Goal: Use online tool/utility: Utilize a website feature to perform a specific function

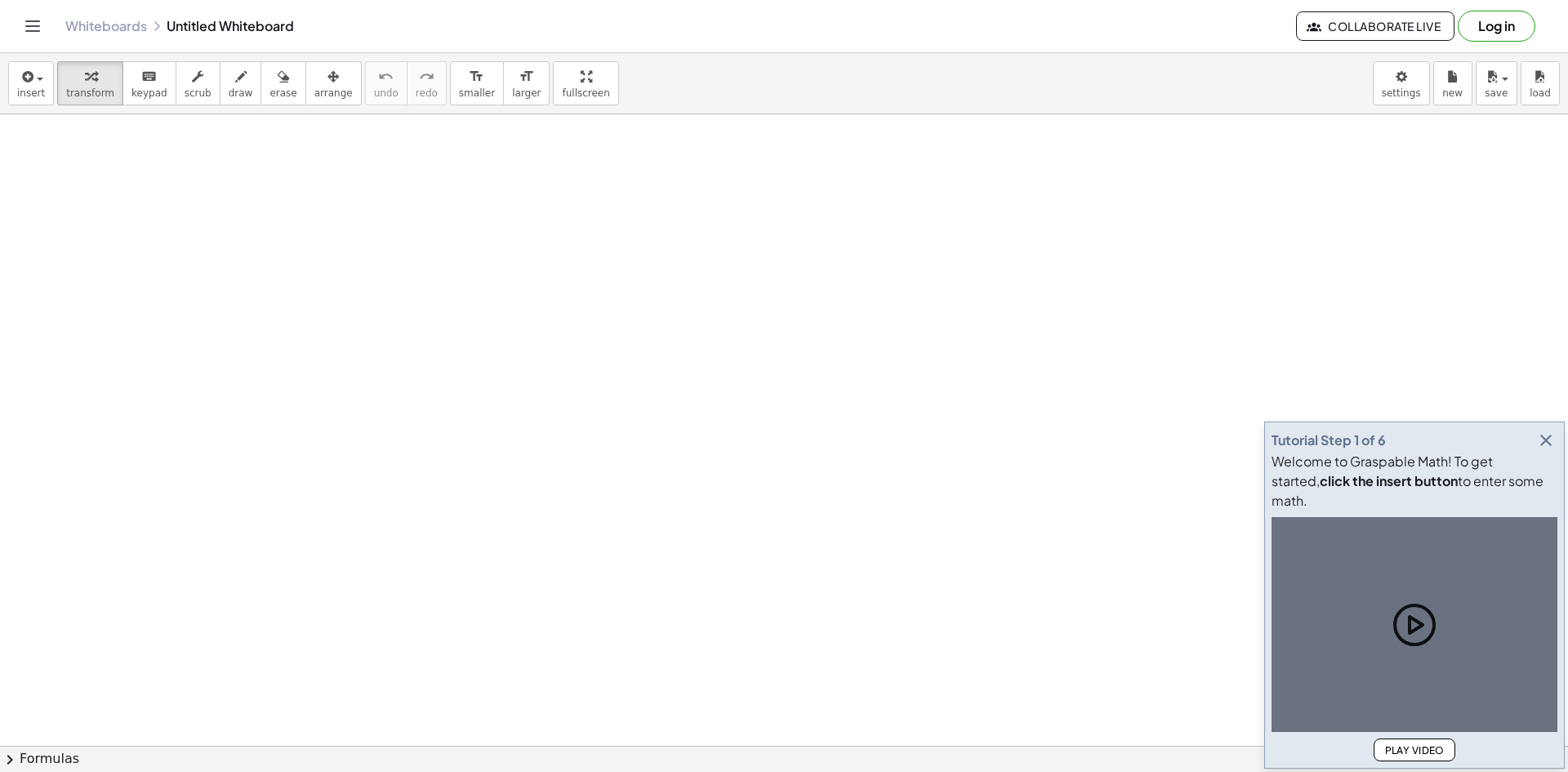
scroll to position [163, 0]
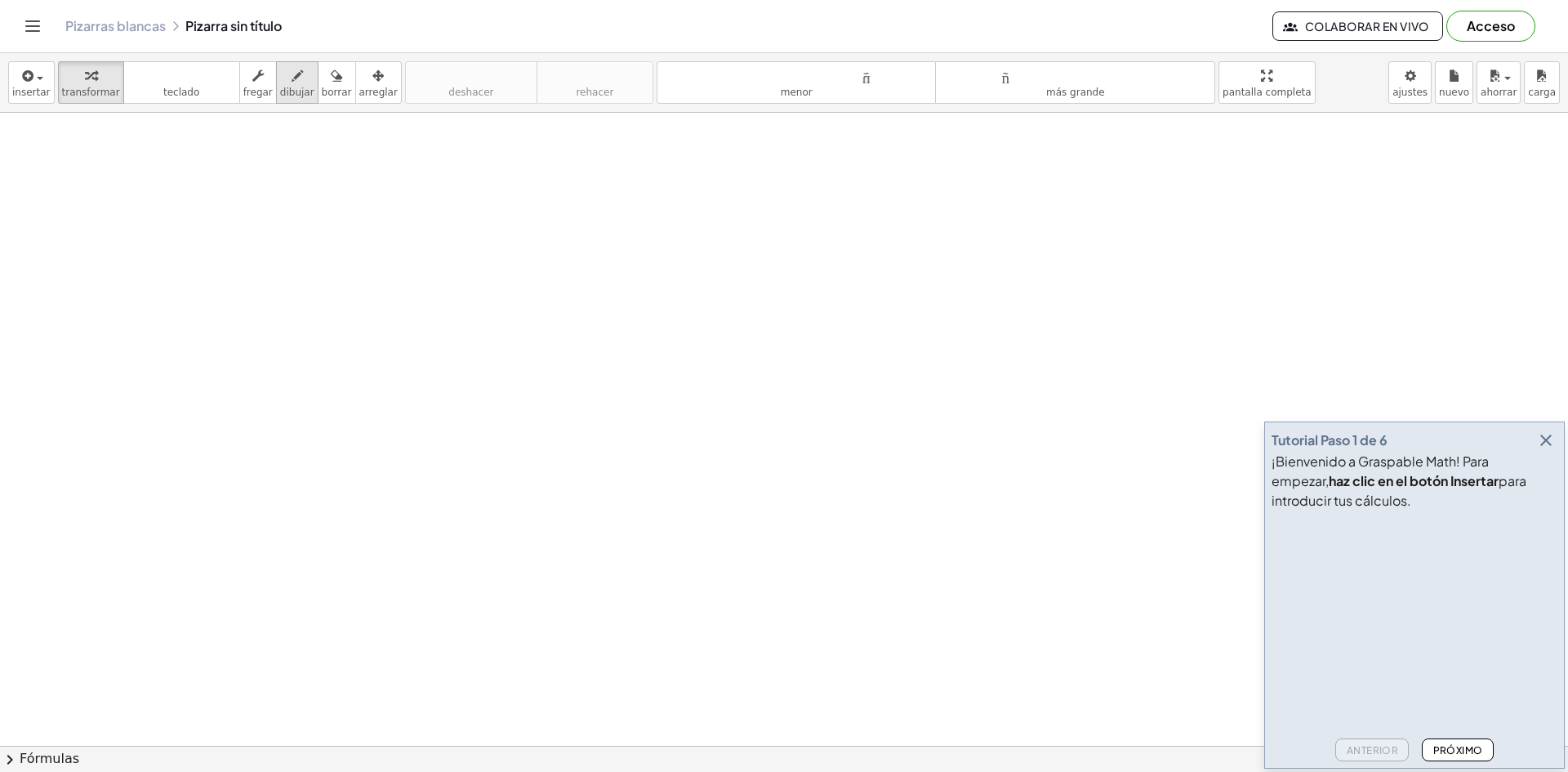
click at [280, 90] on font "dibujar" at bounding box center [297, 92] width 34 height 12
drag, startPoint x: 242, startPoint y: 205, endPoint x: 270, endPoint y: 284, distance: 83.8
click at [269, 284] on div at bounding box center [784, 583] width 1568 height 1266
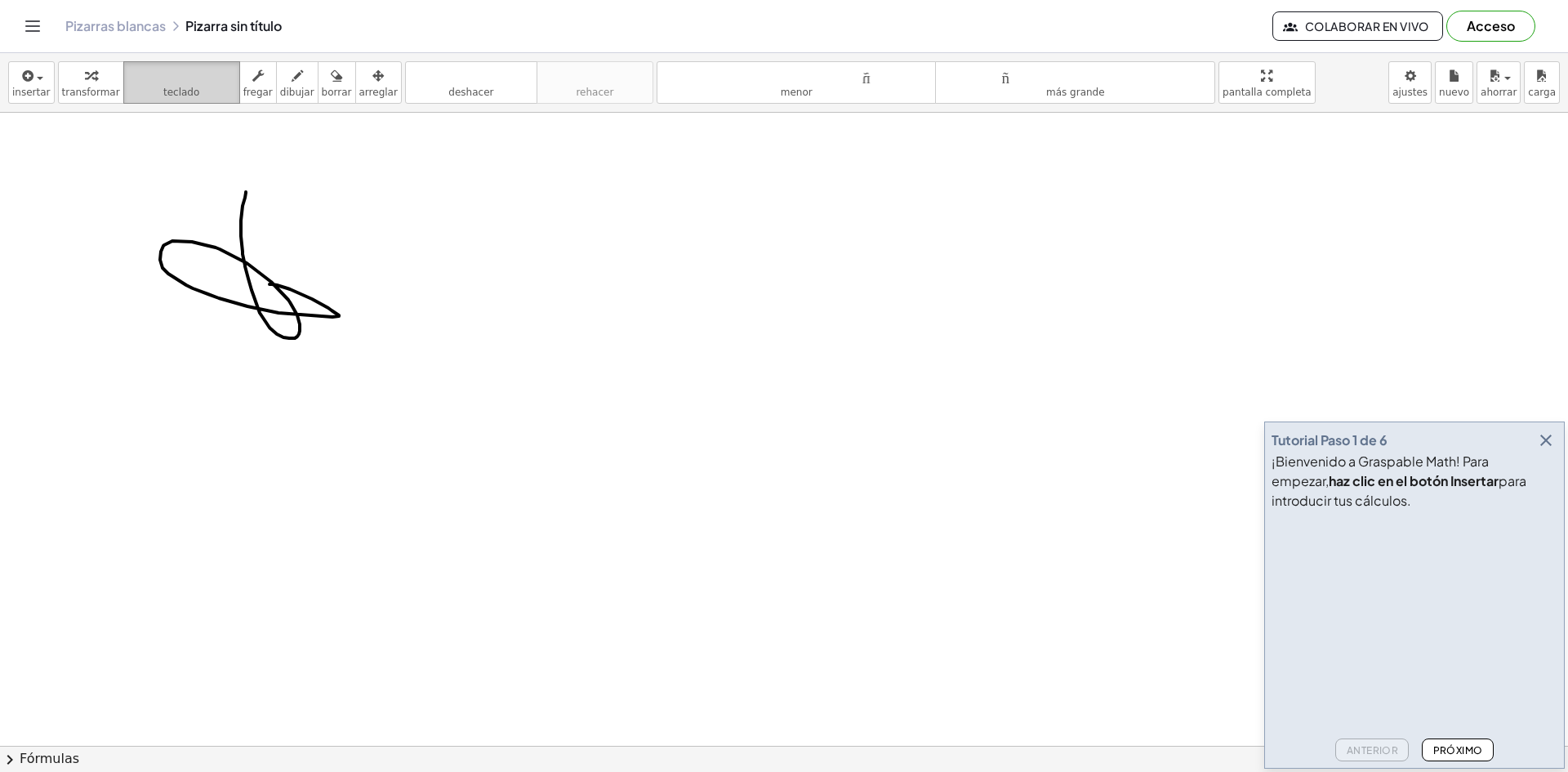
click at [144, 63] on button "teclado teclado" at bounding box center [181, 82] width 117 height 43
click at [1552, 435] on icon "button" at bounding box center [1545, 439] width 19 height 19
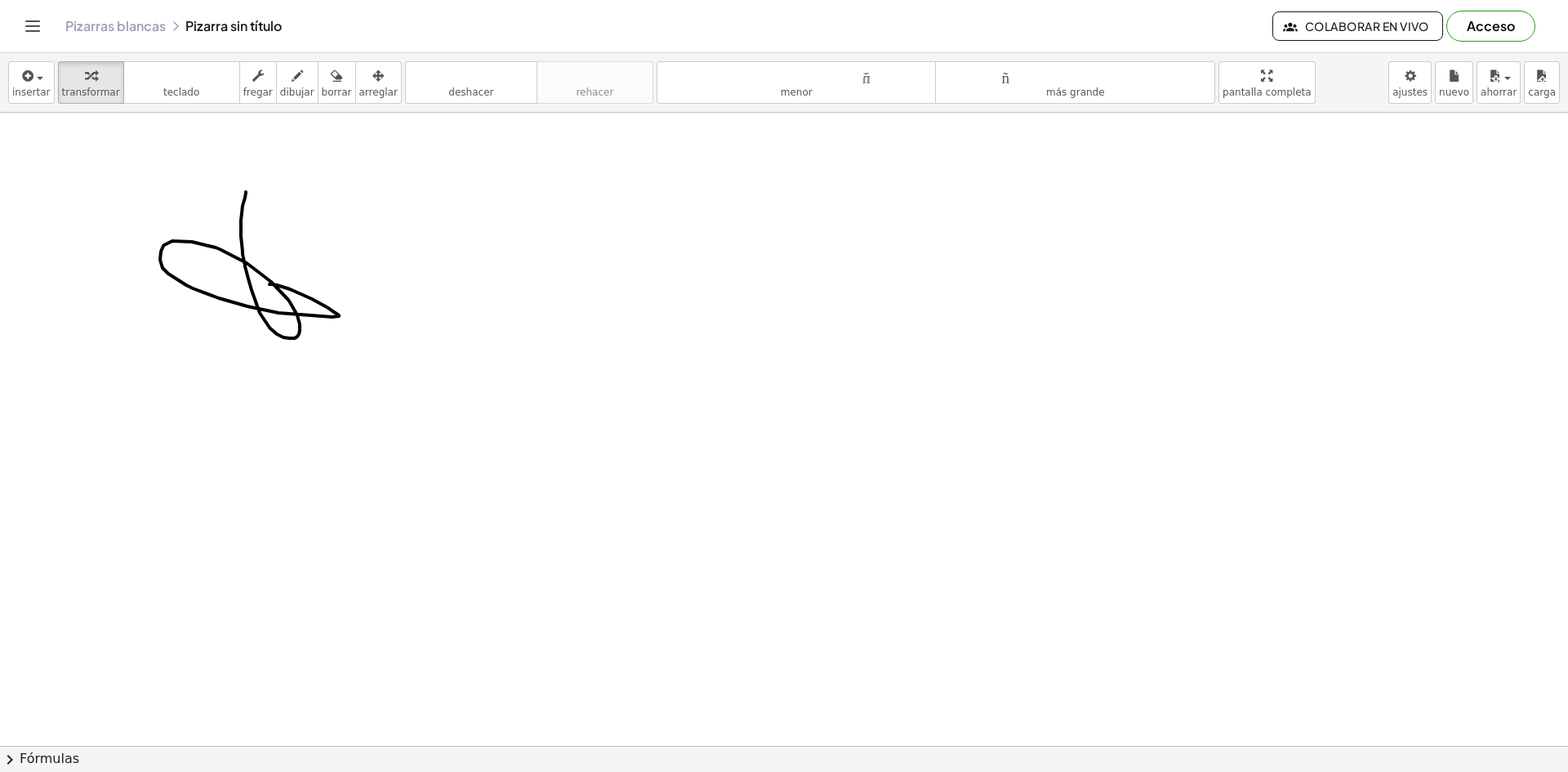
click at [207, 268] on div at bounding box center [784, 583] width 1568 height 1266
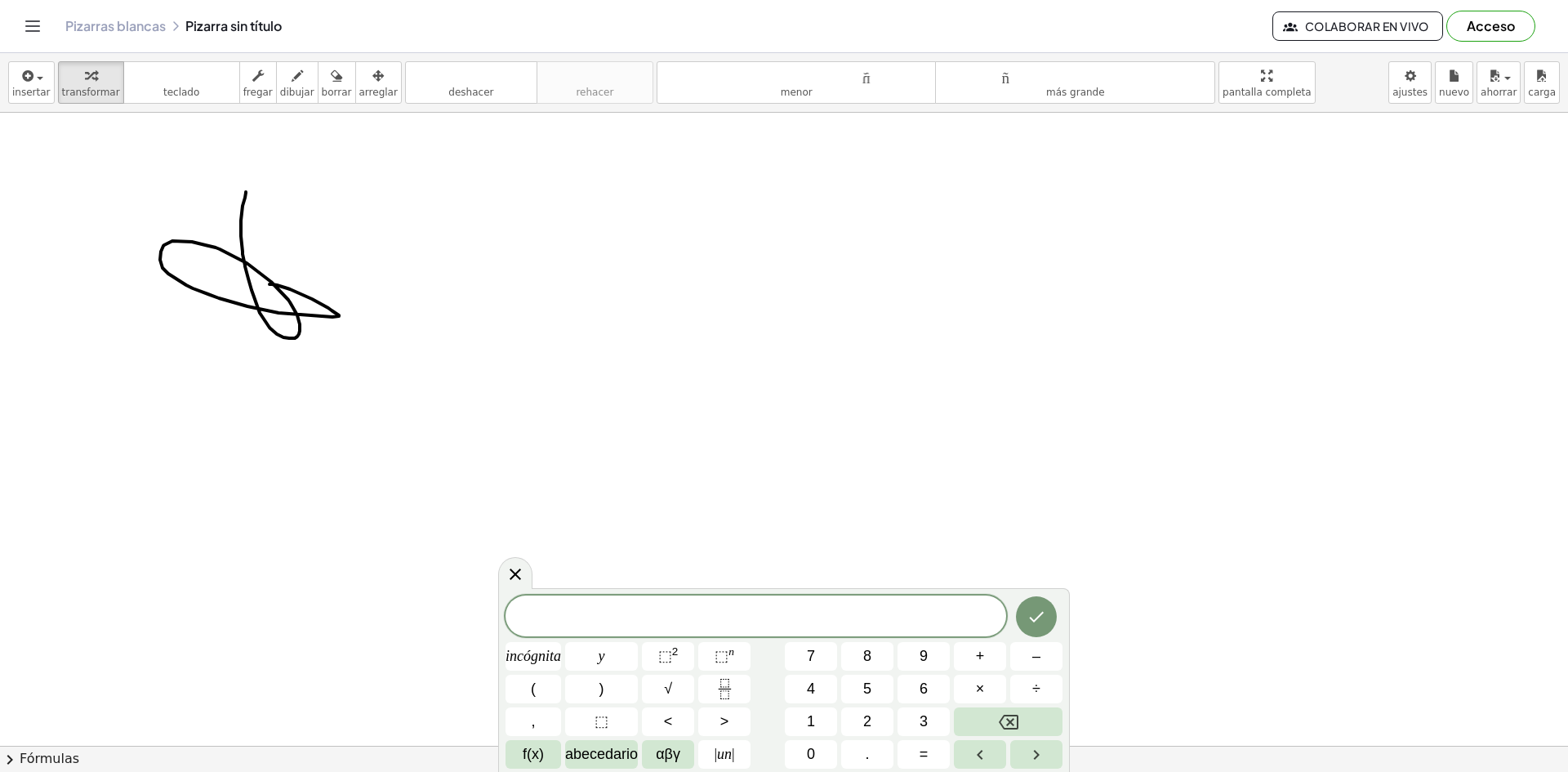
click at [318, 90] on button "borrar" at bounding box center [337, 82] width 39 height 43
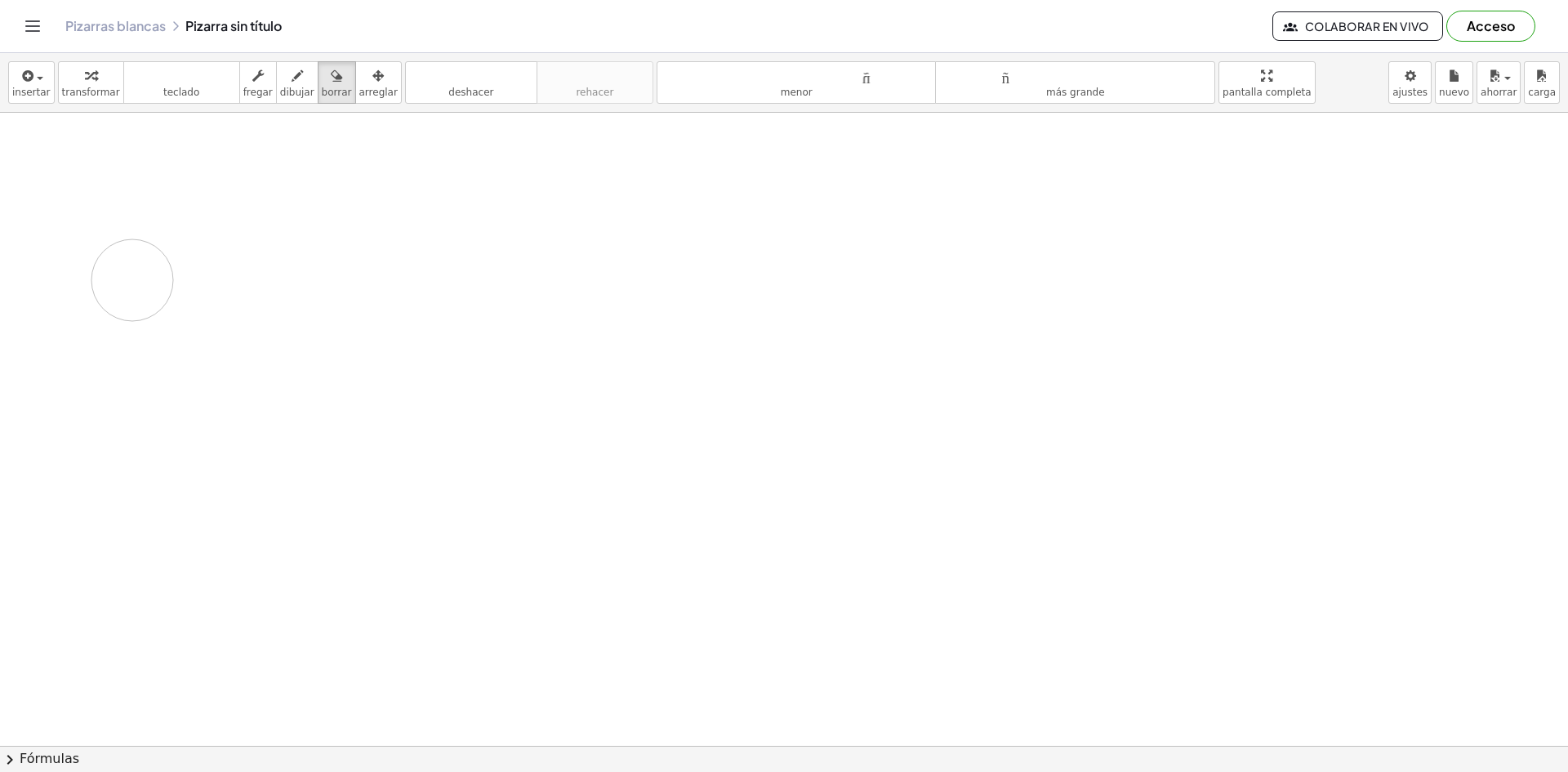
drag, startPoint x: 284, startPoint y: 329, endPoint x: 73, endPoint y: 182, distance: 257.2
click at [132, 270] on div at bounding box center [784, 583] width 1568 height 1266
click at [20, 93] on font "insertar" at bounding box center [32, 92] width 39 height 12
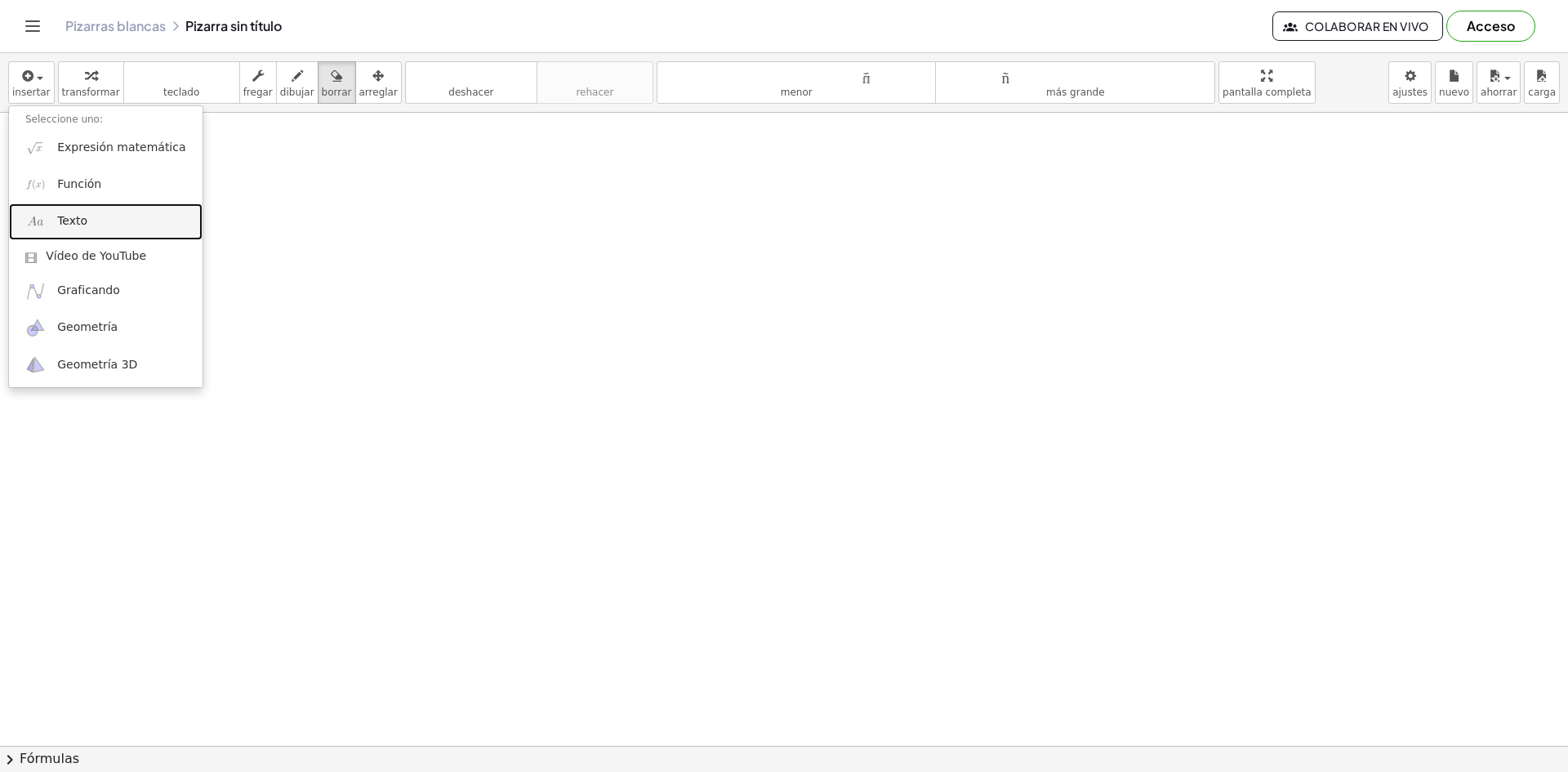
click at [112, 220] on link "Texto" at bounding box center [106, 222] width 194 height 37
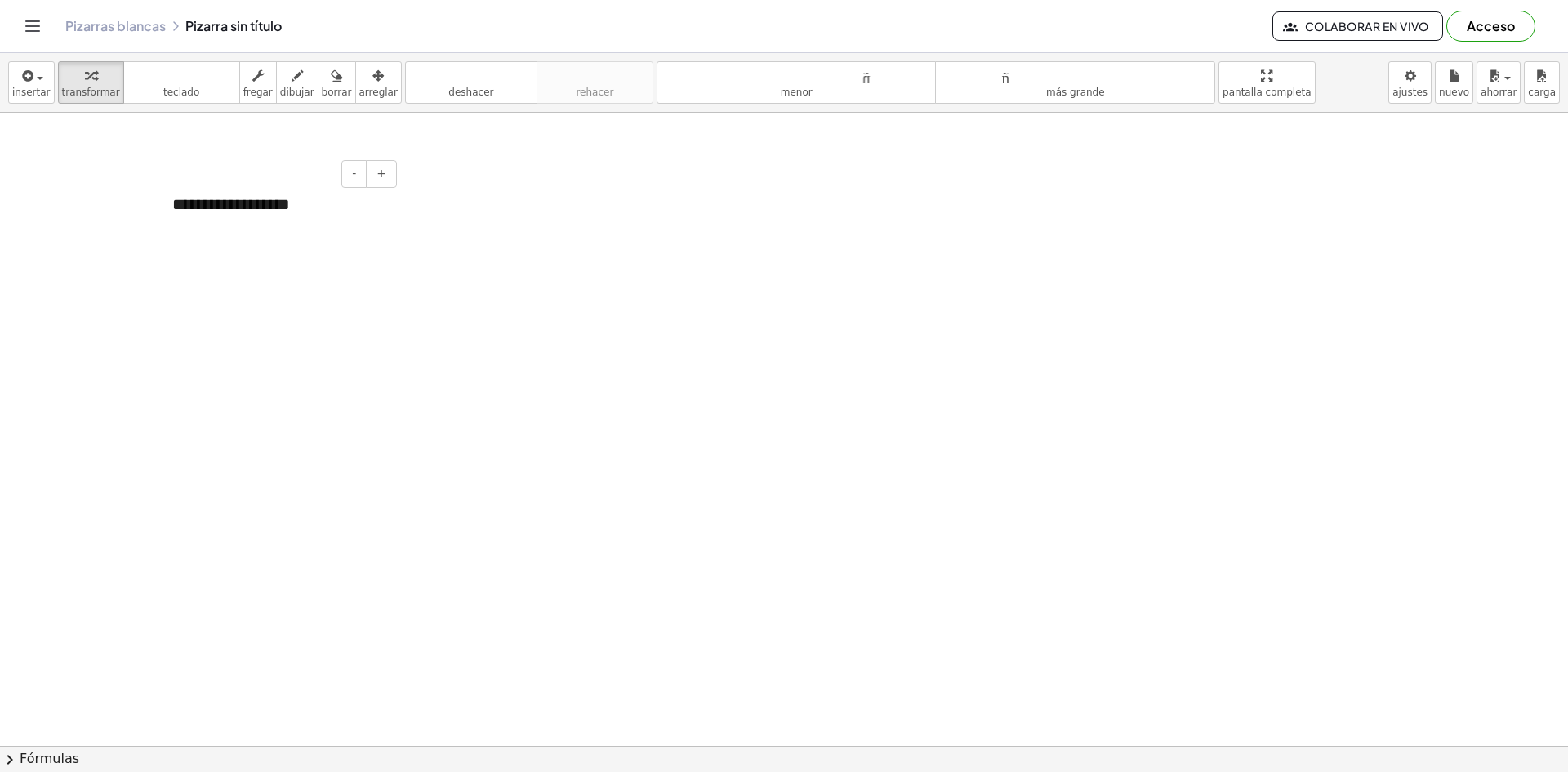
click at [294, 205] on div "**********" at bounding box center [278, 204] width 245 height 56
click at [85, 96] on font "transformar" at bounding box center [91, 92] width 58 height 12
click at [150, 93] on button "teclado teclado" at bounding box center [181, 82] width 117 height 43
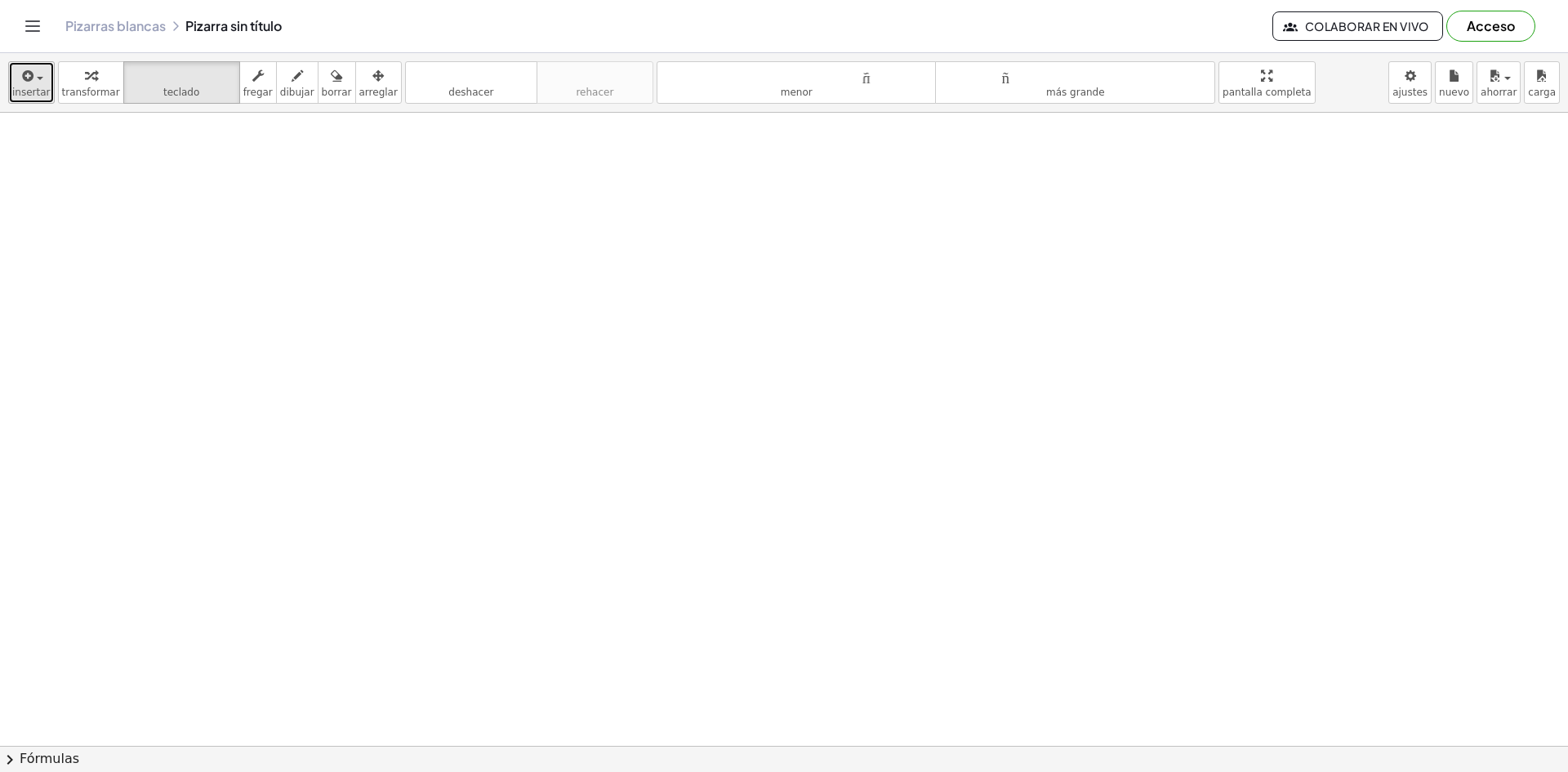
click at [31, 79] on icon "button" at bounding box center [27, 75] width 15 height 19
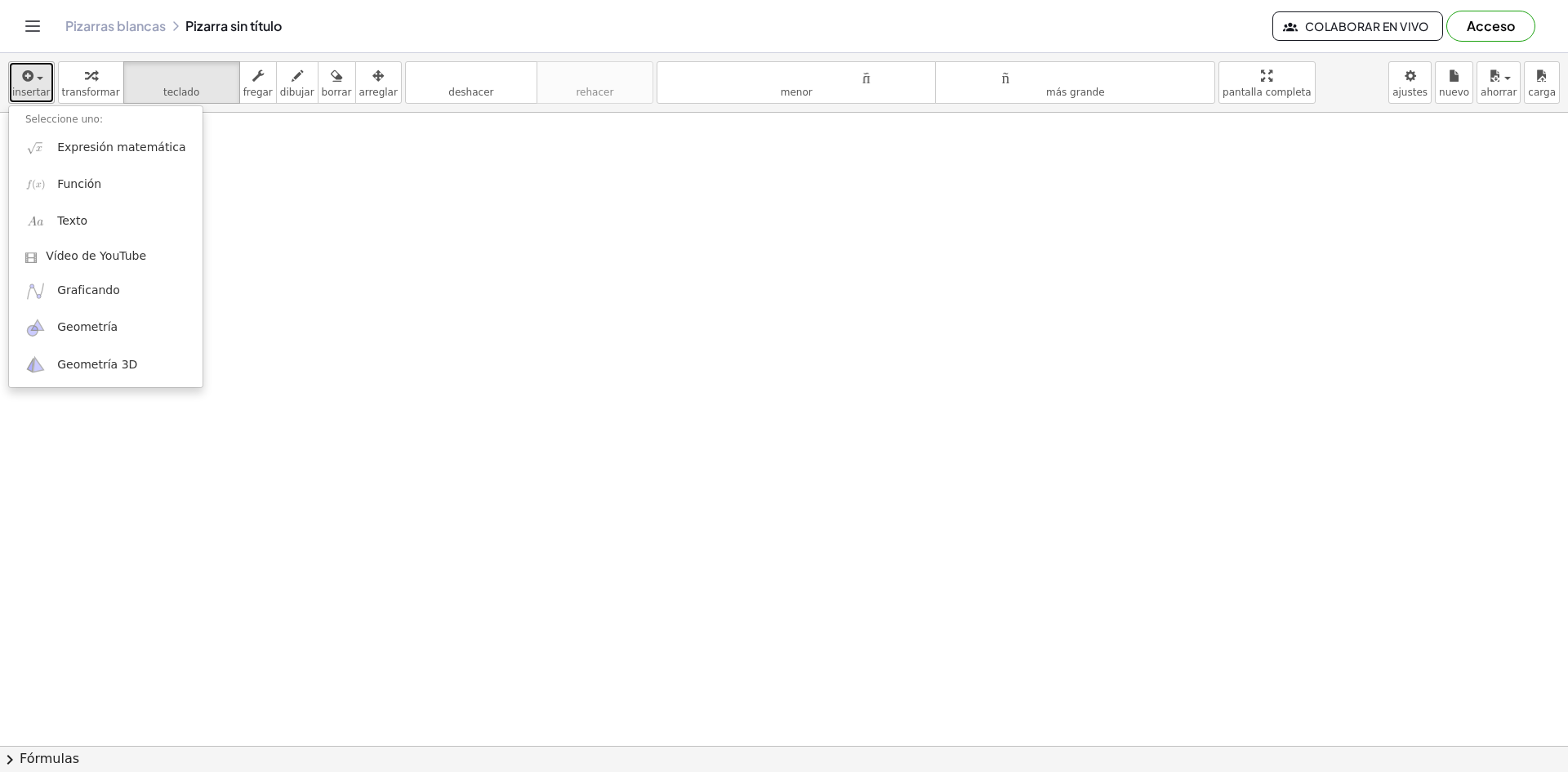
click at [26, 65] on div "button" at bounding box center [32, 75] width 39 height 19
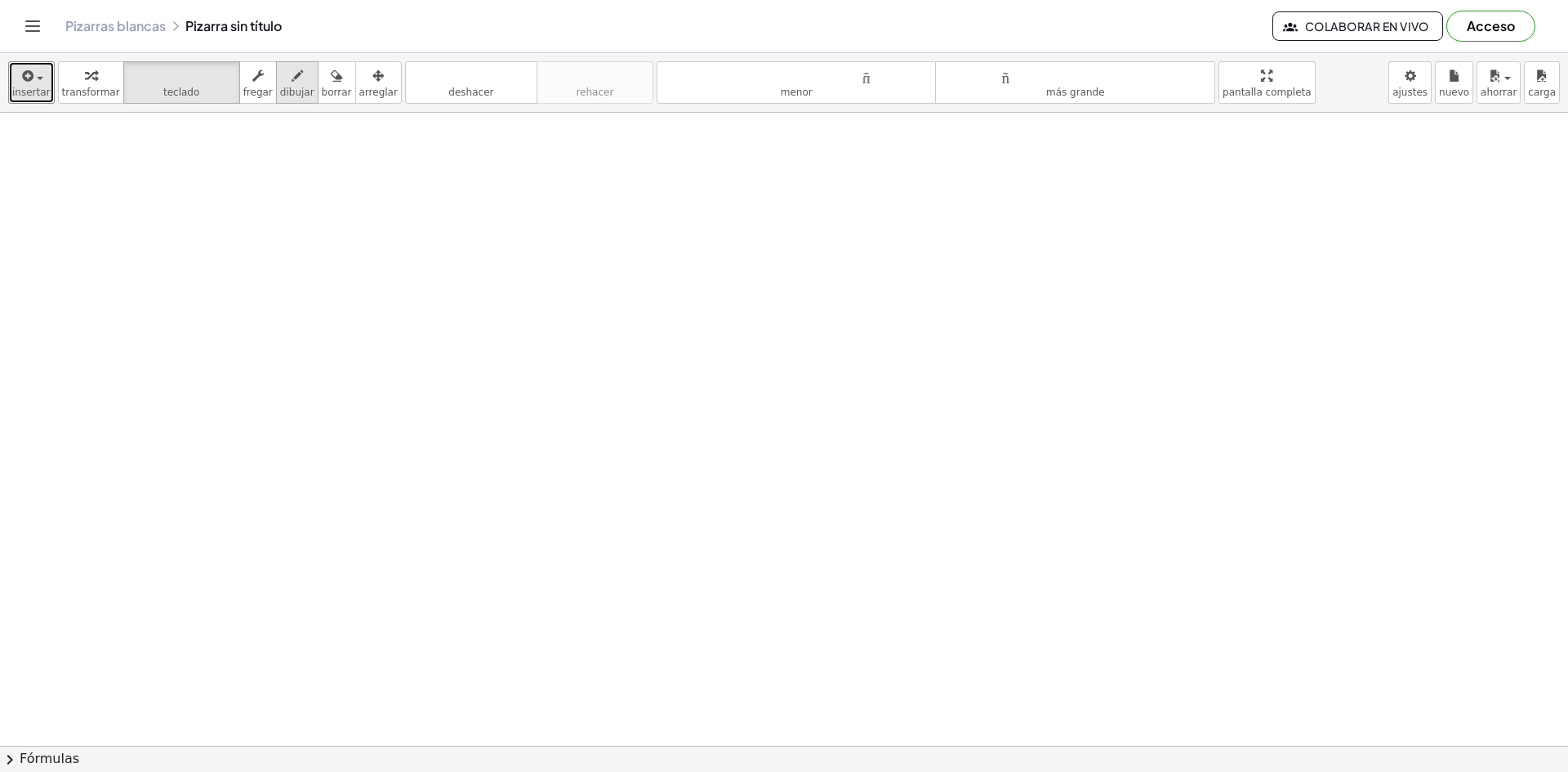
click at [276, 96] on button "dibujar" at bounding box center [297, 82] width 43 height 43
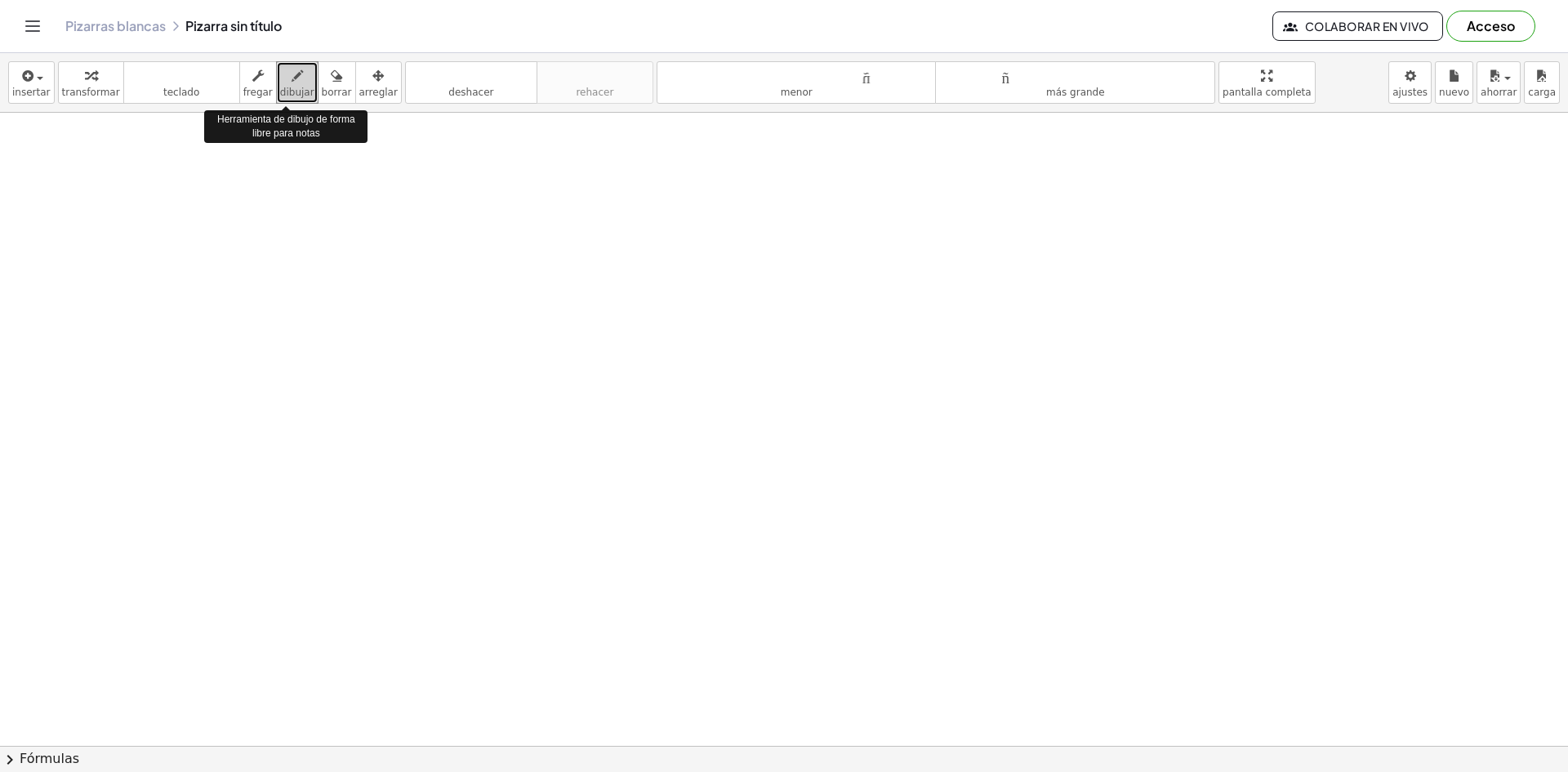
click at [280, 90] on font "dibujar" at bounding box center [297, 92] width 34 height 12
click at [1433, 92] on body "Actividades matemáticas fáciles de comprender Empezar Banco de actividades Trab…" at bounding box center [784, 386] width 1568 height 772
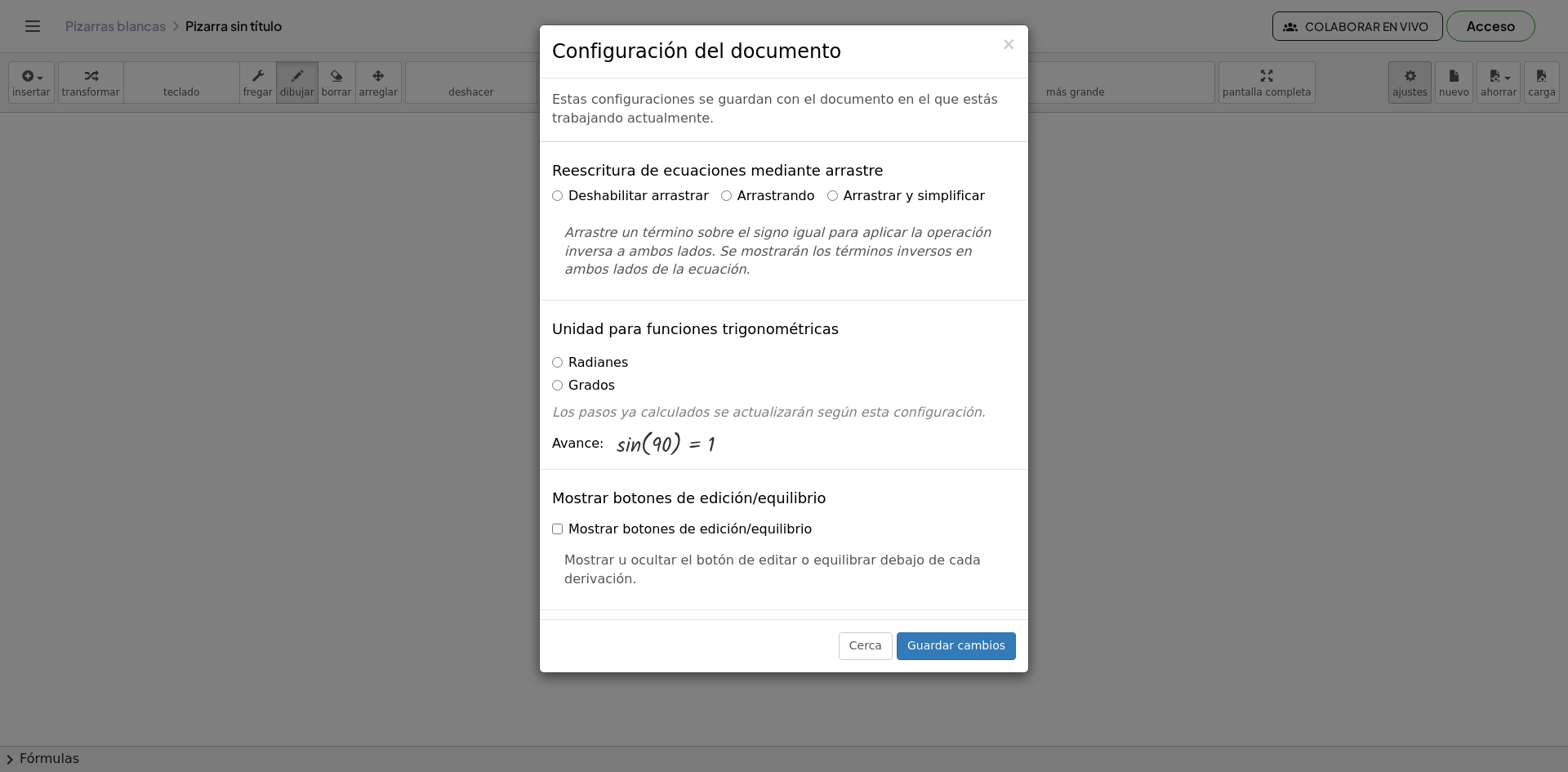
click at [1433, 92] on div "× Configuración del documento Estas configuraciones se guardan con el documento…" at bounding box center [784, 386] width 1568 height 772
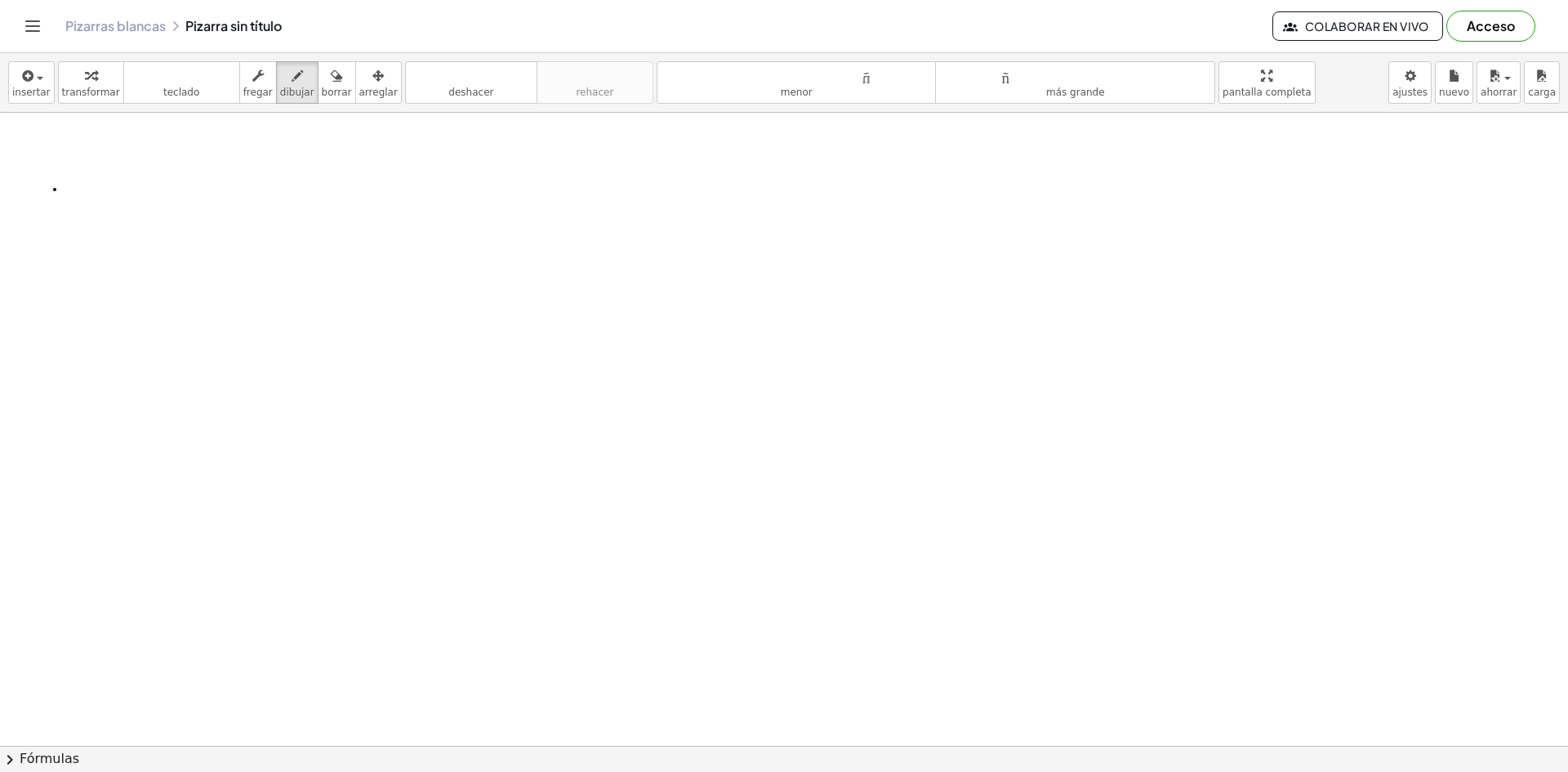
drag, startPoint x: 55, startPoint y: 189, endPoint x: 23, endPoint y: 244, distance: 63.6
click at [22, 256] on div at bounding box center [784, 583] width 1568 height 1266
drag, startPoint x: 24, startPoint y: 231, endPoint x: 76, endPoint y: 268, distance: 63.8
click at [75, 276] on div at bounding box center [784, 583] width 1568 height 1266
drag, startPoint x: 42, startPoint y: 143, endPoint x: 101, endPoint y: 199, distance: 81.3
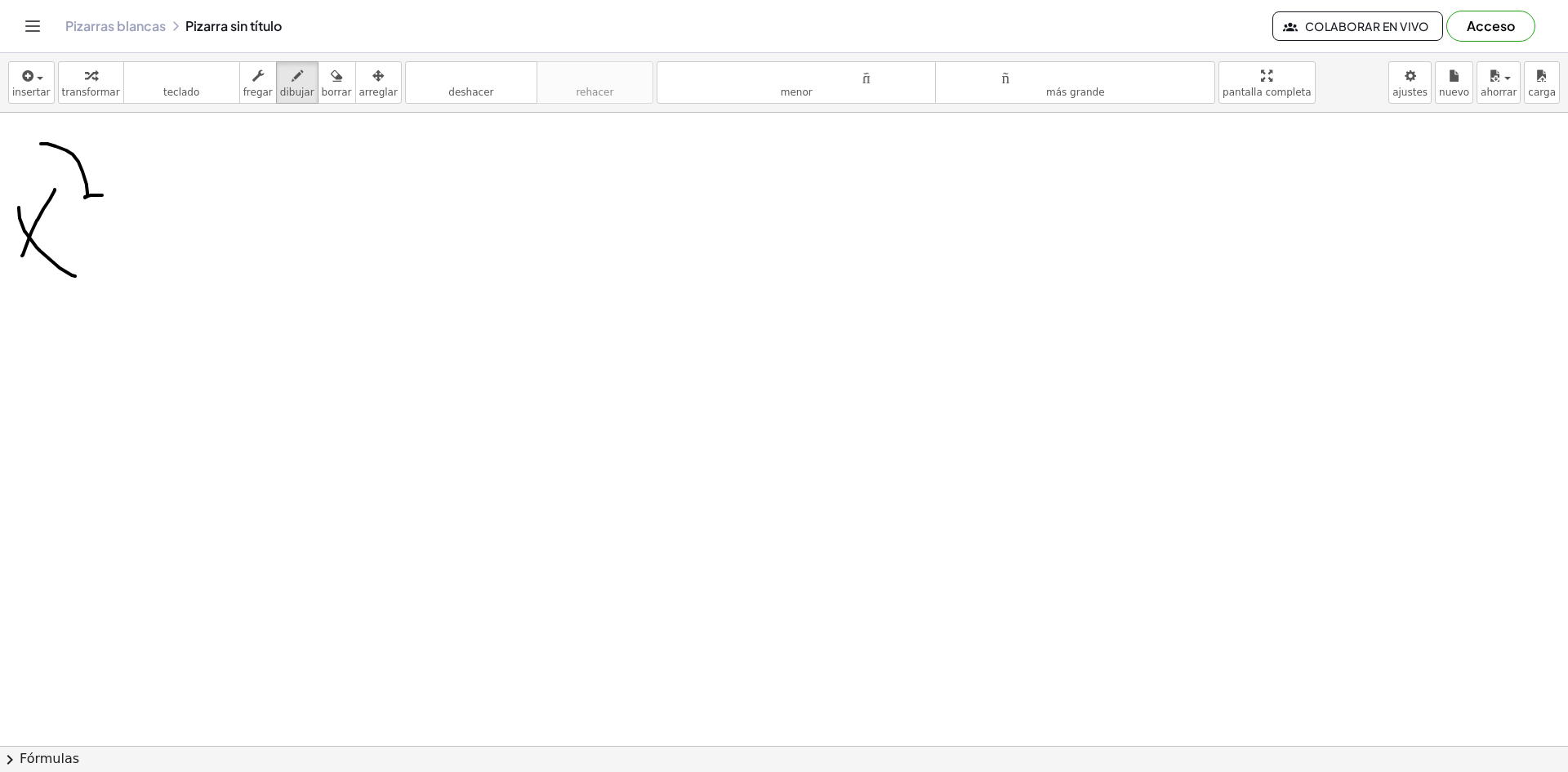
click at [132, 199] on div at bounding box center [784, 583] width 1568 height 1266
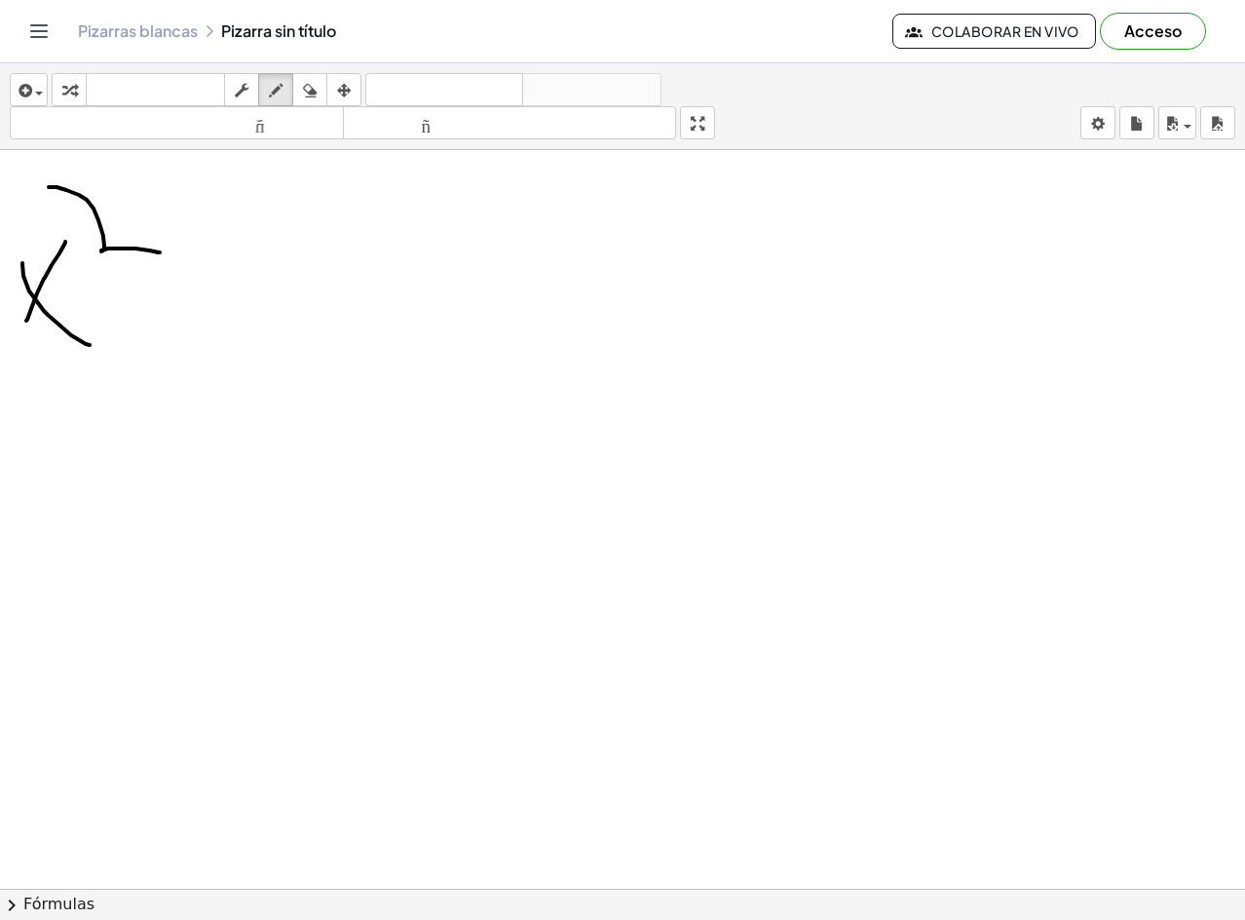
click at [176, 343] on div at bounding box center [622, 693] width 1245 height 1477
drag, startPoint x: 187, startPoint y: 338, endPoint x: 198, endPoint y: 340, distance: 10.9
click at [198, 340] on div at bounding box center [622, 693] width 1245 height 1477
drag, startPoint x: 212, startPoint y: 373, endPoint x: 245, endPoint y: 308, distance: 72.8
click at [249, 303] on div at bounding box center [622, 693] width 1245 height 1477
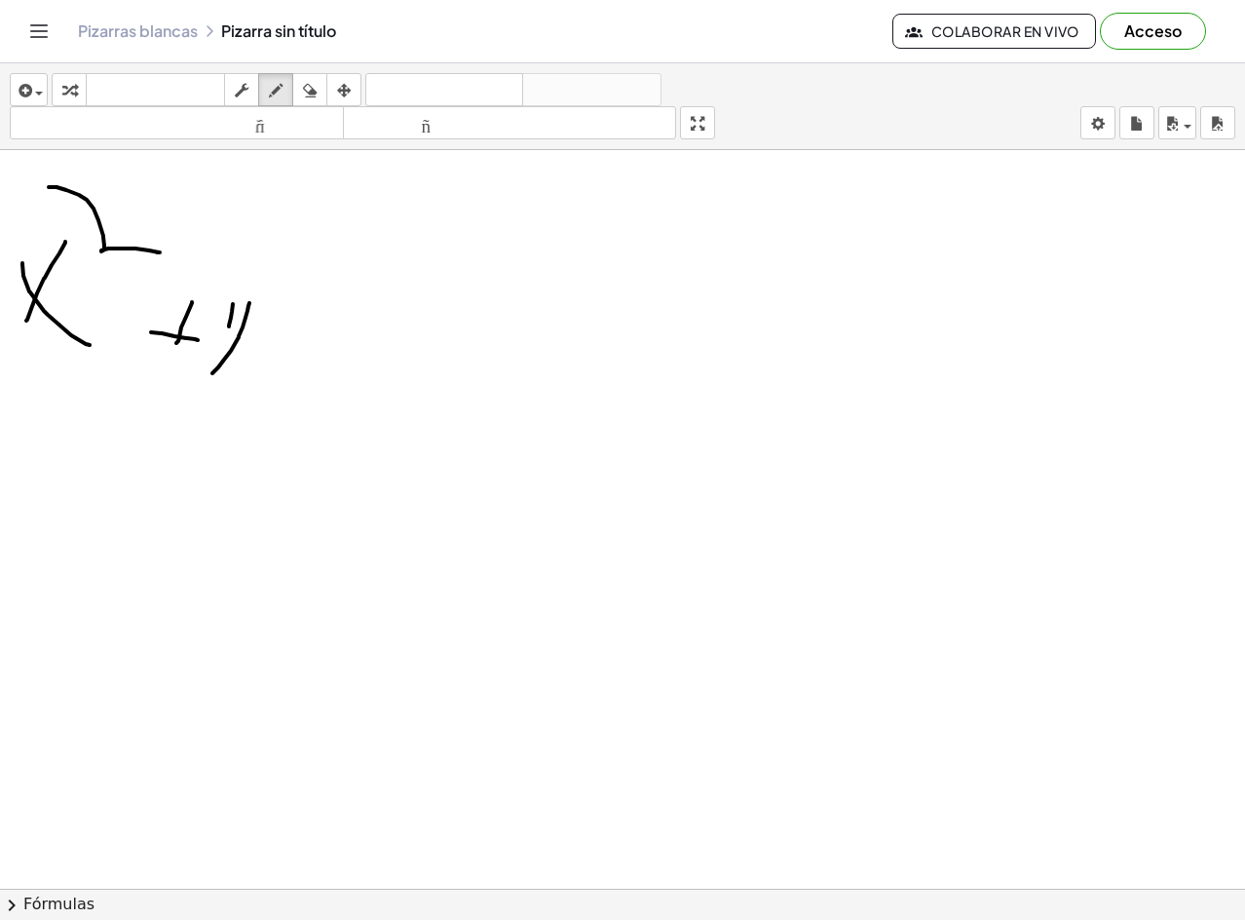
drag, startPoint x: 229, startPoint y: 326, endPoint x: 223, endPoint y: 277, distance: 50.0
click at [224, 278] on div at bounding box center [622, 693] width 1245 height 1477
drag, startPoint x: 294, startPoint y: 325, endPoint x: 341, endPoint y: 321, distance: 46.9
click at [341, 321] on div at bounding box center [622, 693] width 1245 height 1477
drag, startPoint x: 320, startPoint y: 302, endPoint x: 378, endPoint y: 308, distance: 58.7
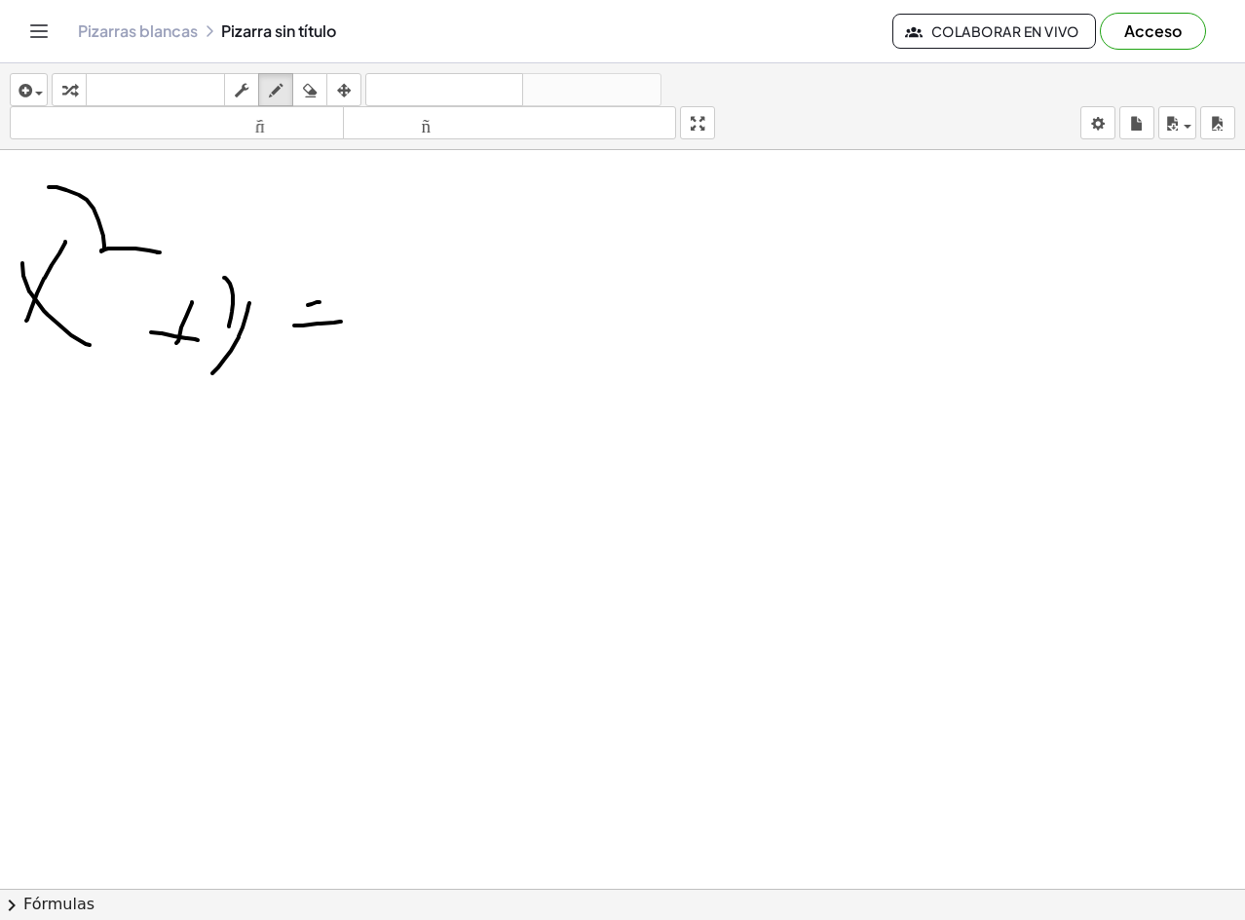
click at [374, 307] on div at bounding box center [622, 693] width 1245 height 1477
drag, startPoint x: 425, startPoint y: 331, endPoint x: 427, endPoint y: 258, distance: 73.1
click at [427, 258] on div at bounding box center [622, 693] width 1245 height 1477
drag, startPoint x: 470, startPoint y: 254, endPoint x: 457, endPoint y: 326, distance: 73.2
click at [457, 326] on div at bounding box center [622, 693] width 1245 height 1477
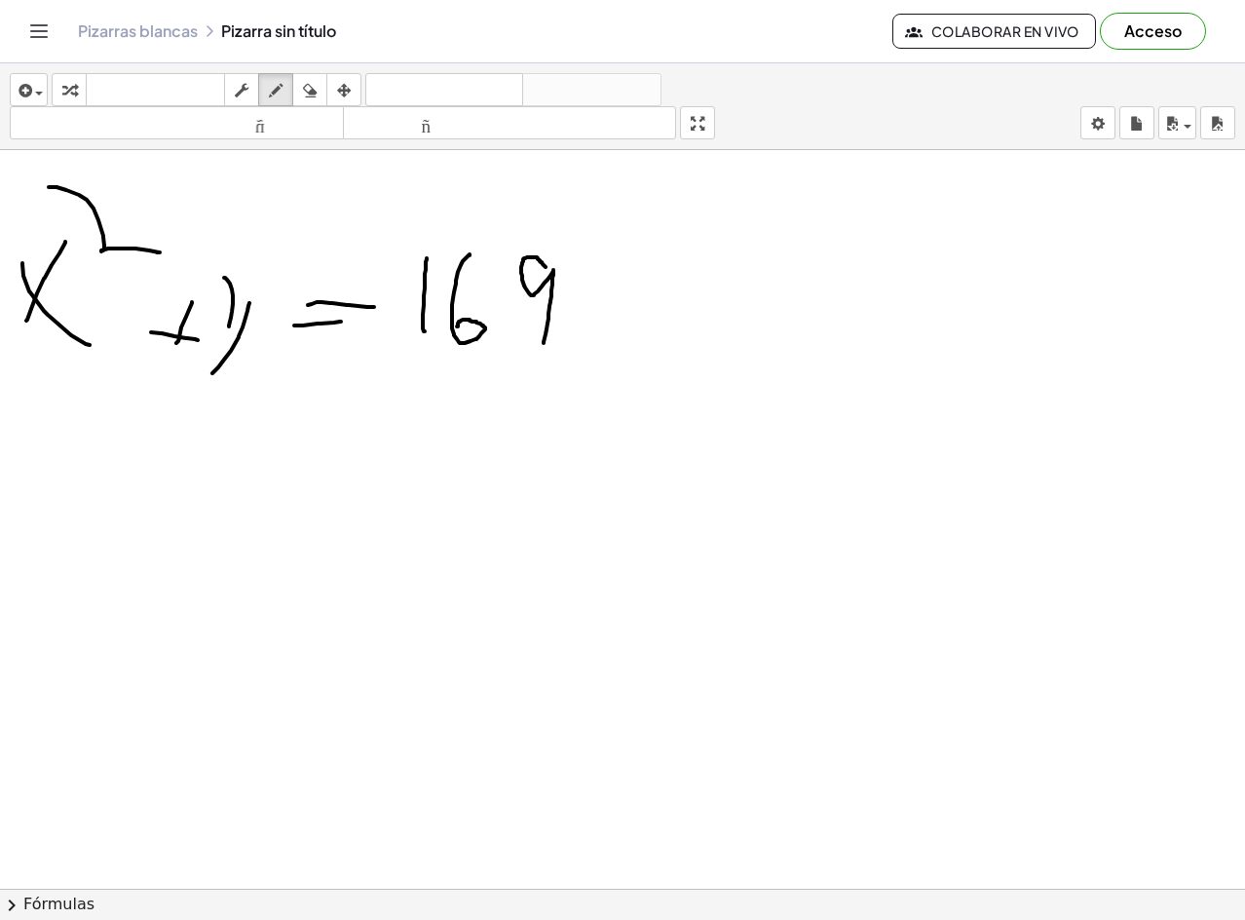
drag, startPoint x: 544, startPoint y: 343, endPoint x: 549, endPoint y: 272, distance: 71.4
click at [549, 272] on div at bounding box center [622, 693] width 1245 height 1477
click at [312, 89] on icon "button" at bounding box center [310, 90] width 14 height 23
drag, startPoint x: 61, startPoint y: 184, endPoint x: 144, endPoint y: 217, distance: 89.2
click at [141, 218] on div at bounding box center [622, 693] width 1245 height 1477
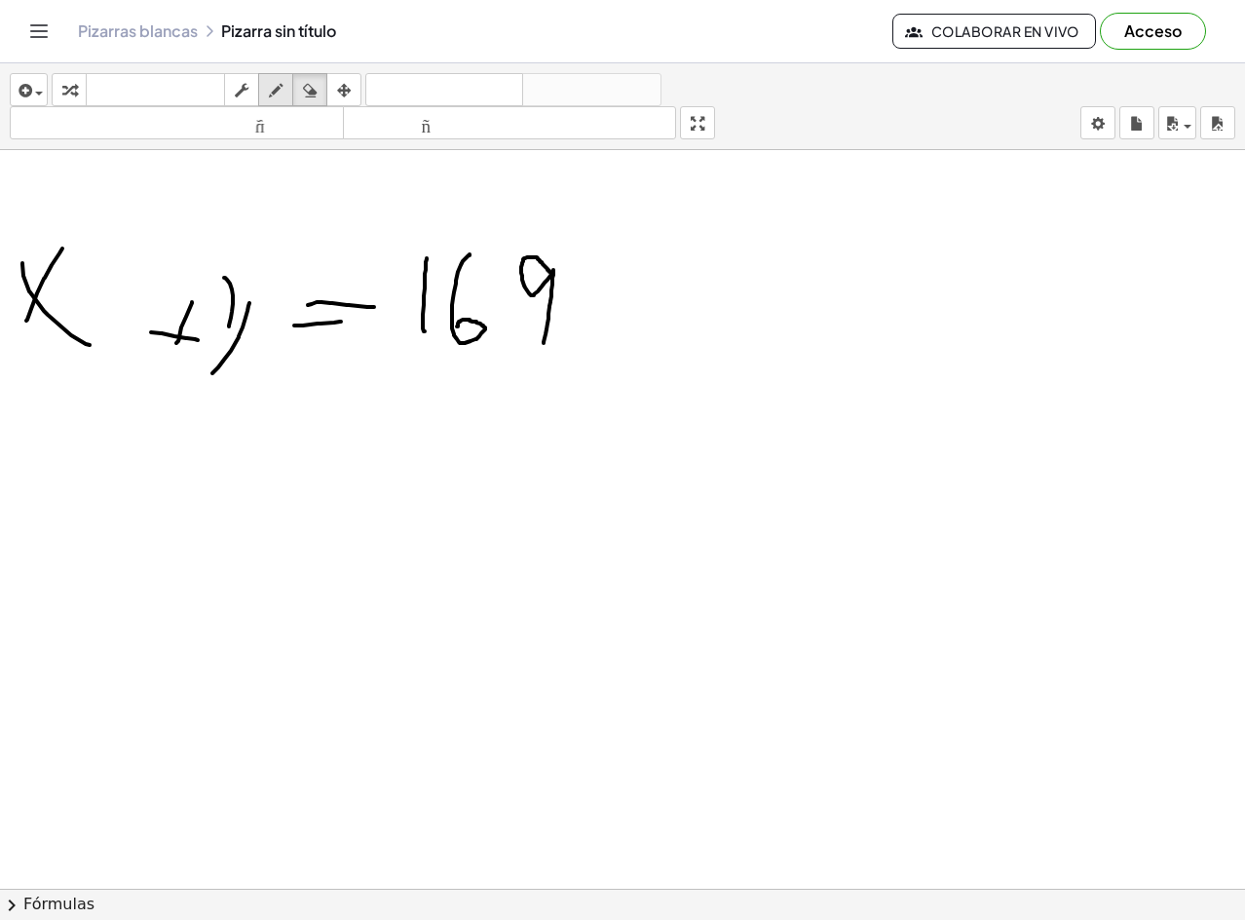
click at [278, 94] on icon "button" at bounding box center [276, 90] width 14 height 23
drag, startPoint x: 57, startPoint y: 195, endPoint x: 125, endPoint y: 245, distance: 83.6
click at [125, 245] on div at bounding box center [622, 693] width 1245 height 1477
click at [235, 331] on div at bounding box center [622, 693] width 1245 height 1477
drag, startPoint x: 43, startPoint y: 473, endPoint x: 23, endPoint y: 530, distance: 59.8
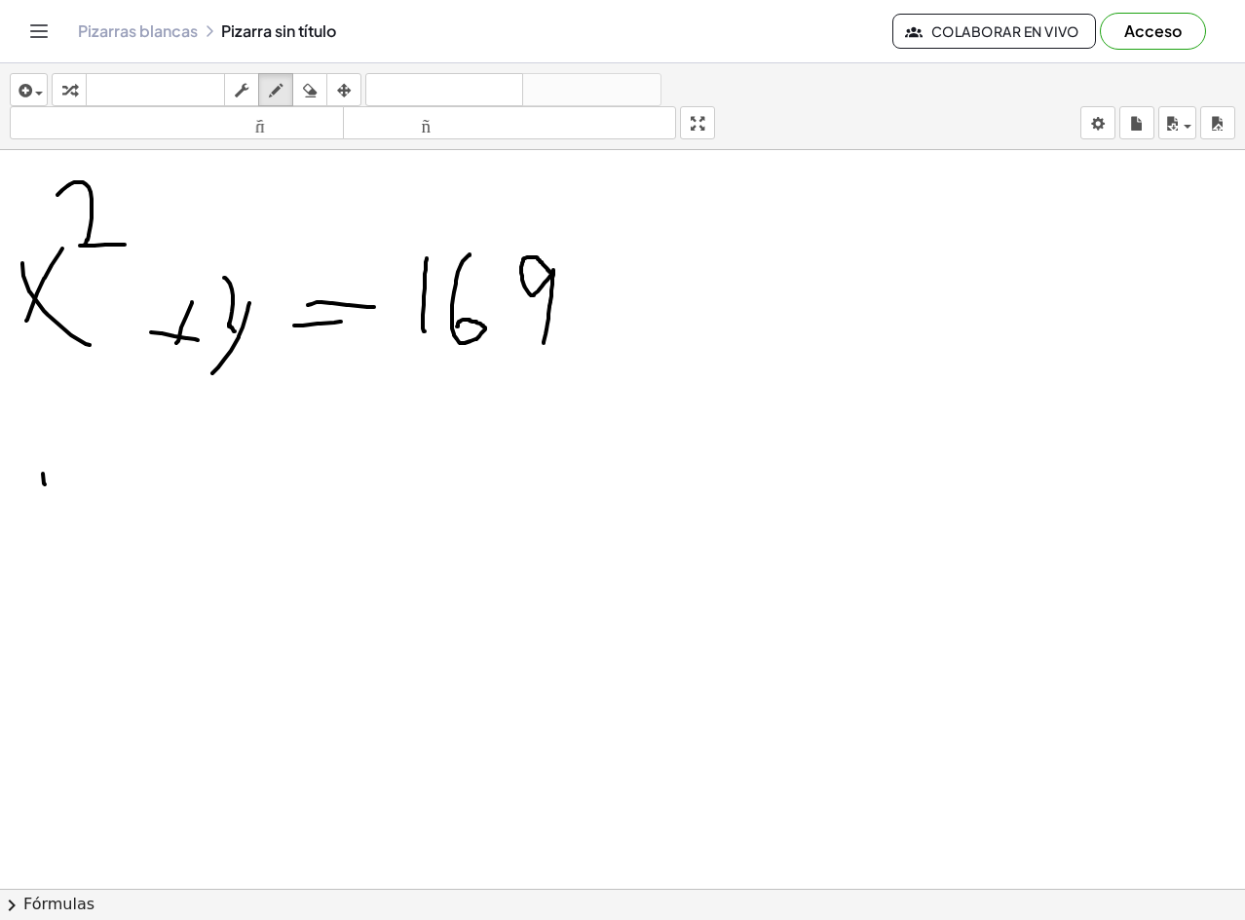
click at [24, 543] on div at bounding box center [622, 693] width 1245 height 1477
drag, startPoint x: 14, startPoint y: 502, endPoint x: 66, endPoint y: 557, distance: 76.5
click at [66, 557] on div at bounding box center [622, 693] width 1245 height 1477
click at [93, 540] on div at bounding box center [622, 693] width 1245 height 1477
drag, startPoint x: 74, startPoint y: 524, endPoint x: 121, endPoint y: 521, distance: 46.8
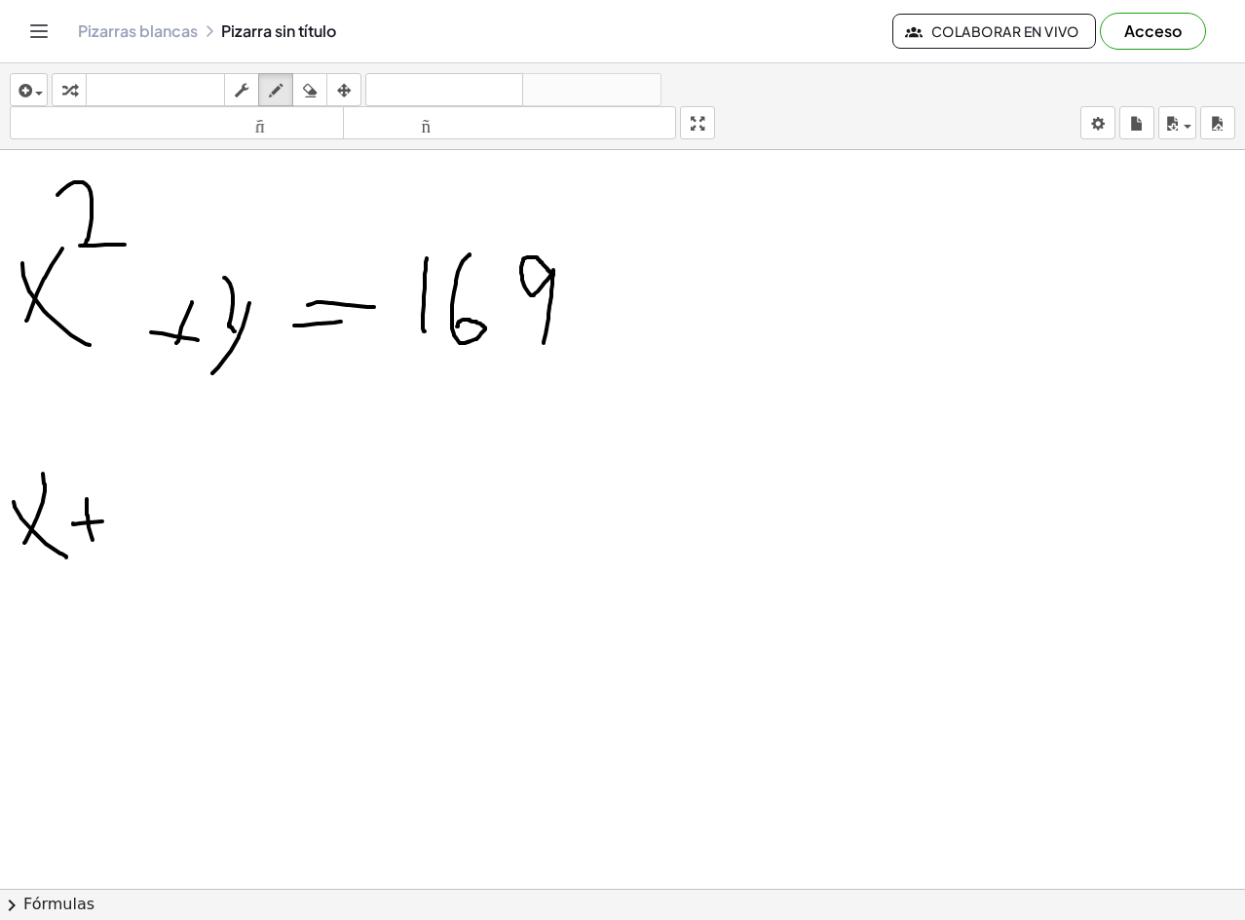
click at [117, 521] on div at bounding box center [622, 693] width 1245 height 1477
drag, startPoint x: 118, startPoint y: 475, endPoint x: 156, endPoint y: 531, distance: 67.3
click at [156, 531] on div at bounding box center [622, 693] width 1245 height 1477
drag, startPoint x: 207, startPoint y: 532, endPoint x: 218, endPoint y: 527, distance: 11.8
click at [218, 527] on div at bounding box center [622, 693] width 1245 height 1477
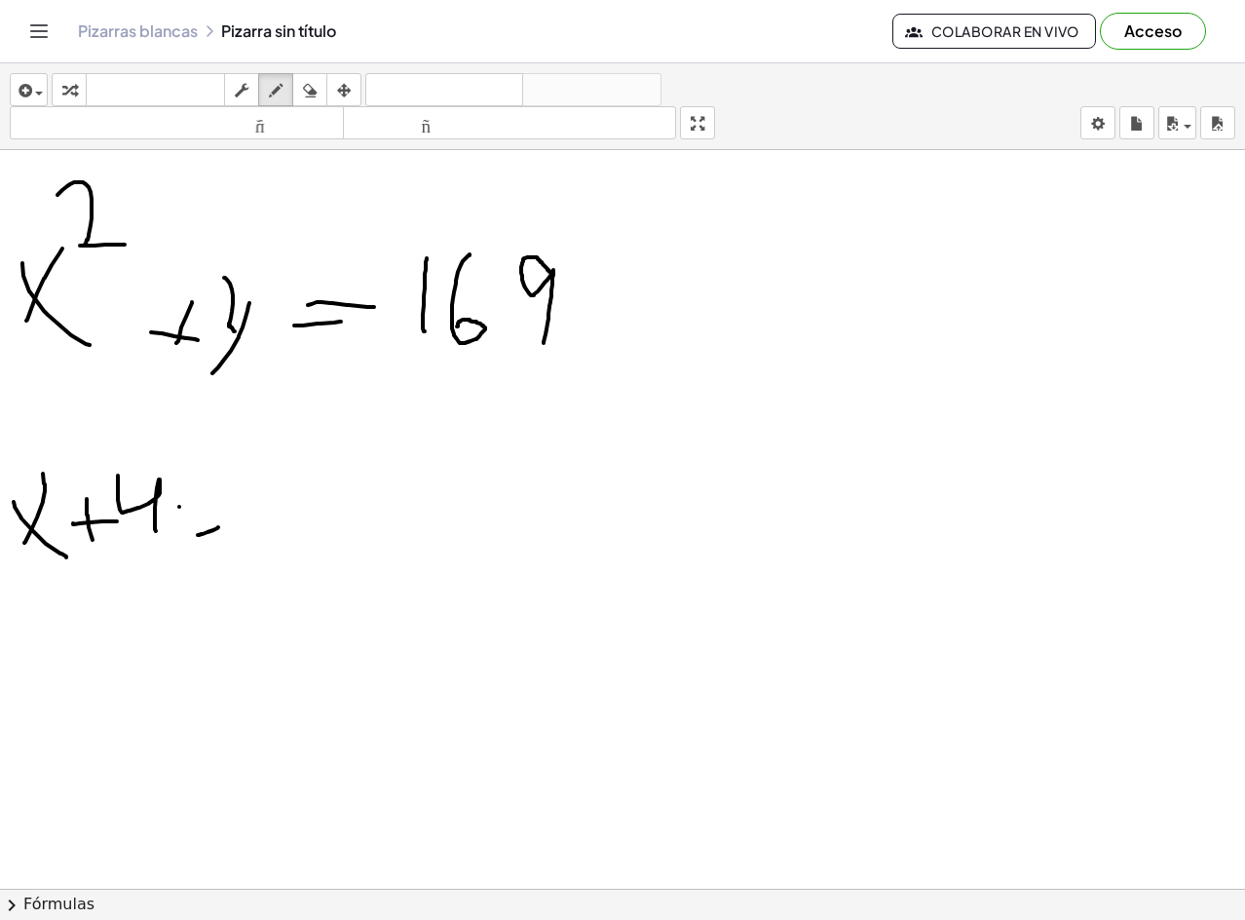
drag, startPoint x: 179, startPoint y: 507, endPoint x: 256, endPoint y: 508, distance: 77.0
click at [256, 508] on div at bounding box center [622, 693] width 1245 height 1477
drag, startPoint x: 306, startPoint y: 536, endPoint x: 290, endPoint y: 472, distance: 65.2
click at [290, 472] on div at bounding box center [622, 693] width 1245 height 1477
drag, startPoint x: 341, startPoint y: 540, endPoint x: 315, endPoint y: 475, distance: 69.5
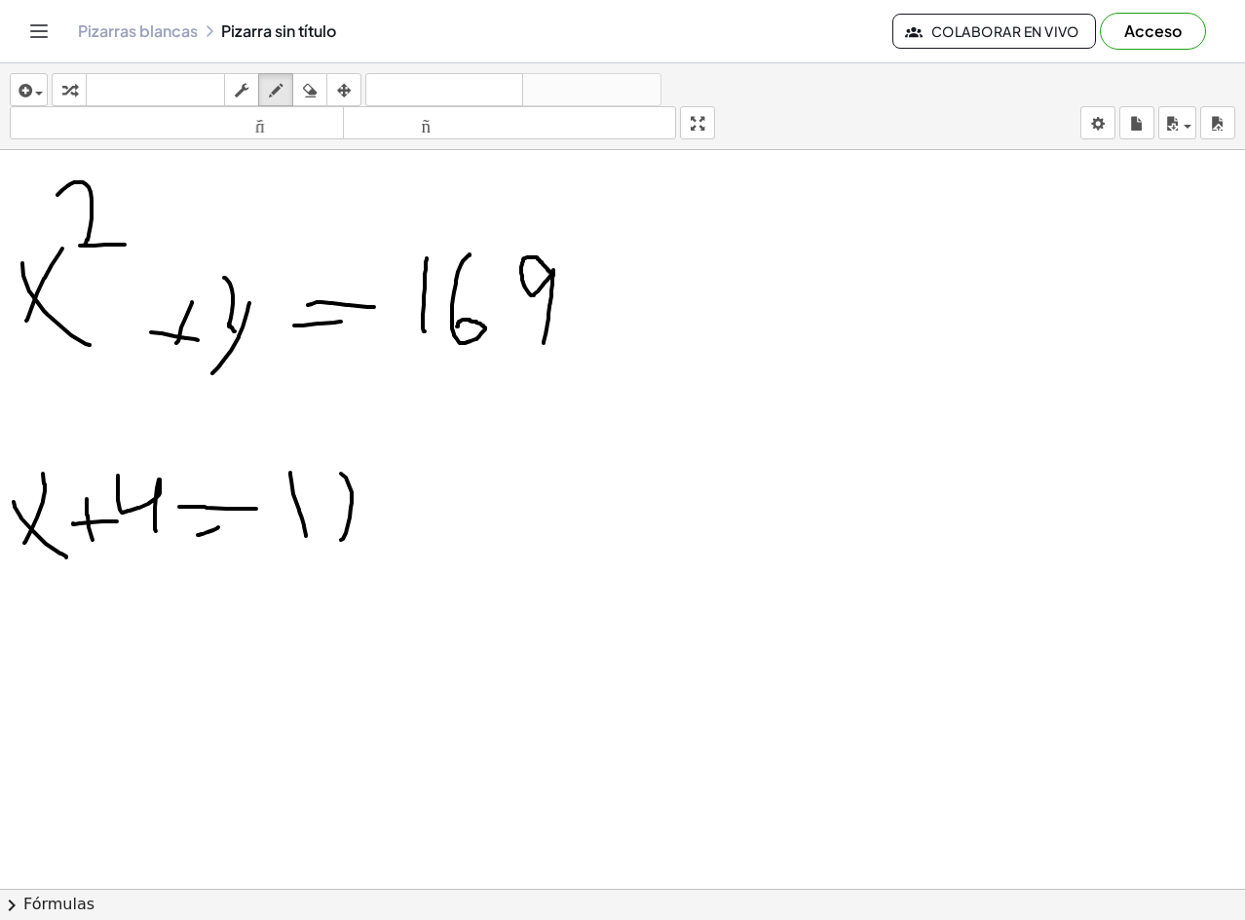
click at [315, 474] on div at bounding box center [622, 693] width 1245 height 1477
drag, startPoint x: 330, startPoint y: 509, endPoint x: 377, endPoint y: 511, distance: 46.8
click at [374, 511] on div at bounding box center [622, 693] width 1245 height 1477
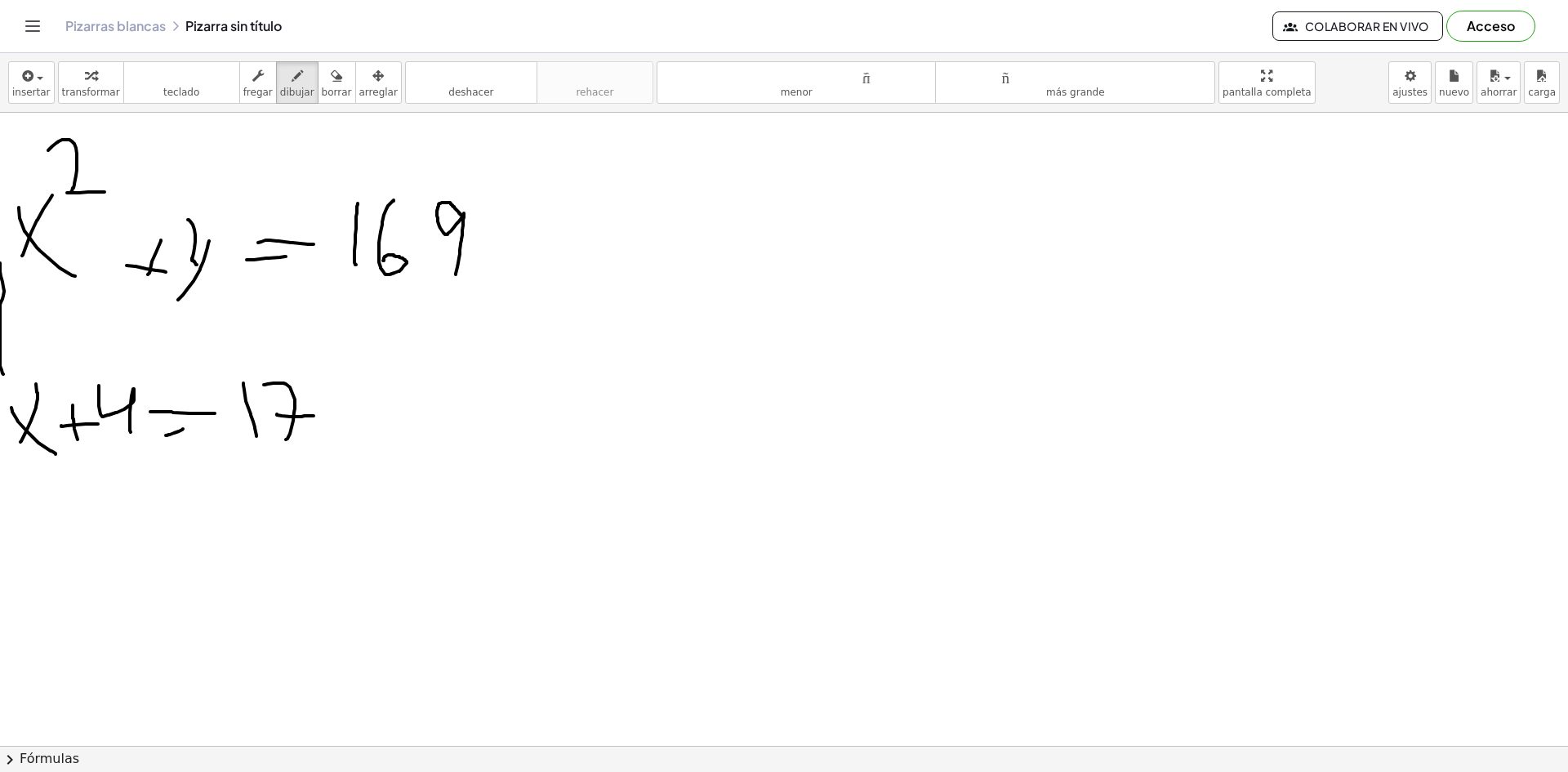
drag, startPoint x: 0, startPoint y: 263, endPoint x: 9, endPoint y: 375, distance: 112.4
click at [9, 375] on div at bounding box center [784, 583] width 1568 height 1266
drag, startPoint x: 124, startPoint y: 448, endPoint x: 130, endPoint y: 393, distance: 55.3
click at [130, 393] on div at bounding box center [784, 583] width 1568 height 1266
drag, startPoint x: 130, startPoint y: 422, endPoint x: 83, endPoint y: 391, distance: 56.3
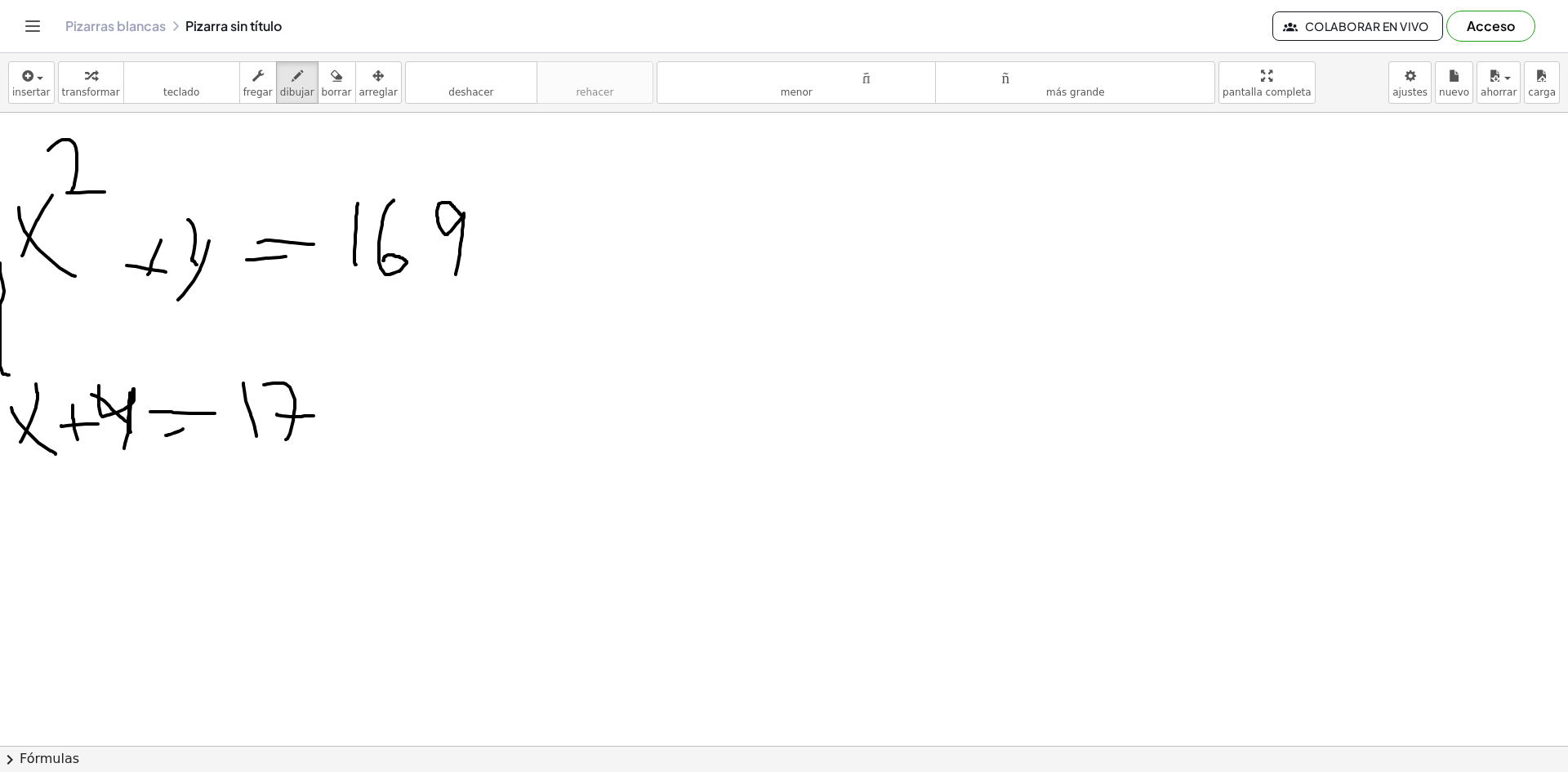
click at [83, 391] on div at bounding box center [784, 583] width 1568 height 1266
drag, startPoint x: 158, startPoint y: 572, endPoint x: 171, endPoint y: 517, distance: 56.5
click at [171, 517] on div at bounding box center [784, 583] width 1568 height 1266
drag, startPoint x: 157, startPoint y: 553, endPoint x: 137, endPoint y: 522, distance: 36.9
click at [135, 529] on div at bounding box center [784, 583] width 1568 height 1266
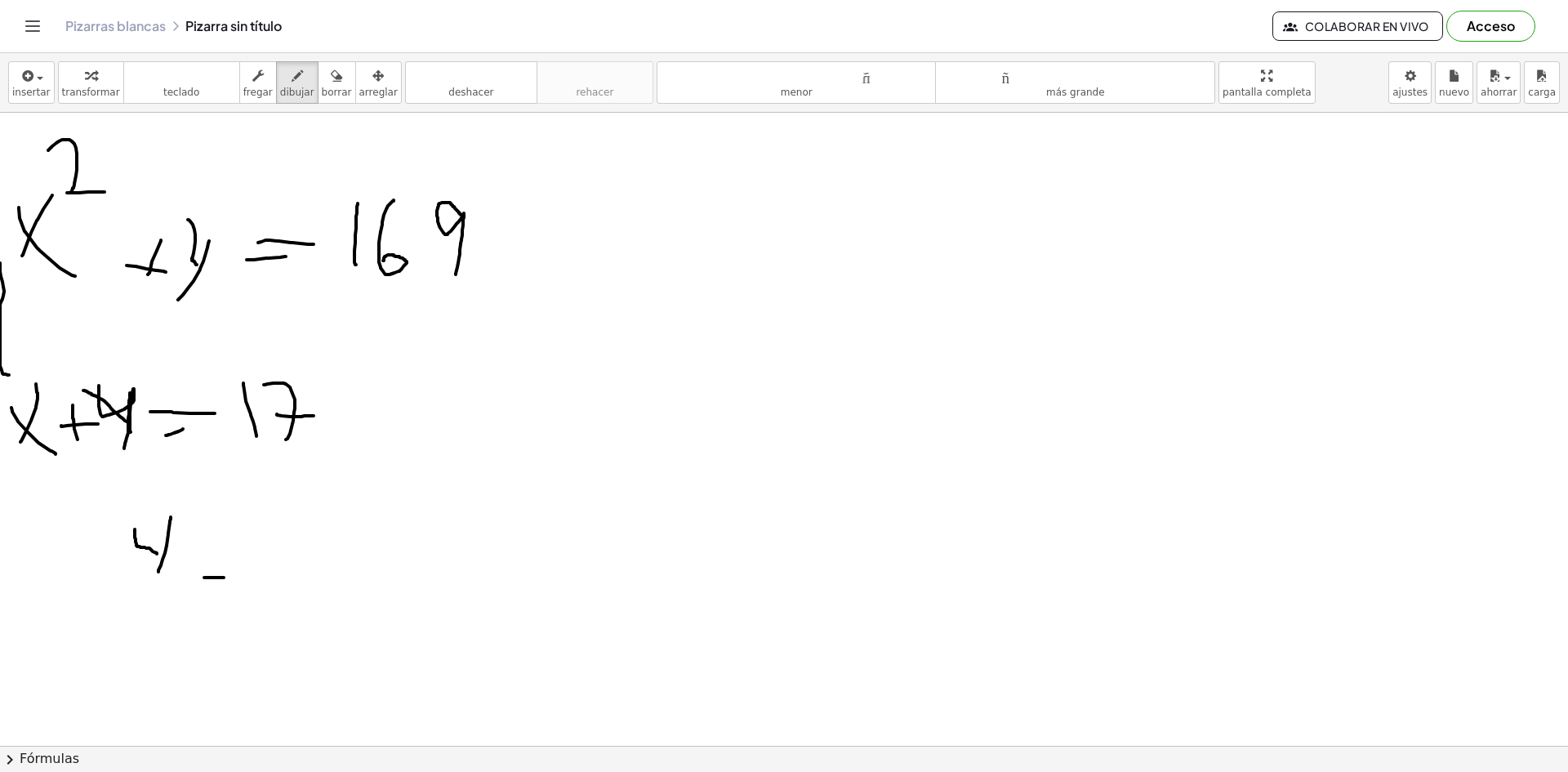
drag, startPoint x: 205, startPoint y: 578, endPoint x: 243, endPoint y: 576, distance: 38.1
click at [241, 576] on div at bounding box center [784, 583] width 1568 height 1266
drag, startPoint x: 190, startPoint y: 557, endPoint x: 224, endPoint y: 558, distance: 34.0
click at [222, 558] on div at bounding box center [784, 583] width 1568 height 1266
drag, startPoint x: 267, startPoint y: 578, endPoint x: 275, endPoint y: 527, distance: 51.6
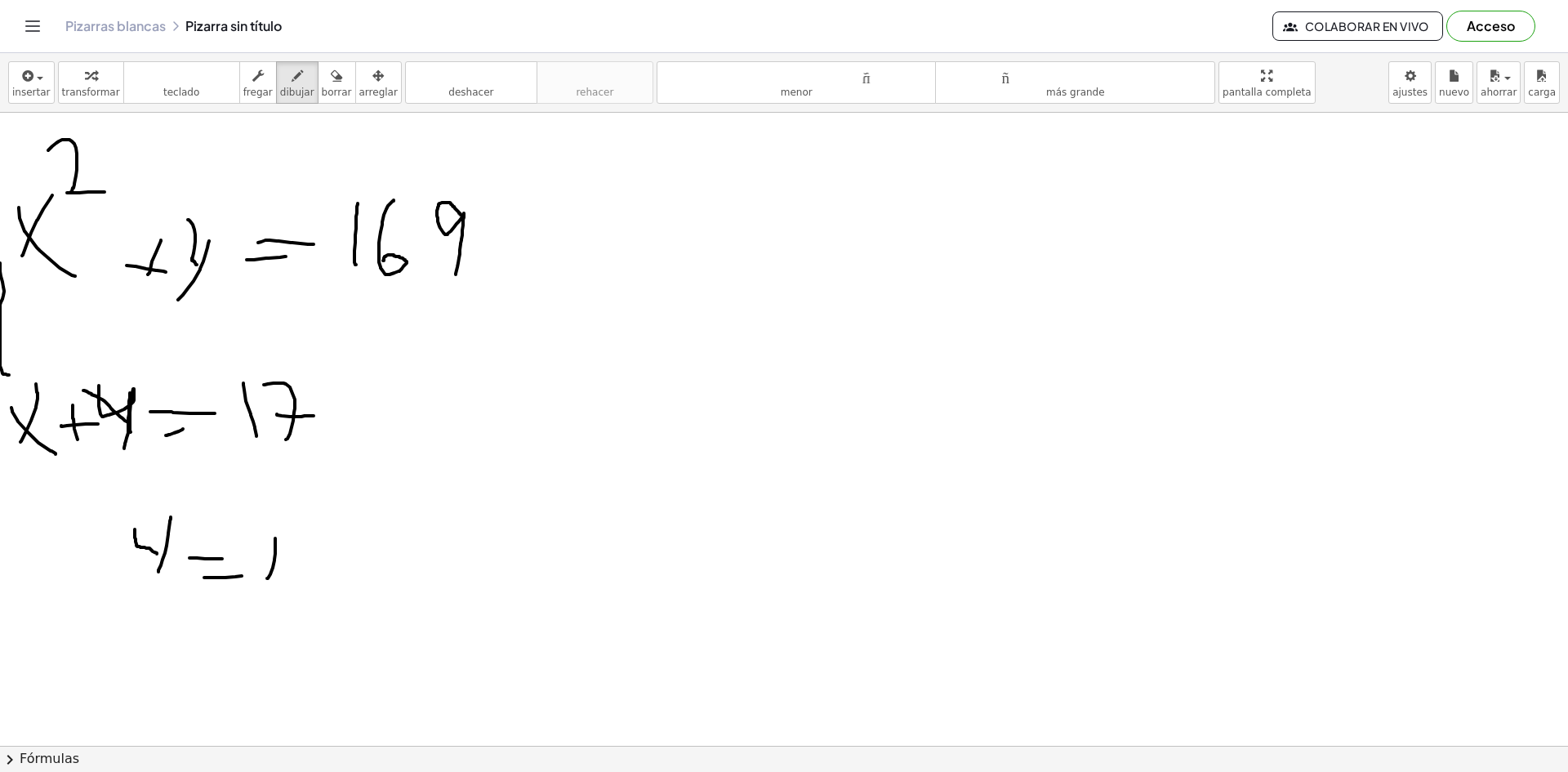
click at [275, 527] on div at bounding box center [784, 583] width 1568 height 1266
drag, startPoint x: 306, startPoint y: 576, endPoint x: 292, endPoint y: 536, distance: 42.4
click at [292, 536] on div at bounding box center [784, 583] width 1568 height 1266
drag, startPoint x: 315, startPoint y: 564, endPoint x: 297, endPoint y: 562, distance: 18.1
click at [297, 562] on div at bounding box center [784, 583] width 1568 height 1266
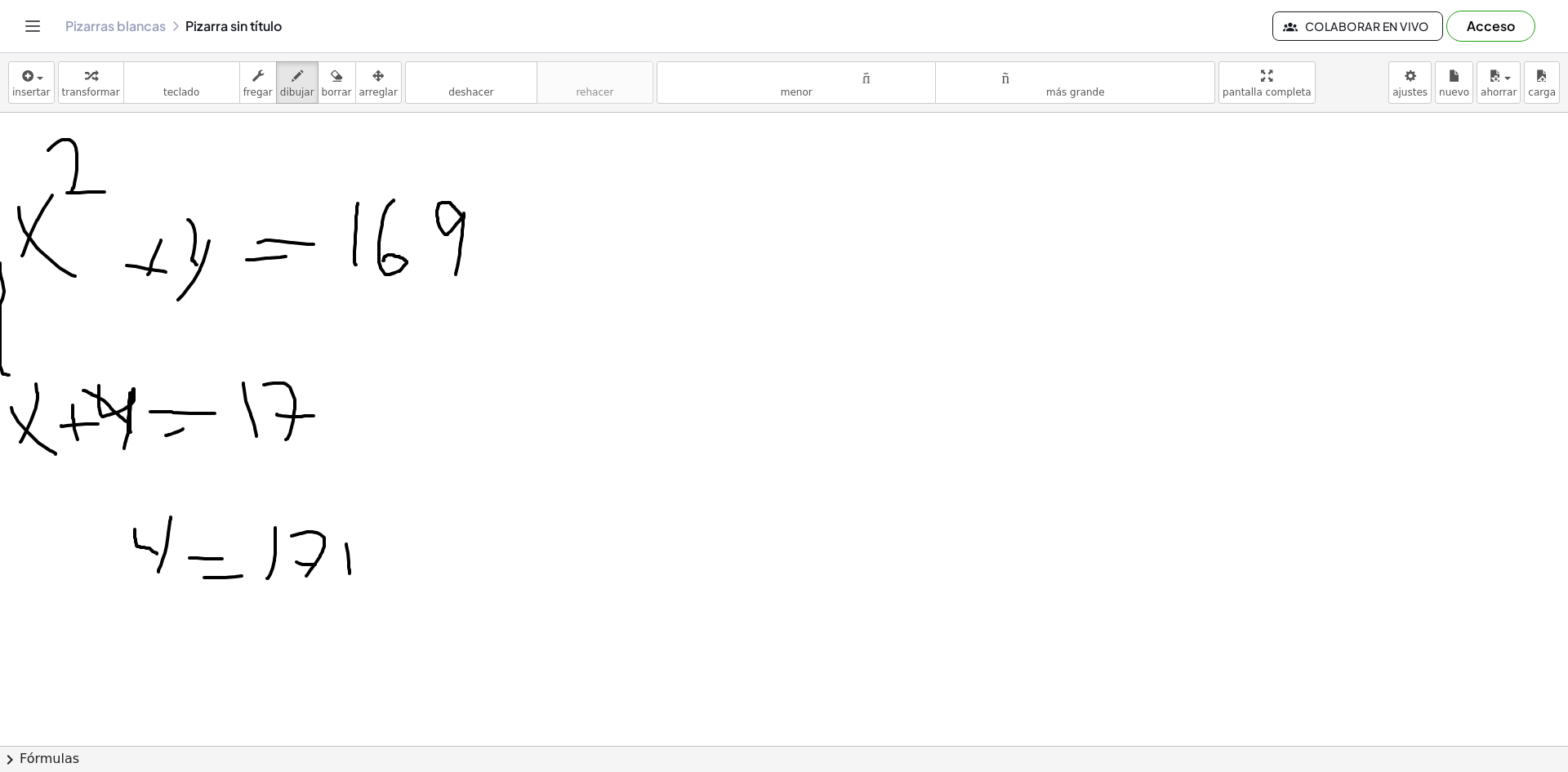
click at [350, 575] on div at bounding box center [784, 583] width 1568 height 1266
drag, startPoint x: 343, startPoint y: 567, endPoint x: 377, endPoint y: 557, distance: 35.4
click at [372, 560] on div at bounding box center [784, 583] width 1568 height 1266
drag, startPoint x: 376, startPoint y: 529, endPoint x: 394, endPoint y: 564, distance: 39.4
click at [394, 564] on div at bounding box center [784, 583] width 1568 height 1266
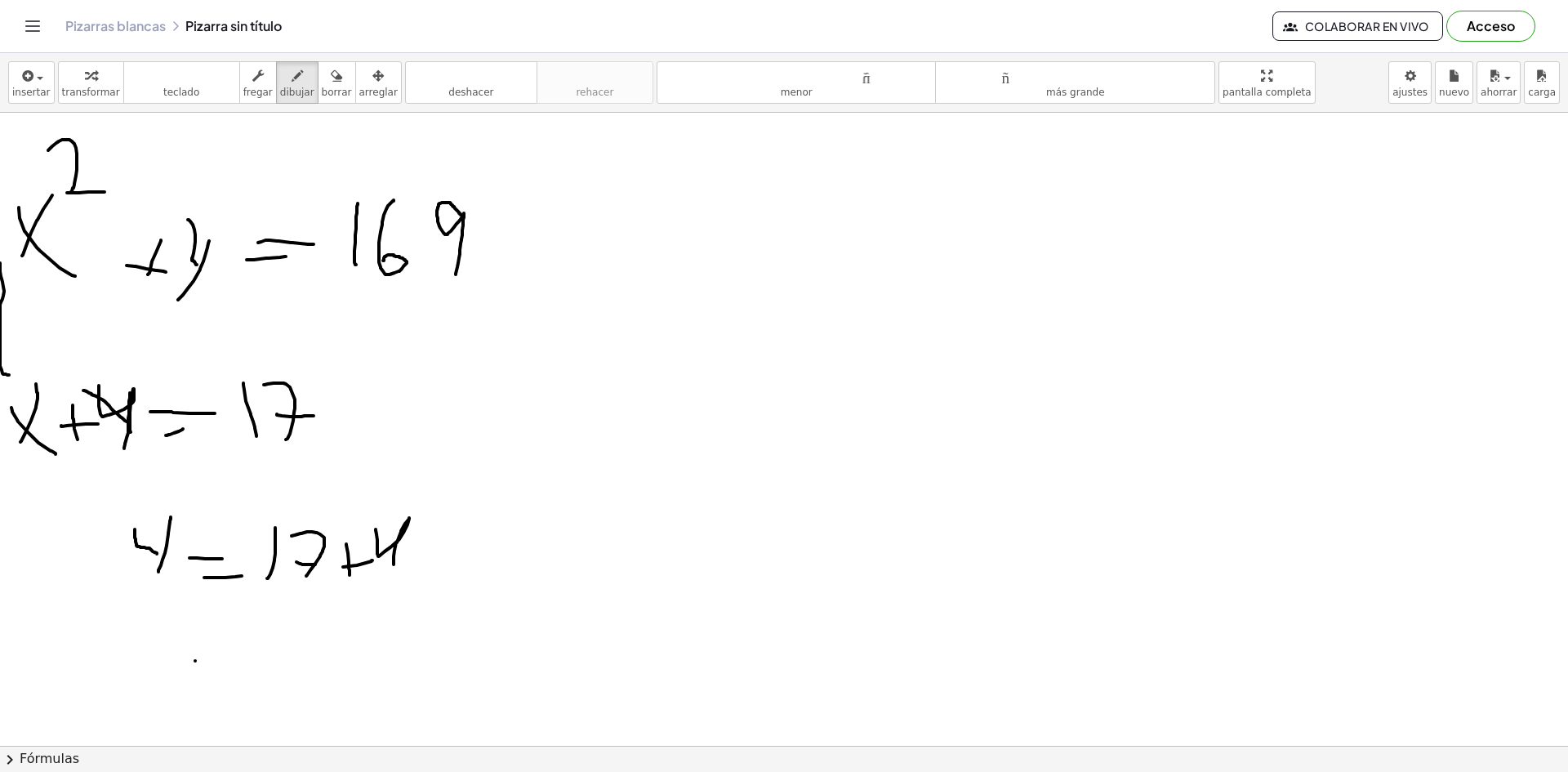
drag, startPoint x: 195, startPoint y: 661, endPoint x: 227, endPoint y: 661, distance: 32.0
click at [227, 661] on div at bounding box center [784, 583] width 1568 height 1266
drag, startPoint x: 215, startPoint y: 650, endPoint x: 242, endPoint y: 650, distance: 27.0
click at [242, 650] on div at bounding box center [784, 583] width 1568 height 1266
drag, startPoint x: 255, startPoint y: 639, endPoint x: 277, endPoint y: 680, distance: 46.5
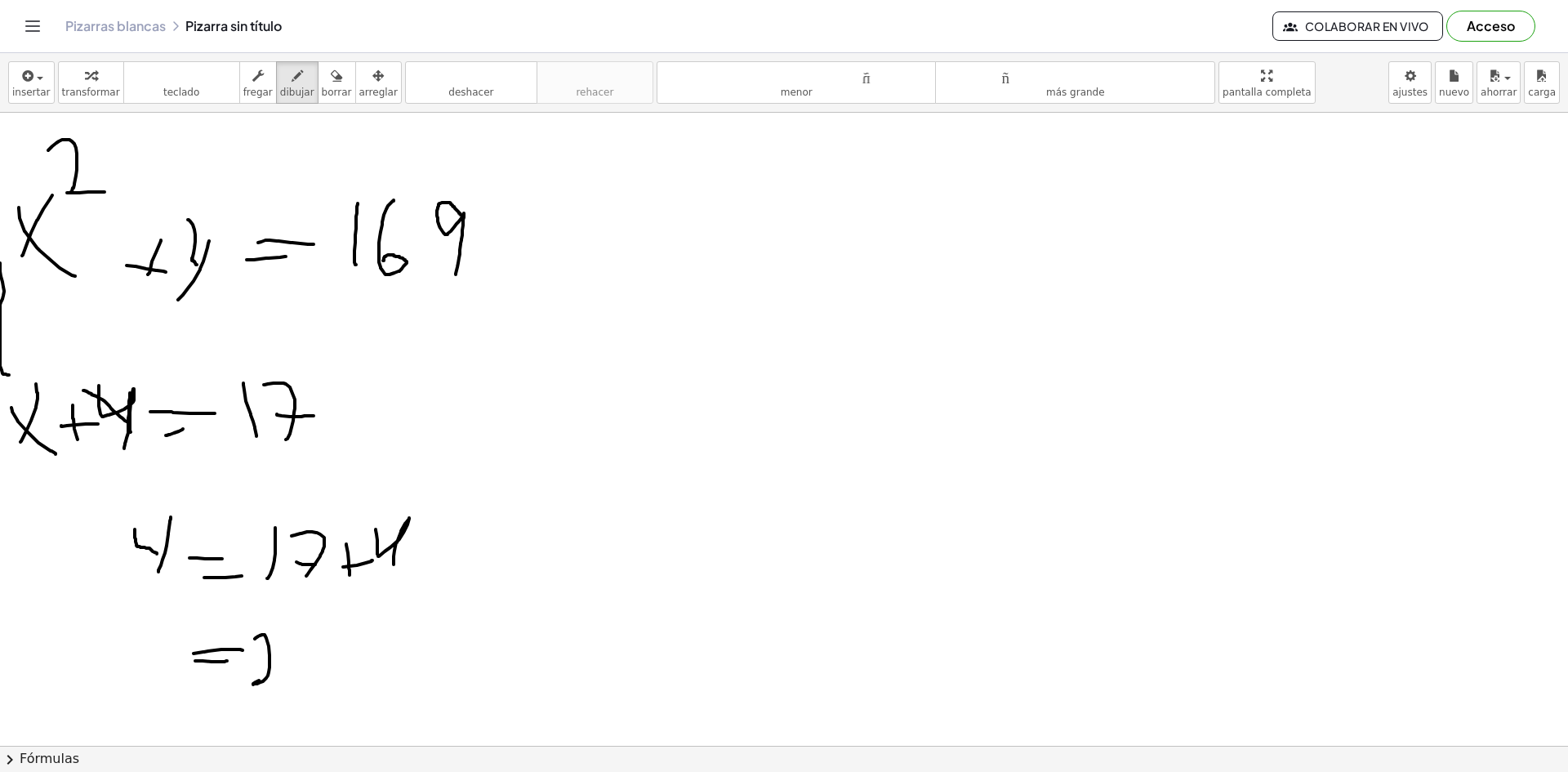
click at [274, 680] on div at bounding box center [784, 583] width 1568 height 1266
drag, startPoint x: 294, startPoint y: 676, endPoint x: 288, endPoint y: 621, distance: 55.3
click at [288, 621] on div at bounding box center [784, 583] width 1568 height 1266
drag, startPoint x: 158, startPoint y: 671, endPoint x: 165, endPoint y: 642, distance: 29.8
click at [165, 642] on div at bounding box center [784, 583] width 1568 height 1266
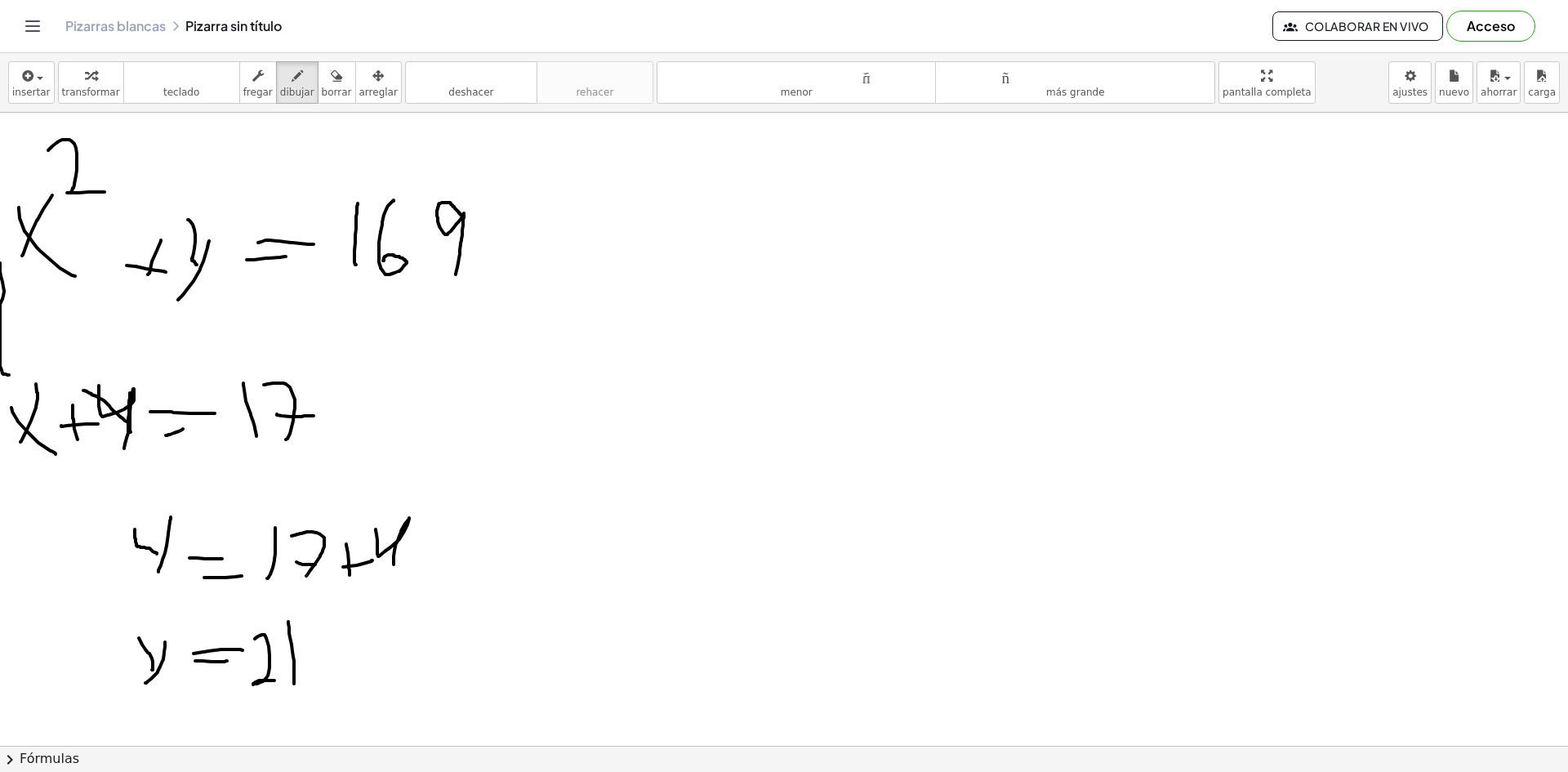
drag, startPoint x: 153, startPoint y: 661, endPoint x: 138, endPoint y: 637, distance: 28.3
click at [138, 637] on div at bounding box center [784, 583] width 1568 height 1266
click at [323, 86] on font "borrar" at bounding box center [337, 92] width 30 height 12
drag, startPoint x: 205, startPoint y: 222, endPoint x: 202, endPoint y: 272, distance: 50.1
click at [202, 272] on div at bounding box center [784, 583] width 1568 height 1266
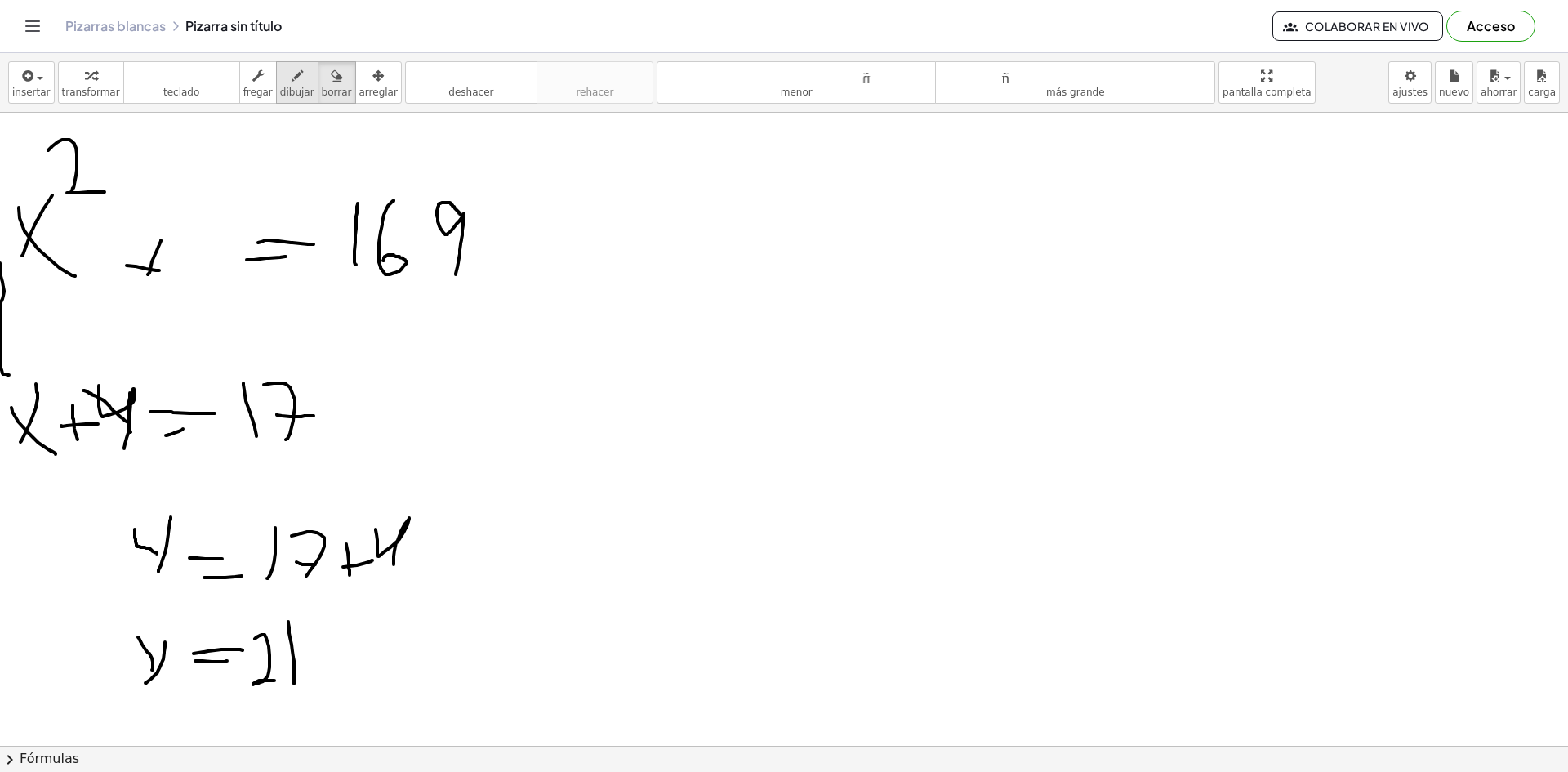
click at [280, 92] on font "dibujar" at bounding box center [297, 92] width 34 height 12
drag, startPoint x: 184, startPoint y: 236, endPoint x: 208, endPoint y: 284, distance: 53.7
click at [208, 284] on div at bounding box center [784, 583] width 1568 height 1266
drag, startPoint x: 225, startPoint y: 260, endPoint x: 221, endPoint y: 223, distance: 37.2
click at [221, 223] on div at bounding box center [784, 583] width 1568 height 1266
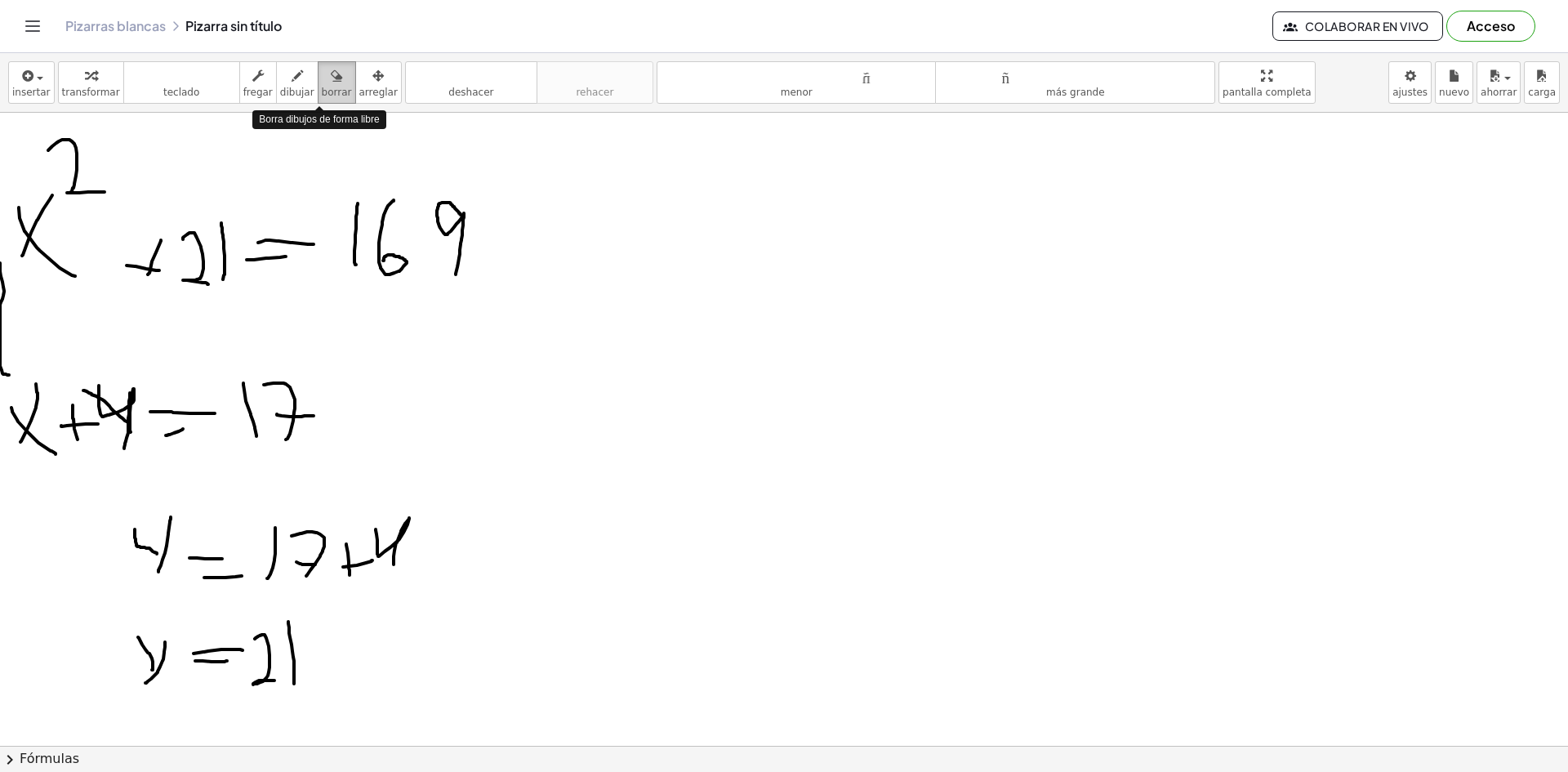
click at [328, 97] on font "borrar" at bounding box center [337, 92] width 30 height 12
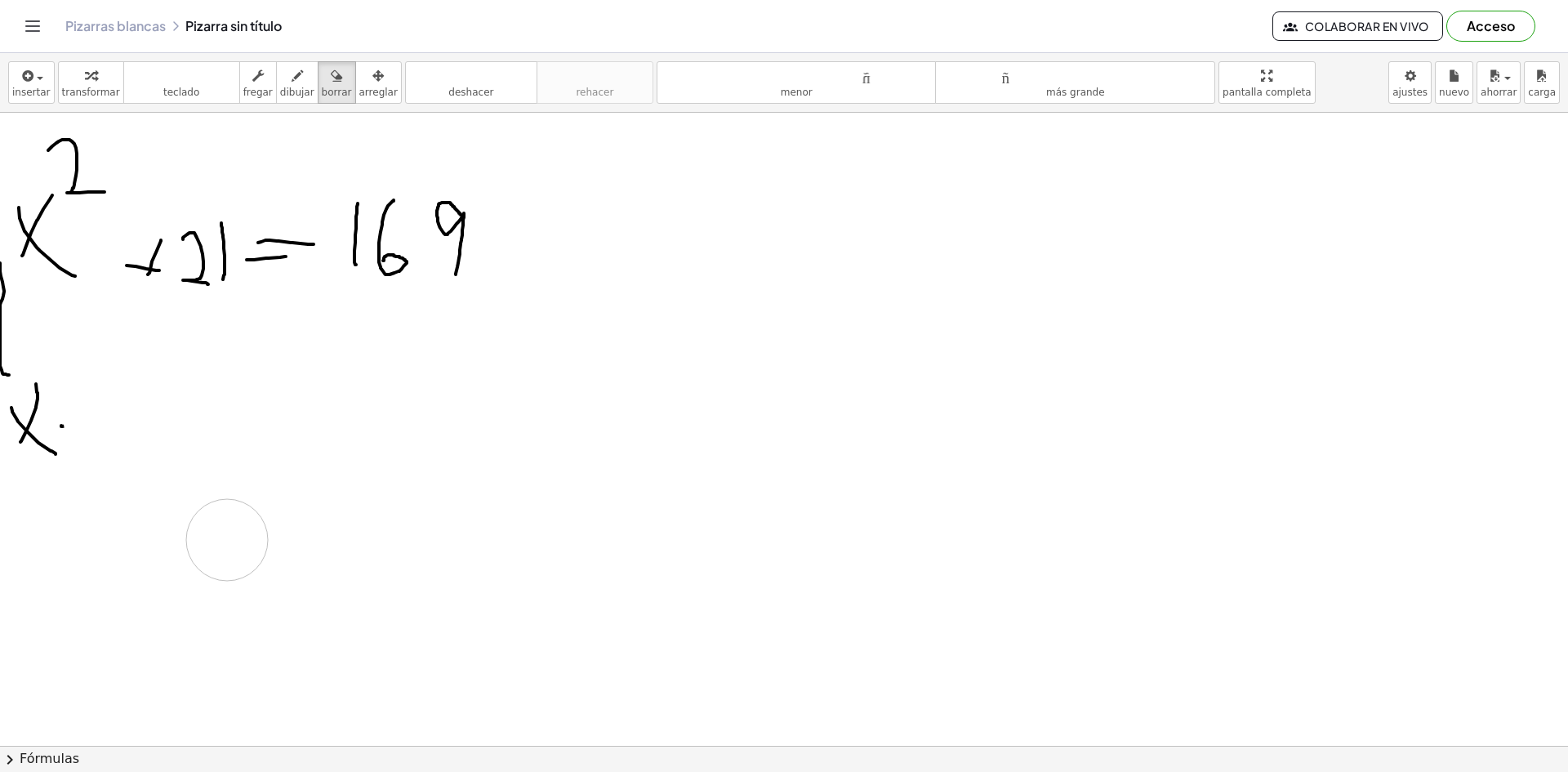
drag, startPoint x: 104, startPoint y: 415, endPoint x: 60, endPoint y: 437, distance: 49.2
click at [225, 533] on div at bounding box center [784, 583] width 1568 height 1266
drag, startPoint x: 121, startPoint y: 408, endPoint x: 113, endPoint y: 464, distance: 56.6
click at [113, 464] on div at bounding box center [784, 583] width 1568 height 1266
click at [257, 90] on font "fregar" at bounding box center [257, 92] width 29 height 12
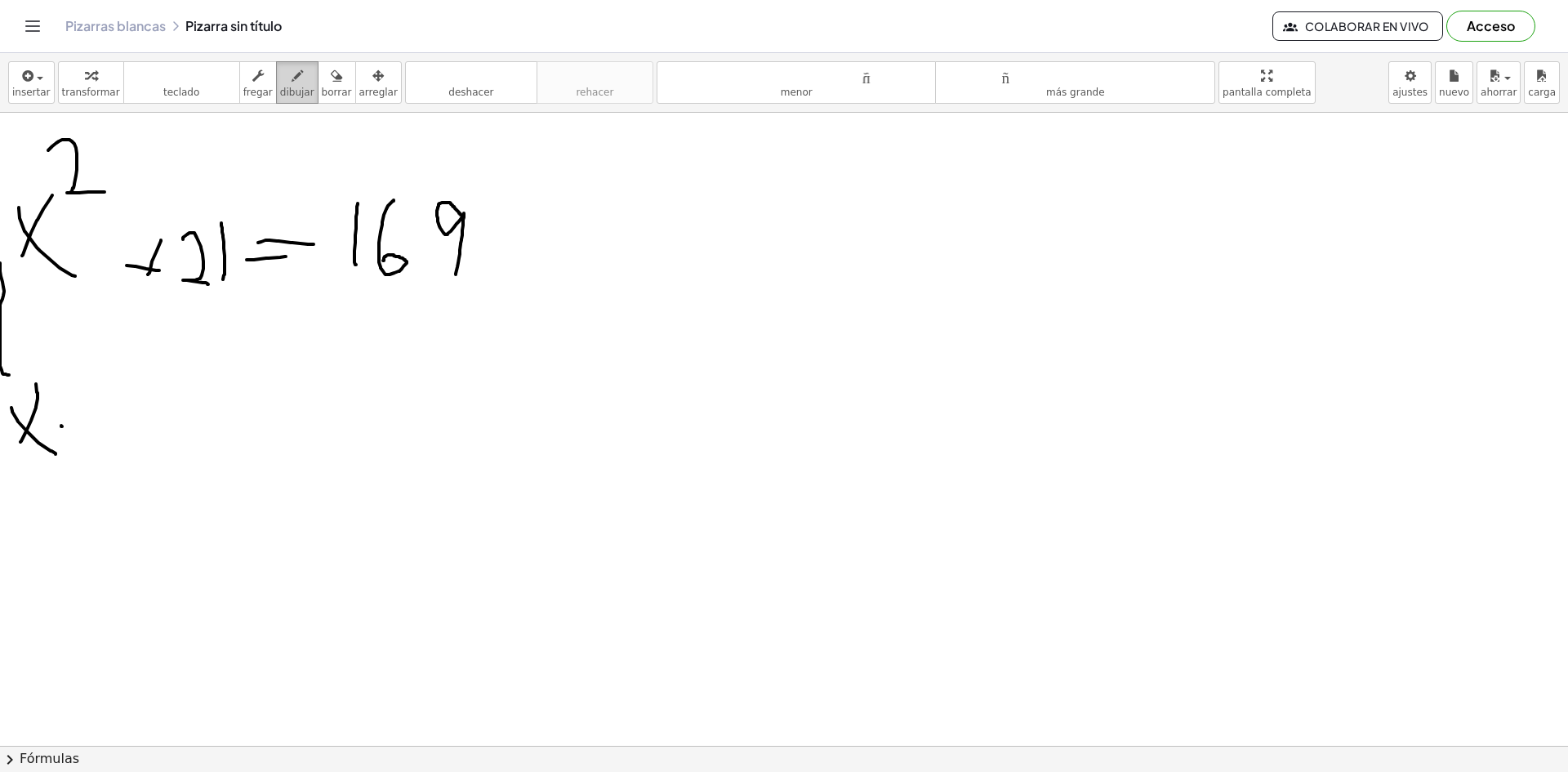
click at [292, 81] on icon "button" at bounding box center [298, 75] width 12 height 19
click at [1424, 88] on body "Actividades matemáticas fáciles de comprender Empezar Banco de actividades Trab…" at bounding box center [784, 386] width 1568 height 772
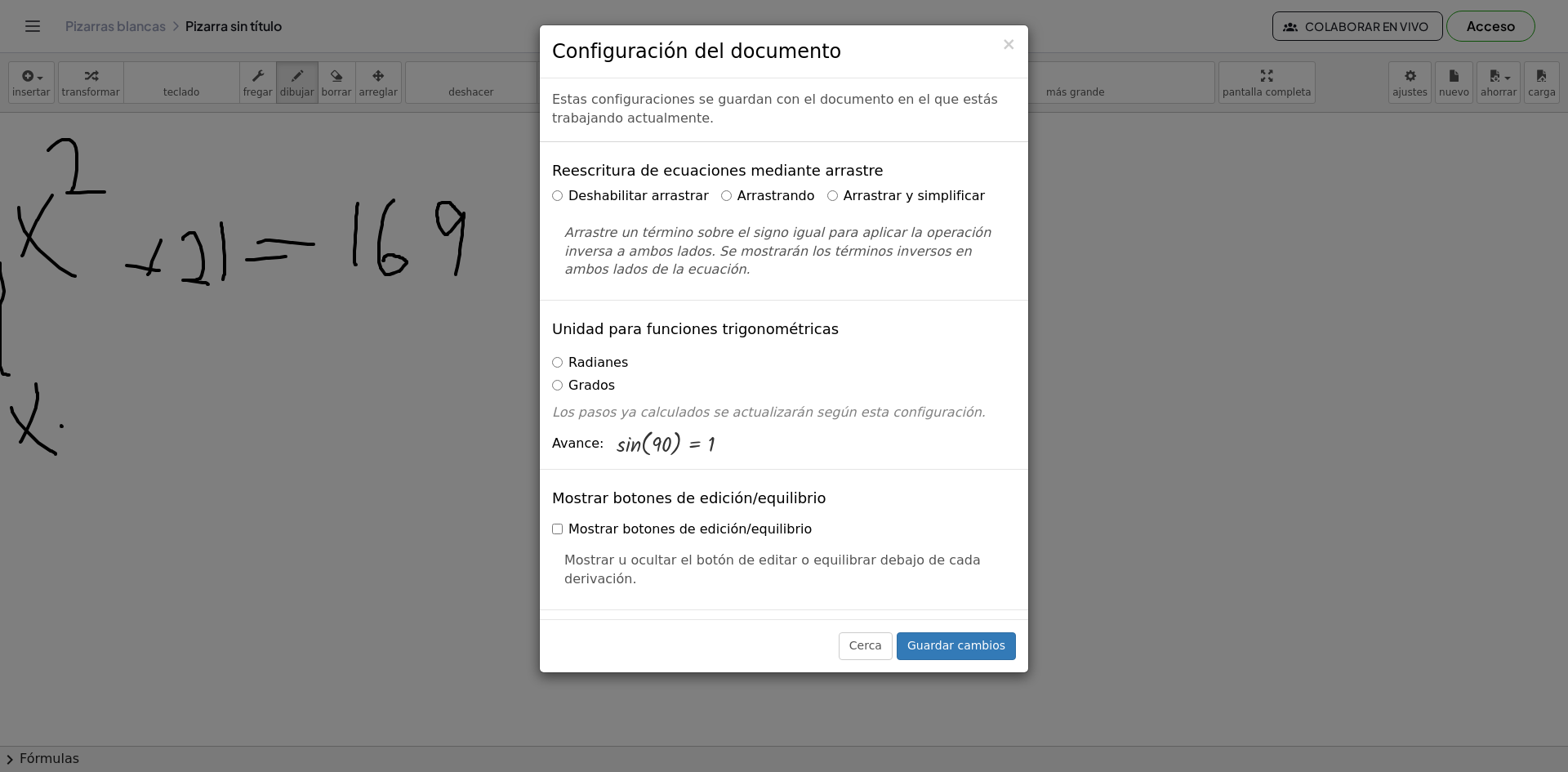
click at [844, 194] on font "Arrastrar y simplificar" at bounding box center [914, 195] width 142 height 16
click at [946, 649] on font "Guardar cambios" at bounding box center [956, 645] width 98 height 13
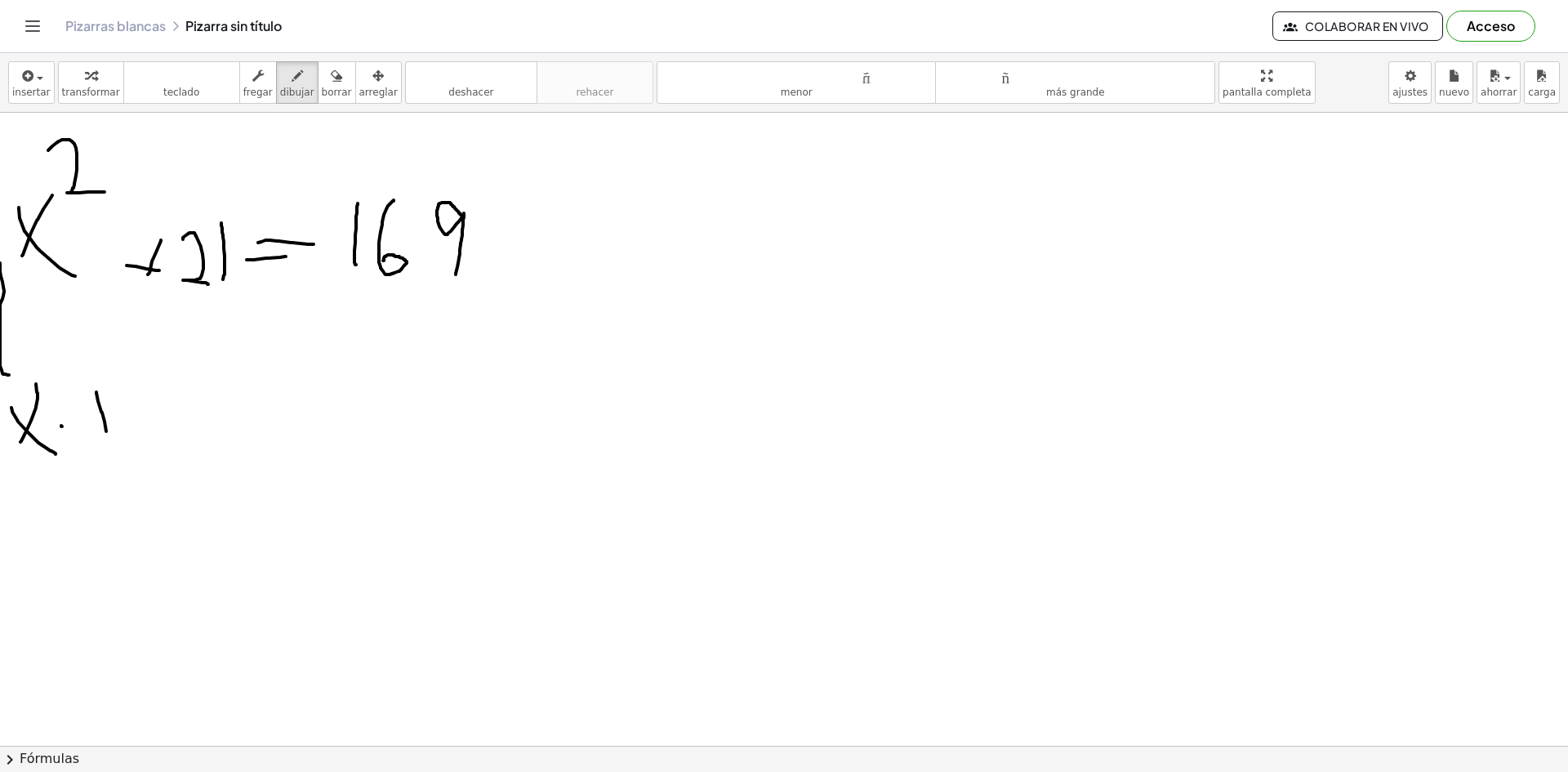
drag, startPoint x: 102, startPoint y: 412, endPoint x: 107, endPoint y: 452, distance: 40.3
click at [107, 452] on div at bounding box center [784, 583] width 1568 height 1266
drag, startPoint x: 75, startPoint y: 427, endPoint x: 143, endPoint y: 430, distance: 68.1
click at [143, 430] on div at bounding box center [784, 583] width 1568 height 1266
click at [360, 91] on font "arreglar" at bounding box center [379, 92] width 39 height 12
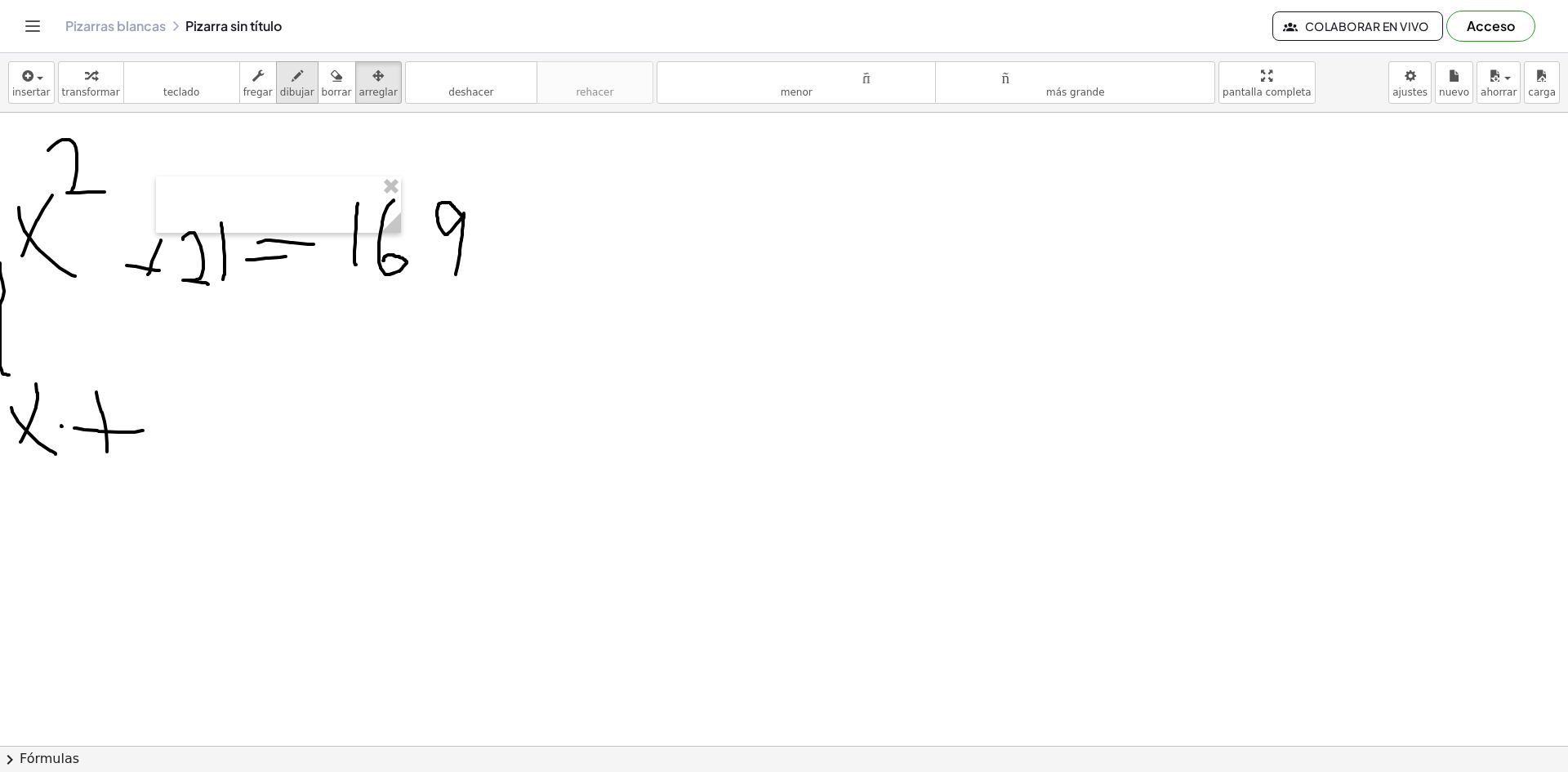
click at [290, 88] on font "dibujar" at bounding box center [297, 92] width 34 height 12
drag, startPoint x: 179, startPoint y: 461, endPoint x: 189, endPoint y: 384, distance: 77.6
click at [189, 384] on div at bounding box center [784, 583] width 1568 height 1266
drag, startPoint x: 169, startPoint y: 421, endPoint x: 148, endPoint y: 391, distance: 36.6
click at [148, 391] on div at bounding box center [784, 583] width 1568 height 1266
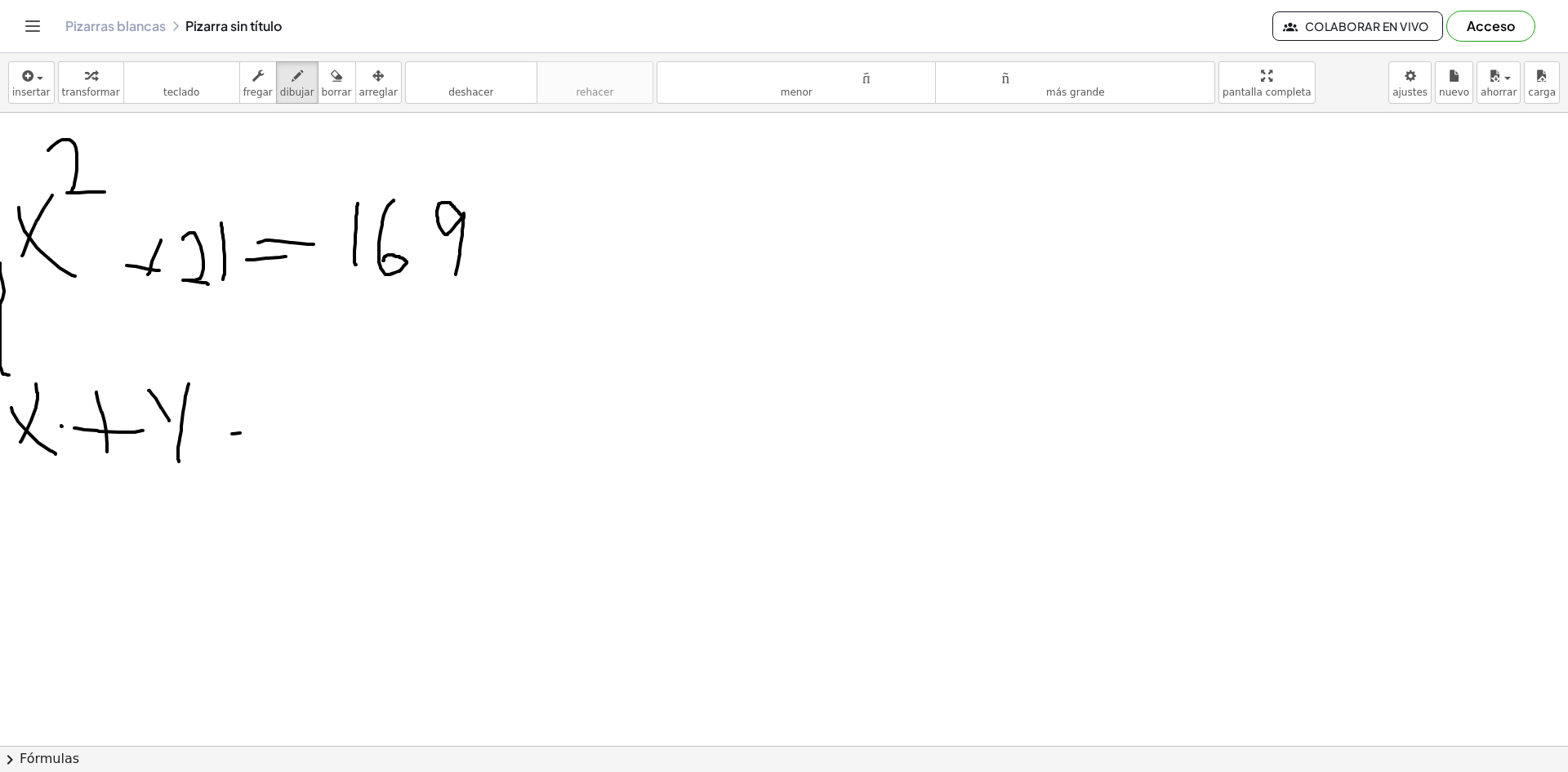
drag, startPoint x: 232, startPoint y: 433, endPoint x: 268, endPoint y: 432, distance: 36.0
click at [266, 432] on div at bounding box center [784, 583] width 1568 height 1266
drag, startPoint x: 234, startPoint y: 413, endPoint x: 270, endPoint y: 420, distance: 36.7
click at [264, 419] on div at bounding box center [784, 583] width 1568 height 1266
drag, startPoint x: 304, startPoint y: 435, endPoint x: 304, endPoint y: 377, distance: 58.0
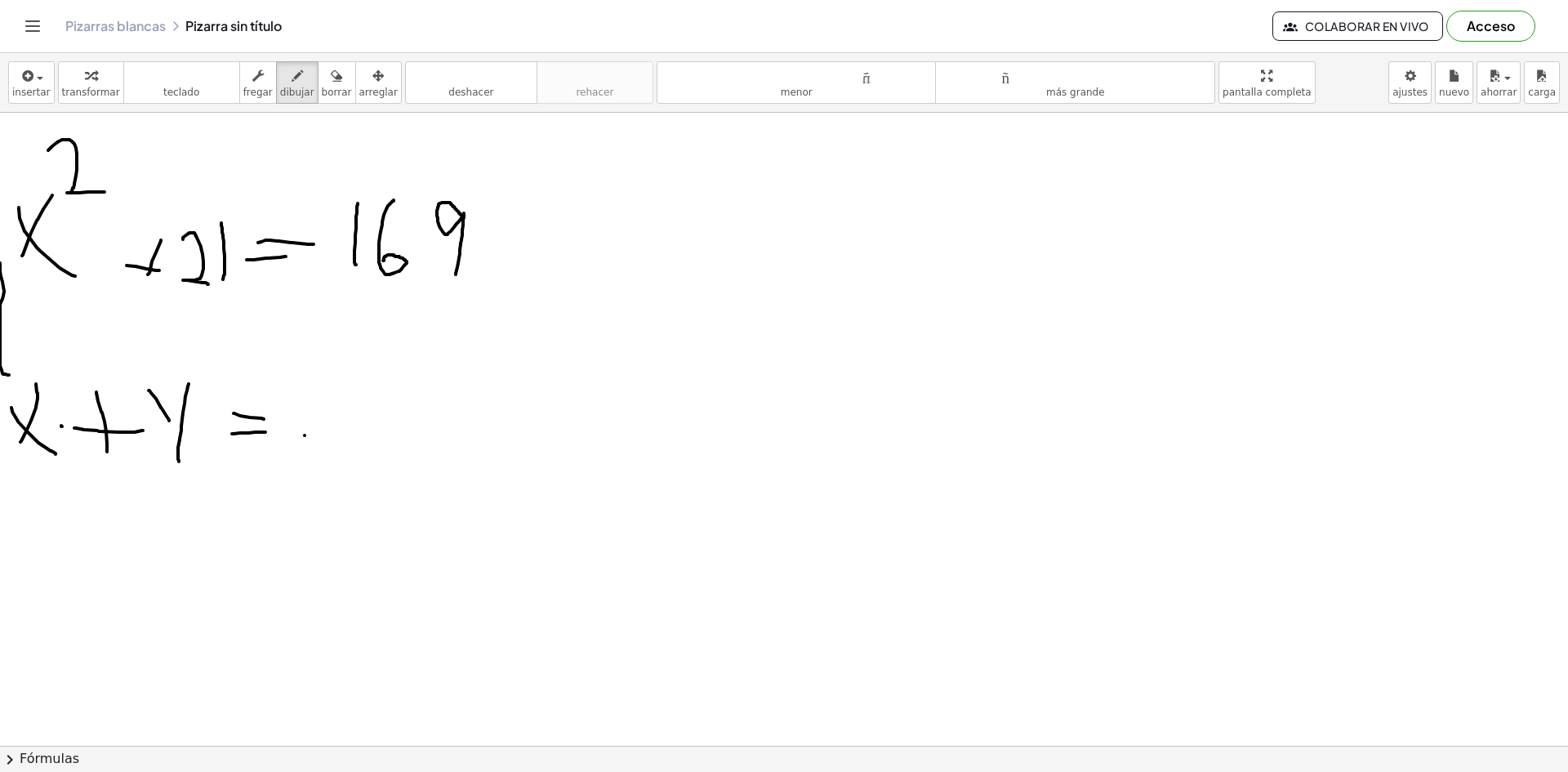
click at [304, 377] on div at bounding box center [784, 583] width 1568 height 1266
drag, startPoint x: 351, startPoint y: 438, endPoint x: 319, endPoint y: 385, distance: 61.9
click at [319, 385] on div at bounding box center [784, 583] width 1568 height 1266
drag, startPoint x: 356, startPoint y: 422, endPoint x: 335, endPoint y: 418, distance: 21.4
click at [335, 418] on div at bounding box center [784, 583] width 1568 height 1266
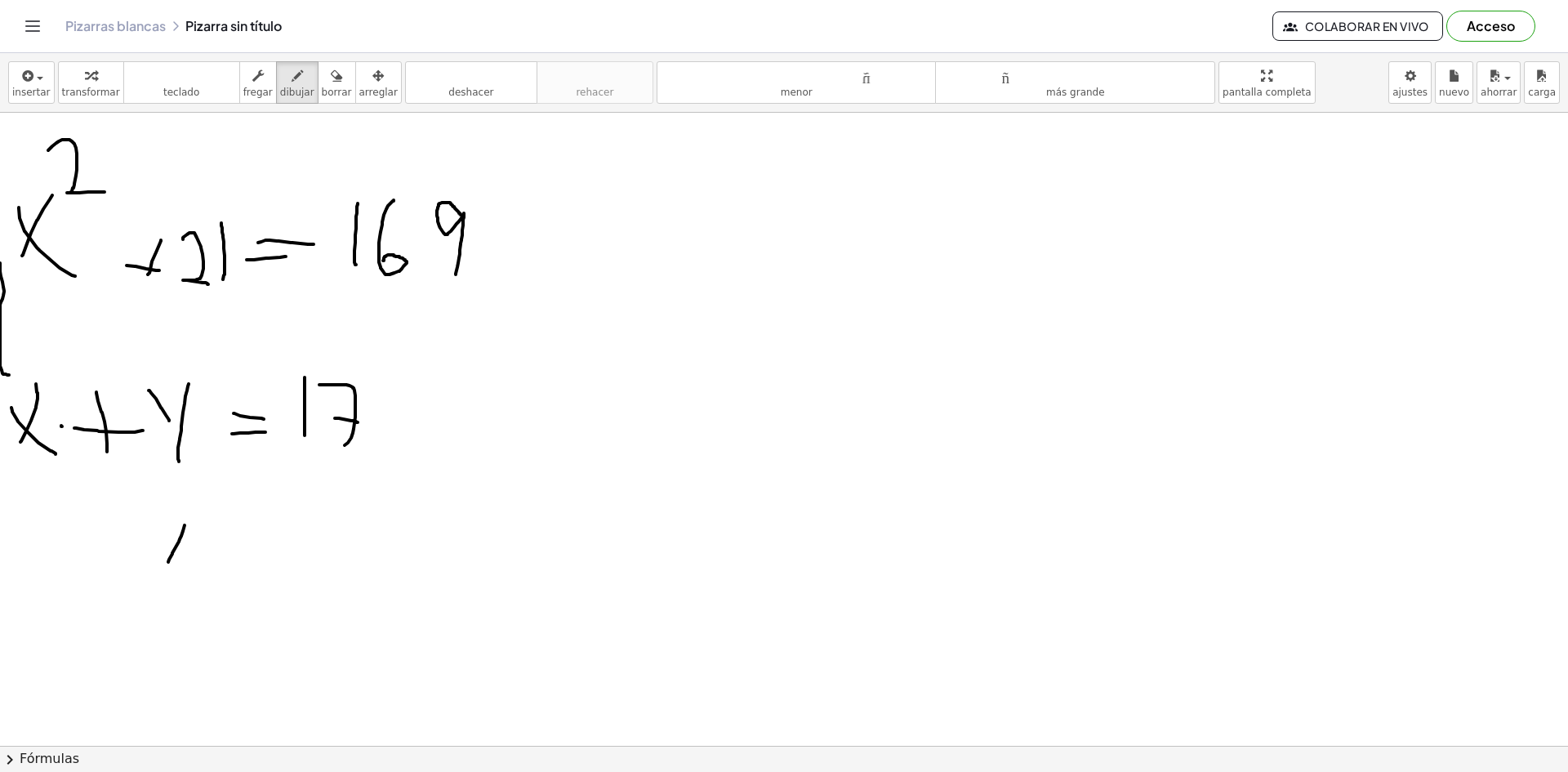
drag, startPoint x: 169, startPoint y: 562, endPoint x: 184, endPoint y: 525, distance: 39.9
click at [185, 521] on div at bounding box center [784, 583] width 1568 height 1266
drag, startPoint x: 170, startPoint y: 541, endPoint x: 157, endPoint y: 528, distance: 18.4
click at [150, 518] on div at bounding box center [784, 583] width 1568 height 1266
click at [237, 563] on div at bounding box center [784, 583] width 1568 height 1266
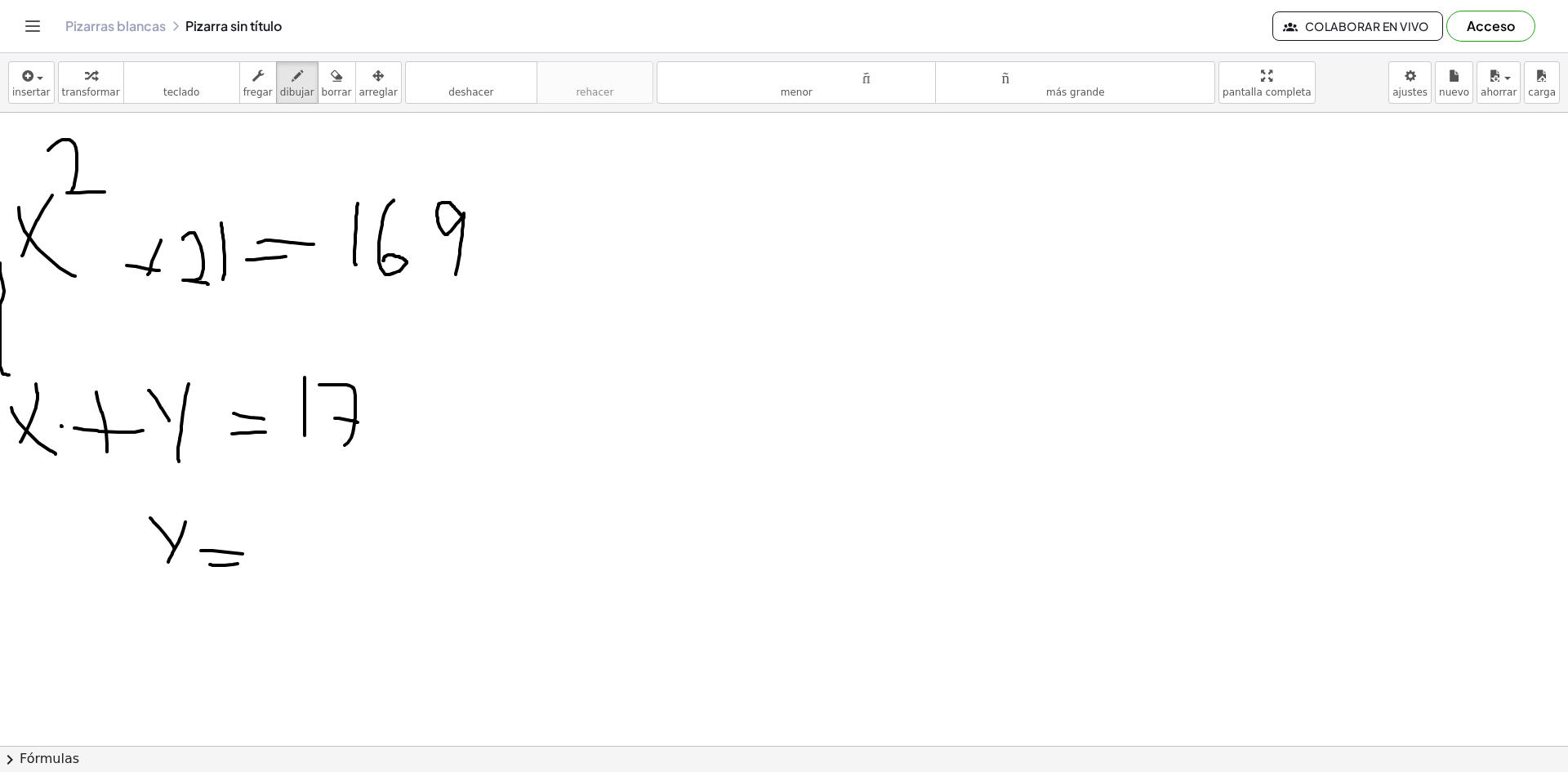
drag, startPoint x: 227, startPoint y: 552, endPoint x: 265, endPoint y: 557, distance: 38.3
click at [256, 554] on div at bounding box center [784, 583] width 1568 height 1266
drag, startPoint x: 313, startPoint y: 568, endPoint x: 304, endPoint y: 512, distance: 56.7
click at [304, 518] on div at bounding box center [784, 583] width 1568 height 1266
drag, startPoint x: 365, startPoint y: 578, endPoint x: 335, endPoint y: 531, distance: 55.8
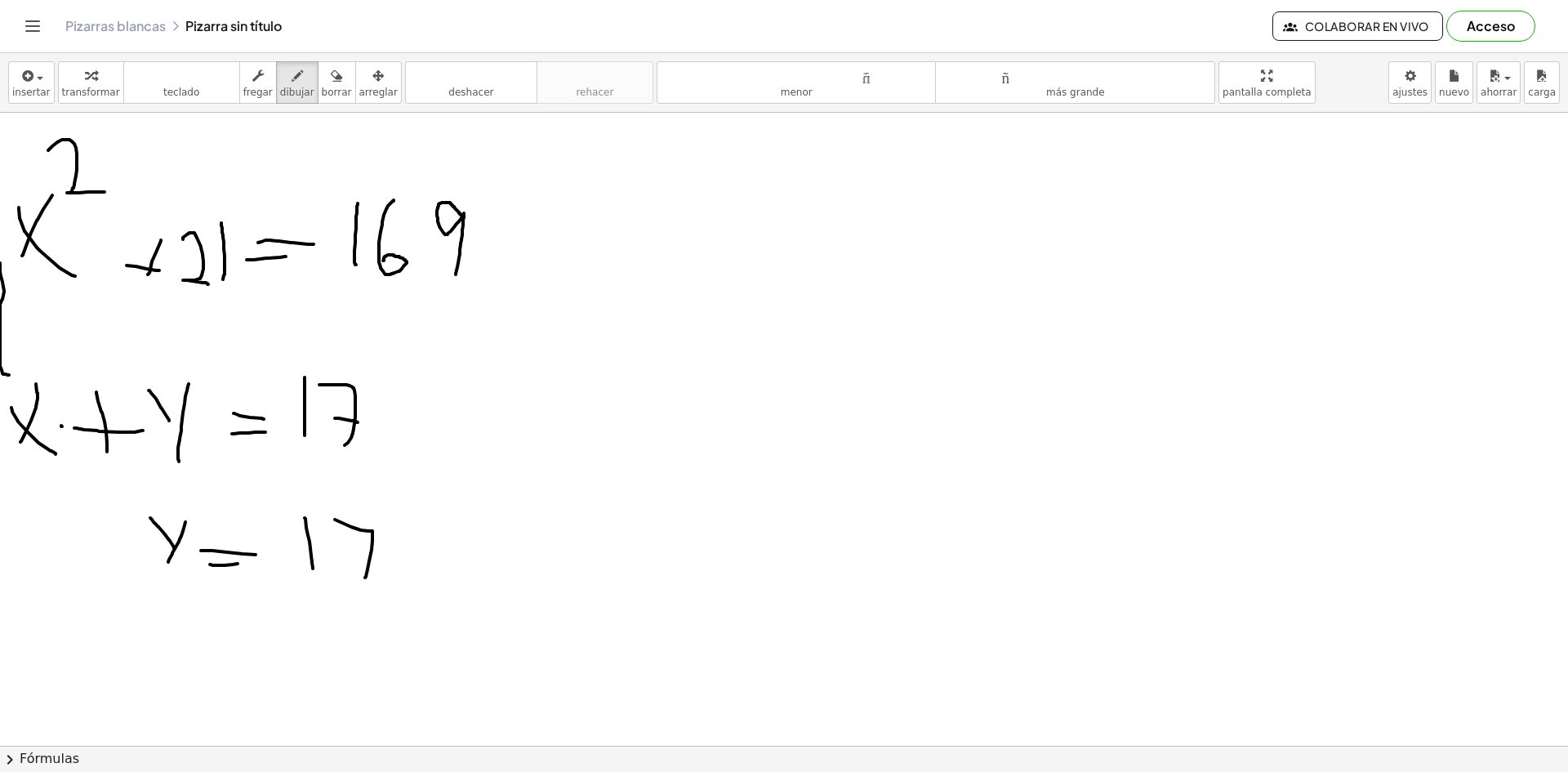
click at [325, 517] on div at bounding box center [784, 583] width 1568 height 1266
drag, startPoint x: 375, startPoint y: 561, endPoint x: 345, endPoint y: 553, distance: 31.0
click at [345, 553] on div at bounding box center [784, 583] width 1568 height 1266
drag, startPoint x: 416, startPoint y: 558, endPoint x: 402, endPoint y: 585, distance: 30.4
click at [408, 586] on div at bounding box center [784, 583] width 1568 height 1266
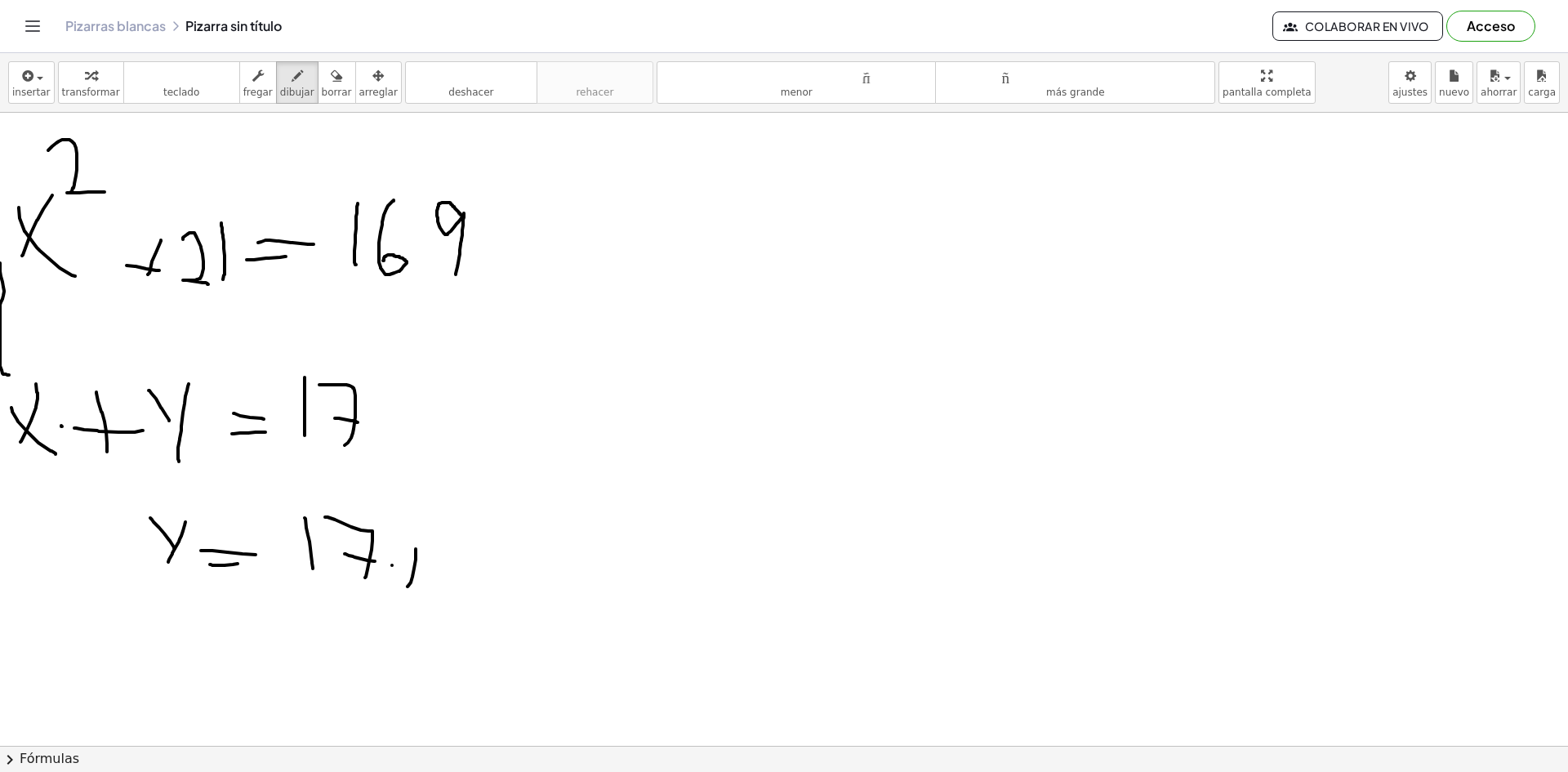
drag, startPoint x: 392, startPoint y: 565, endPoint x: 480, endPoint y: 612, distance: 99.8
click at [476, 612] on div at bounding box center [784, 583] width 1568 height 1266
drag, startPoint x: 385, startPoint y: 579, endPoint x: 371, endPoint y: 577, distance: 14.1
click at [371, 577] on div at bounding box center [784, 583] width 1568 height 1266
drag, startPoint x: 411, startPoint y: 579, endPoint x: 418, endPoint y: 563, distance: 17.5
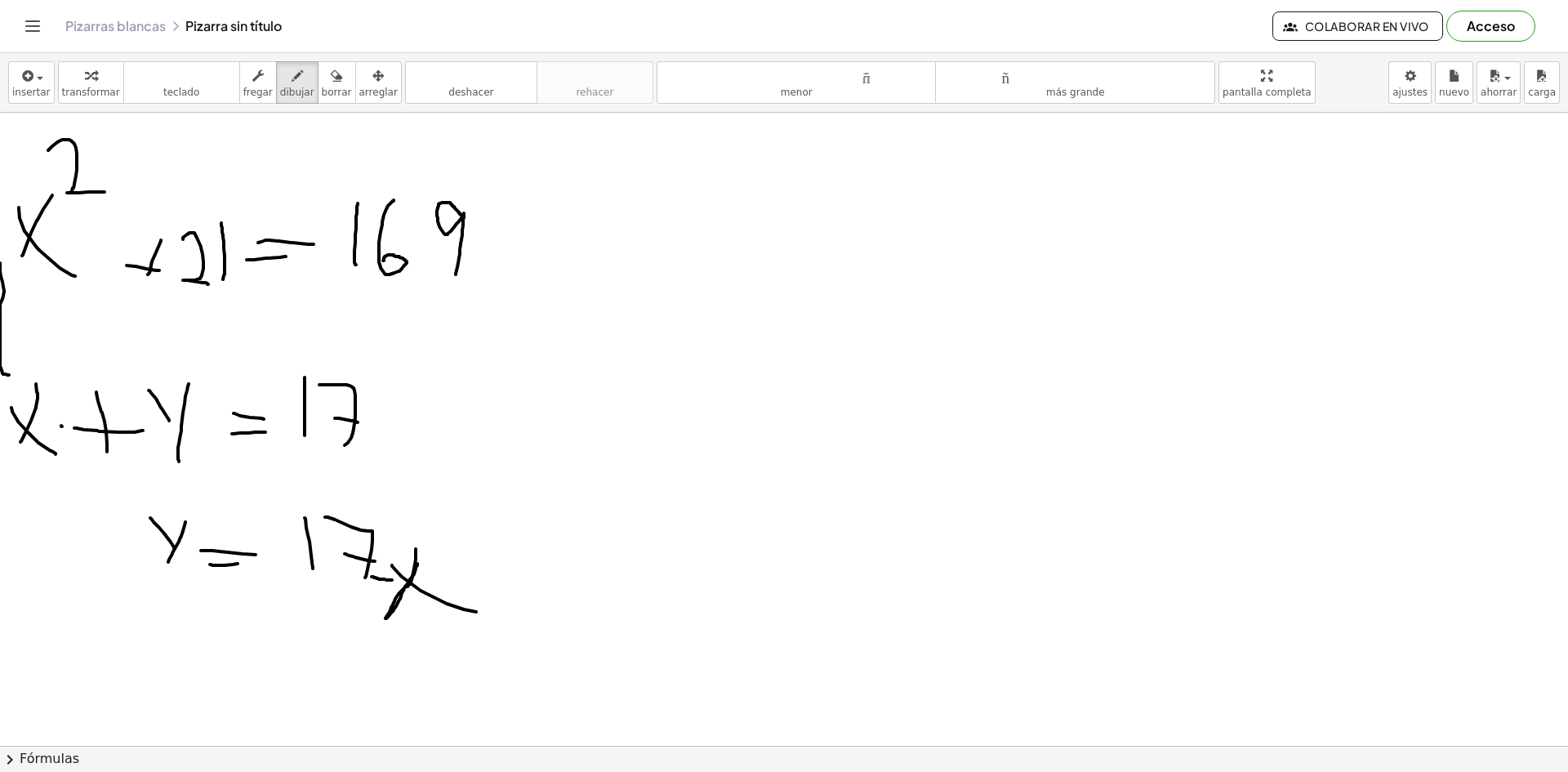
click at [418, 563] on div at bounding box center [784, 583] width 1568 height 1266
drag, startPoint x: 185, startPoint y: 294, endPoint x: 231, endPoint y: 248, distance: 65.1
click at [236, 243] on div at bounding box center [784, 583] width 1568 height 1266
drag, startPoint x: 200, startPoint y: 263, endPoint x: 188, endPoint y: 225, distance: 39.8
click at [188, 225] on div at bounding box center [784, 583] width 1568 height 1266
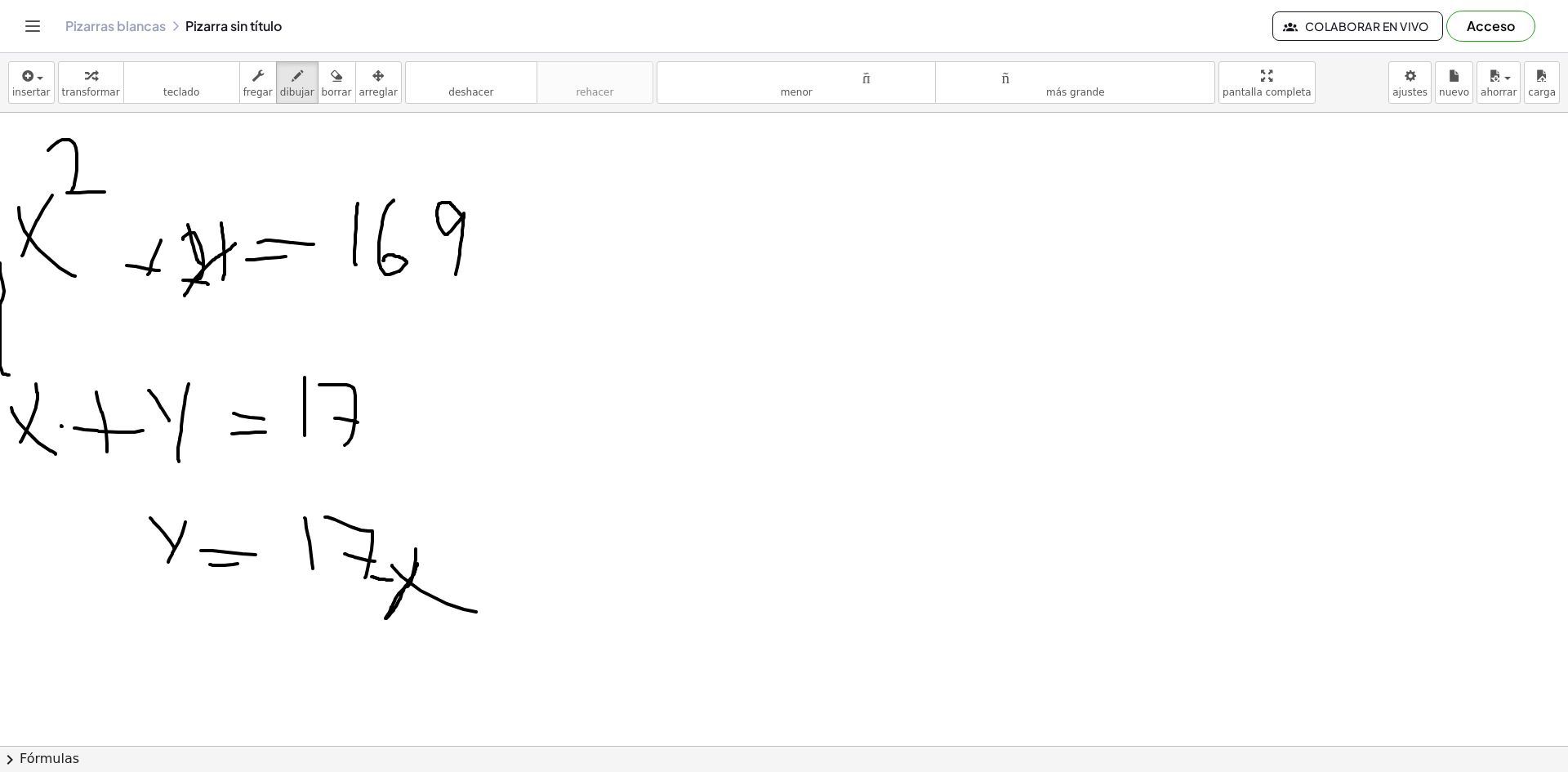
click at [524, 267] on div at bounding box center [784, 583] width 1568 height 1266
drag, startPoint x: 501, startPoint y: 256, endPoint x: 513, endPoint y: 255, distance: 12.0
click at [512, 255] on div at bounding box center [784, 583] width 1568 height 1266
drag, startPoint x: 569, startPoint y: 252, endPoint x: 561, endPoint y: 281, distance: 30.1
click at [561, 281] on div at bounding box center [784, 583] width 1568 height 1266
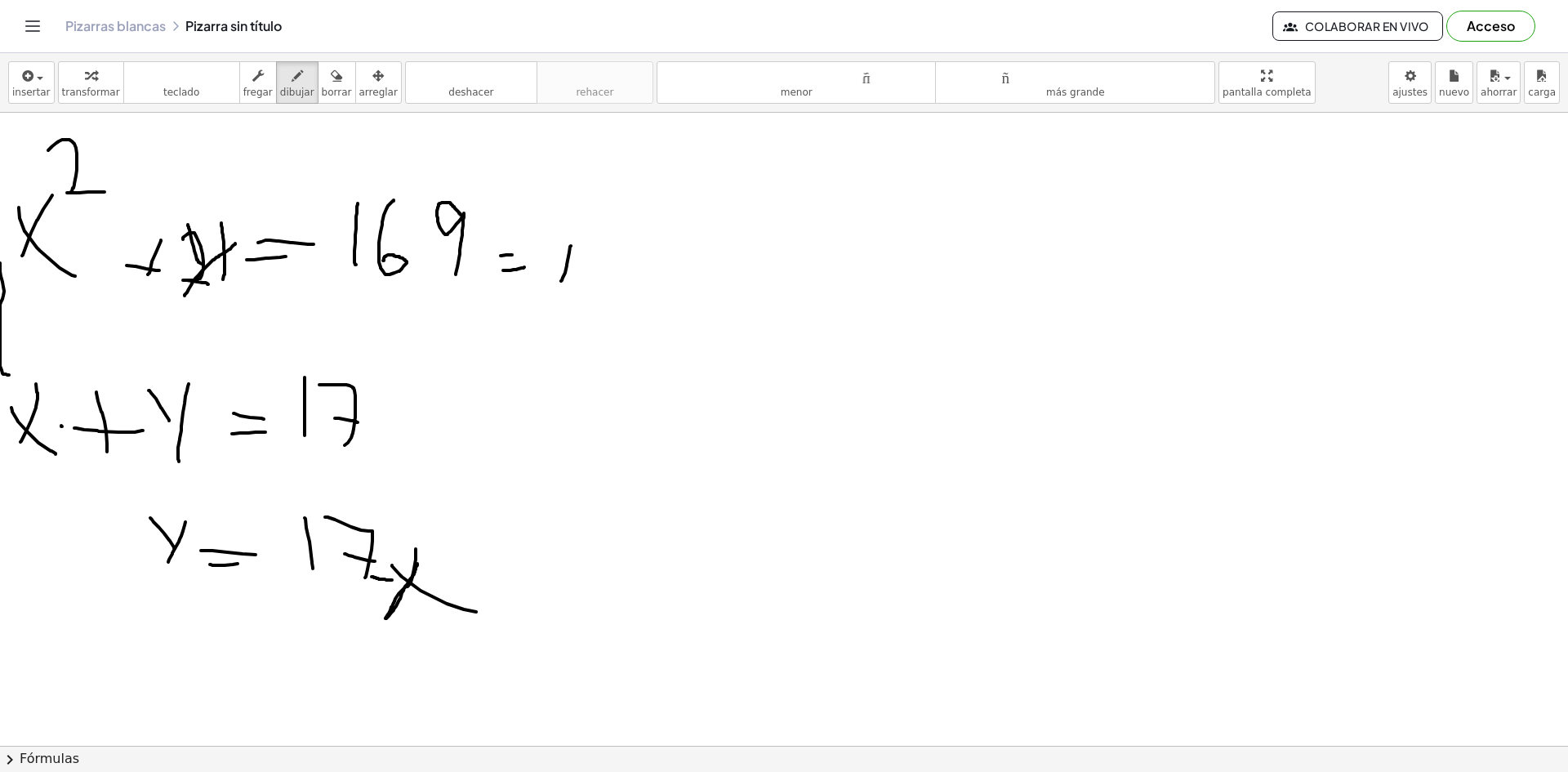
drag, startPoint x: 560, startPoint y: 256, endPoint x: 574, endPoint y: 273, distance: 22.0
click at [574, 273] on div at bounding box center [784, 583] width 1568 height 1266
click at [322, 88] on font "borrar" at bounding box center [337, 92] width 30 height 12
drag, startPoint x: 561, startPoint y: 253, endPoint x: 572, endPoint y: 262, distance: 14.2
click at [573, 268] on div at bounding box center [784, 583] width 1568 height 1266
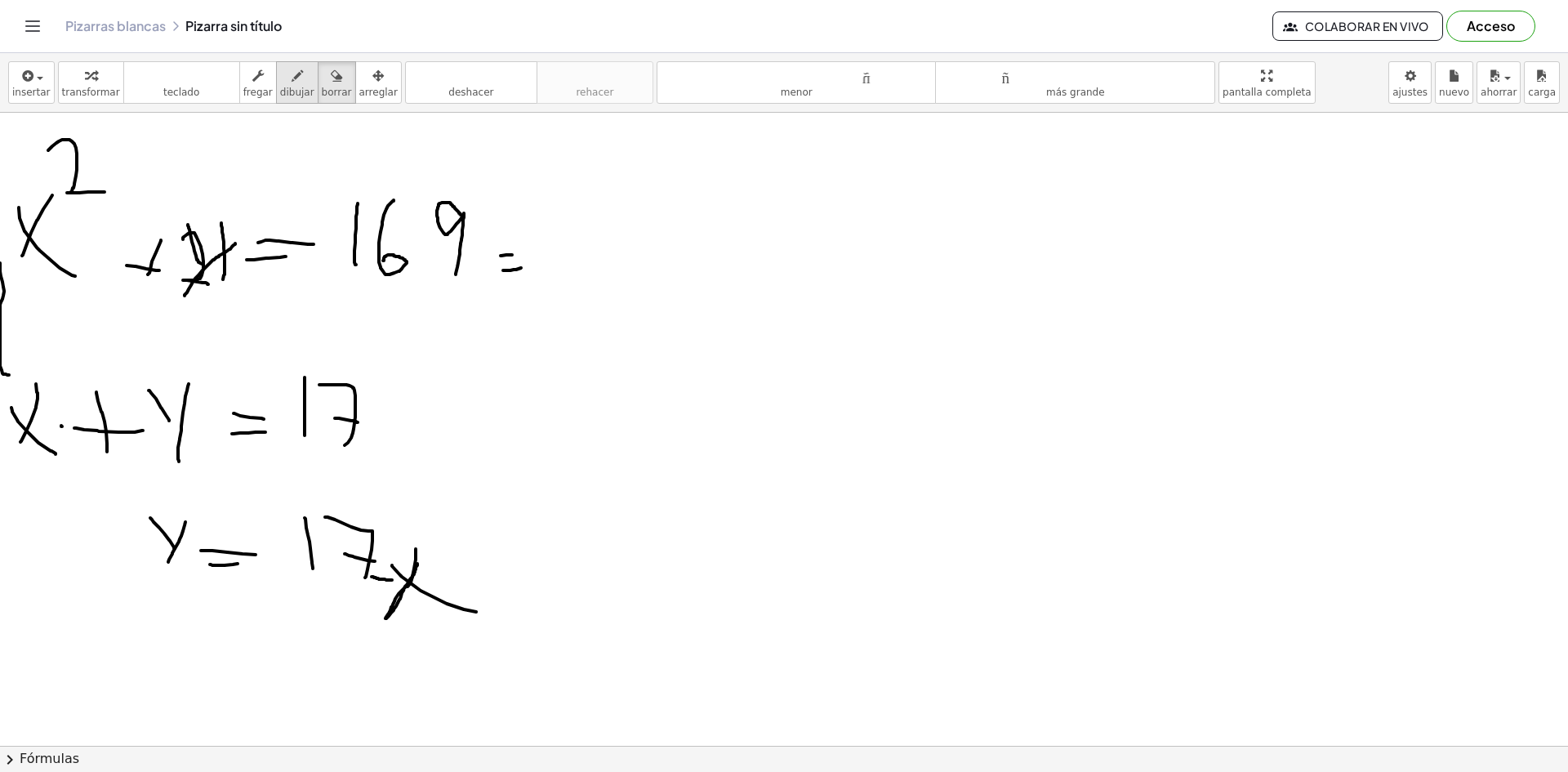
click at [295, 85] on button "dibujar" at bounding box center [297, 82] width 43 height 43
drag, startPoint x: 555, startPoint y: 290, endPoint x: 563, endPoint y: 262, distance: 29.1
click at [563, 262] on div at bounding box center [784, 583] width 1568 height 1266
drag, startPoint x: 555, startPoint y: 277, endPoint x: 545, endPoint y: 268, distance: 13.5
click at [545, 268] on div at bounding box center [784, 583] width 1568 height 1266
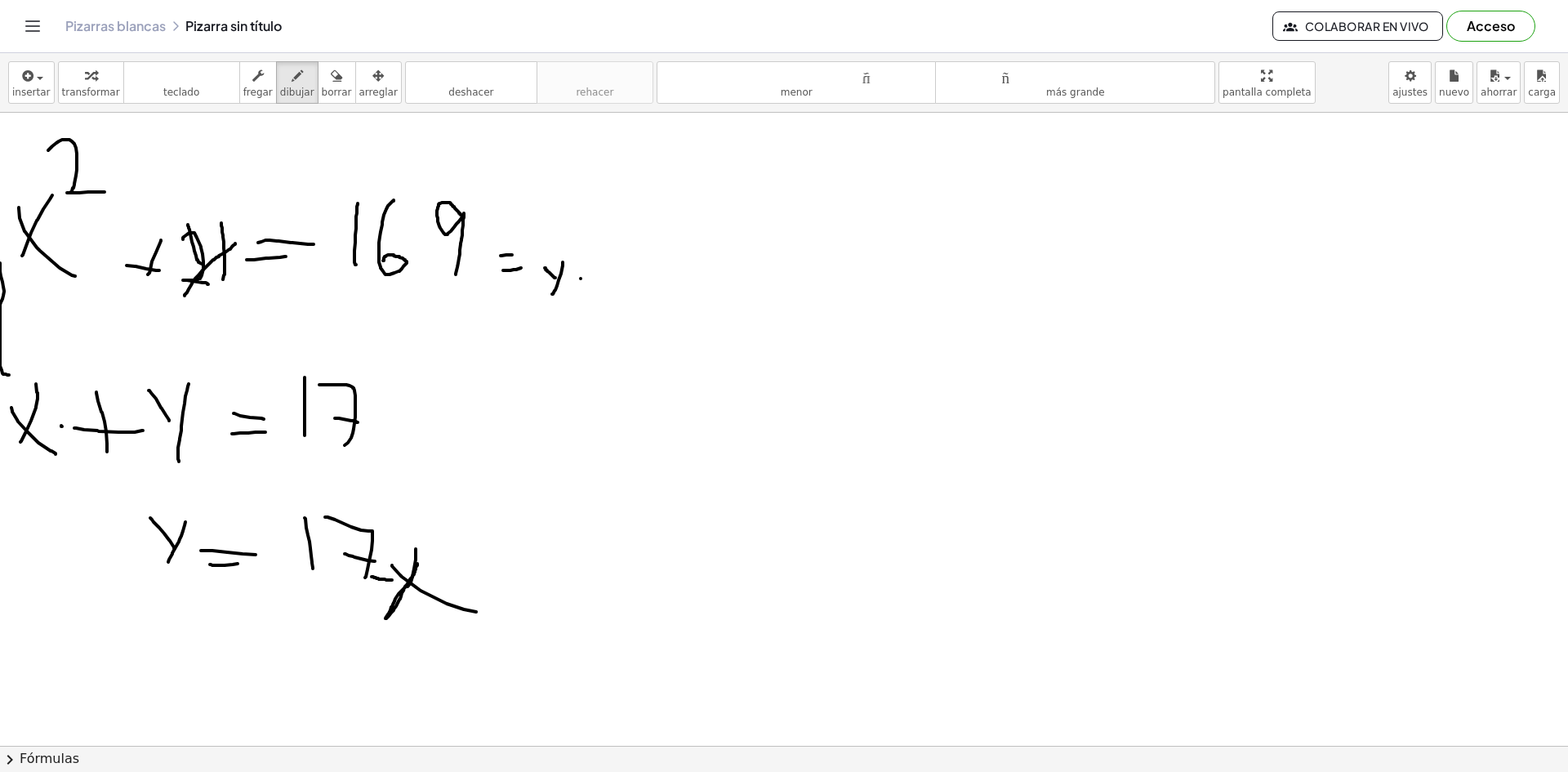
drag, startPoint x: 581, startPoint y: 278, endPoint x: 595, endPoint y: 277, distance: 14.0
click at [594, 278] on div at bounding box center [784, 583] width 1568 height 1266
drag, startPoint x: 579, startPoint y: 264, endPoint x: 618, endPoint y: 262, distance: 39.1
click at [594, 265] on div at bounding box center [784, 583] width 1568 height 1266
drag, startPoint x: 649, startPoint y: 253, endPoint x: 622, endPoint y: 286, distance: 42.6
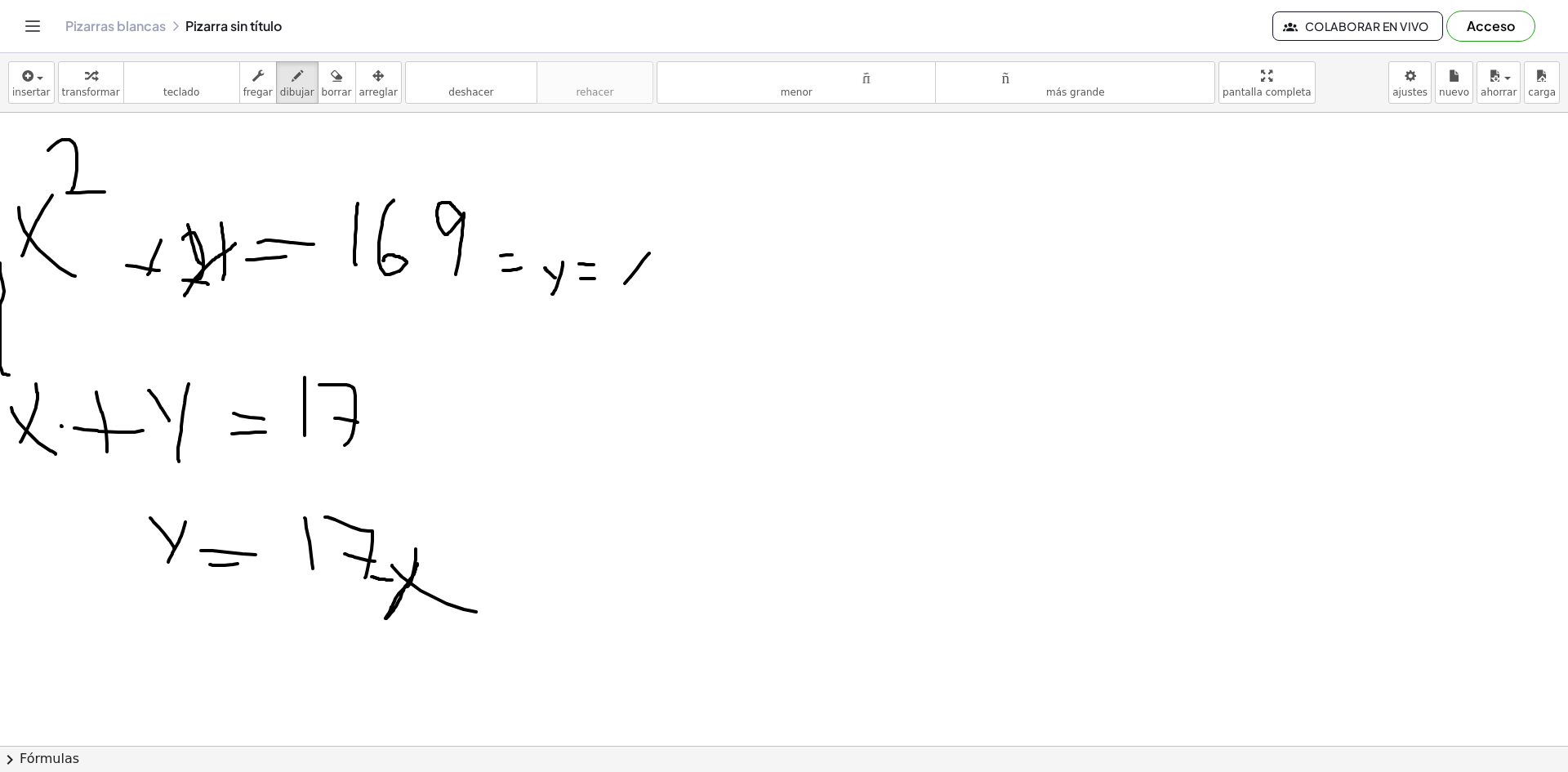
click at [622, 285] on div at bounding box center [784, 583] width 1568 height 1266
drag, startPoint x: 639, startPoint y: 279, endPoint x: 658, endPoint y: 296, distance: 25.5
click at [658, 296] on div at bounding box center [784, 583] width 1568 height 1266
click at [615, 278] on div at bounding box center [784, 583] width 1568 height 1266
drag, startPoint x: 672, startPoint y: 231, endPoint x: 698, endPoint y: 260, distance: 38.9
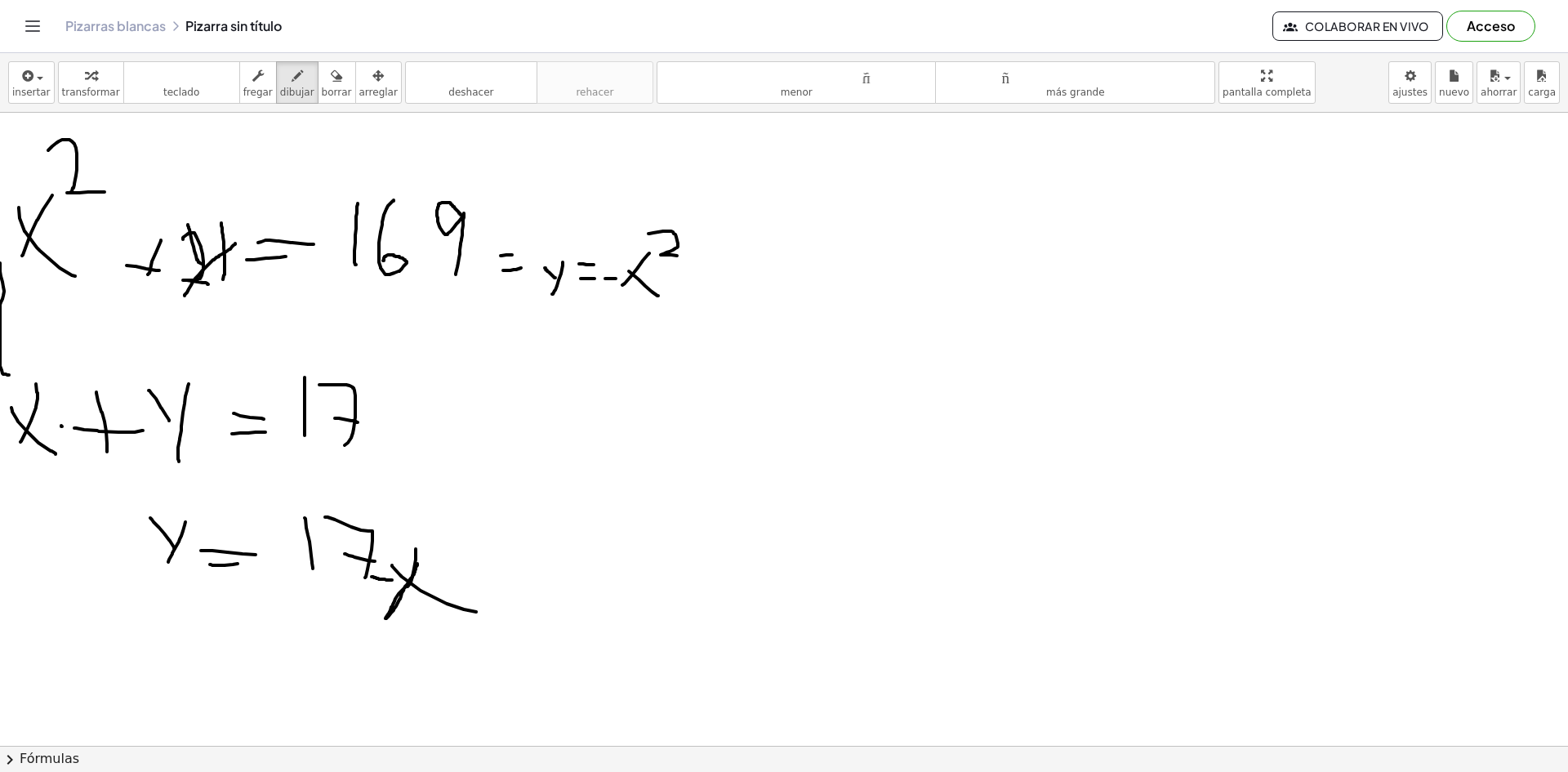
click at [689, 258] on div at bounding box center [784, 583] width 1568 height 1266
drag, startPoint x: 721, startPoint y: 255, endPoint x: 715, endPoint y: 293, distance: 38.5
click at [715, 293] on div at bounding box center [784, 583] width 1568 height 1266
drag, startPoint x: 706, startPoint y: 275, endPoint x: 740, endPoint y: 275, distance: 34.0
click at [730, 275] on div at bounding box center [784, 583] width 1568 height 1266
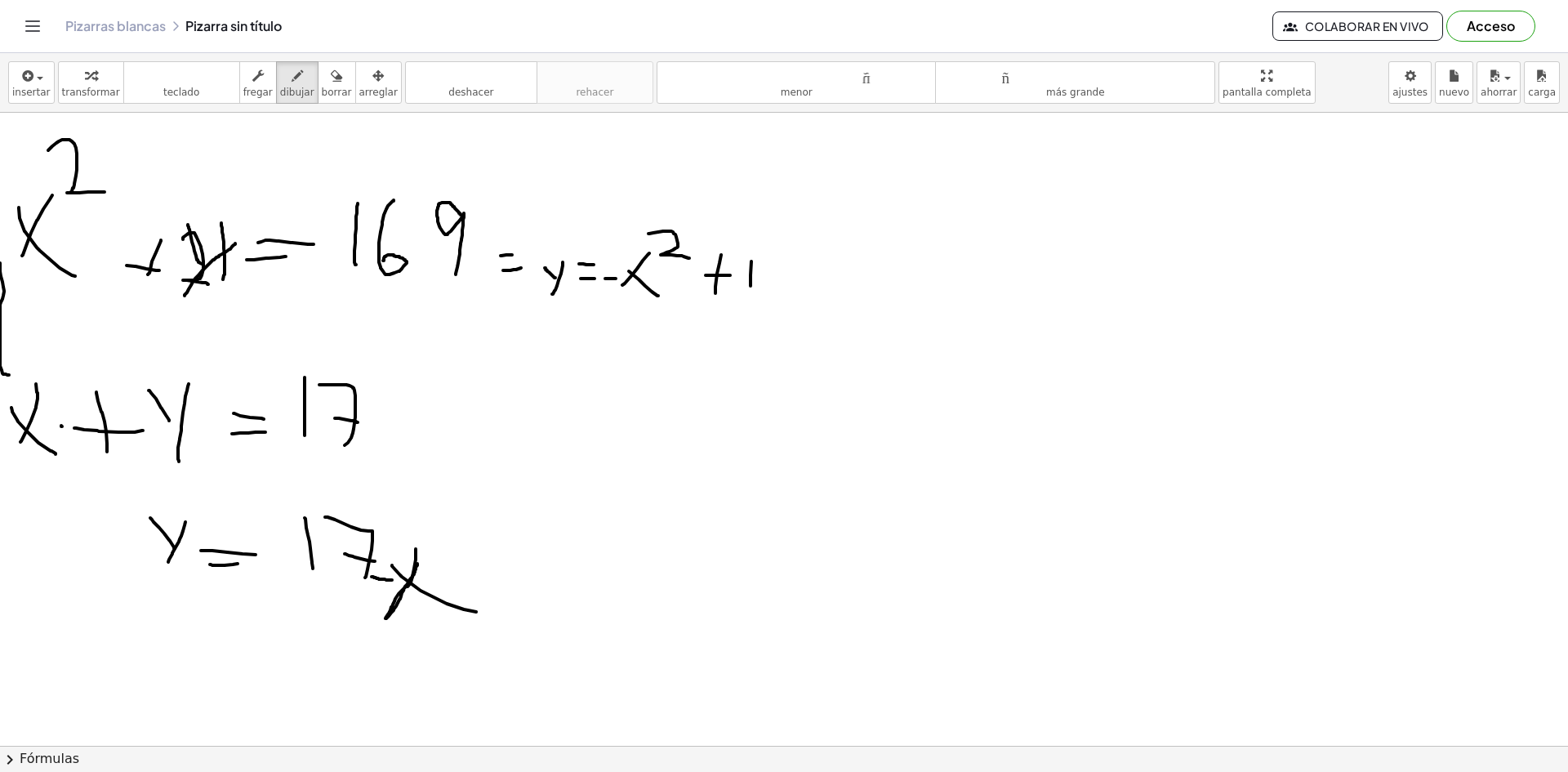
drag, startPoint x: 750, startPoint y: 286, endPoint x: 753, endPoint y: 230, distance: 56.1
click at [753, 232] on div at bounding box center [784, 583] width 1568 height 1266
drag, startPoint x: 793, startPoint y: 244, endPoint x: 777, endPoint y: 295, distance: 53.5
click at [777, 295] on div at bounding box center [784, 583] width 1568 height 1266
drag, startPoint x: 796, startPoint y: 289, endPoint x: 819, endPoint y: 258, distance: 38.6
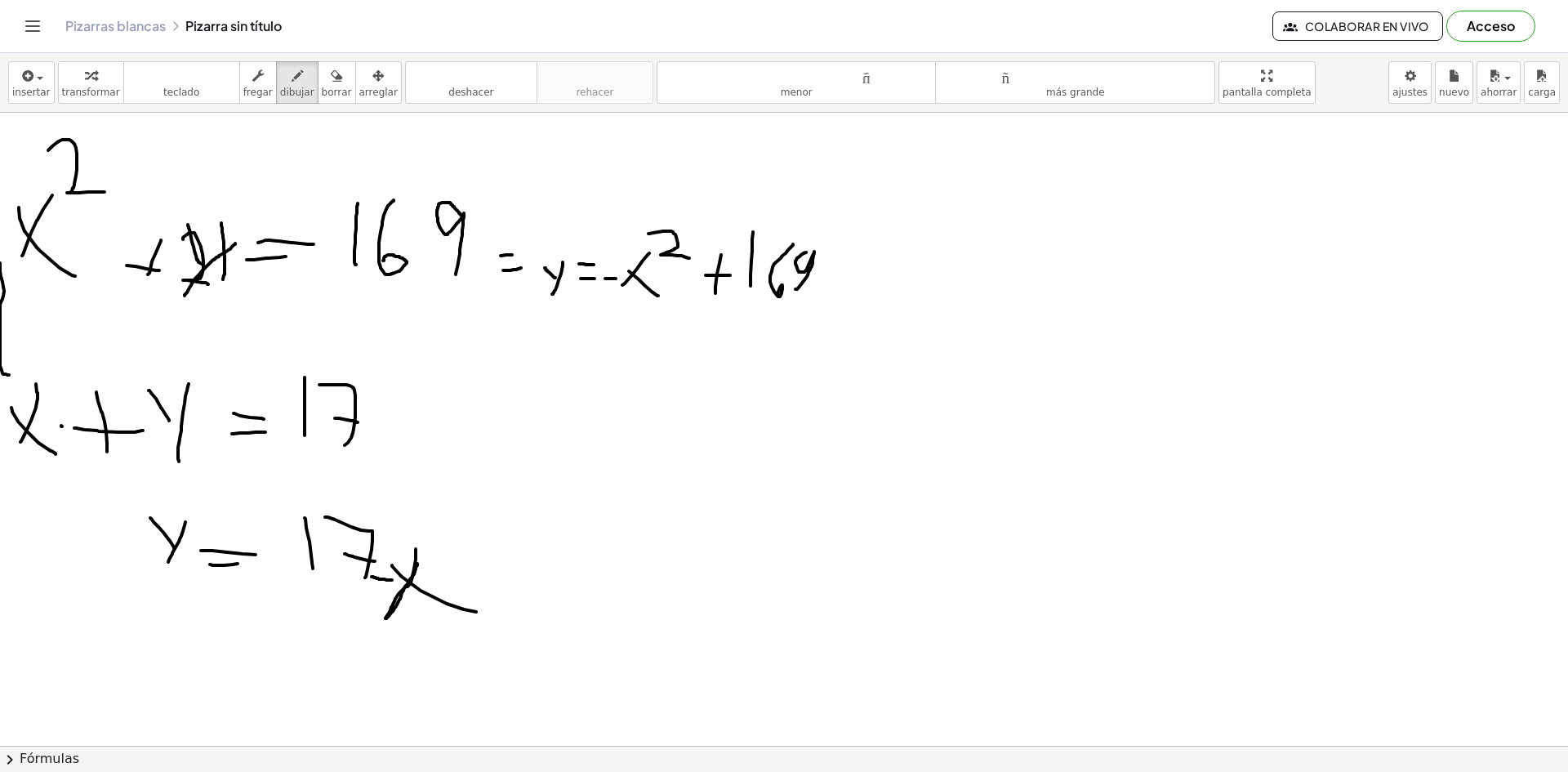
click at [819, 255] on div at bounding box center [784, 583] width 1568 height 1266
drag, startPoint x: 488, startPoint y: 392, endPoint x: 494, endPoint y: 364, distance: 28.6
click at [495, 360] on div at bounding box center [784, 583] width 1568 height 1266
drag, startPoint x: 490, startPoint y: 380, endPoint x: 486, endPoint y: 366, distance: 14.6
click at [475, 350] on div at bounding box center [784, 583] width 1568 height 1266
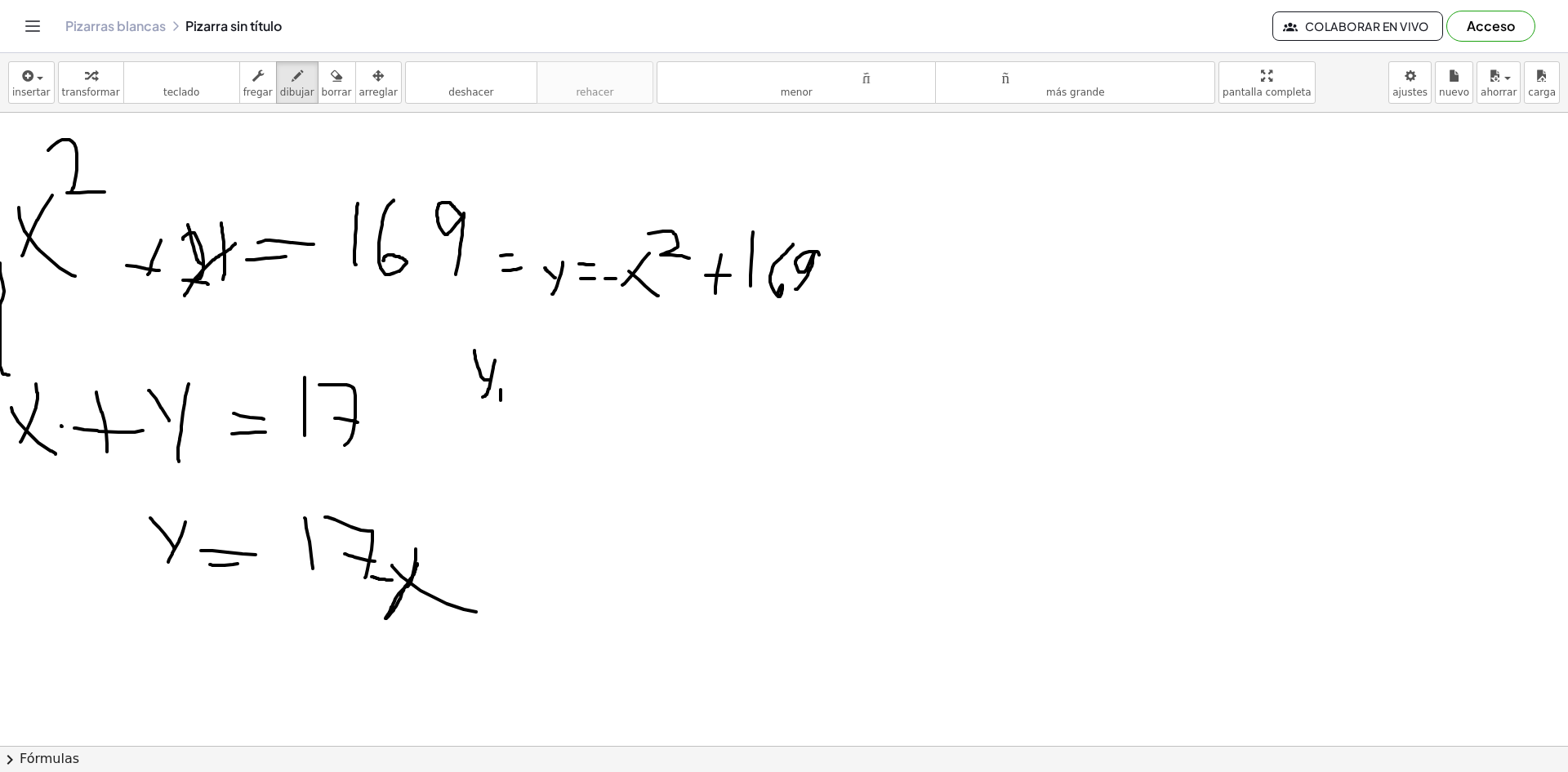
drag, startPoint x: 501, startPoint y: 400, endPoint x: 501, endPoint y: 379, distance: 21.0
click at [501, 379] on div at bounding box center [784, 583] width 1568 height 1266
drag, startPoint x: 521, startPoint y: 393, endPoint x: 534, endPoint y: 389, distance: 13.6
click at [532, 391] on div at bounding box center [784, 583] width 1568 height 1266
drag, startPoint x: 530, startPoint y: 379, endPoint x: 545, endPoint y: 376, distance: 15.3
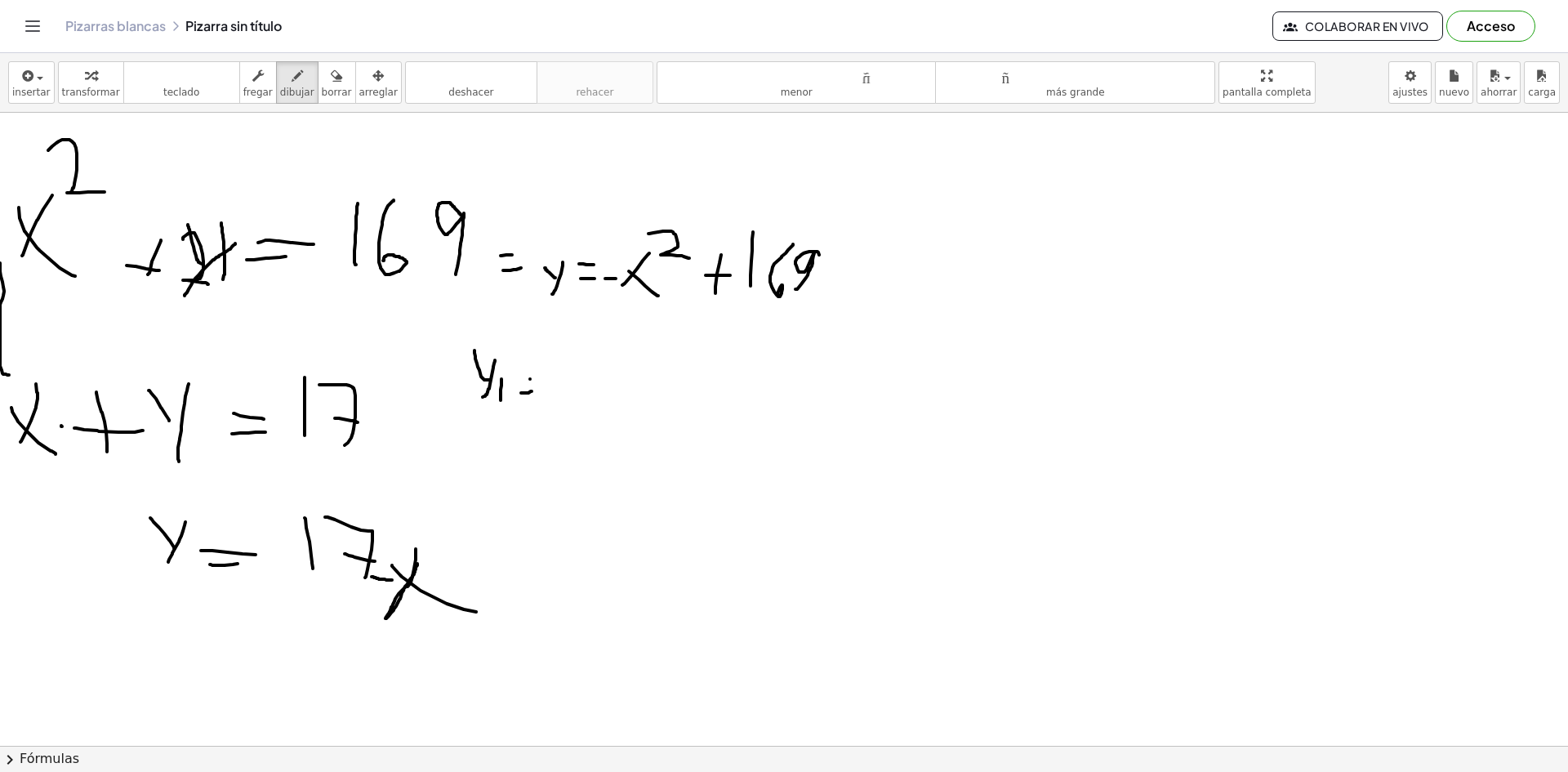
click at [541, 377] on div at bounding box center [784, 583] width 1568 height 1266
drag, startPoint x: 571, startPoint y: 401, endPoint x: 581, endPoint y: 355, distance: 47.1
click at [579, 361] on div at bounding box center [784, 583] width 1568 height 1266
drag, startPoint x: 573, startPoint y: 376, endPoint x: 560, endPoint y: 359, distance: 21.4
click at [561, 360] on div at bounding box center [784, 583] width 1568 height 1266
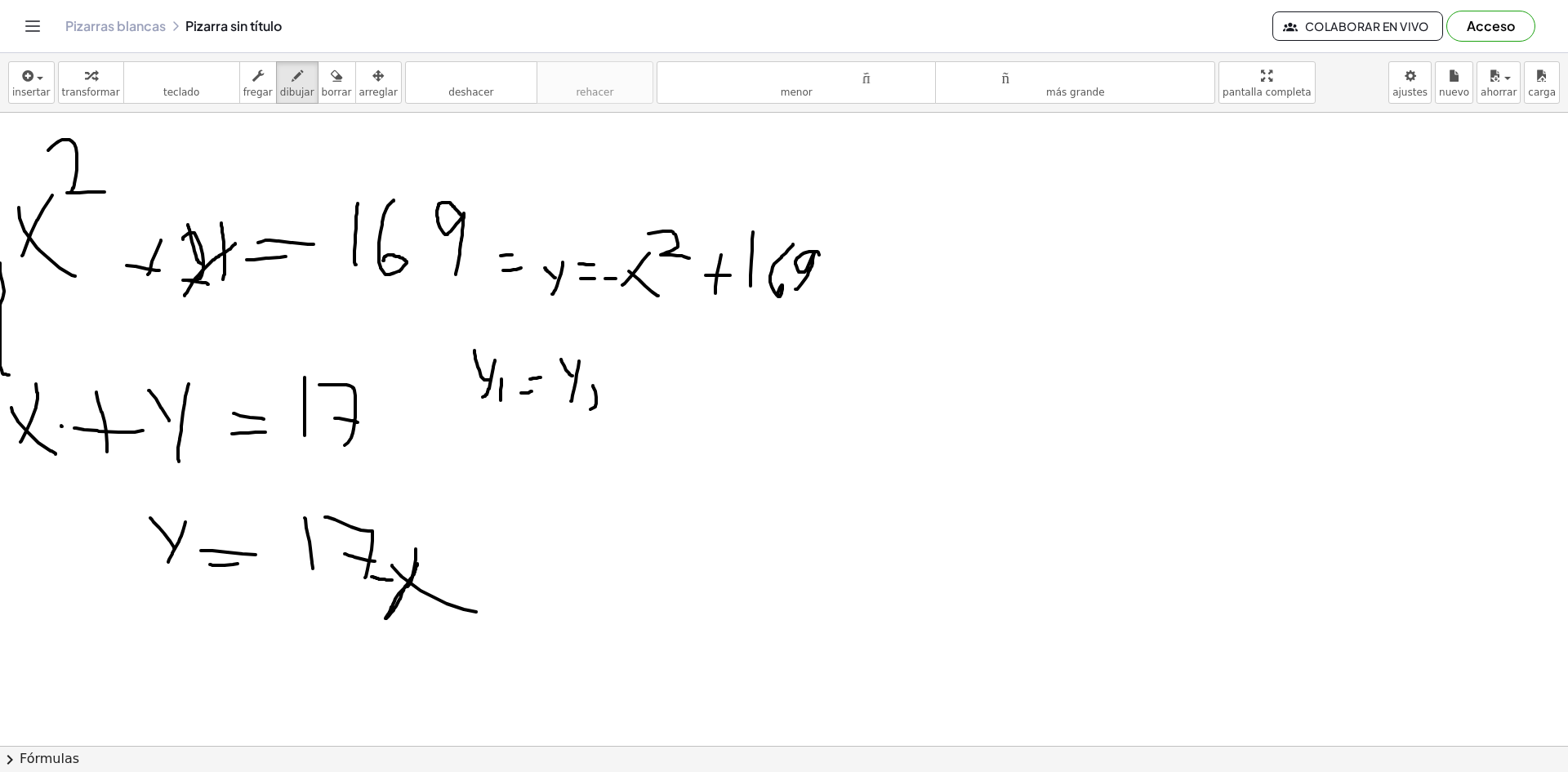
drag, startPoint x: 593, startPoint y: 386, endPoint x: 604, endPoint y: 406, distance: 22.8
click at [604, 406] on div at bounding box center [784, 583] width 1568 height 1266
click at [585, 387] on div at bounding box center [784, 583] width 1568 height 1266
drag, startPoint x: 470, startPoint y: 502, endPoint x: 494, endPoint y: 502, distance: 24.0
click at [493, 502] on div at bounding box center [784, 583] width 1568 height 1266
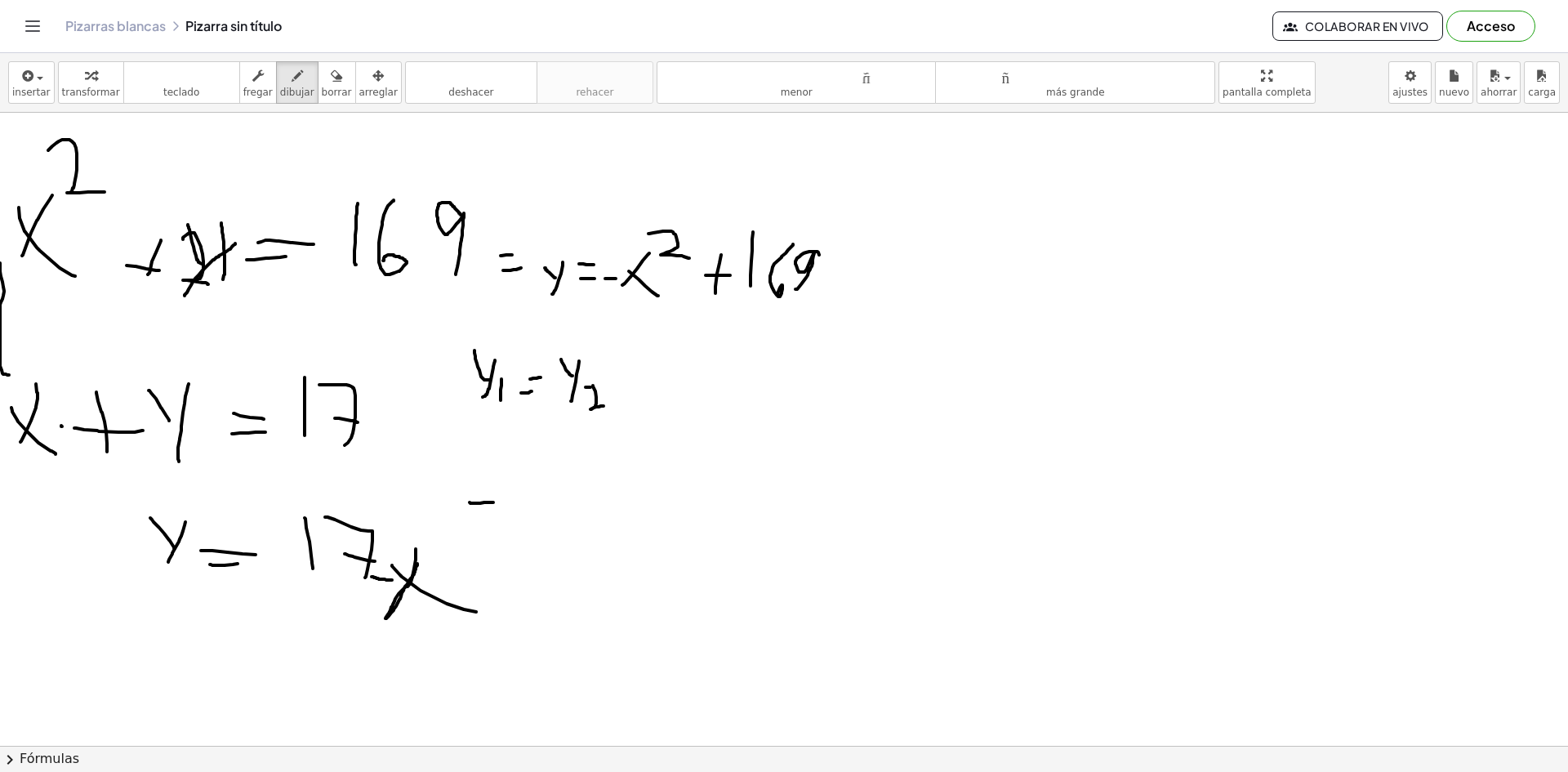
click at [507, 519] on div at bounding box center [784, 583] width 1568 height 1266
drag, startPoint x: 501, startPoint y: 501, endPoint x: 515, endPoint y: 516, distance: 20.5
click at [514, 516] on div at bounding box center [784, 583] width 1568 height 1266
drag, startPoint x: 518, startPoint y: 472, endPoint x: 558, endPoint y: 500, distance: 48.8
click at [558, 500] on div at bounding box center [784, 583] width 1568 height 1266
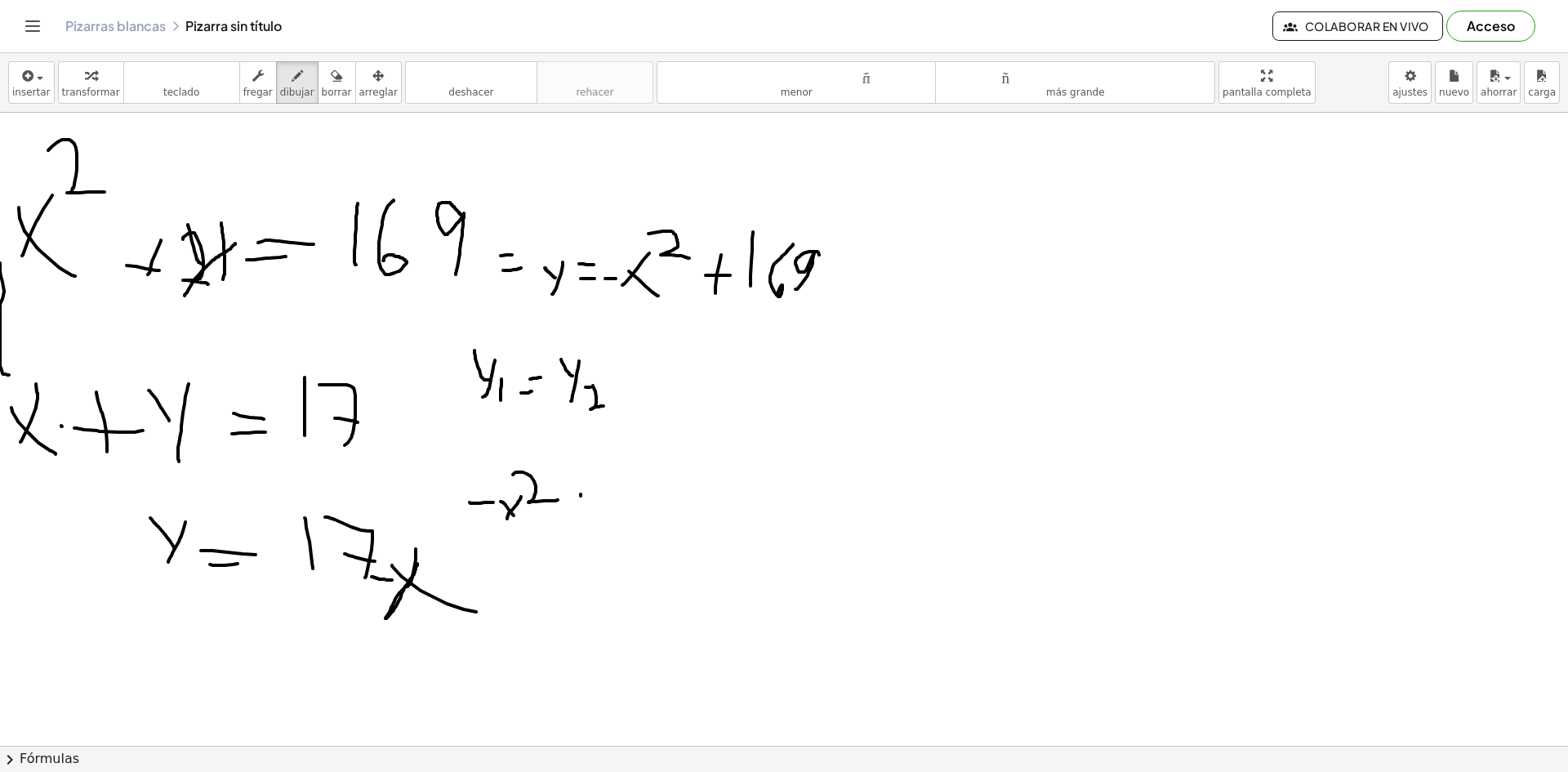
drag, startPoint x: 581, startPoint y: 494, endPoint x: 579, endPoint y: 512, distance: 18.1
click at [579, 512] on div at bounding box center [784, 583] width 1568 height 1266
drag, startPoint x: 574, startPoint y: 510, endPoint x: 591, endPoint y: 506, distance: 17.5
click at [587, 508] on div at bounding box center [784, 583] width 1568 height 1266
drag, startPoint x: 598, startPoint y: 512, endPoint x: 601, endPoint y: 463, distance: 49.1
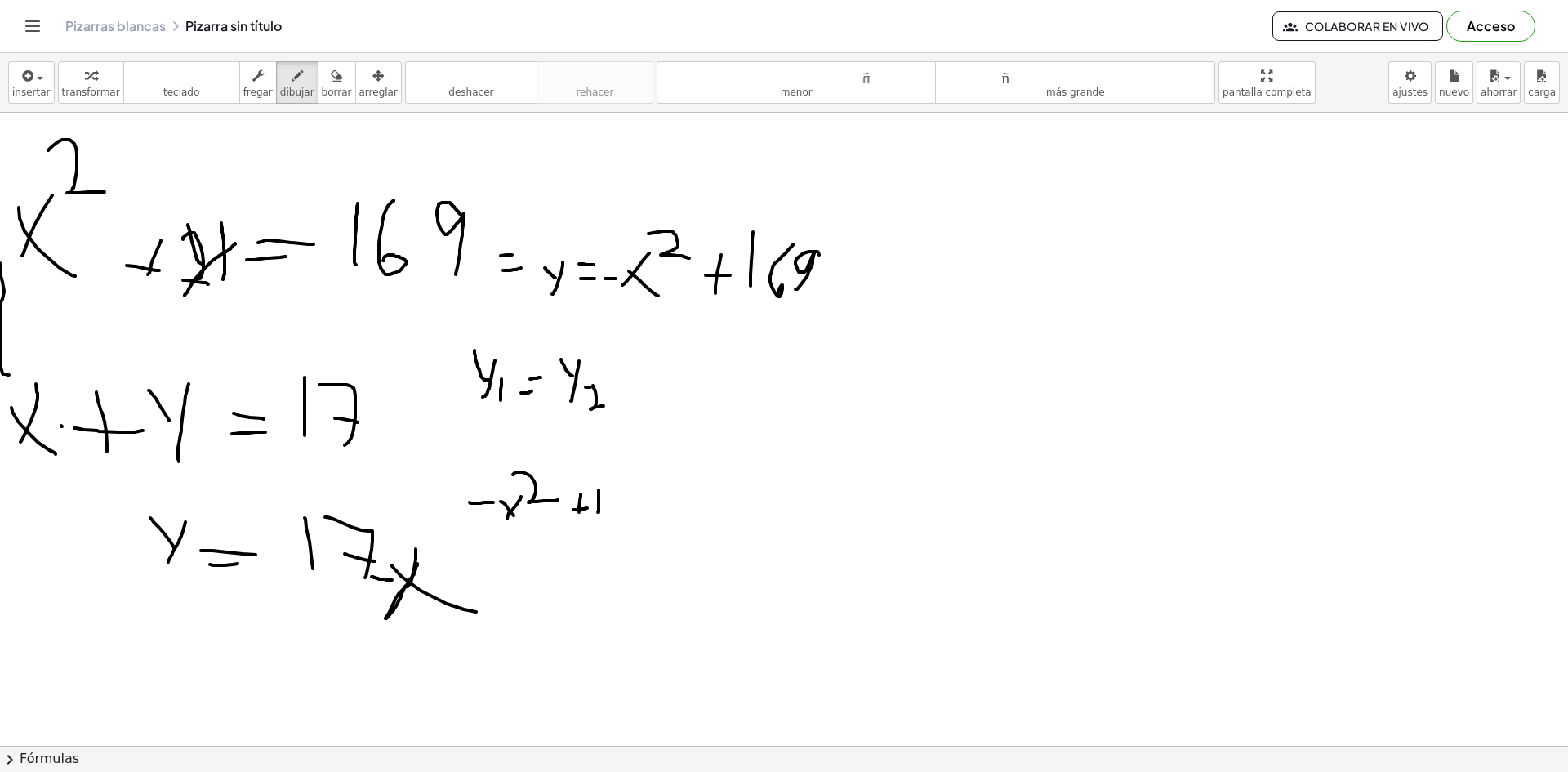
click at [599, 463] on div at bounding box center [784, 583] width 1568 height 1266
drag, startPoint x: 609, startPoint y: 494, endPoint x: 615, endPoint y: 507, distance: 14.3
click at [615, 505] on div at bounding box center [784, 583] width 1568 height 1266
drag, startPoint x: 650, startPoint y: 496, endPoint x: 653, endPoint y: 477, distance: 19.2
click at [652, 474] on div at bounding box center [784, 583] width 1568 height 1266
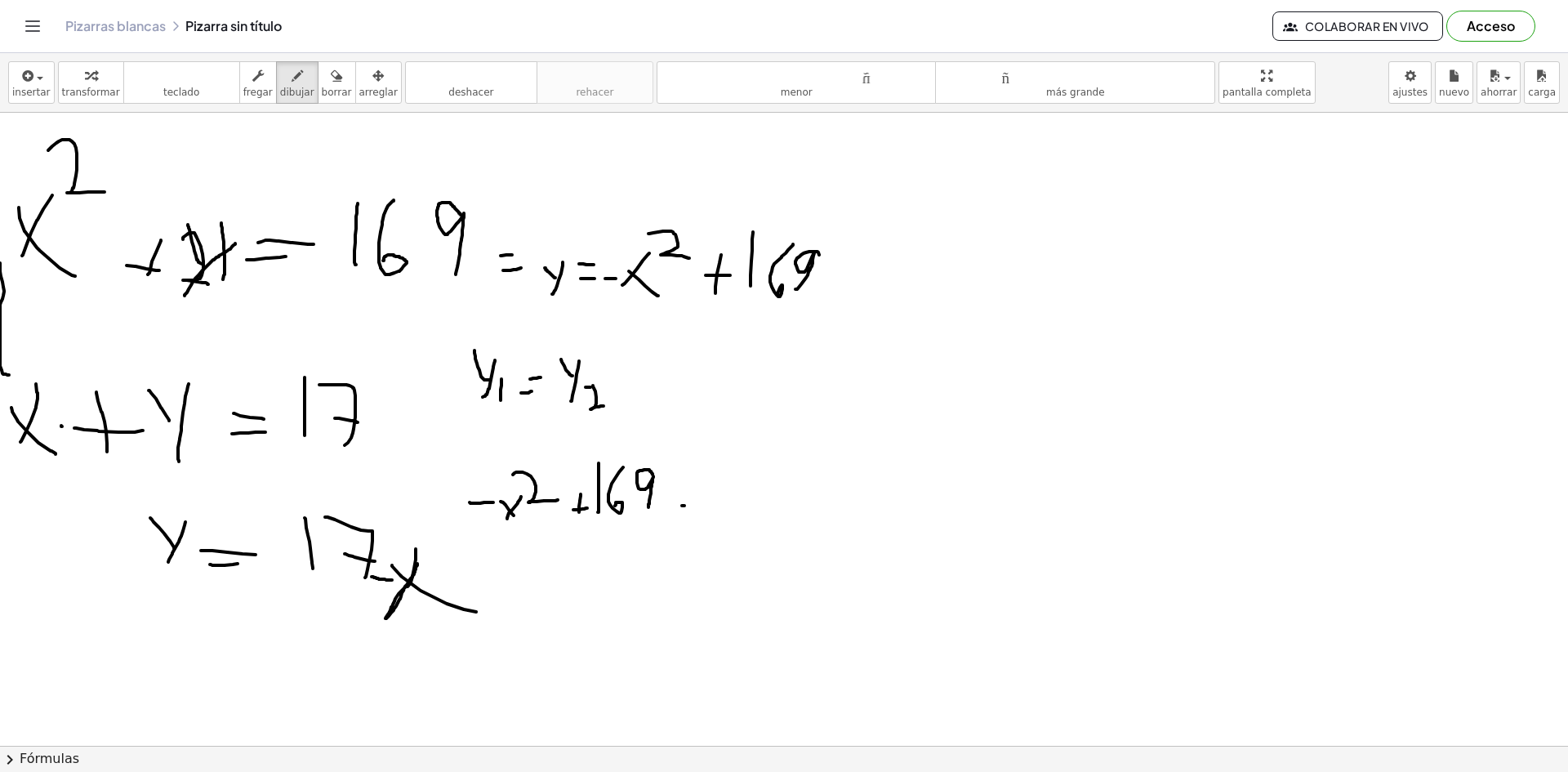
drag, startPoint x: 682, startPoint y: 505, endPoint x: 697, endPoint y: 501, distance: 15.5
click at [690, 504] on div at bounding box center [784, 583] width 1568 height 1266
drag
click at [689, 490] on div at bounding box center [784, 583] width 1568 height 1266
click at [724, 466] on div at bounding box center [784, 583] width 1568 height 1266
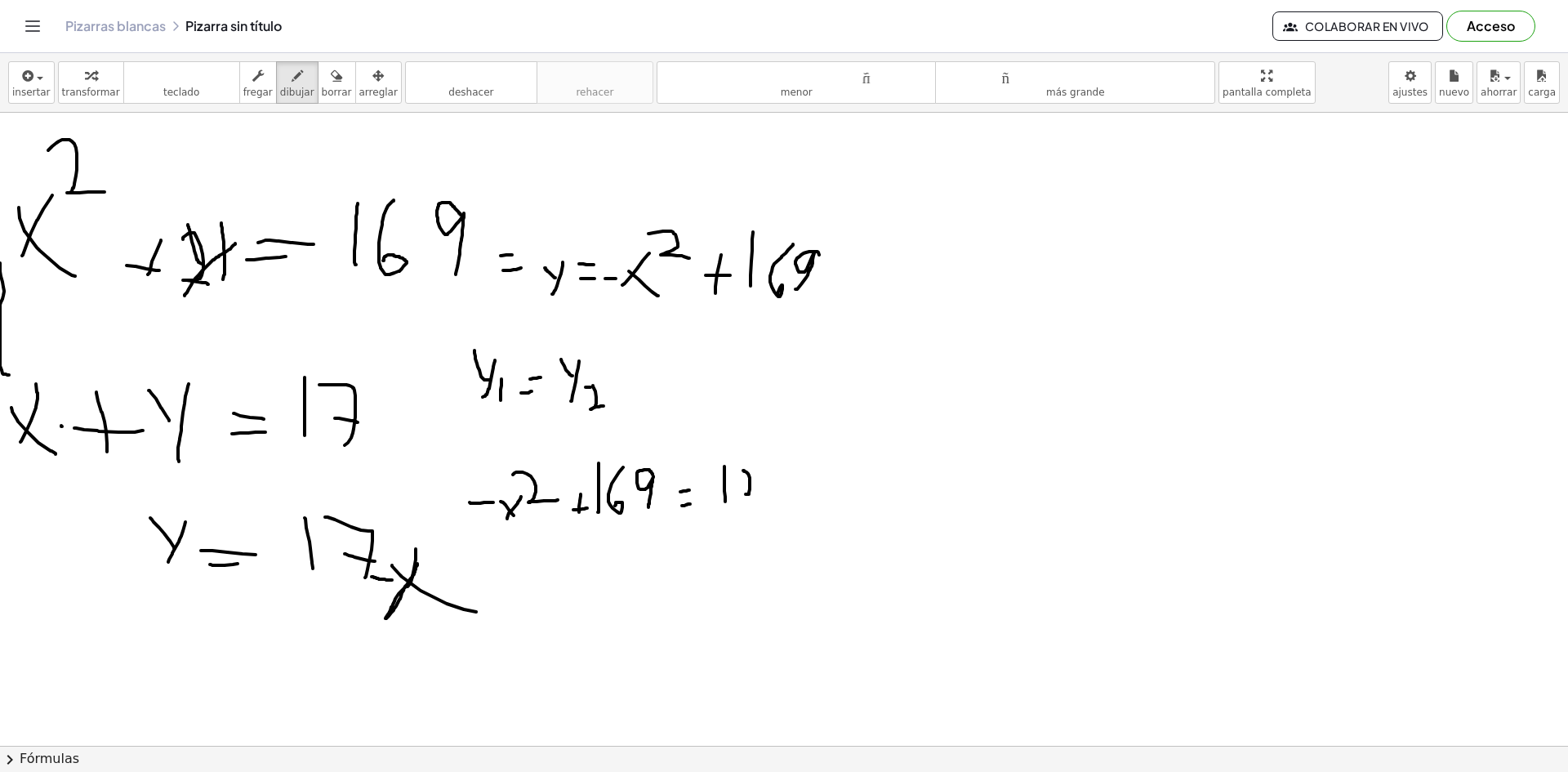
click at [741, 470] on div at bounding box center [784, 583] width 1568 height 1266
click at [746, 486] on div at bounding box center [784, 583] width 1568 height 1266
click at [788, 490] on div at bounding box center [784, 583] width 1568 height 1266
click at [814, 503] on div at bounding box center [784, 583] width 1568 height 1266
click at [821, 501] on div at bounding box center [784, 583] width 1568 height 1266
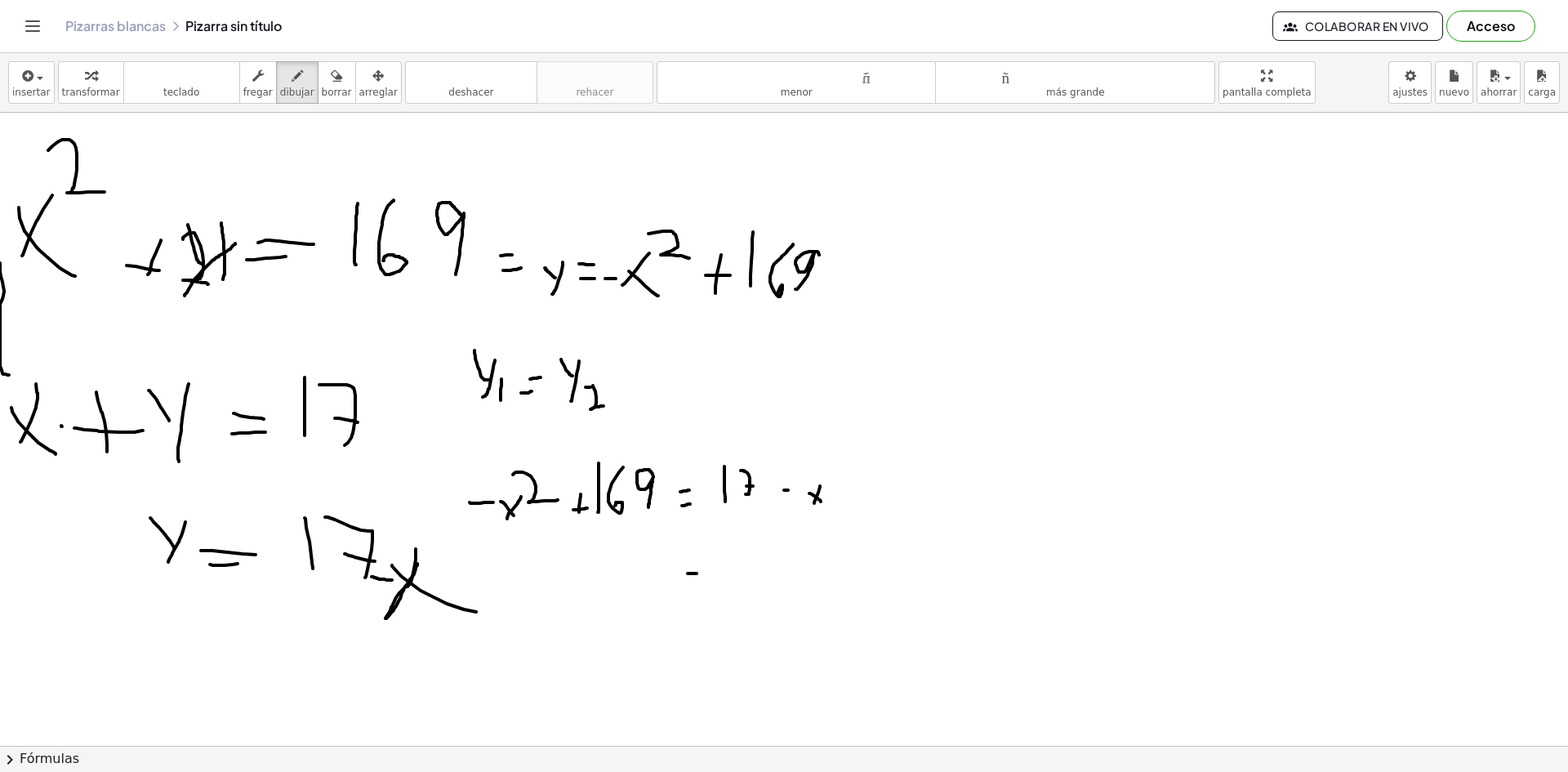
drag, startPoint x: 688, startPoint y: 573, endPoint x: 698, endPoint y: 573, distance: 10.0
click at [698, 573] on div at bounding box center [784, 583] width 1568 height 1266
click at [698, 560] on div at bounding box center [784, 583] width 1568 height 1266
drag, startPoint x: 440, startPoint y: 560, endPoint x: 449, endPoint y: 559, distance: 9.1
click at [449, 559] on div at bounding box center [784, 583] width 1568 height 1266
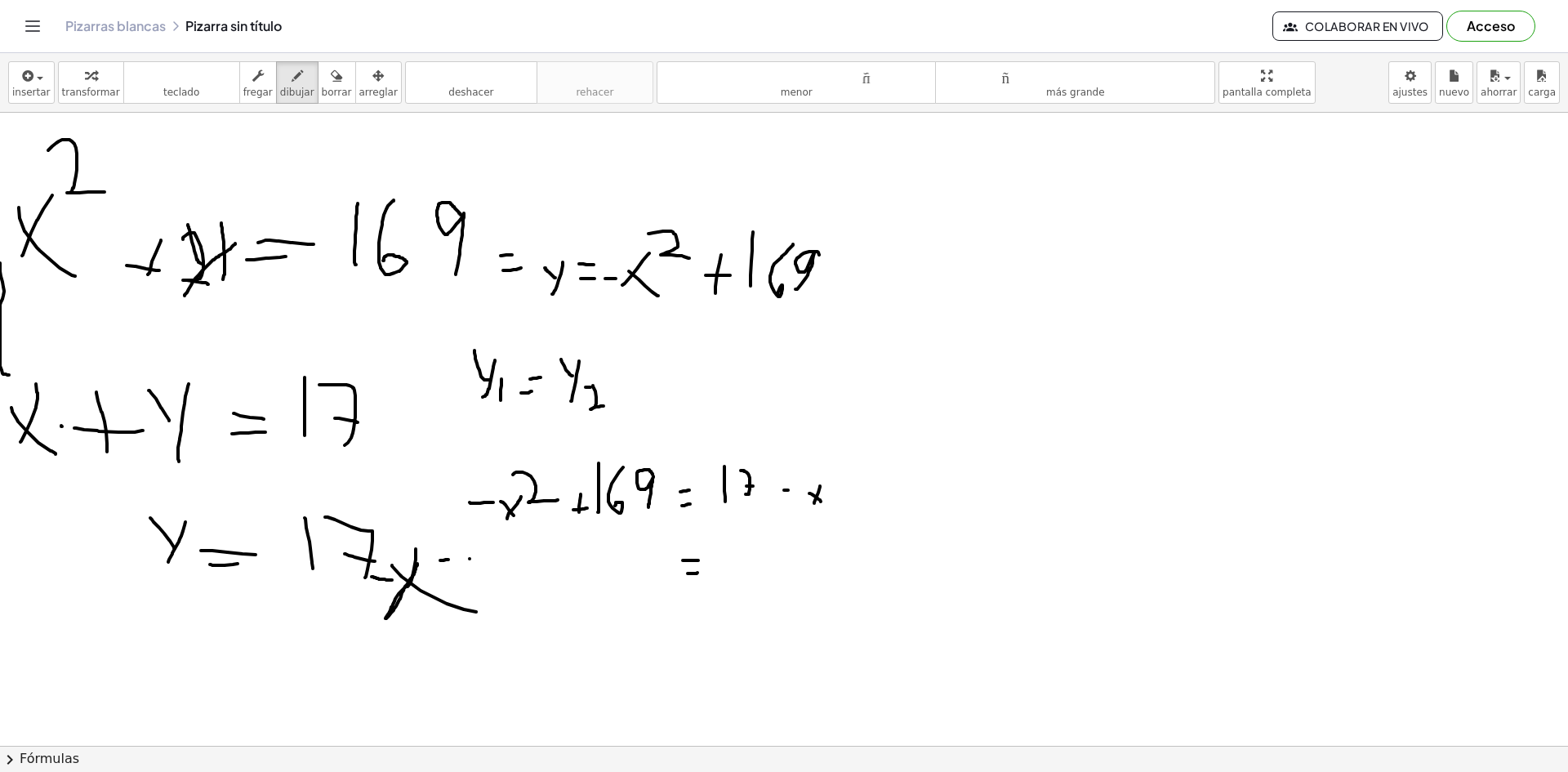
drag, startPoint x: 470, startPoint y: 558, endPoint x: 468, endPoint y: 570, distance: 12.2
click at [468, 570] on div at bounding box center [784, 583] width 1568 height 1266
click at [475, 569] on div at bounding box center [784, 583] width 1568 height 1266
drag, startPoint x: 466, startPoint y: 540, endPoint x: 498, endPoint y: 559, distance: 37.2
click at [498, 559] on div at bounding box center [784, 583] width 1568 height 1266
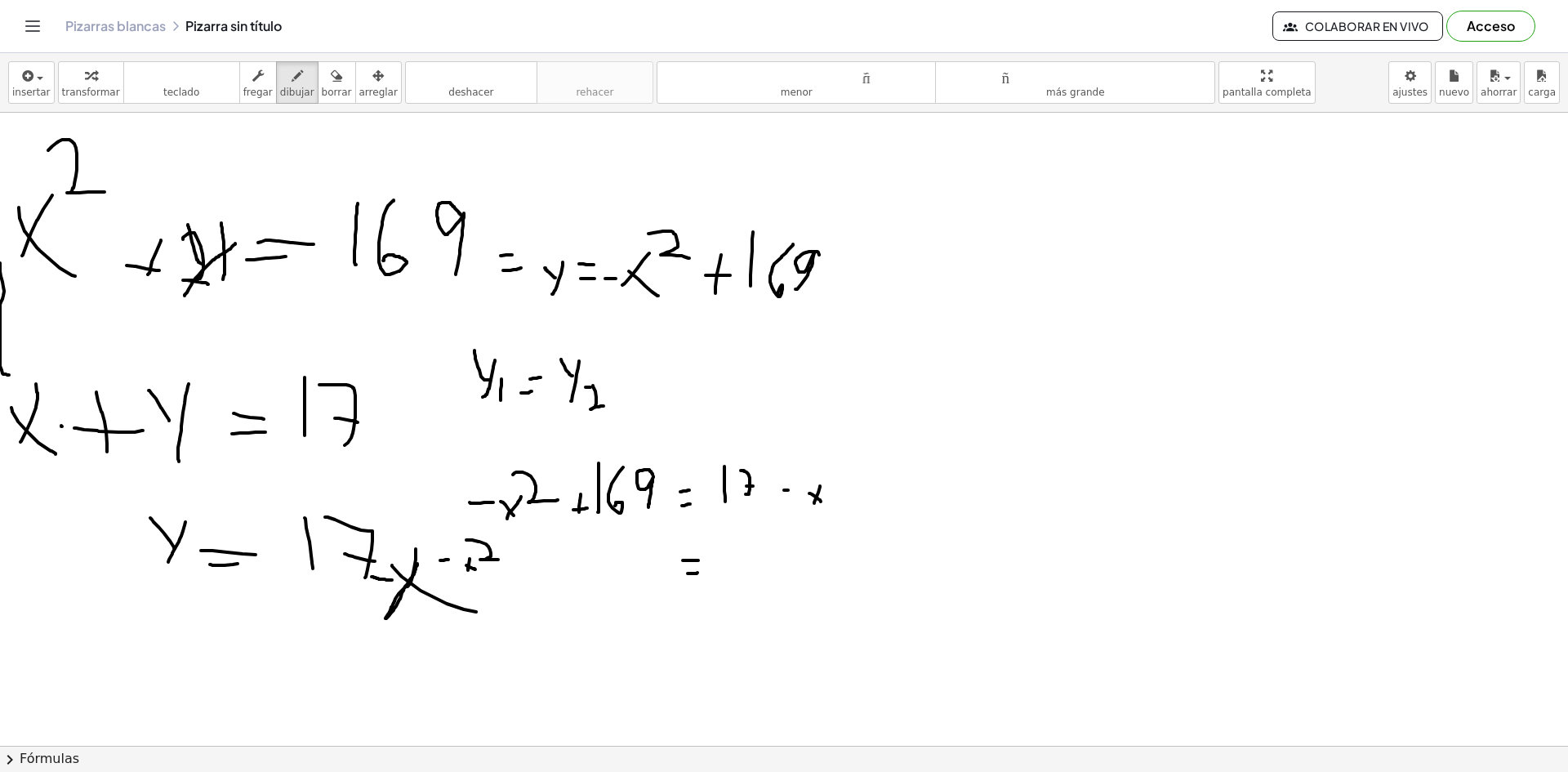
drag, startPoint x: 516, startPoint y: 560, endPoint x: 513, endPoint y: 573, distance: 13.3
click at [513, 573] on div at bounding box center [784, 583] width 1568 height 1266
click at [517, 573] on div at bounding box center [784, 583] width 1568 height 1266
drag, startPoint x: 505, startPoint y: 570, endPoint x: 521, endPoint y: 573, distance: 16.3
click at [521, 573] on div at bounding box center [784, 583] width 1568 height 1266
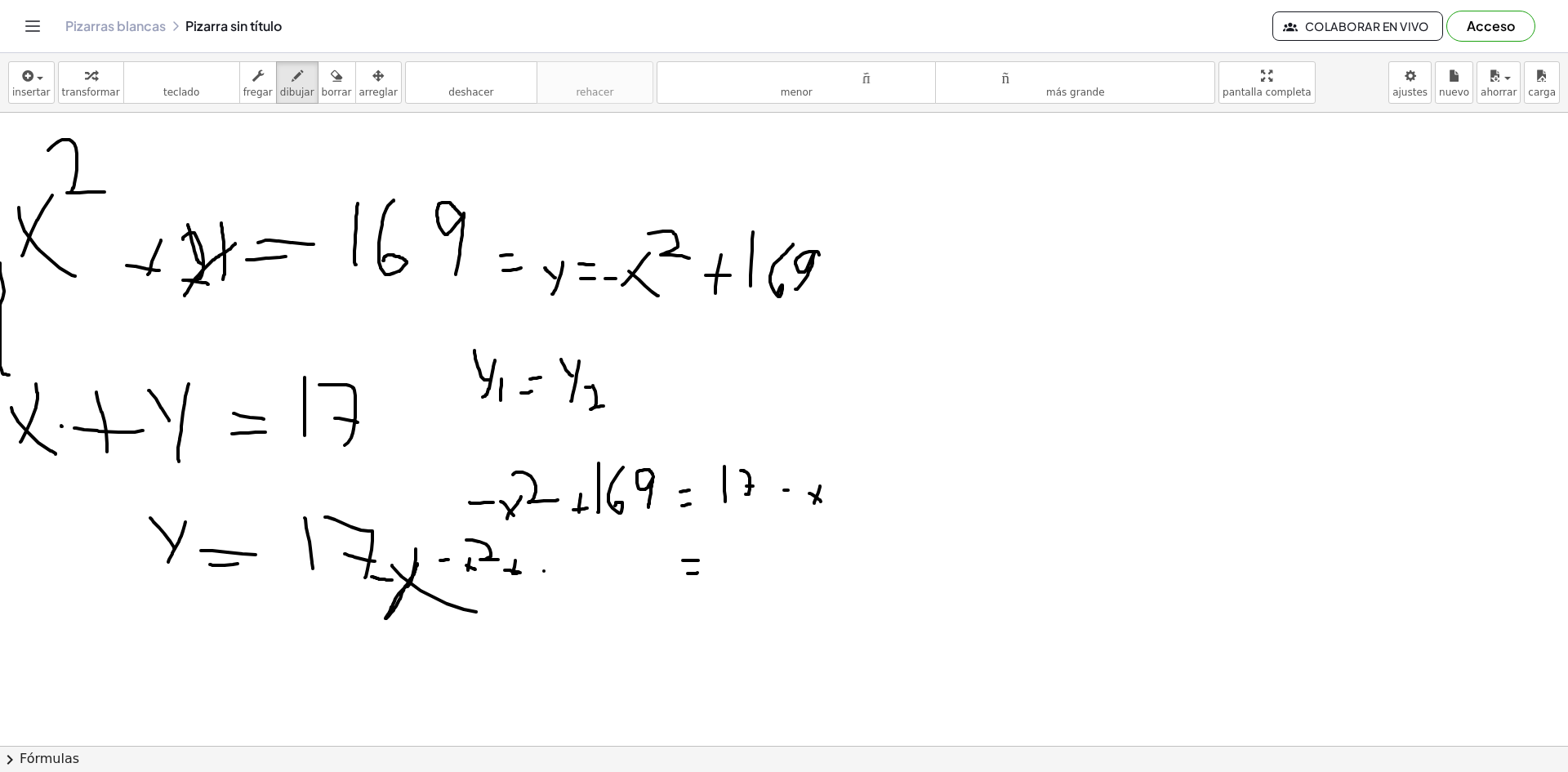
drag, startPoint x: 544, startPoint y: 571, endPoint x: 543, endPoint y: 548, distance: 23.0
click at [543, 548] on div at bounding box center [784, 583] width 1568 height 1266
click at [562, 572] on div at bounding box center [784, 583] width 1568 height 1266
click at [589, 546] on div at bounding box center [784, 583] width 1568 height 1266
click at [602, 571] on div at bounding box center [784, 583] width 1568 height 1266
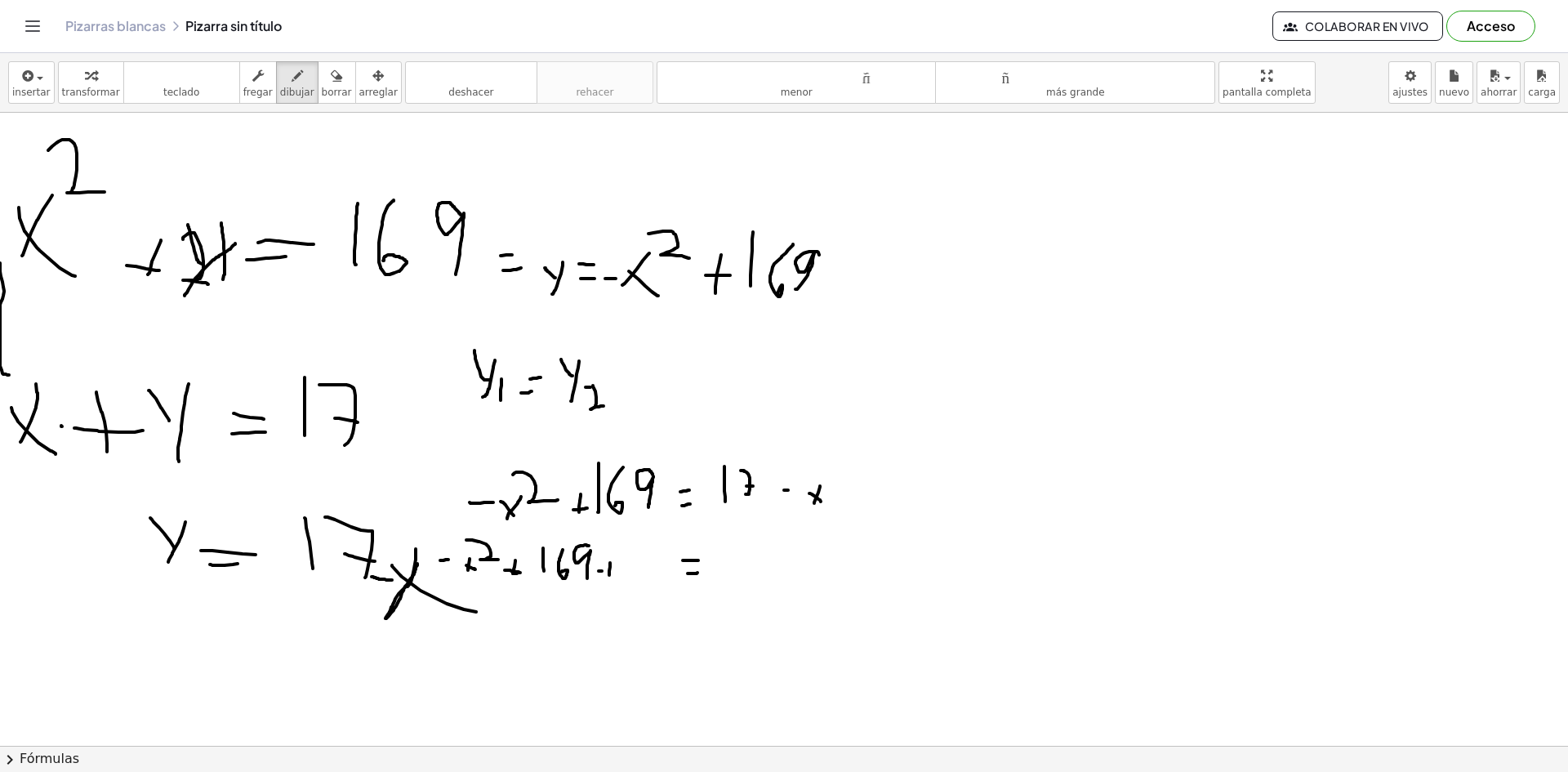
click at [613, 554] on div at bounding box center [784, 583] width 1568 height 1266
click at [624, 562] on div at bounding box center [784, 583] width 1568 height 1266
drag, startPoint x: 631, startPoint y: 573, endPoint x: 622, endPoint y: 570, distance: 9.5
click at [623, 571] on div at bounding box center [784, 583] width 1568 height 1266
drag, startPoint x: 644, startPoint y: 557, endPoint x: 645, endPoint y: 577, distance: 20.0
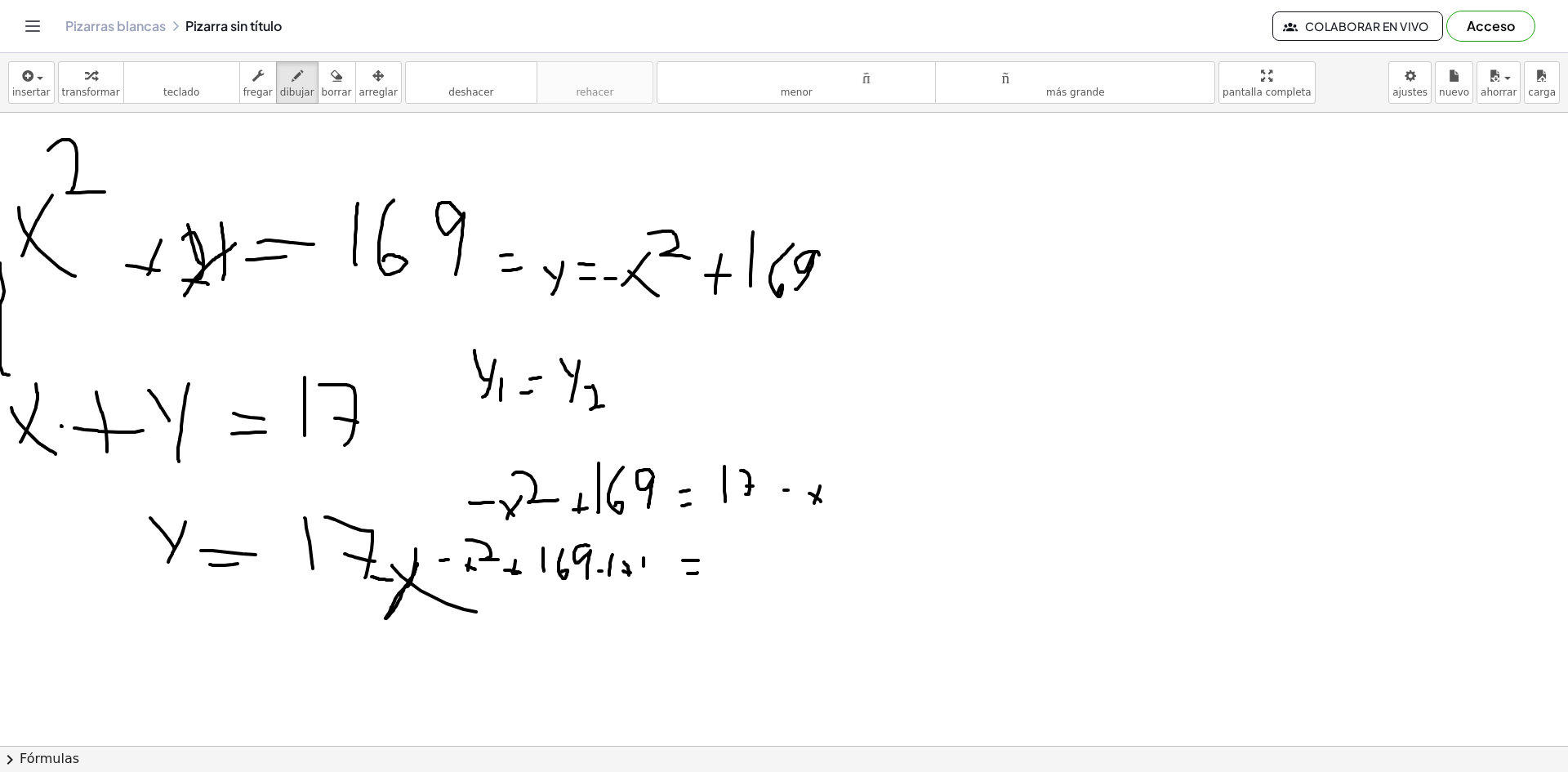
click at [645, 577] on div at bounding box center [784, 583] width 1568 height 1266
drag, startPoint x: 642, startPoint y: 570, endPoint x: 652, endPoint y: 570, distance: 10.0
click at [652, 570] on div at bounding box center [784, 583] width 1568 height 1266
click at [662, 572] on div at bounding box center [784, 583] width 1568 height 1266
click at [663, 569] on div at bounding box center [784, 583] width 1568 height 1266
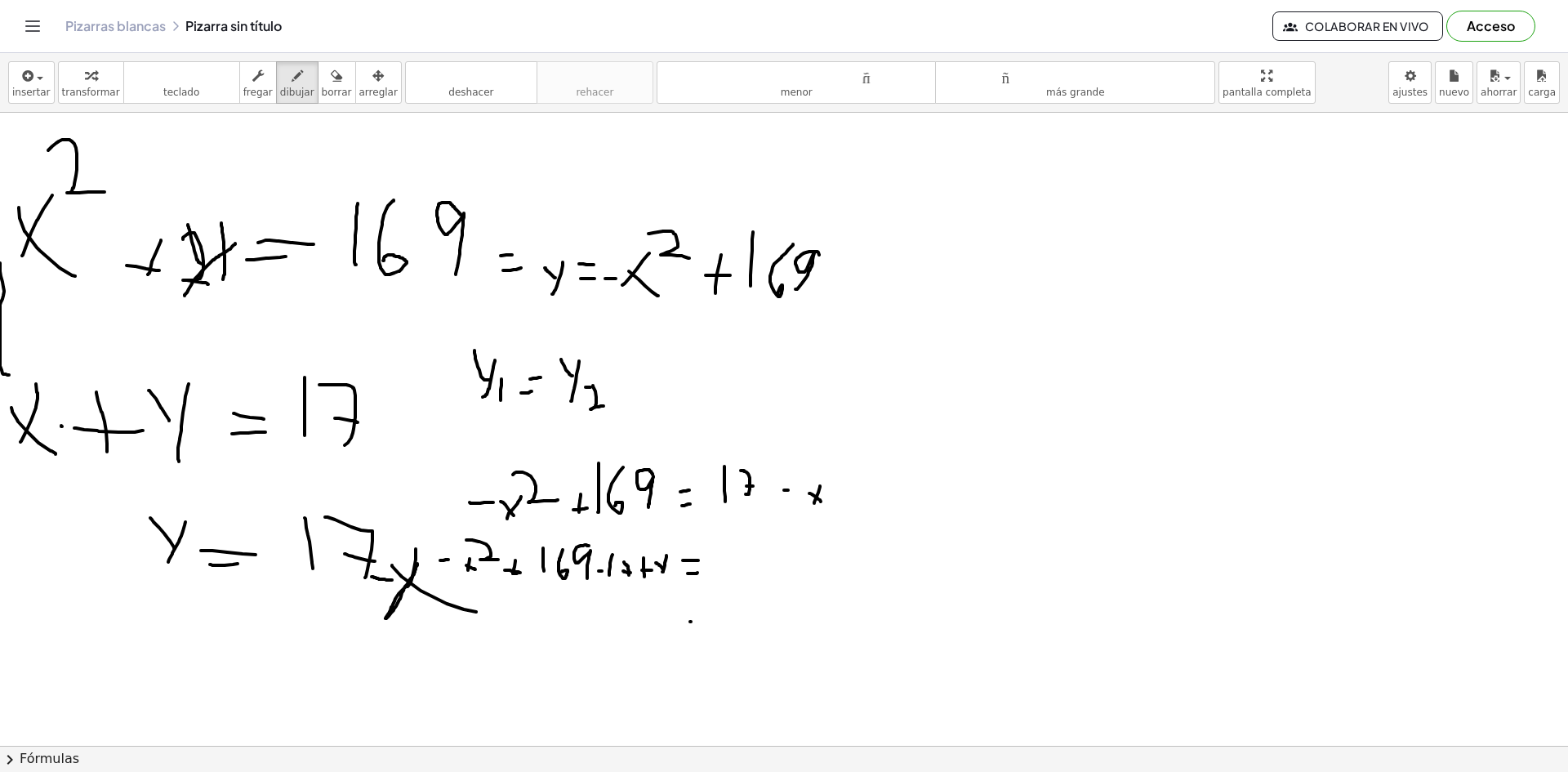
click at [697, 621] on div at bounding box center [784, 583] width 1568 height 1266
click at [691, 607] on div at bounding box center [784, 583] width 1568 height 1266
click at [719, 567] on div at bounding box center [784, 583] width 1568 height 1266
click at [710, 617] on div at bounding box center [784, 583] width 1568 height 1266
click at [495, 629] on div at bounding box center [784, 583] width 1568 height 1266
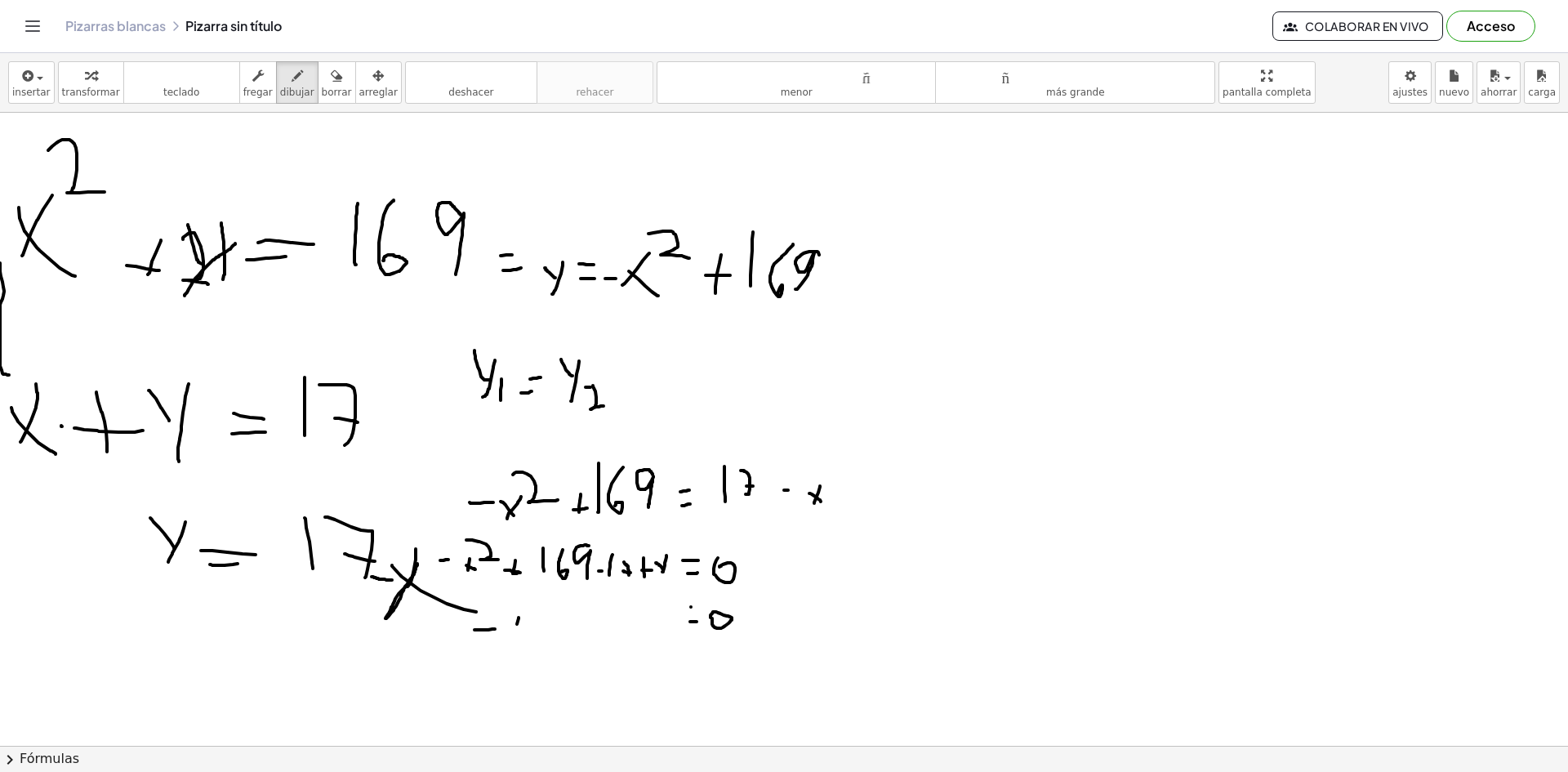
click at [513, 636] on div at bounding box center [784, 583] width 1568 height 1266
click at [522, 635] on div at bounding box center [784, 583] width 1568 height 1266
click at [550, 620] on div at bounding box center [784, 583] width 1568 height 1266
click at [563, 633] on div at bounding box center [784, 583] width 1568 height 1266
drag, startPoint x: 558, startPoint y: 633, endPoint x: 571, endPoint y: 634, distance: 13.0
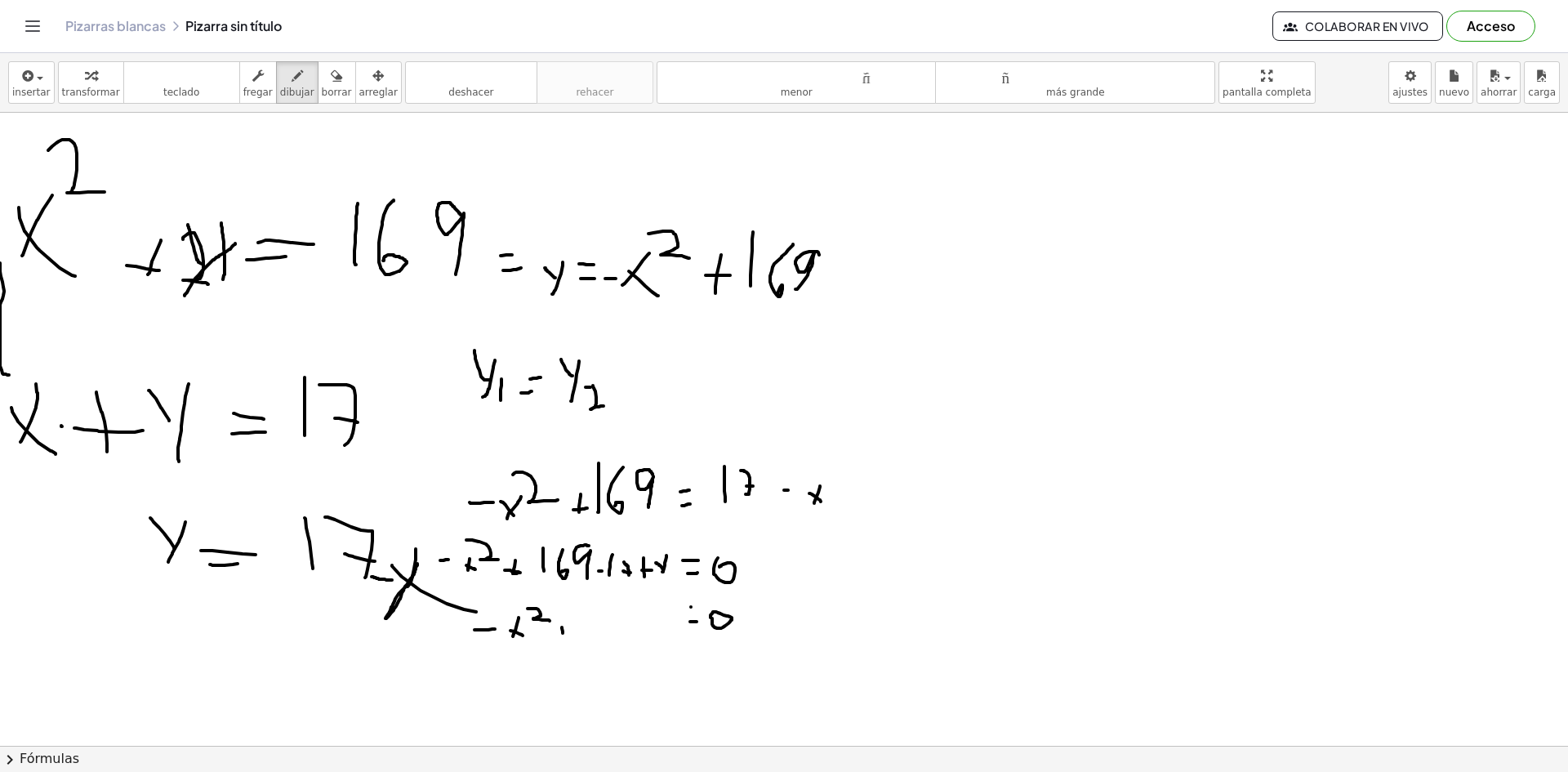
click at [568, 633] on div at bounding box center [784, 583] width 1568 height 1266
drag, startPoint x: 579, startPoint y: 635, endPoint x: 577, endPoint y: 610, distance: 25.1
click at [577, 613] on div at bounding box center [784, 583] width 1568 height 1266
drag, startPoint x: 596, startPoint y: 617, endPoint x: 588, endPoint y: 638, distance: 22.5
click at [588, 638] on div at bounding box center [784, 583] width 1568 height 1266
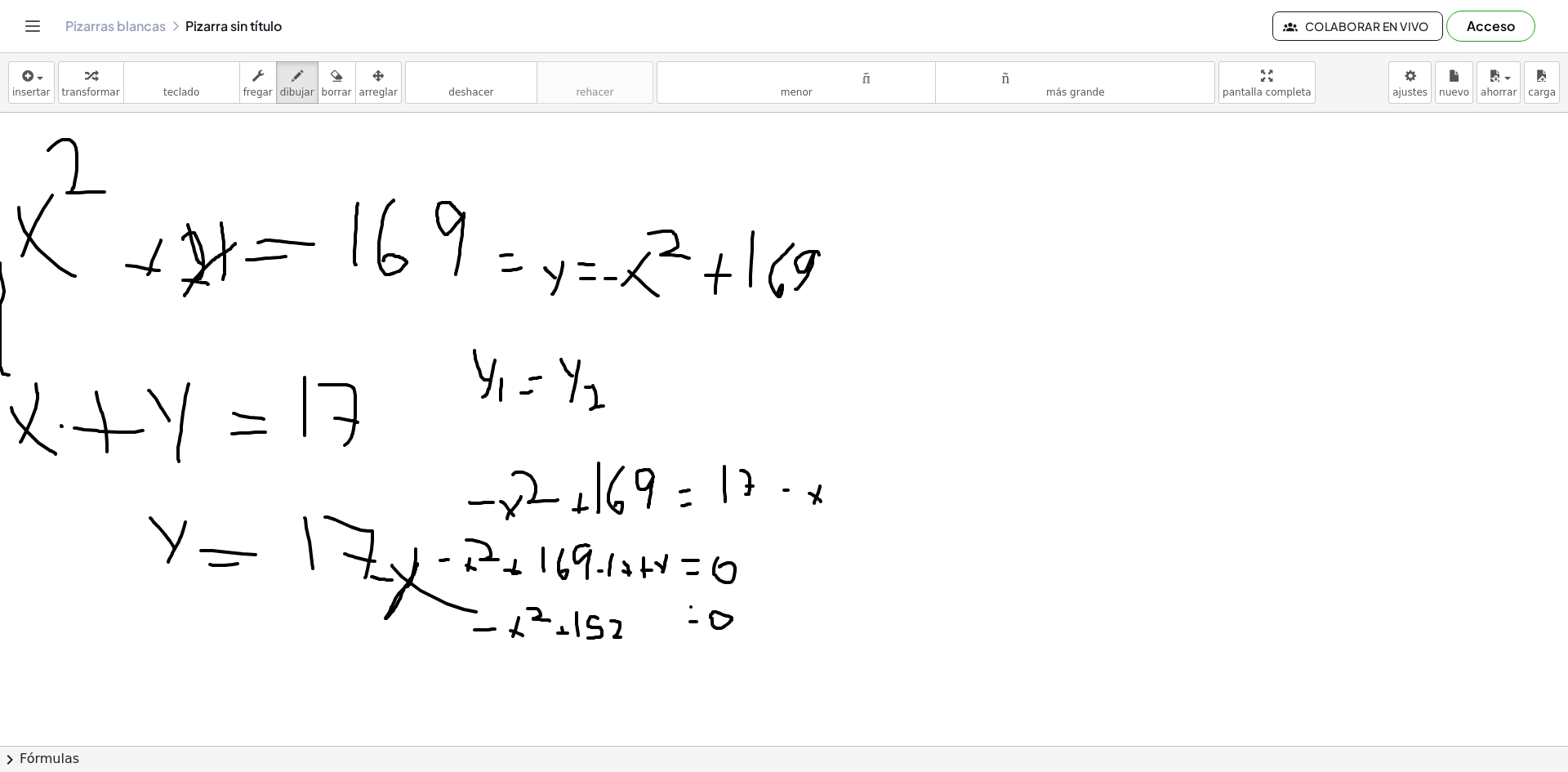
drag, startPoint x: 611, startPoint y: 620, endPoint x: 626, endPoint y: 635, distance: 21.2
click at [626, 635] on div at bounding box center [784, 583] width 1568 height 1266
click at [331, 83] on icon "button" at bounding box center [337, 75] width 12 height 19
drag, startPoint x: 584, startPoint y: 633, endPoint x: 592, endPoint y: 644, distance: 13.6
click at [592, 644] on div at bounding box center [784, 583] width 1568 height 1266
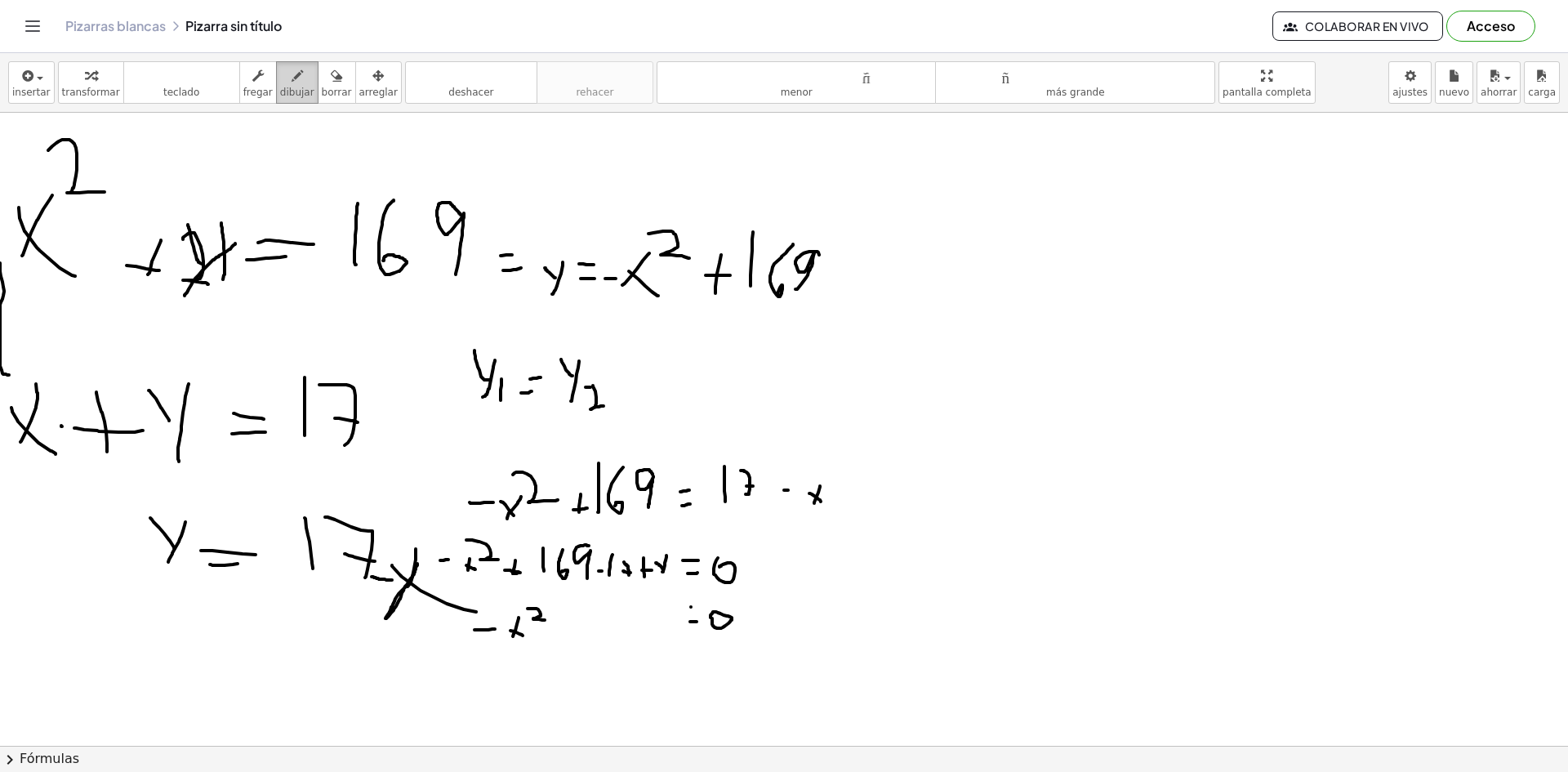
click at [280, 103] on button "dibujar" at bounding box center [297, 82] width 43 height 43
click at [544, 634] on div at bounding box center [784, 583] width 1568 height 1266
drag, startPoint x: 544, startPoint y: 627, endPoint x: 544, endPoint y: 636, distance: 9.0
click at [544, 636] on div at bounding box center [784, 583] width 1568 height 1266
drag, startPoint x: 540, startPoint y: 630, endPoint x: 550, endPoint y: 633, distance: 10.4
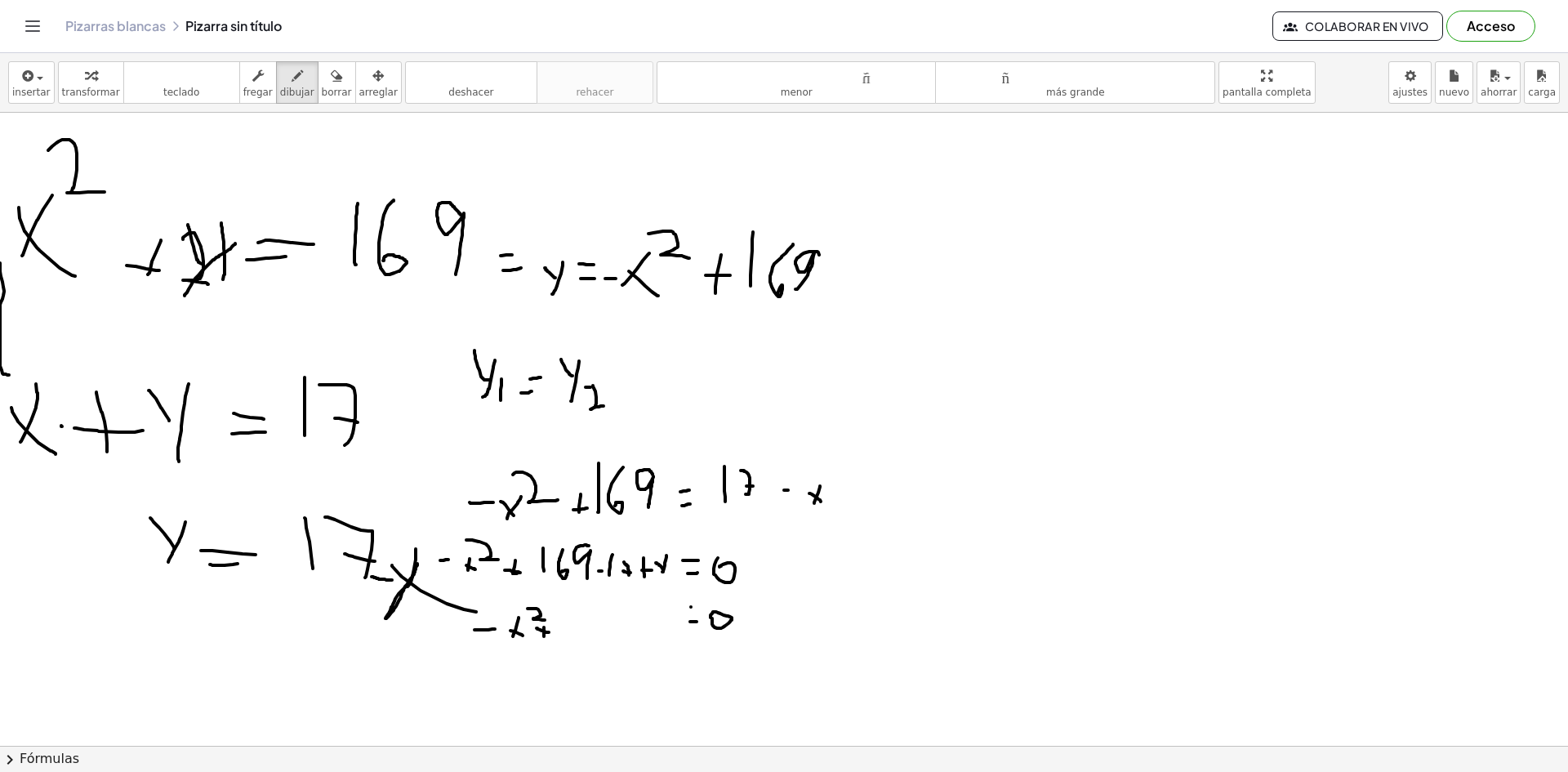
click at [550, 633] on div at bounding box center [784, 583] width 1568 height 1266
drag, startPoint x: 557, startPoint y: 637, endPoint x: 556, endPoint y: 609, distance: 28.0
click at [556, 610] on div at bounding box center [784, 583] width 1568 height 1266
drag, startPoint x: 585, startPoint y: 615, endPoint x: 571, endPoint y: 635, distance: 24.4
click at [572, 635] on div at bounding box center [784, 583] width 1568 height 1266
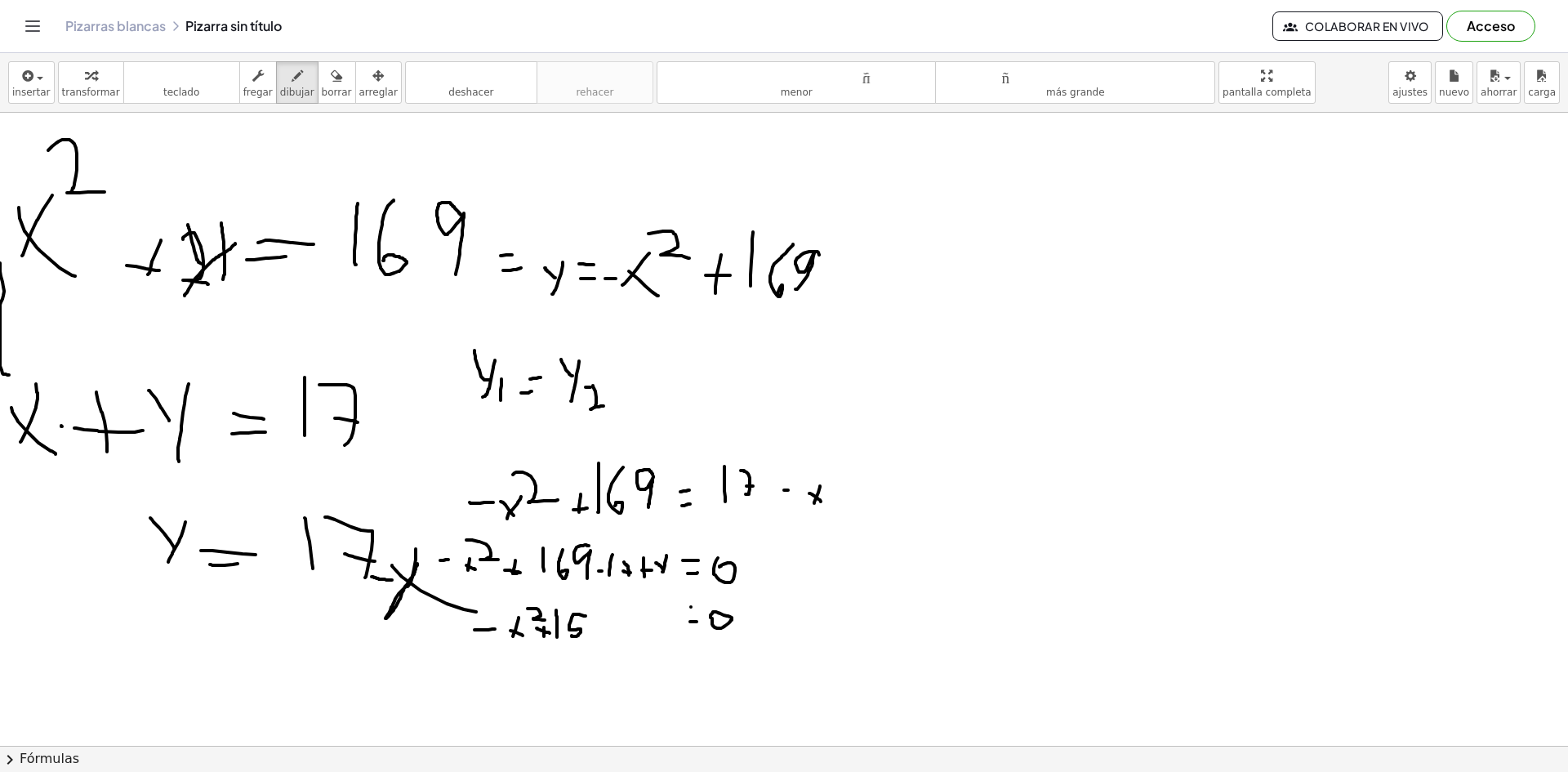
drag, startPoint x: 305, startPoint y: 95, endPoint x: 336, endPoint y: 184, distance: 94.2
click at [322, 94] on font "borrar" at bounding box center [337, 92] width 30 height 12
click at [584, 640] on div at bounding box center [784, 583] width 1568 height 1266
click at [280, 97] on font "dibujar" at bounding box center [297, 92] width 34 height 12
drag, startPoint x: 540, startPoint y: 631, endPoint x: 550, endPoint y: 629, distance: 10.2
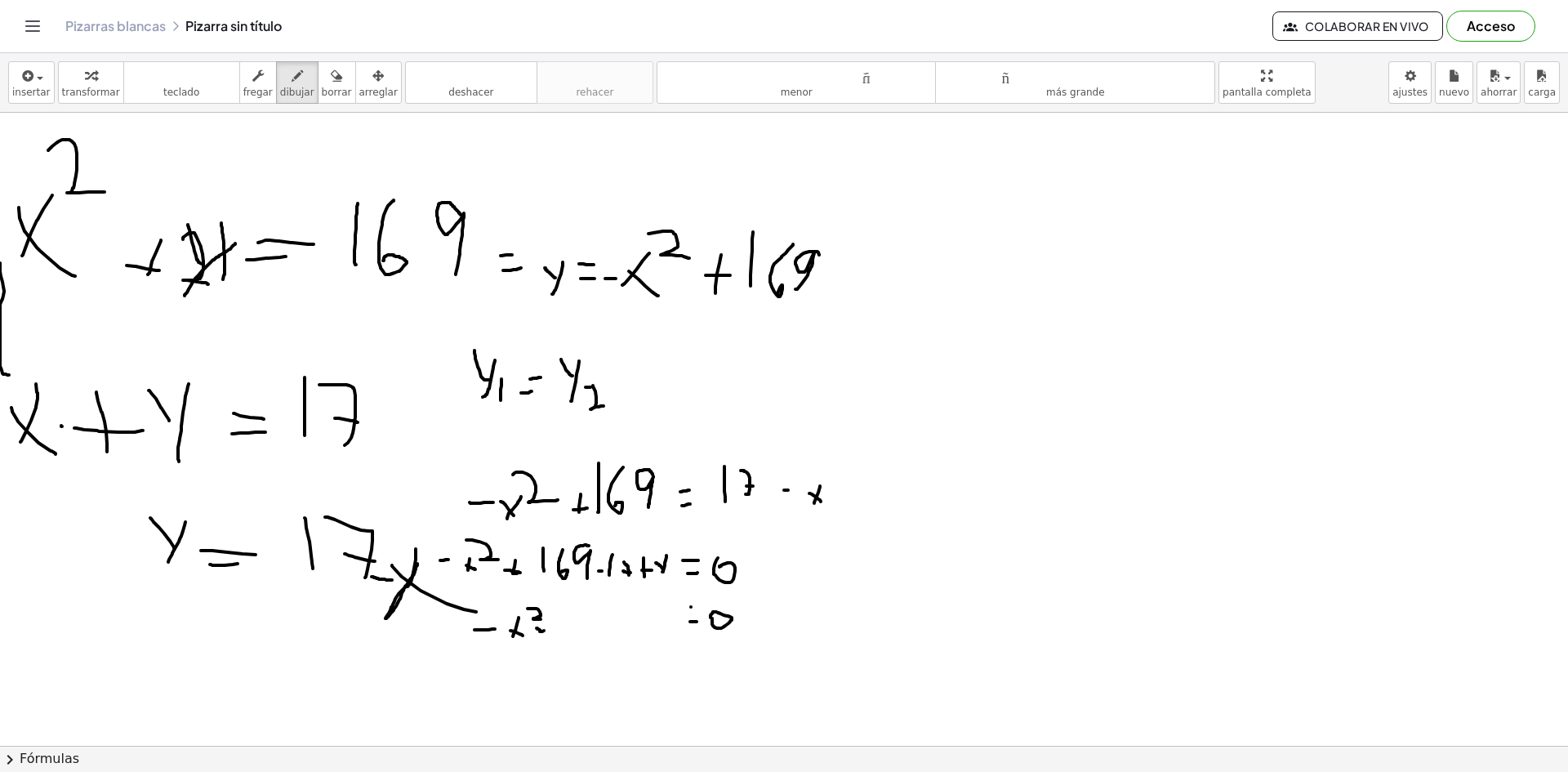
click at [550, 629] on div at bounding box center [784, 583] width 1568 height 1266
click at [542, 635] on div at bounding box center [784, 583] width 1568 height 1266
click at [569, 638] on div at bounding box center [784, 583] width 1568 height 1266
drag, startPoint x: 563, startPoint y: 625, endPoint x: 589, endPoint y: 640, distance: 30.0
click at [581, 639] on div at bounding box center [784, 583] width 1568 height 1266
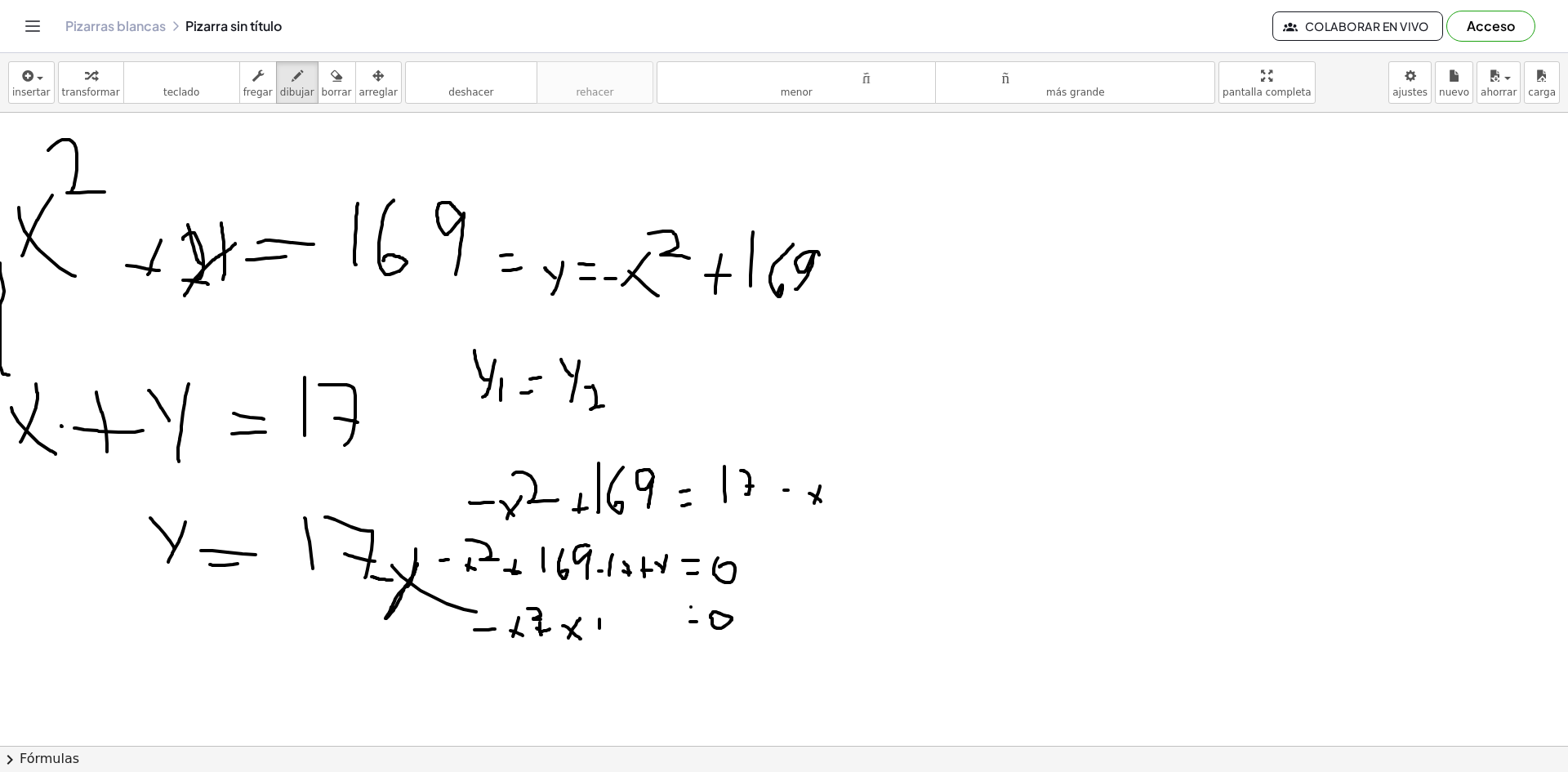
click at [600, 633] on div at bounding box center [784, 583] width 1568 height 1266
click at [601, 629] on div at bounding box center [784, 583] width 1568 height 1266
drag, startPoint x: 615, startPoint y: 635, endPoint x: 619, endPoint y: 613, distance: 22.4
click at [619, 615] on div at bounding box center [784, 583] width 1568 height 1266
click at [626, 630] on div at bounding box center [784, 583] width 1568 height 1266
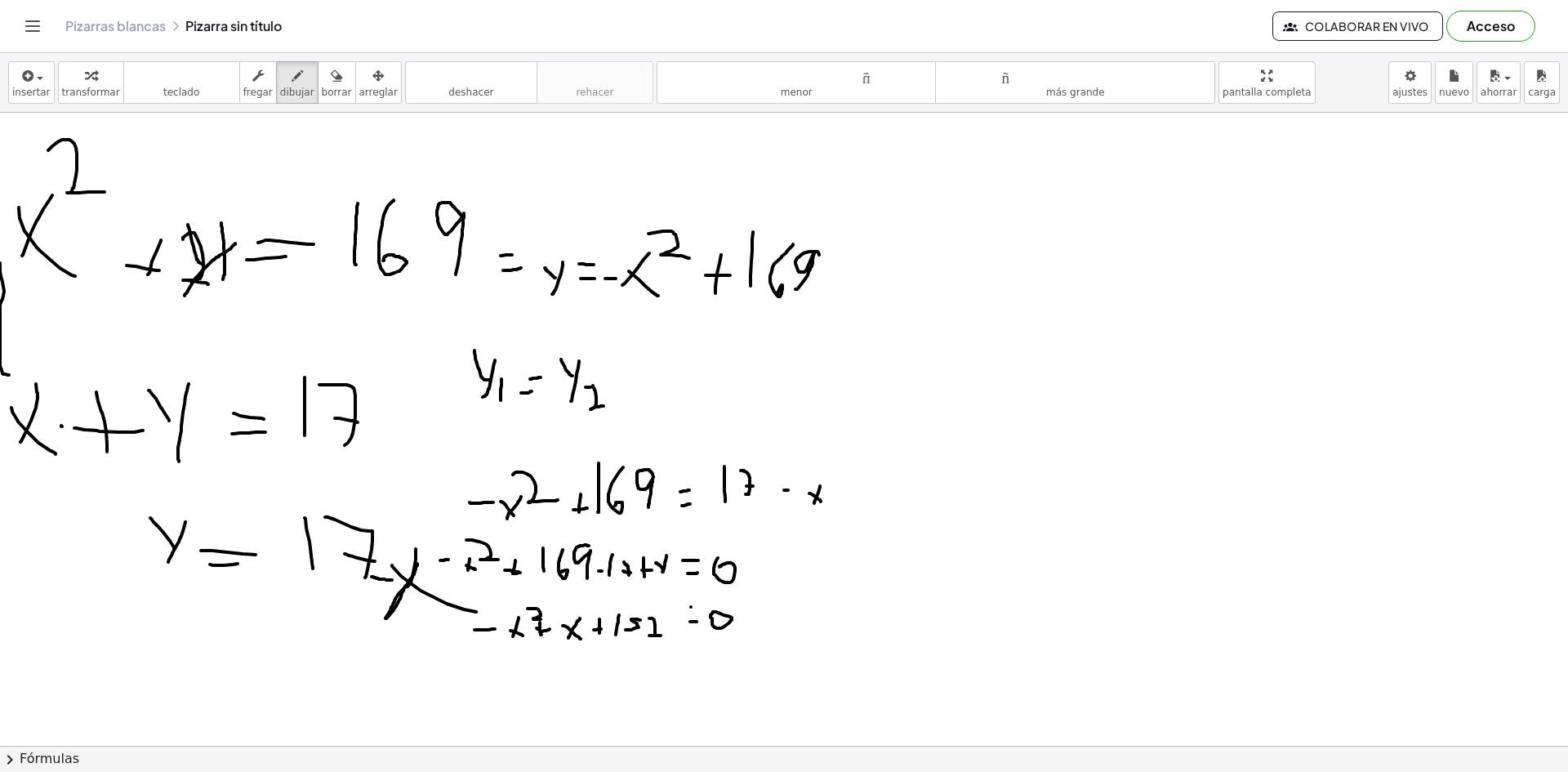
drag, startPoint x: 649, startPoint y: 618, endPoint x: 672, endPoint y: 633, distance: 27.5
click at [670, 635] on div at bounding box center [784, 583] width 1568 height 1266
drag, startPoint x: 656, startPoint y: 595, endPoint x: 662, endPoint y: 611, distance: 17.1
click at [657, 614] on div at bounding box center [784, 583] width 1568 height 1266
click at [661, 607] on div at bounding box center [784, 583] width 1568 height 1266
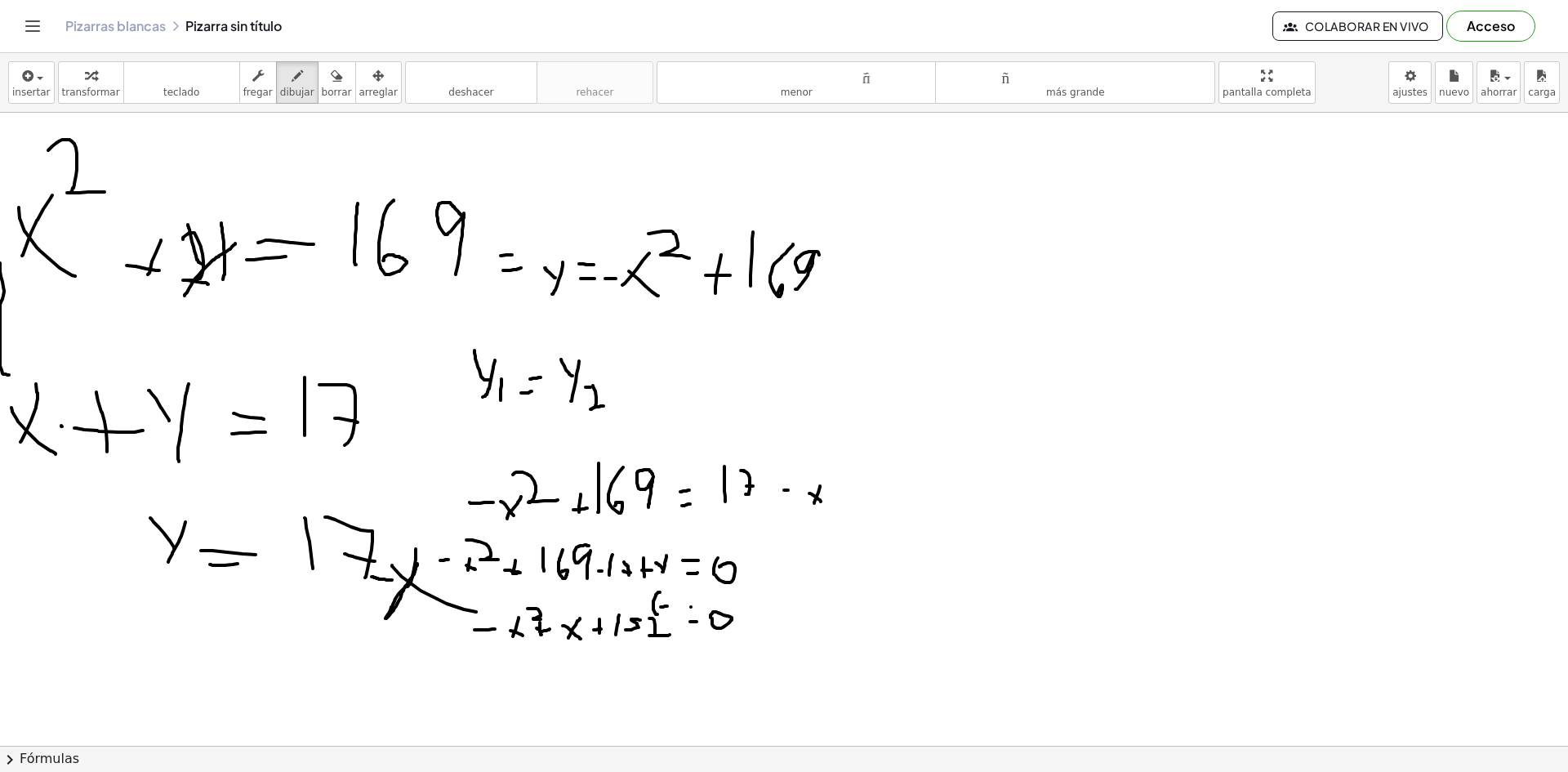
drag, startPoint x: 673, startPoint y: 609, endPoint x: 675, endPoint y: 588, distance: 21.1
click at [675, 588] on div at bounding box center [784, 583] width 1568 height 1266
drag, startPoint x: 692, startPoint y: 593, endPoint x: 682, endPoint y: 609, distance: 18.9
click at [686, 606] on div at bounding box center [784, 583] width 1568 height 1266
drag, startPoint x: 682, startPoint y: 666, endPoint x: 694, endPoint y: 669, distance: 12.4
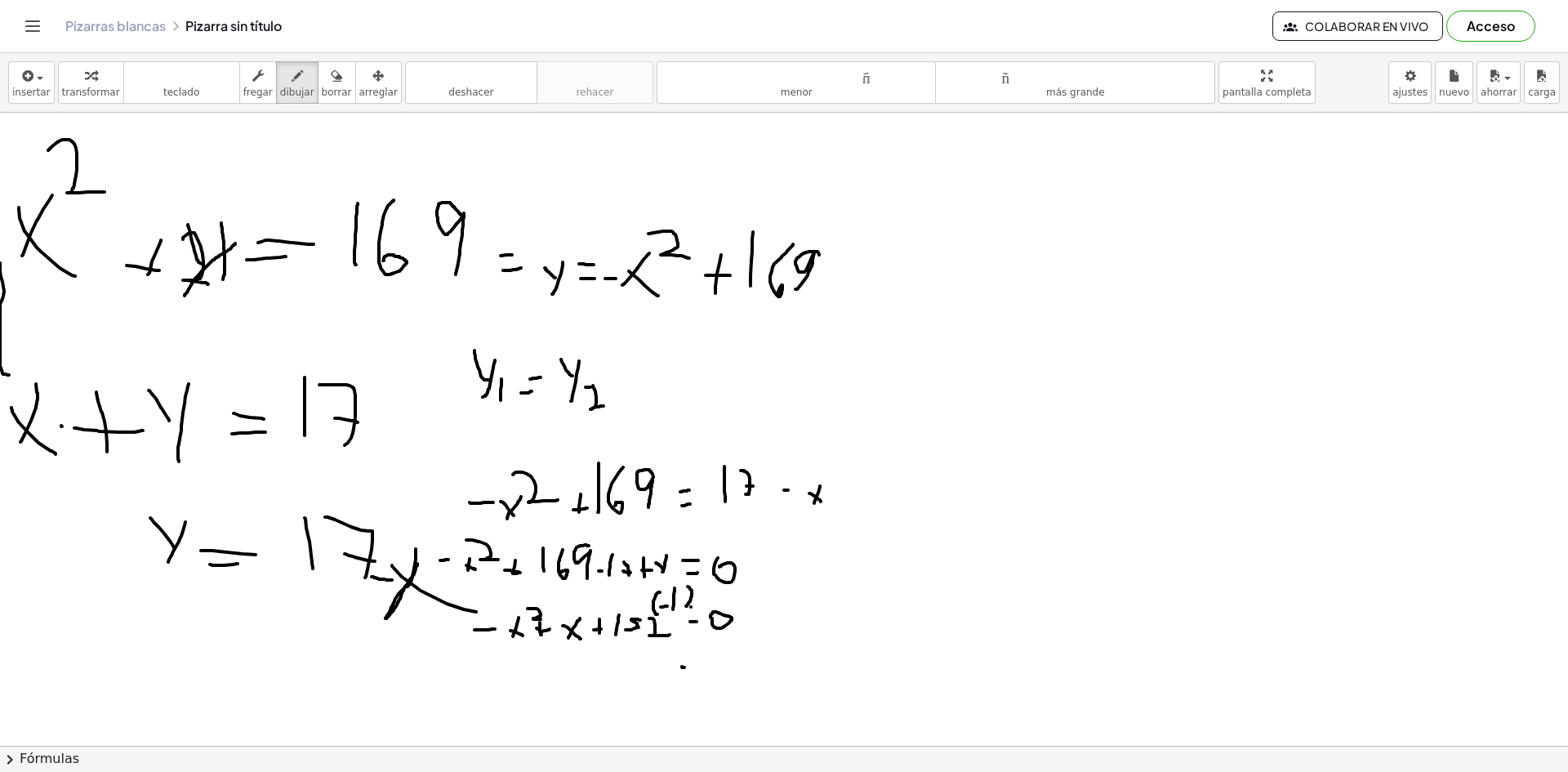
click at [692, 669] on div at bounding box center [784, 583] width 1568 height 1266
drag, startPoint x: 675, startPoint y: 657, endPoint x: 713, endPoint y: 659, distance: 38.1
click at [704, 659] on div at bounding box center [784, 583] width 1568 height 1266
drag, startPoint x: 500, startPoint y: 668, endPoint x: 491, endPoint y: 677, distance: 12.7
click at [491, 677] on div at bounding box center [784, 583] width 1568 height 1266
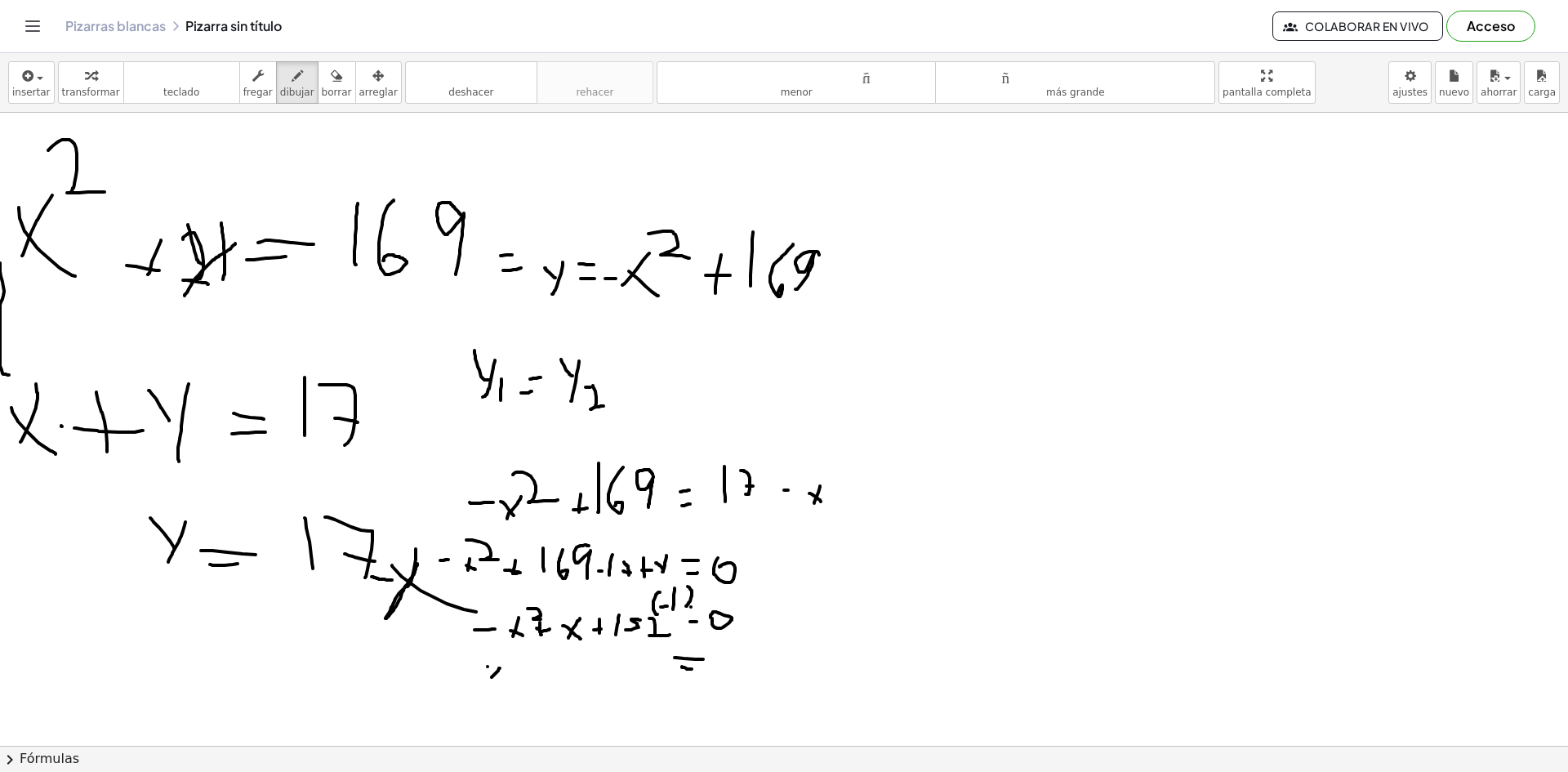
drag, startPoint x: 488, startPoint y: 666, endPoint x: 494, endPoint y: 679, distance: 14.3
click at [494, 679] on div at bounding box center [784, 583] width 1568 height 1266
drag, startPoint x: 501, startPoint y: 655, endPoint x: 517, endPoint y: 666, distance: 19.4
click at [517, 666] on div at bounding box center [784, 583] width 1568 height 1266
drag, startPoint x: 530, startPoint y: 683, endPoint x: 563, endPoint y: 678, distance: 33.4
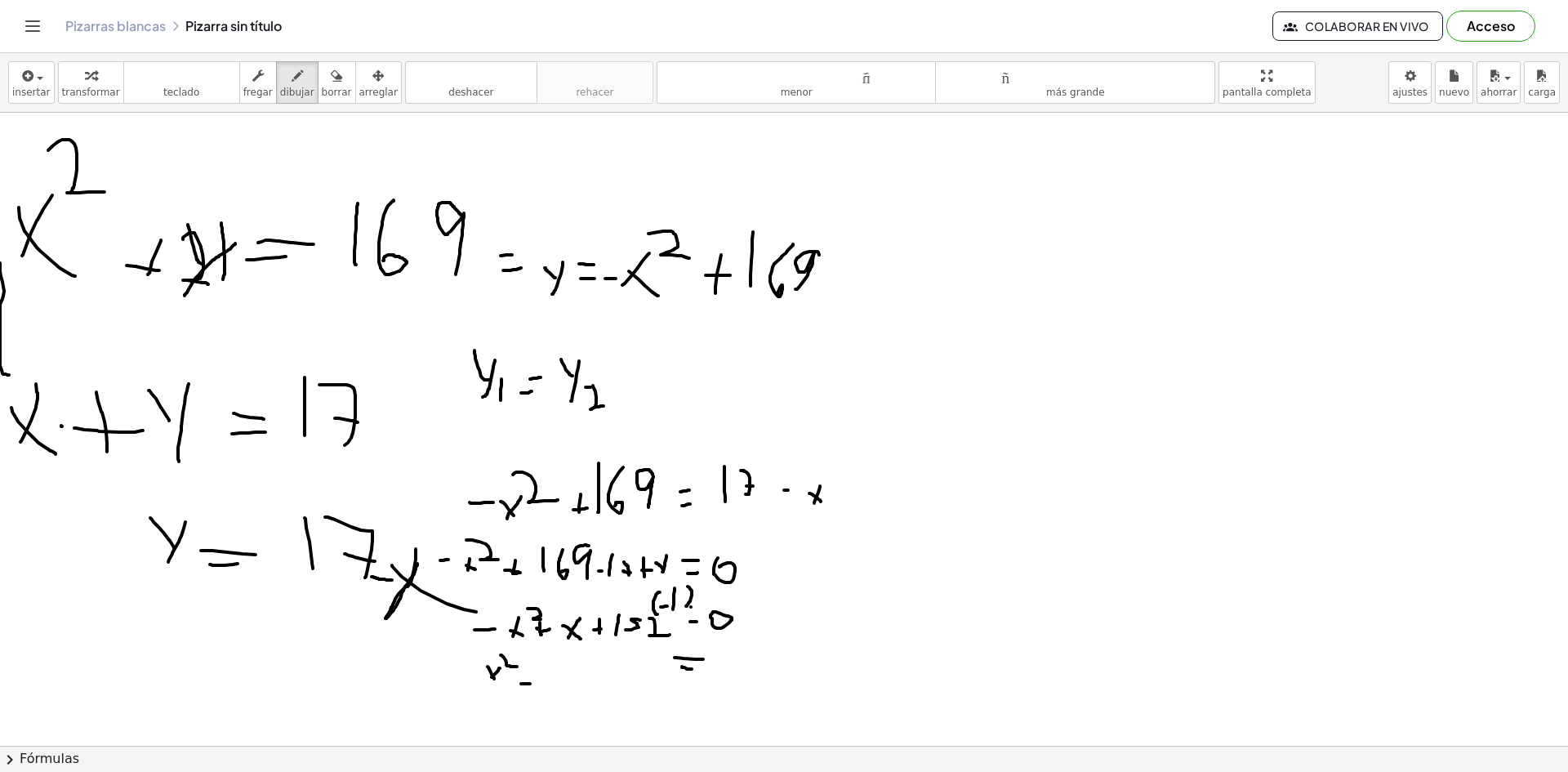
click at [542, 682] on div at bounding box center [784, 583] width 1568 height 1266
drag, startPoint x: 567, startPoint y: 673, endPoint x: 554, endPoint y: 692, distance: 23.0
click at [554, 692] on div at bounding box center [784, 583] width 1568 height 1266
drag, startPoint x: 554, startPoint y: 677, endPoint x: 569, endPoint y: 691, distance: 20.5
click at [565, 690] on div at bounding box center [784, 583] width 1568 height 1266
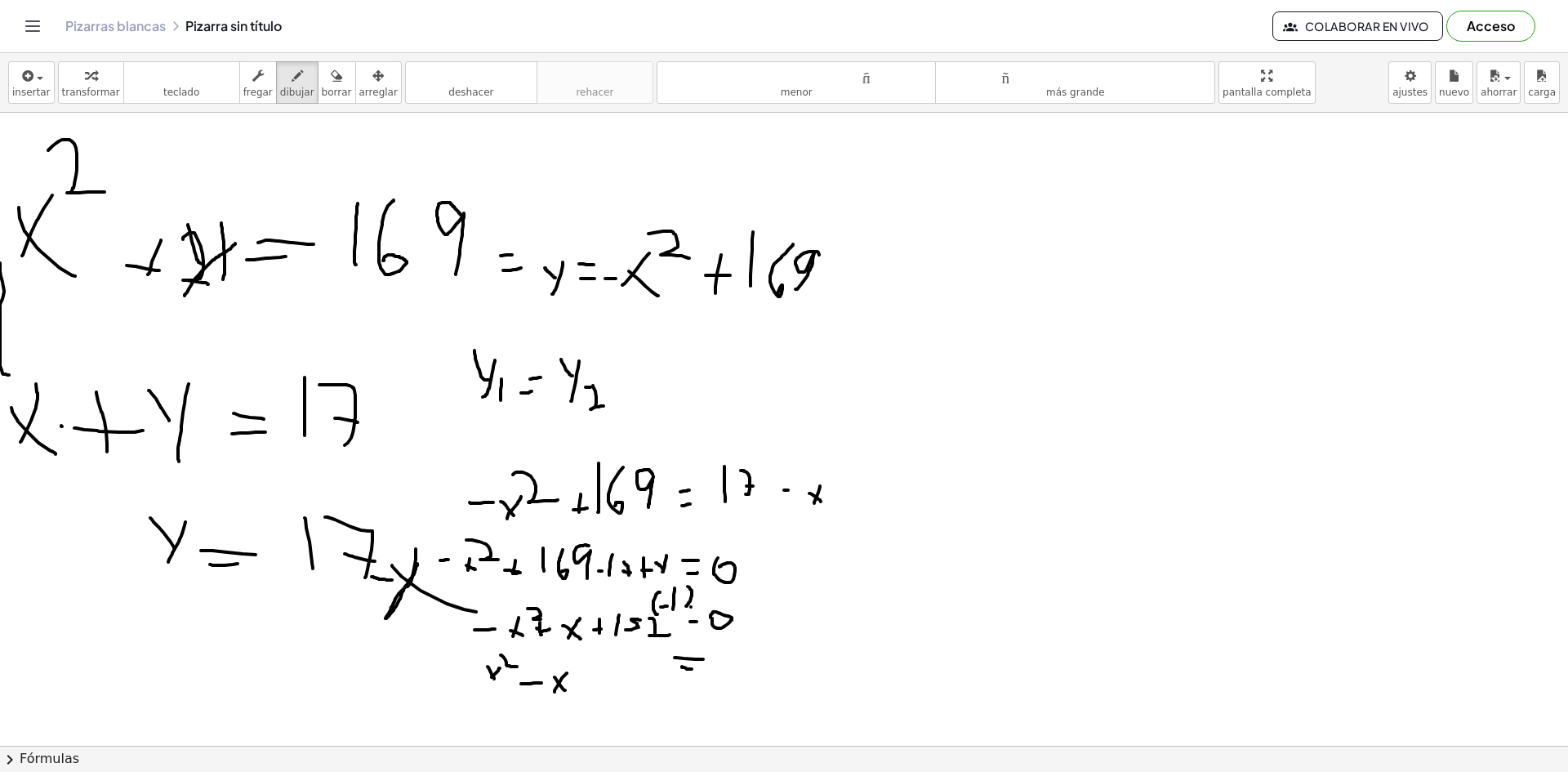
drag, startPoint x: 601, startPoint y: 680, endPoint x: 591, endPoint y: 680, distance: 10.0
click at [592, 680] on div at bounding box center [784, 583] width 1568 height 1266
drag, startPoint x: 618, startPoint y: 681, endPoint x: 618, endPoint y: 658, distance: 23.0
click at [616, 666] on div at bounding box center [784, 583] width 1568 height 1266
drag, startPoint x: 641, startPoint y: 666, endPoint x: 628, endPoint y: 684, distance: 22.2
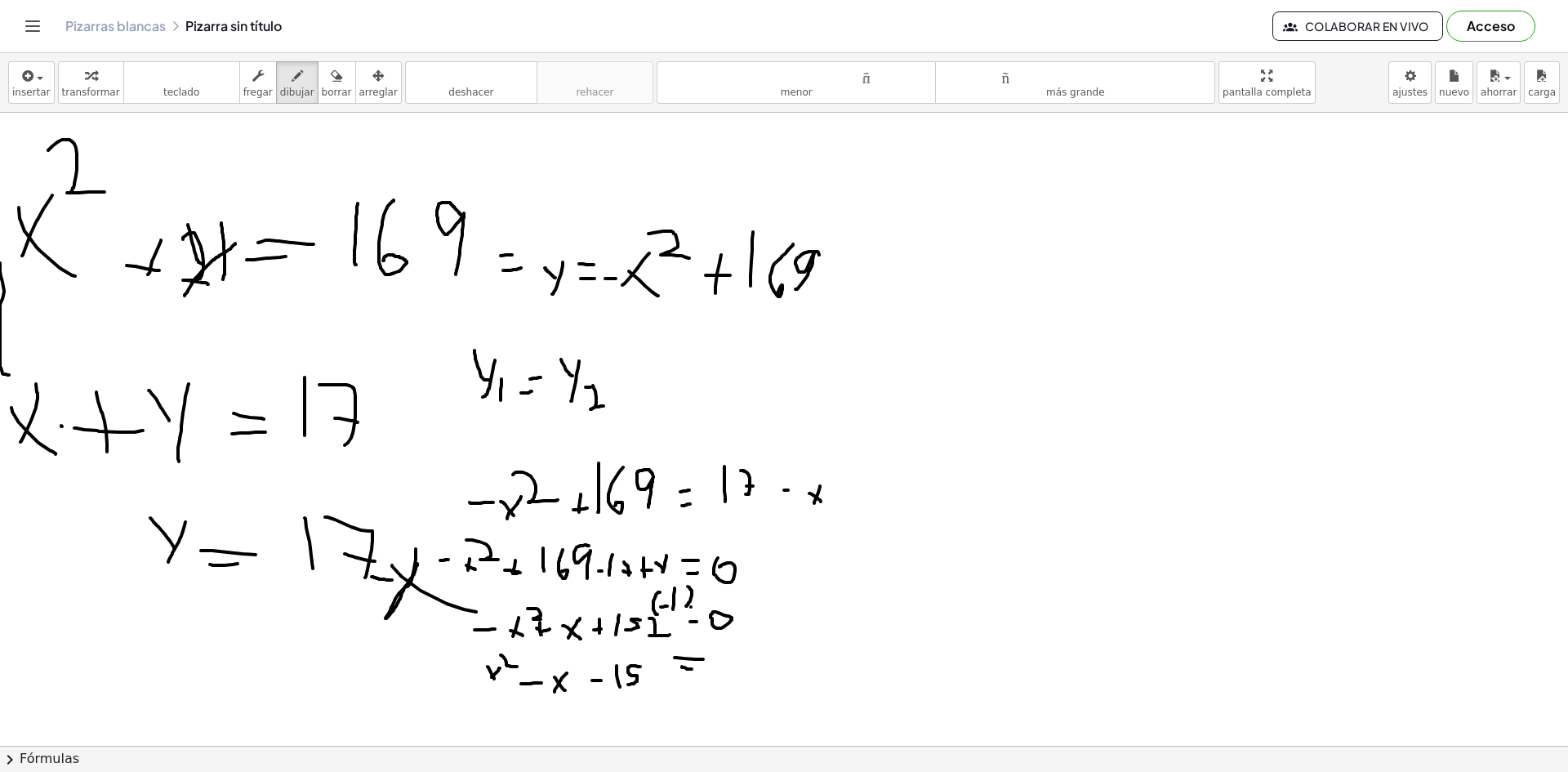
click at [628, 684] on div at bounding box center [784, 583] width 1568 height 1266
drag, startPoint x: 642, startPoint y: 666, endPoint x: 664, endPoint y: 687, distance: 30.4
click at [664, 687] on div at bounding box center [784, 583] width 1568 height 1266
drag, startPoint x: 683, startPoint y: 692, endPoint x: 696, endPoint y: 694, distance: 13.2
click at [694, 692] on div at bounding box center [784, 583] width 1568 height 1266
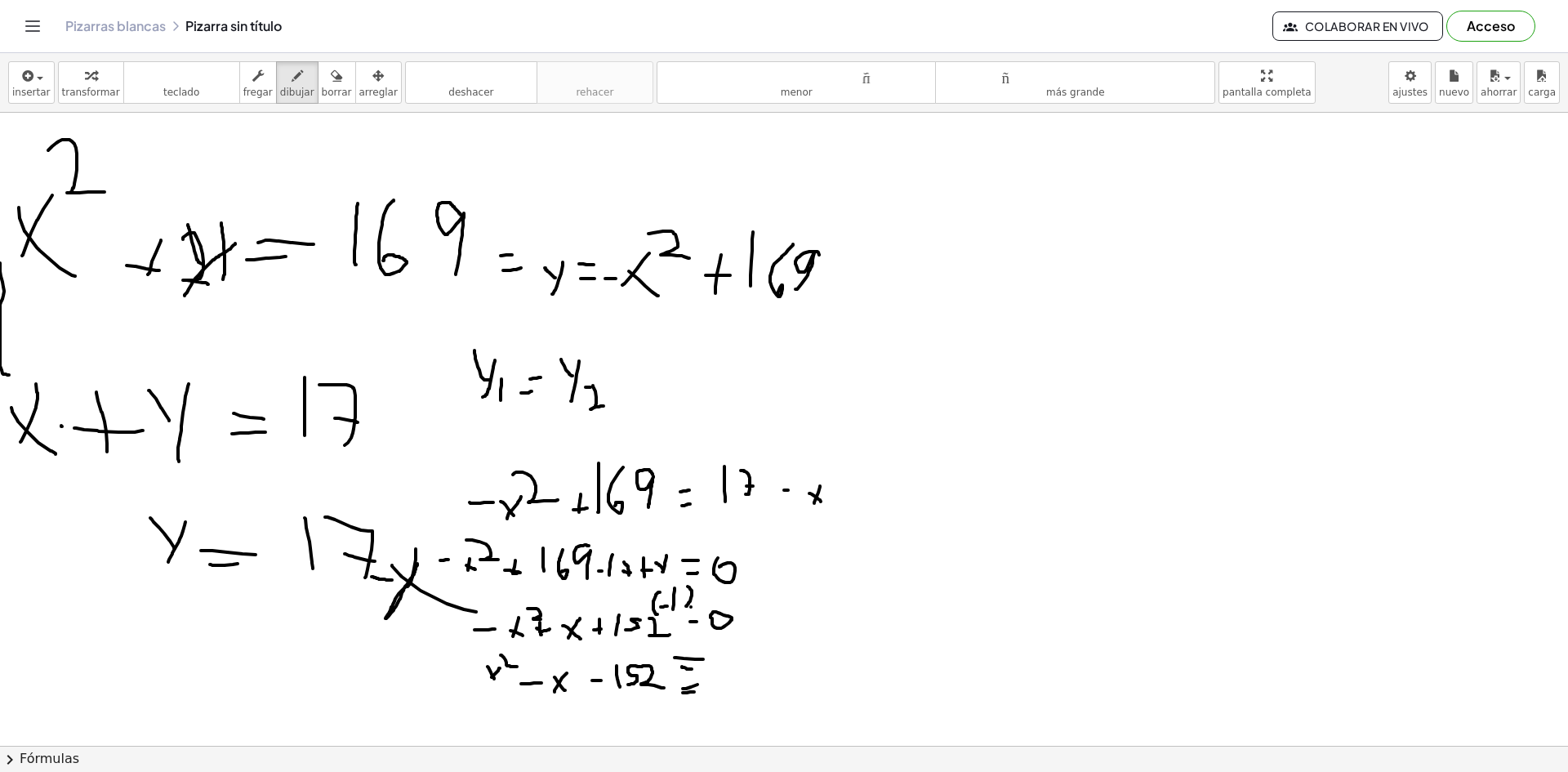
drag, startPoint x: 683, startPoint y: 688, endPoint x: 712, endPoint y: 680, distance: 30.1
click at [699, 683] on div at bounding box center [784, 583] width 1568 height 1266
drag, startPoint x: 738, startPoint y: 676, endPoint x: 742, endPoint y: 686, distance: 10.8
click at [743, 682] on div at bounding box center [784, 583] width 1568 height 1266
drag, startPoint x: 141, startPoint y: 700, endPoint x: 140, endPoint y: 689, distance: 11.0
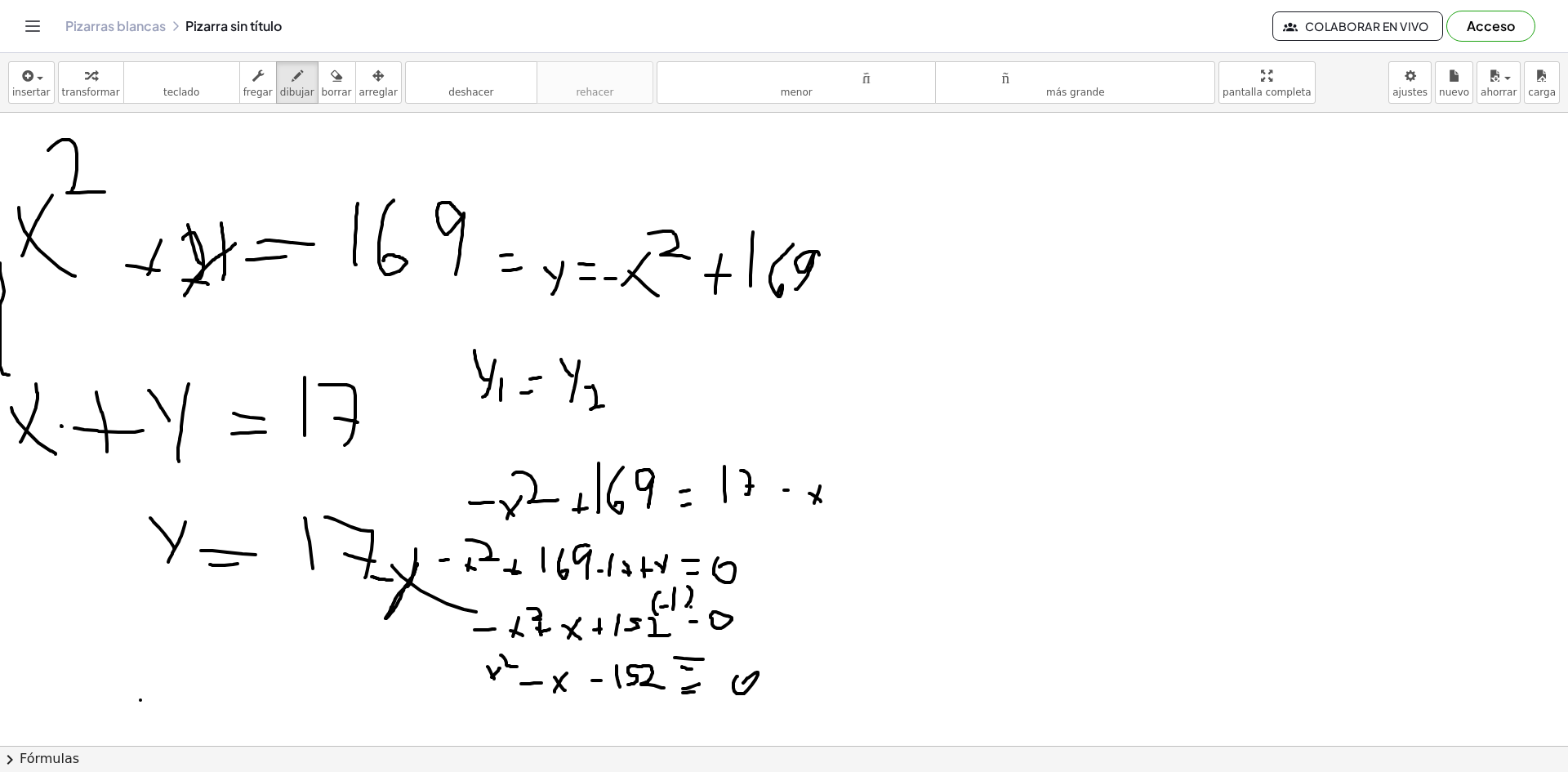
click at [140, 697] on div at bounding box center [784, 583] width 1568 height 1266
drag, startPoint x: 152, startPoint y: 687, endPoint x: 132, endPoint y: 692, distance: 20.6
click at [133, 692] on div at bounding box center [784, 583] width 1568 height 1266
drag, startPoint x: 137, startPoint y: 679, endPoint x: 143, endPoint y: 695, distance: 17.1
click at [142, 695] on div at bounding box center [784, 583] width 1568 height 1266
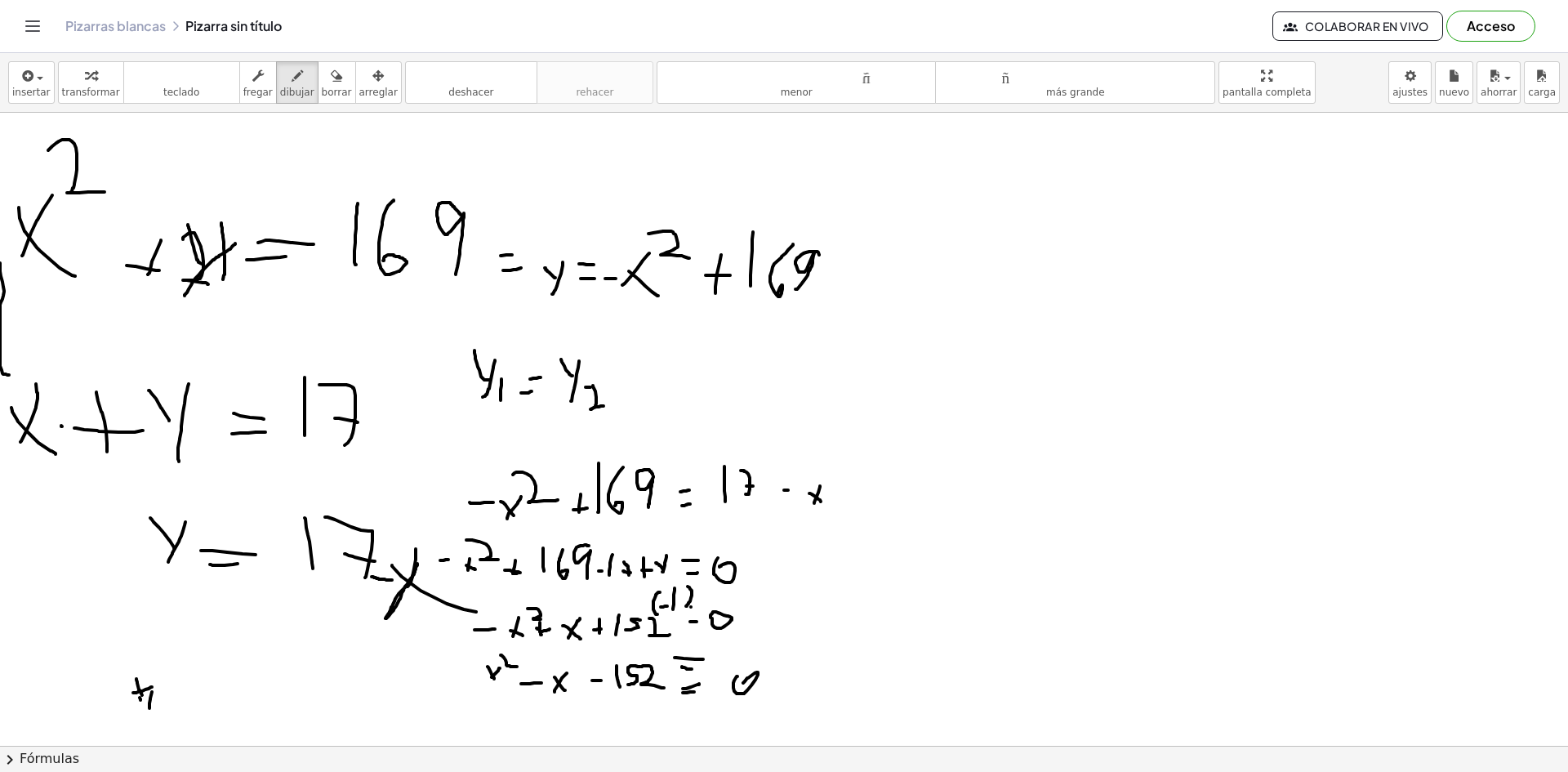
drag, startPoint x: 149, startPoint y: 708, endPoint x: 152, endPoint y: 692, distance: 16.3
click at [152, 692] on div at bounding box center [784, 583] width 1568 height 1266
drag, startPoint x: 160, startPoint y: 706, endPoint x: 177, endPoint y: 702, distance: 17.5
click at [176, 703] on div at bounding box center [784, 583] width 1568 height 1266
drag, startPoint x: 172, startPoint y: 696, endPoint x: 183, endPoint y: 693, distance: 11.4
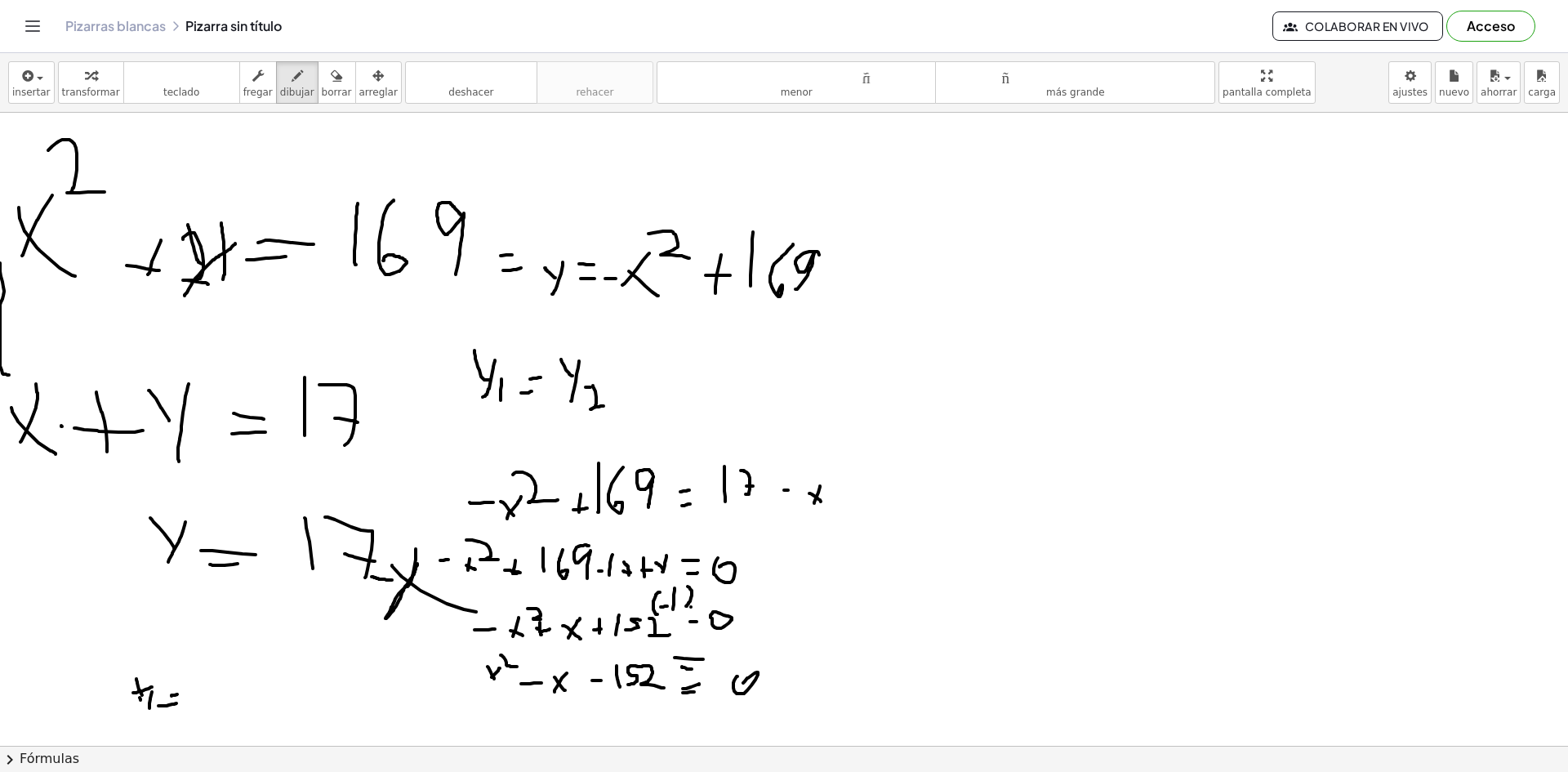
click at [179, 694] on div at bounding box center [784, 583] width 1568 height 1266
drag, startPoint x: 201, startPoint y: 692, endPoint x: 201, endPoint y: 671, distance: 21.0
click at [199, 675] on div at bounding box center [784, 583] width 1568 height 1266
drag, startPoint x: 216, startPoint y: 671, endPoint x: 236, endPoint y: 700, distance: 35.2
click at [236, 699] on div at bounding box center [784, 583] width 1568 height 1266
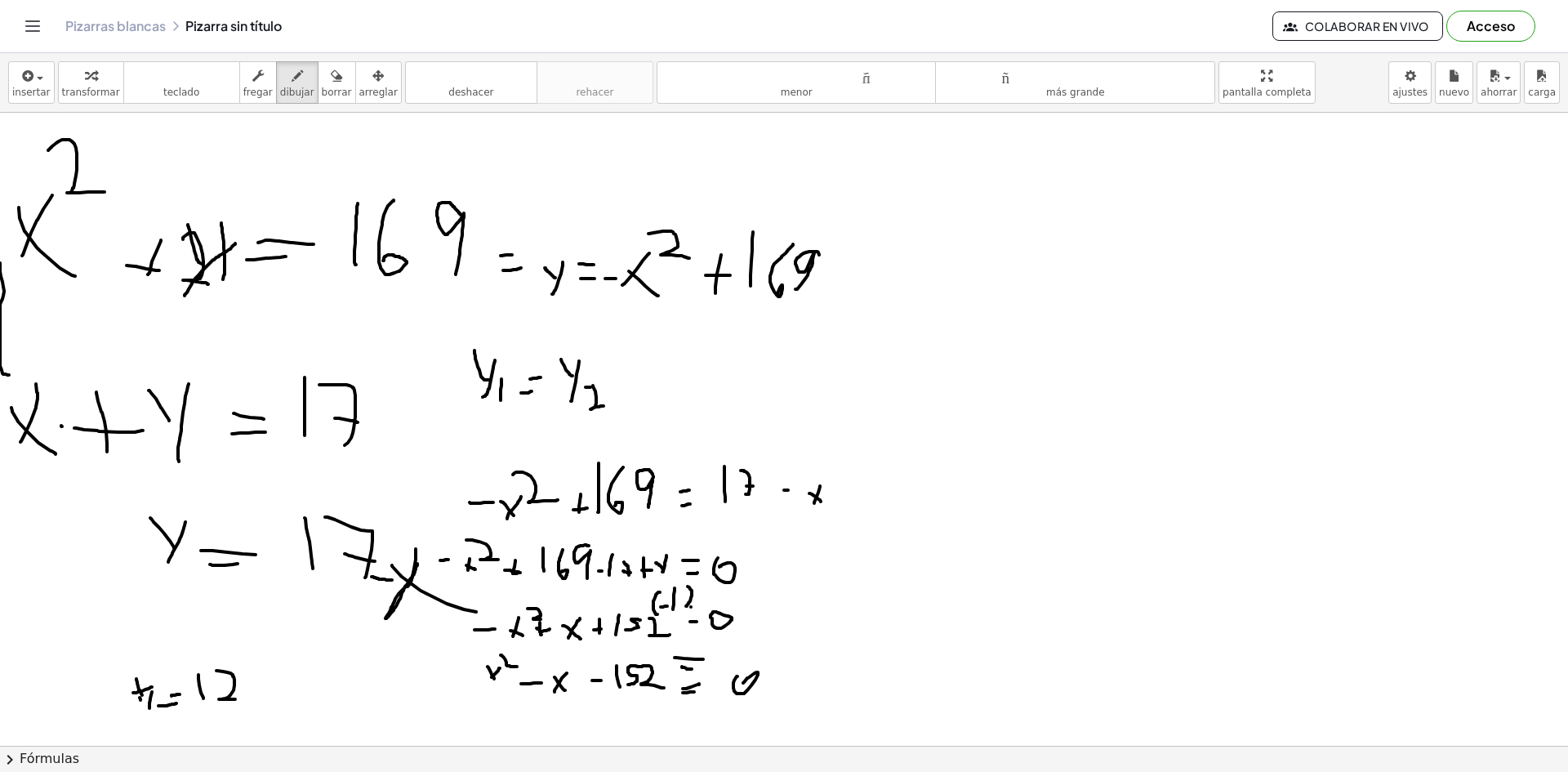
click at [248, 703] on div at bounding box center [784, 583] width 1568 height 1266
click at [257, 672] on div at bounding box center [784, 583] width 1568 height 1266
click at [69, 651] on div at bounding box center [784, 583] width 1568 height 1266
click at [79, 652] on div at bounding box center [784, 583] width 1568 height 1266
click at [96, 661] on div at bounding box center [784, 583] width 1568 height 1266
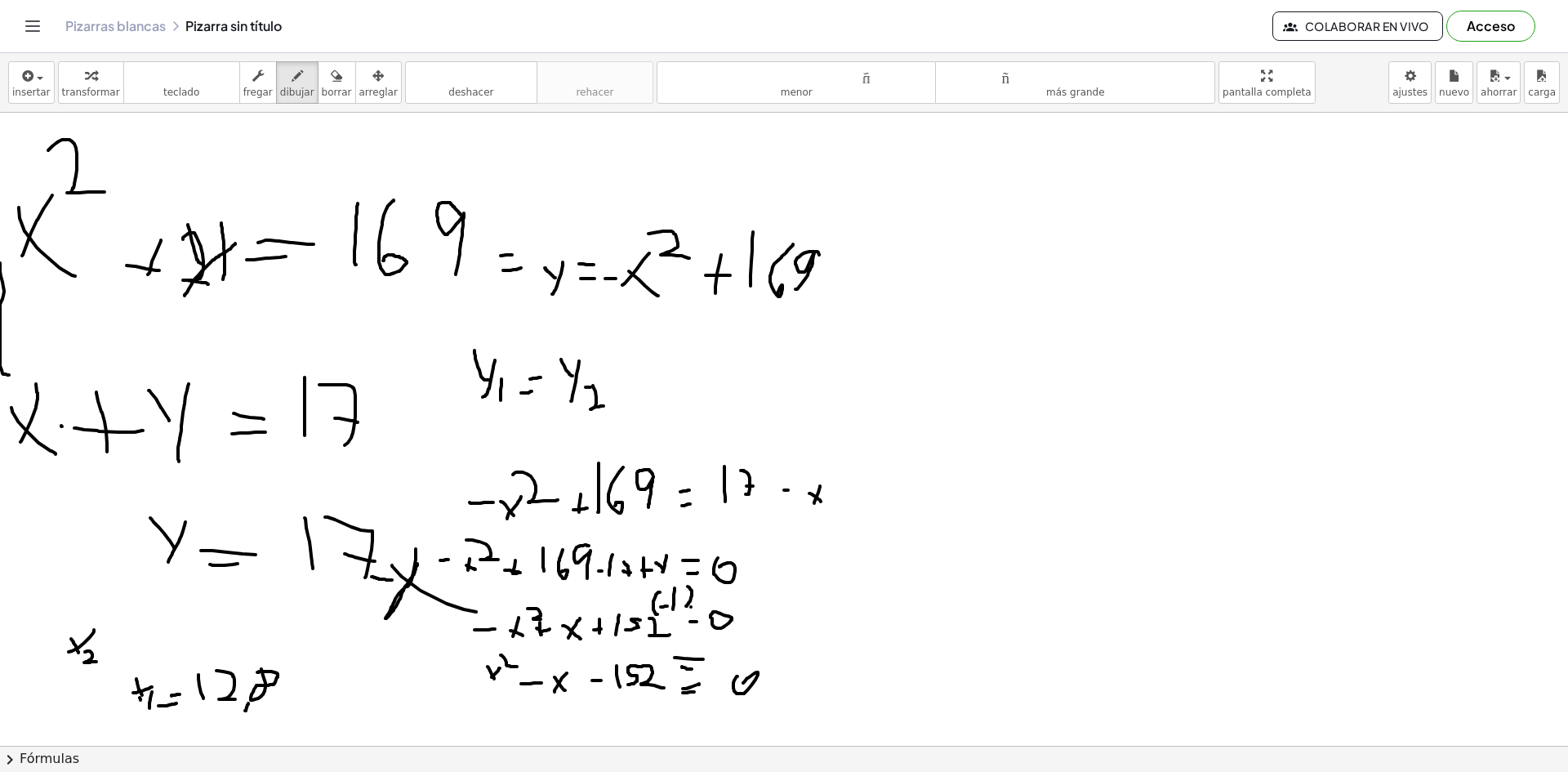
click at [117, 657] on div at bounding box center [784, 583] width 1568 height 1266
click at [120, 647] on div at bounding box center [784, 583] width 1568 height 1266
drag, startPoint x: 155, startPoint y: 646, endPoint x: 164, endPoint y: 647, distance: 9.1
click at [164, 647] on div at bounding box center [784, 583] width 1568 height 1266
drag, startPoint x: 179, startPoint y: 654, endPoint x: 184, endPoint y: 637, distance: 17.7
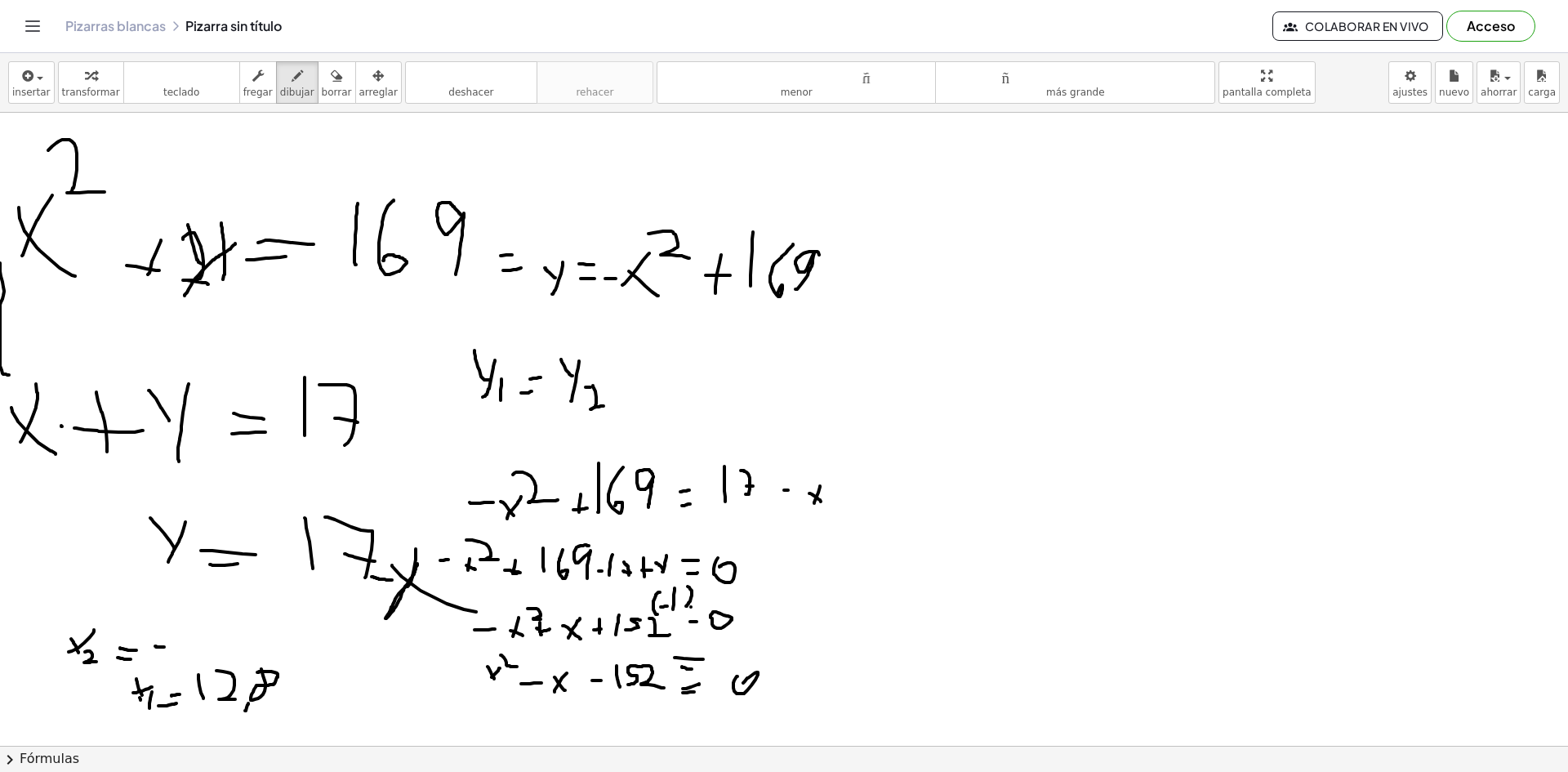
click at [184, 637] on div at bounding box center [784, 583] width 1568 height 1266
drag, startPoint x: 189, startPoint y: 655, endPoint x: 204, endPoint y: 630, distance: 29.2
click at [203, 630] on div at bounding box center [784, 583] width 1568 height 1266
drag, startPoint x: 195, startPoint y: 661, endPoint x: 213, endPoint y: 645, distance: 24.1
click at [207, 652] on div at bounding box center [784, 583] width 1568 height 1266
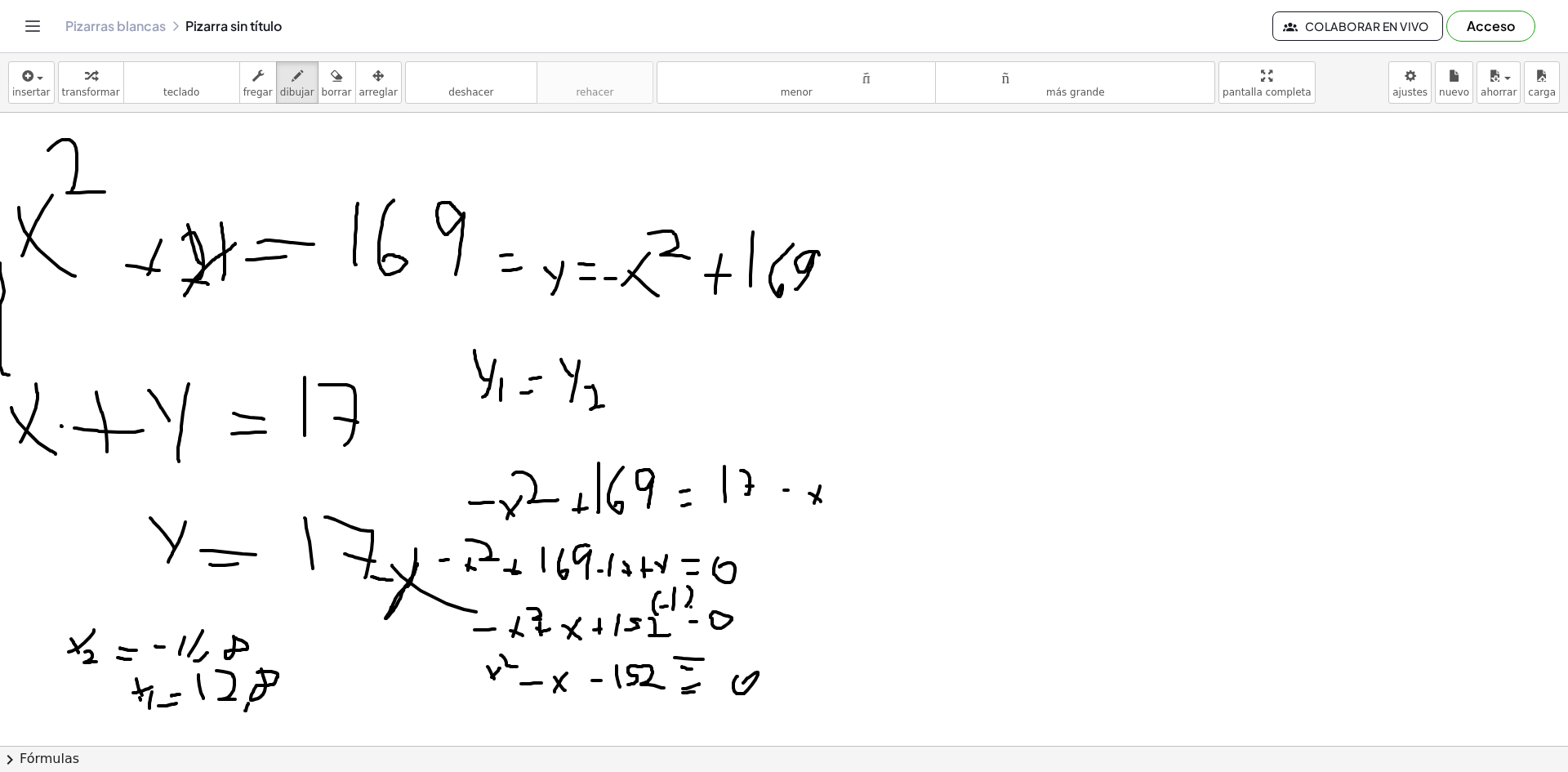
click at [233, 639] on div at bounding box center [784, 583] width 1568 height 1266
drag, startPoint x: 985, startPoint y: 303, endPoint x: 984, endPoint y: 277, distance: 26.0
click at [984, 278] on div at bounding box center [784, 583] width 1568 height 1266
click at [993, 282] on div at bounding box center [784, 583] width 1568 height 1266
drag, startPoint x: 994, startPoint y: 284, endPoint x: 993, endPoint y: 300, distance: 16.0
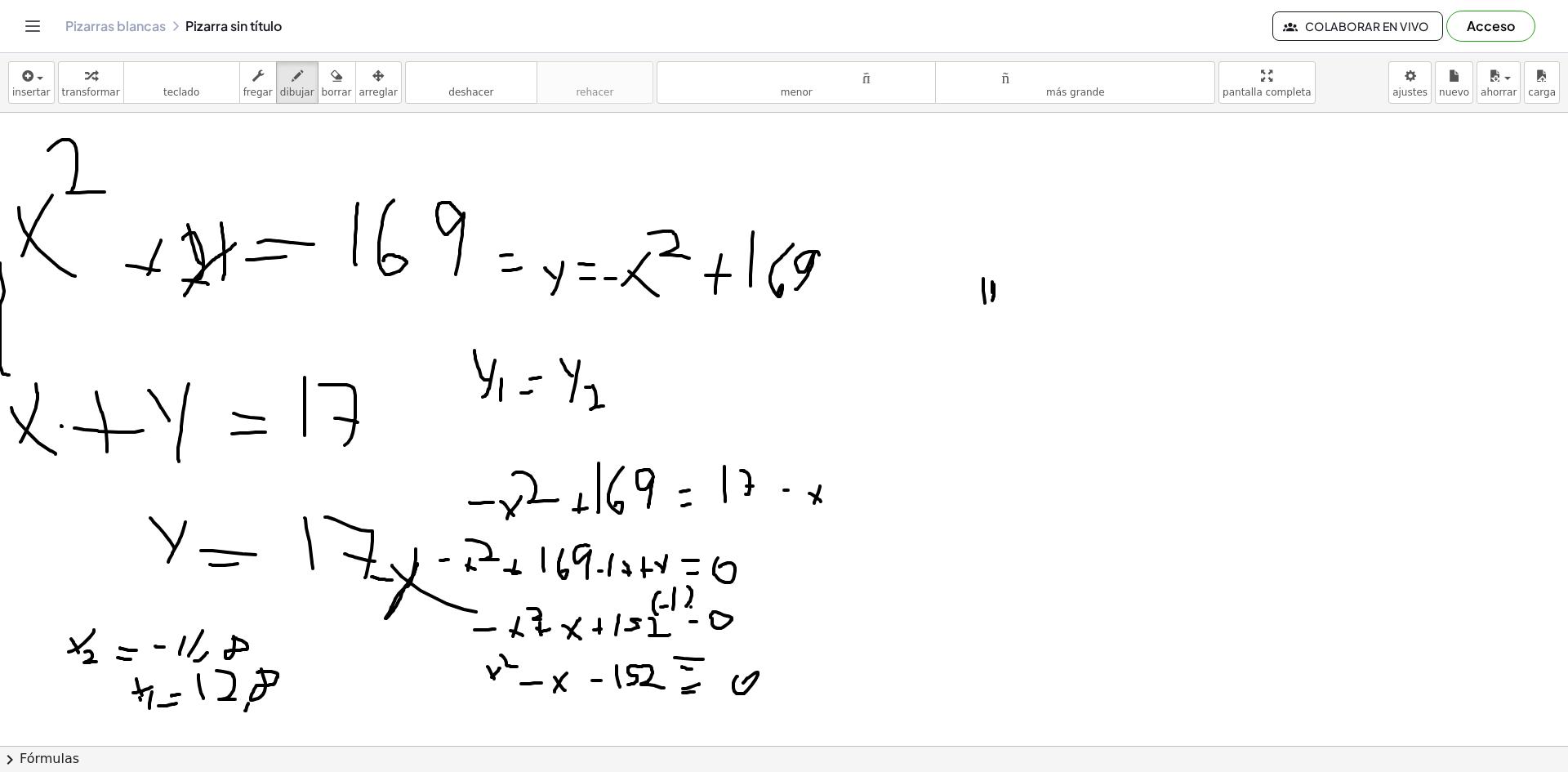
click at [993, 300] on div at bounding box center [784, 583] width 1568 height 1266
drag, startPoint x: 994, startPoint y: 311, endPoint x: 1005, endPoint y: 288, distance: 25.5
click at [1004, 293] on div at bounding box center [784, 583] width 1568 height 1266
click at [1022, 276] on div at bounding box center [784, 583] width 1568 height 1266
drag, startPoint x: 1070, startPoint y: 268, endPoint x: 1073, endPoint y: 297, distance: 29.2
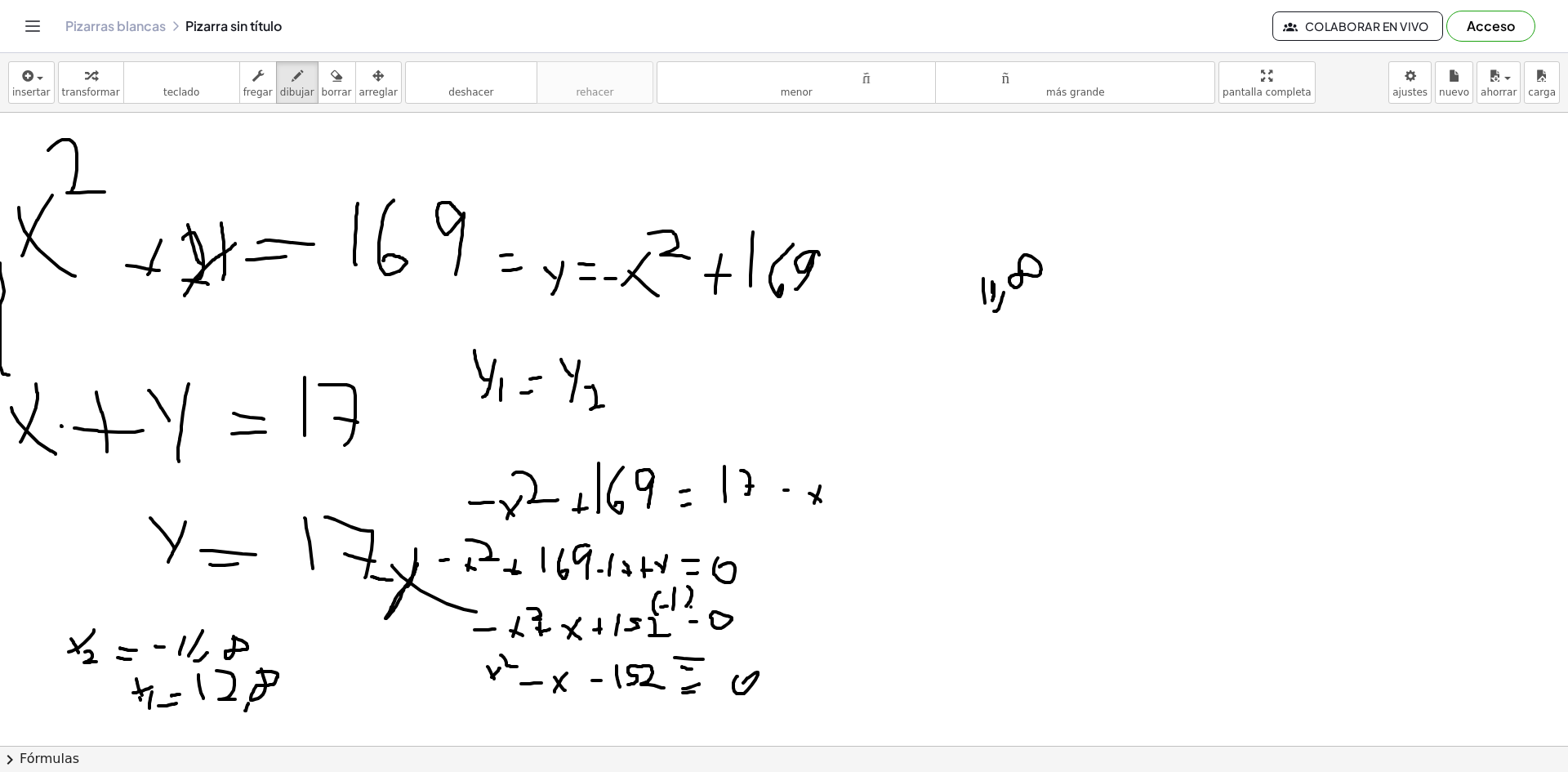
click at [1073, 297] on div at bounding box center [784, 583] width 1568 height 1266
drag, startPoint x: 1065, startPoint y: 288, endPoint x: 1084, endPoint y: 284, distance: 19.4
click at [1083, 284] on div at bounding box center [784, 583] width 1568 height 1266
drag, startPoint x: 1109, startPoint y: 302, endPoint x: 1116, endPoint y: 276, distance: 26.9
click at [1115, 280] on div at bounding box center [784, 583] width 1568 height 1266
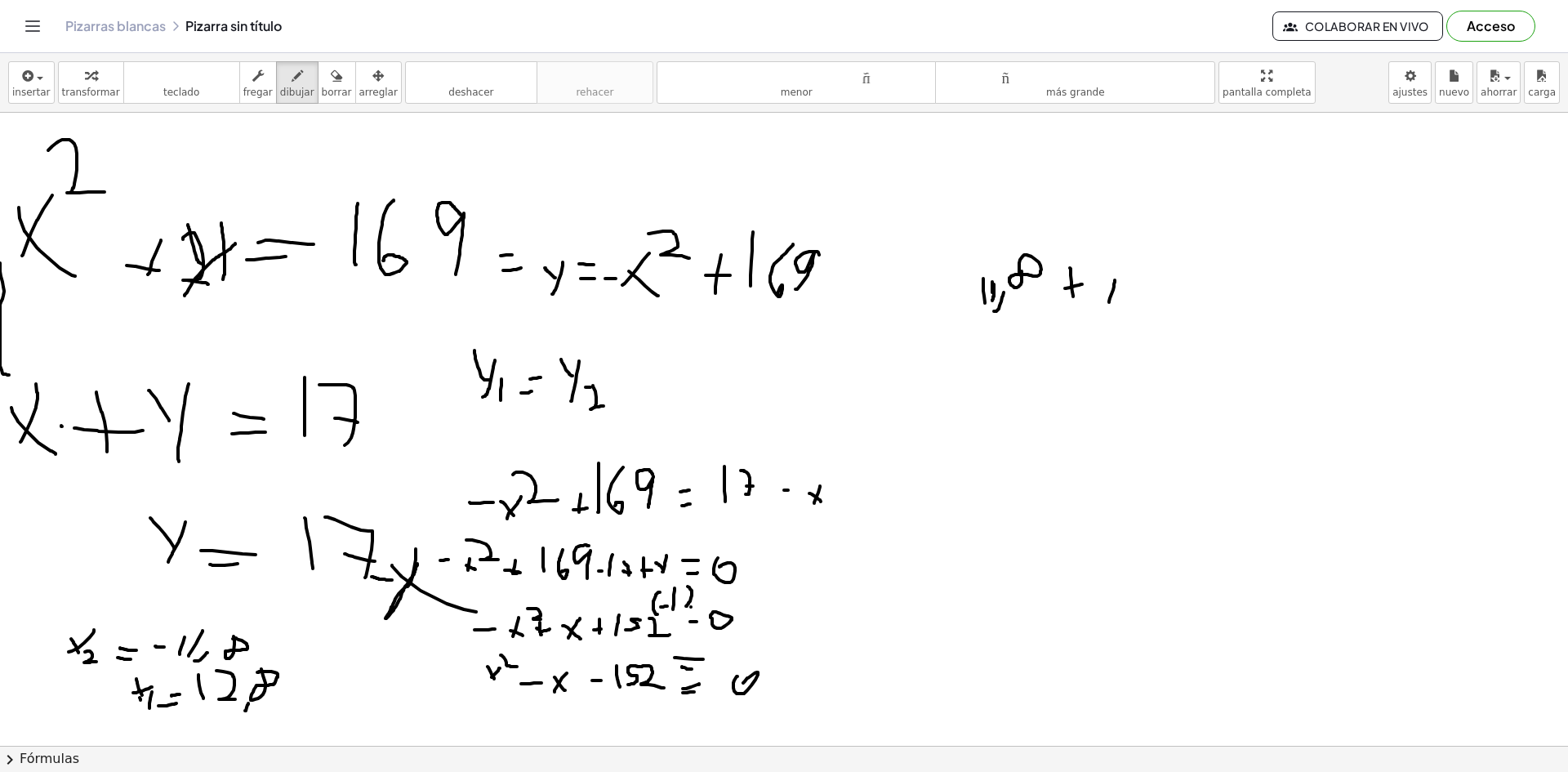
drag, startPoint x: 1114, startPoint y: 291, endPoint x: 1103, endPoint y: 286, distance: 12.1
click at [1103, 286] on div at bounding box center [784, 583] width 1568 height 1266
drag, startPoint x: 1131, startPoint y: 294, endPoint x: 1140, endPoint y: 295, distance: 9.1
click at [1139, 295] on div at bounding box center [784, 583] width 1568 height 1266
drag, startPoint x: 1132, startPoint y: 287, endPoint x: 1143, endPoint y: 285, distance: 11.2
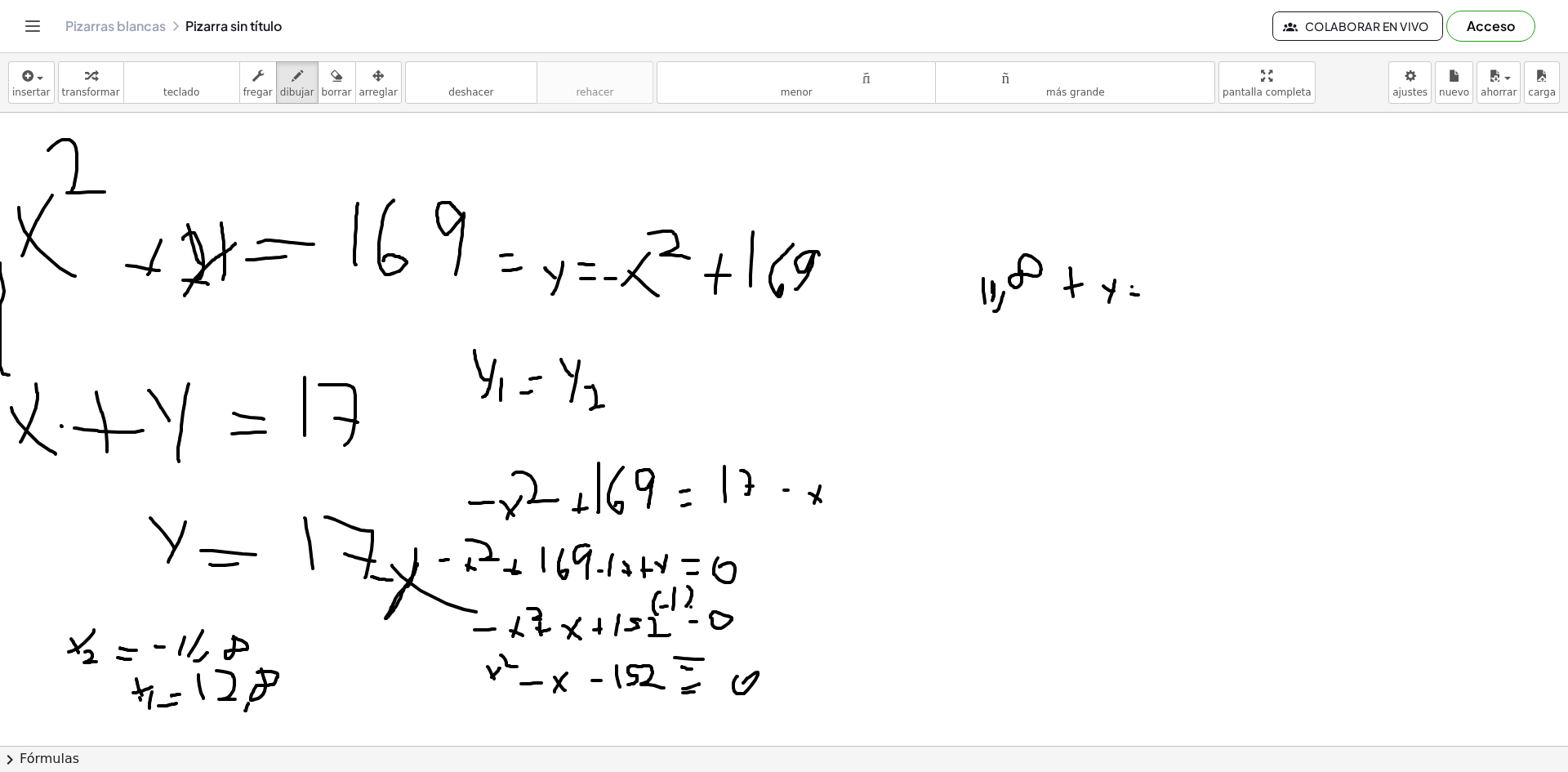
click at [1141, 285] on div at bounding box center [784, 583] width 1568 height 1266
drag, startPoint x: 1155, startPoint y: 301, endPoint x: 1157, endPoint y: 265, distance: 36.1
click at [1156, 267] on div at bounding box center [784, 583] width 1568 height 1266
drag, startPoint x: 1181, startPoint y: 295, endPoint x: 1171, endPoint y: 268, distance: 28.8
click at [1171, 268] on div at bounding box center [784, 583] width 1568 height 1266
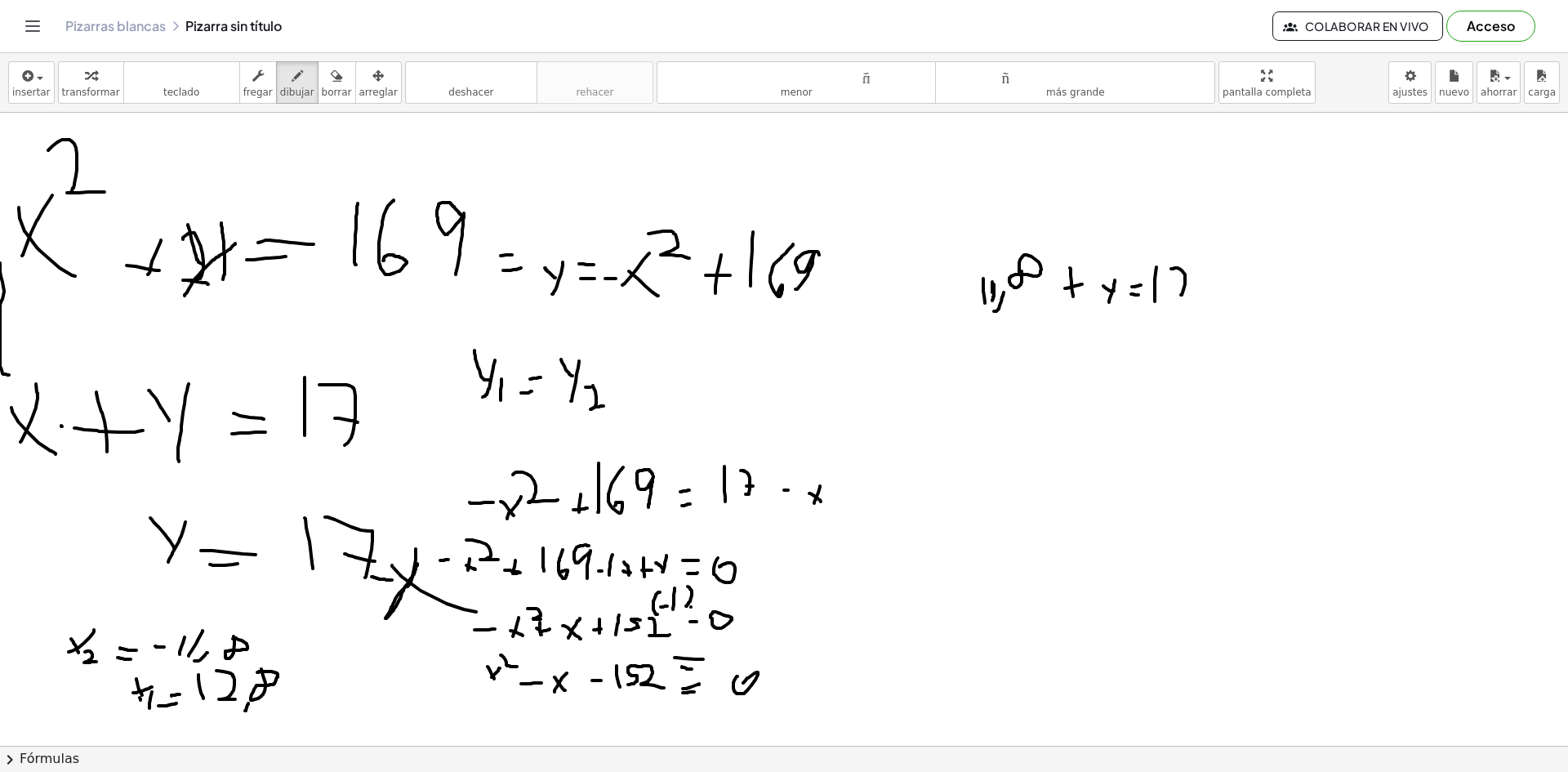
click at [1192, 284] on div at bounding box center [784, 583] width 1568 height 1266
drag, startPoint x: 993, startPoint y: 402, endPoint x: 1013, endPoint y: 382, distance: 28.3
click at [1012, 383] on div at bounding box center [784, 583] width 1568 height 1266
drag, startPoint x: 1005, startPoint y: 396, endPoint x: 997, endPoint y: 380, distance: 17.9
click at [993, 378] on div at bounding box center [784, 583] width 1568 height 1266
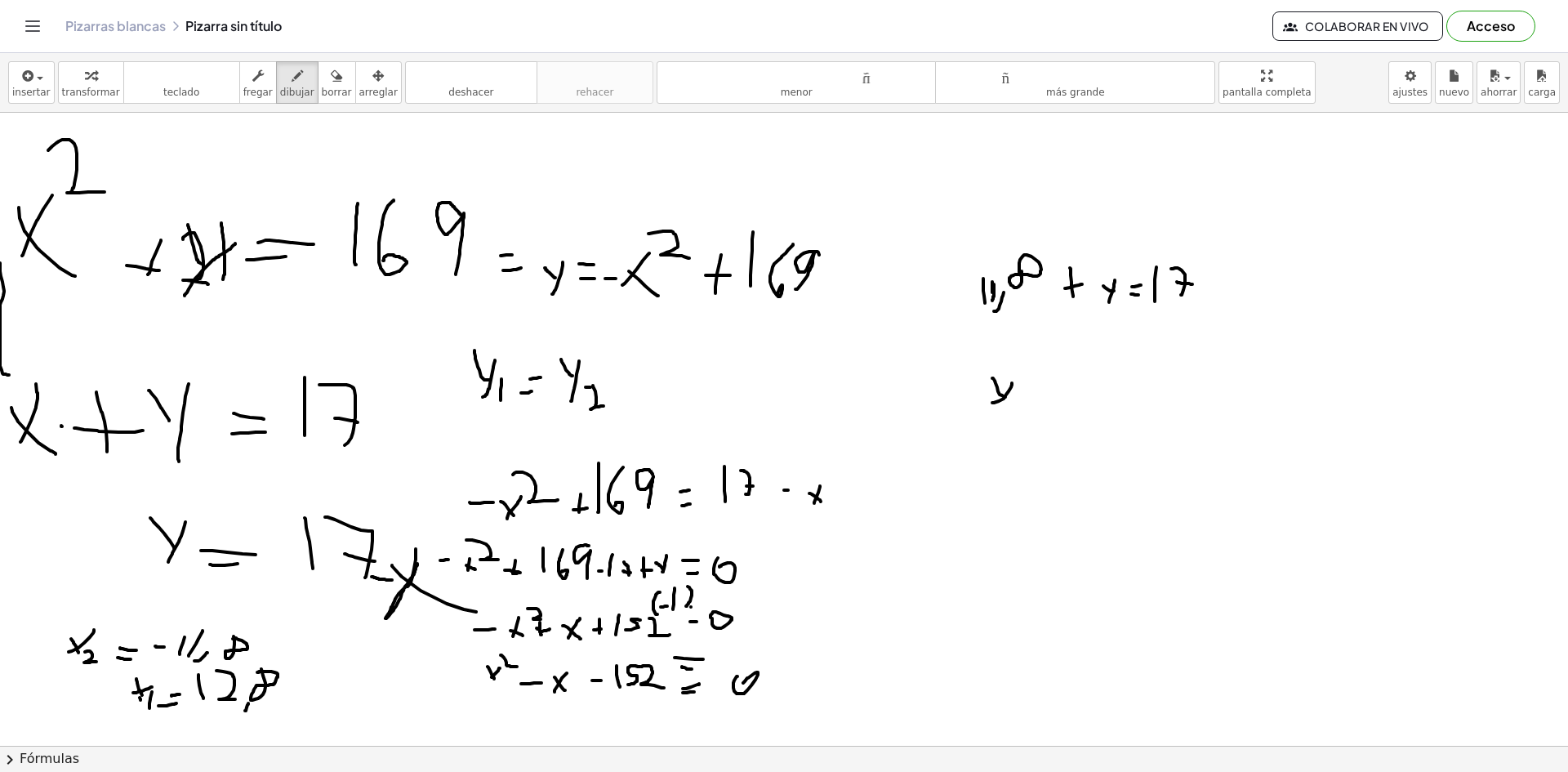
drag, startPoint x: 938, startPoint y: 298, endPoint x: 953, endPoint y: 298, distance: 15.0
click at [949, 298] on div at bounding box center [784, 583] width 1568 height 1266
click at [1036, 398] on div at bounding box center [784, 583] width 1568 height 1266
drag, startPoint x: 1025, startPoint y: 390, endPoint x: 1036, endPoint y: 386, distance: 11.7
click at [1034, 386] on div at bounding box center [784, 583] width 1568 height 1266
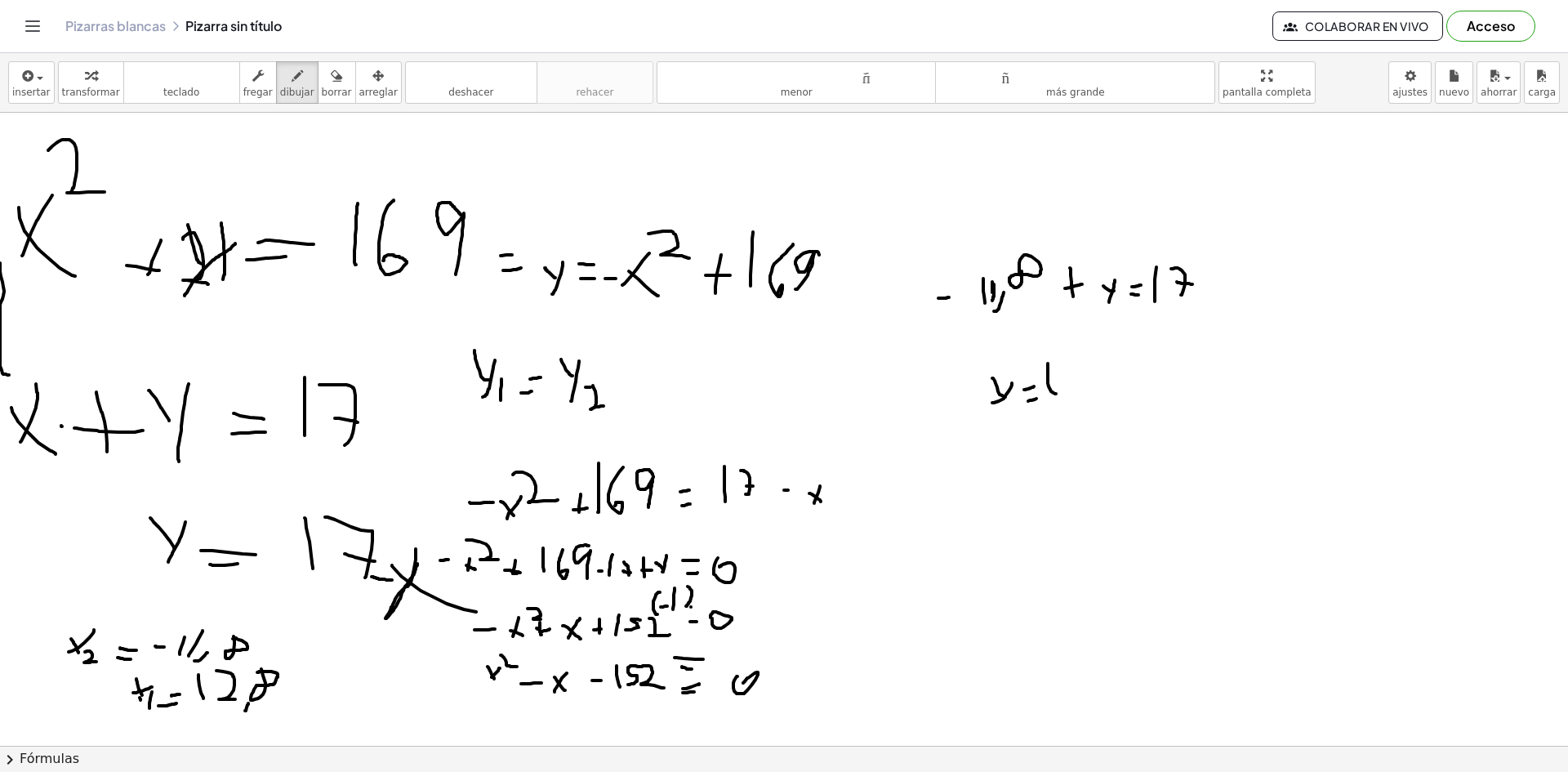
drag, startPoint x: 1057, startPoint y: 394, endPoint x: 1050, endPoint y: 357, distance: 37.7
click at [1049, 358] on div at bounding box center [784, 583] width 1568 height 1266
drag, startPoint x: 1077, startPoint y: 390, endPoint x: 1062, endPoint y: 363, distance: 30.9
click at [1062, 363] on div at bounding box center [784, 583] width 1568 height 1266
drag, startPoint x: 1072, startPoint y: 376, endPoint x: 1059, endPoint y: 376, distance: 13.0
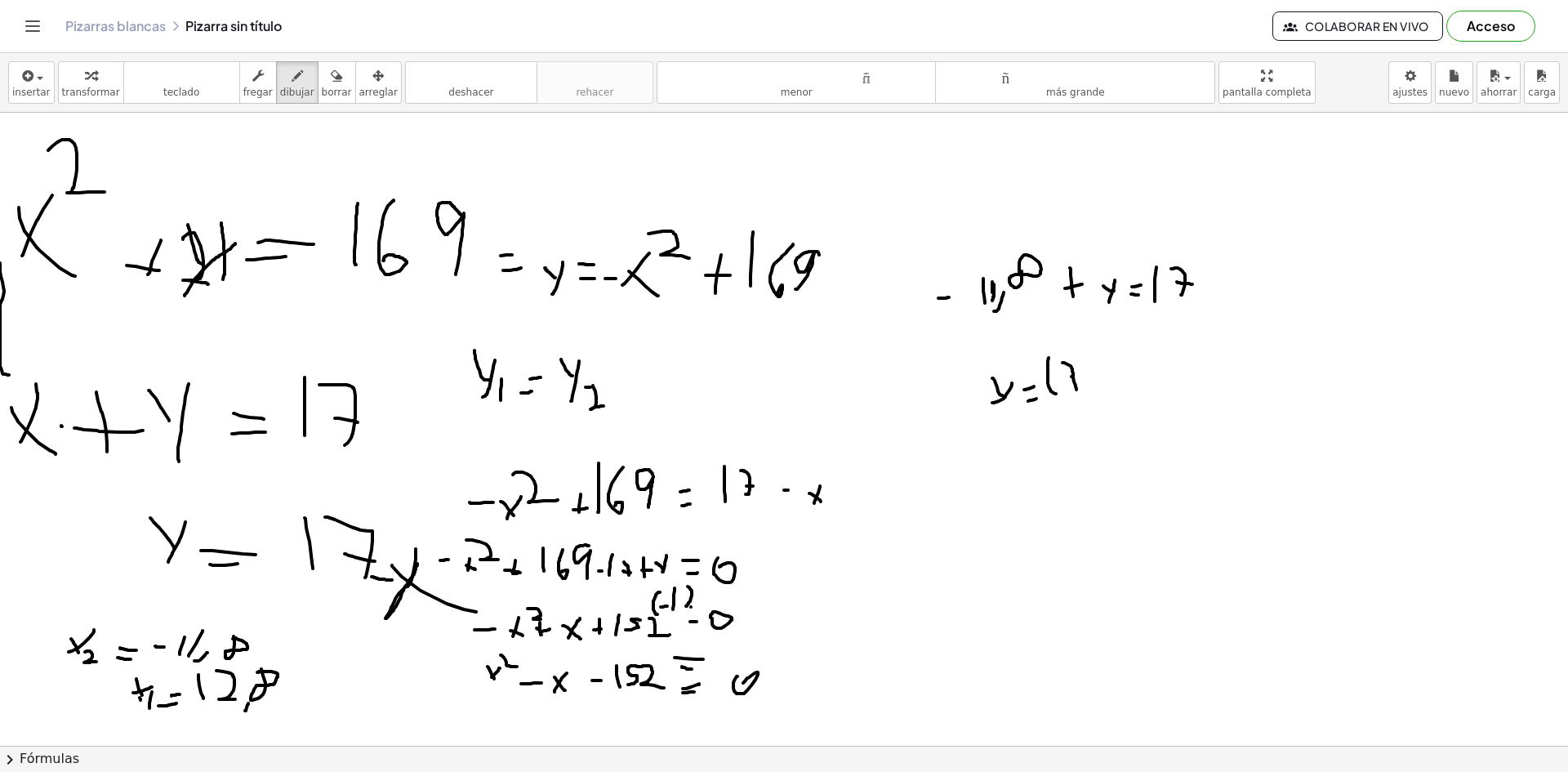
click at [1059, 376] on div at bounding box center [784, 583] width 1568 height 1266
click at [984, 502] on div at bounding box center [784, 583] width 1568 height 1266
click at [322, 88] on font "borrar" at bounding box center [337, 92] width 30 height 12
drag, startPoint x: 1019, startPoint y: 402, endPoint x: 1067, endPoint y: 380, distance: 52.8
click at [1067, 380] on div at bounding box center [784, 583] width 1568 height 1266
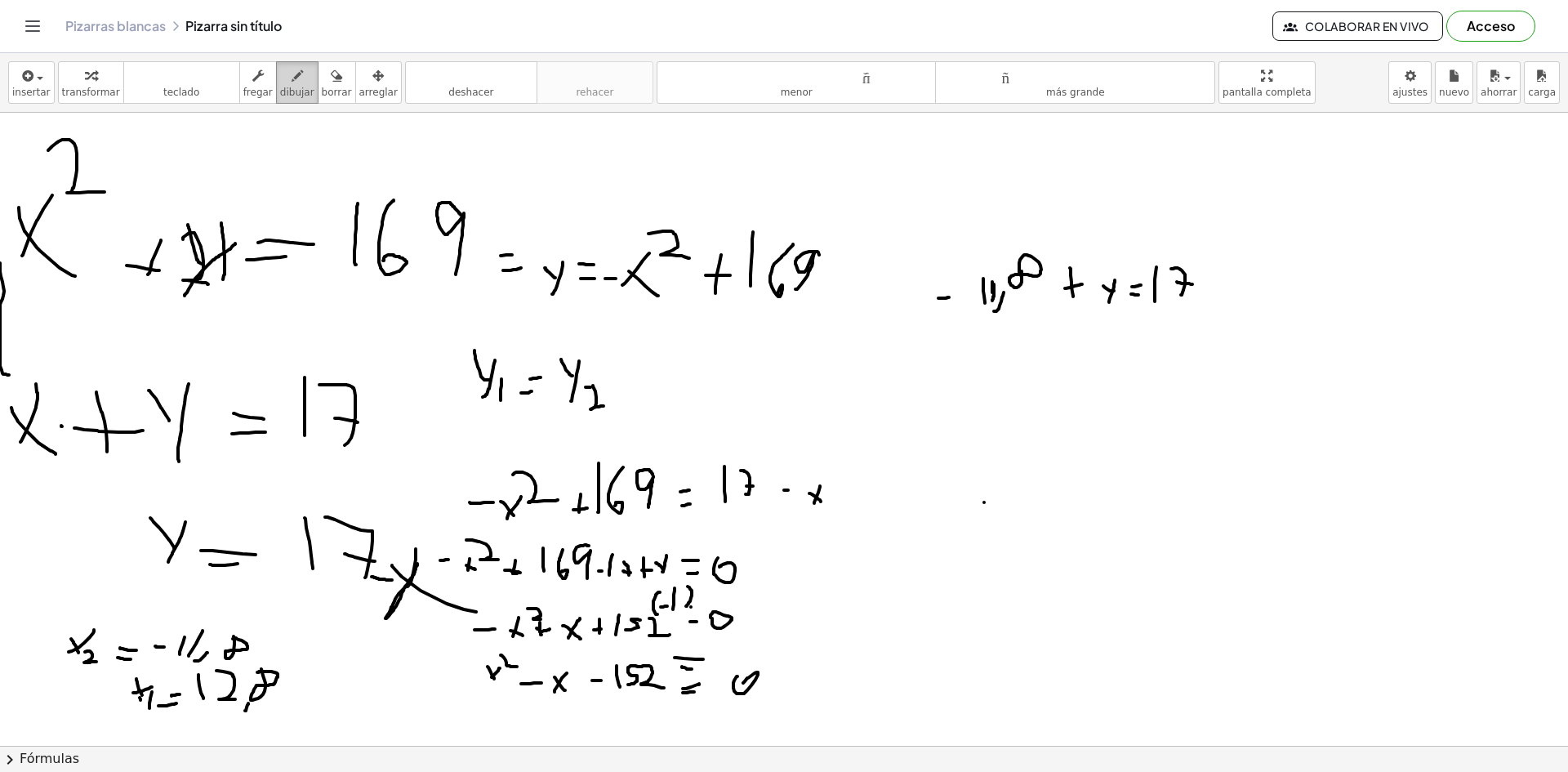
click at [280, 96] on font "dibujar" at bounding box center [297, 92] width 34 height 12
drag, startPoint x: 968, startPoint y: 448, endPoint x: 977, endPoint y: 410, distance: 39.1
click at [977, 412] on div at bounding box center [784, 583] width 1568 height 1266
drag, startPoint x: 954, startPoint y: 415, endPoint x: 937, endPoint y: 401, distance: 22.0
click at [939, 403] on div at bounding box center [784, 583] width 1568 height 1266
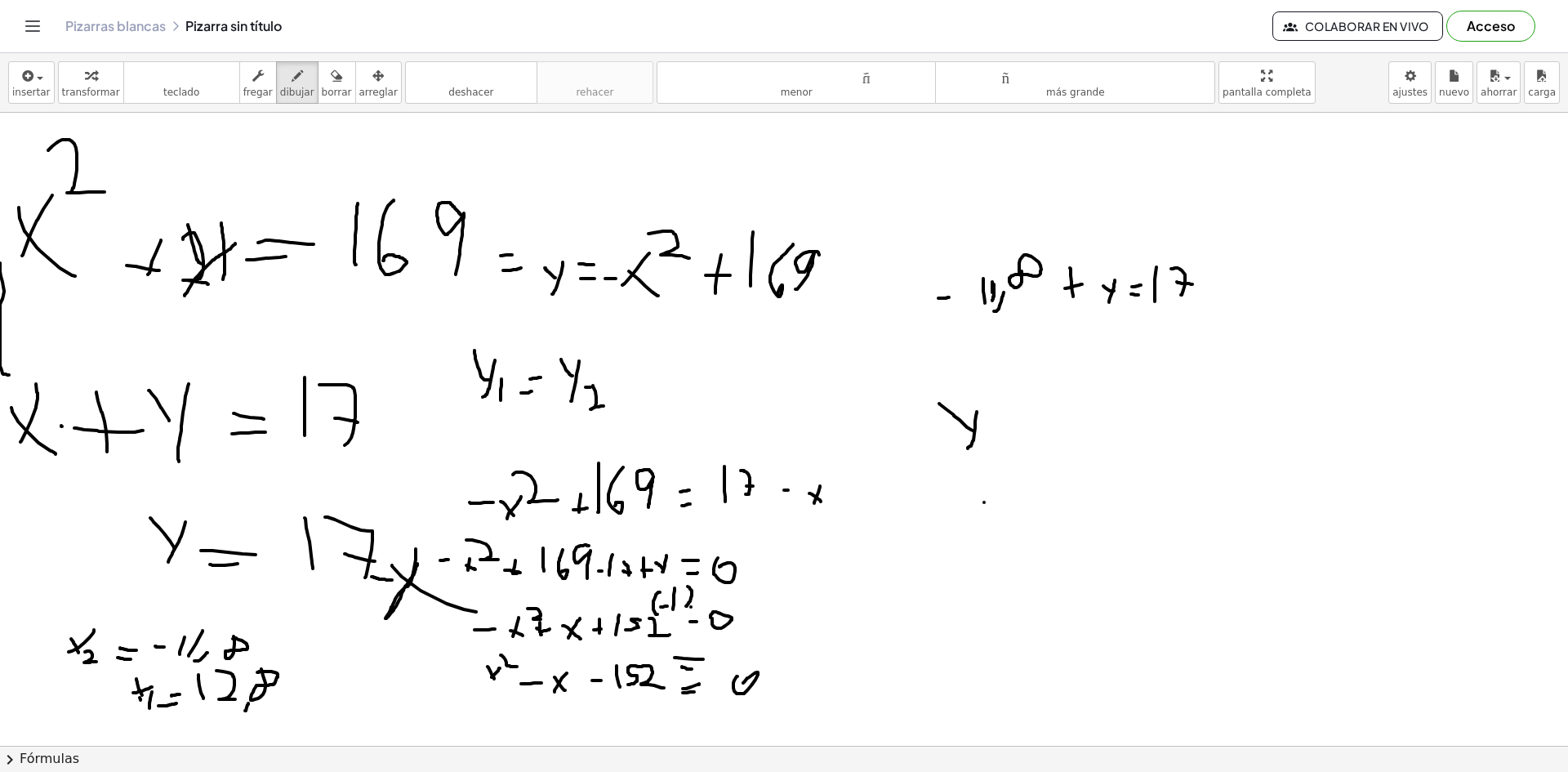
drag, startPoint x: 1000, startPoint y: 436, endPoint x: 1018, endPoint y: 436, distance: 18.0
click at [1018, 436] on div at bounding box center [784, 583] width 1568 height 1266
drag, startPoint x: 1004, startPoint y: 426, endPoint x: 1025, endPoint y: 426, distance: 21.0
click at [1018, 426] on div at bounding box center [784, 583] width 1568 height 1266
drag, startPoint x: 1039, startPoint y: 401, endPoint x: 1045, endPoint y: 392, distance: 10.8
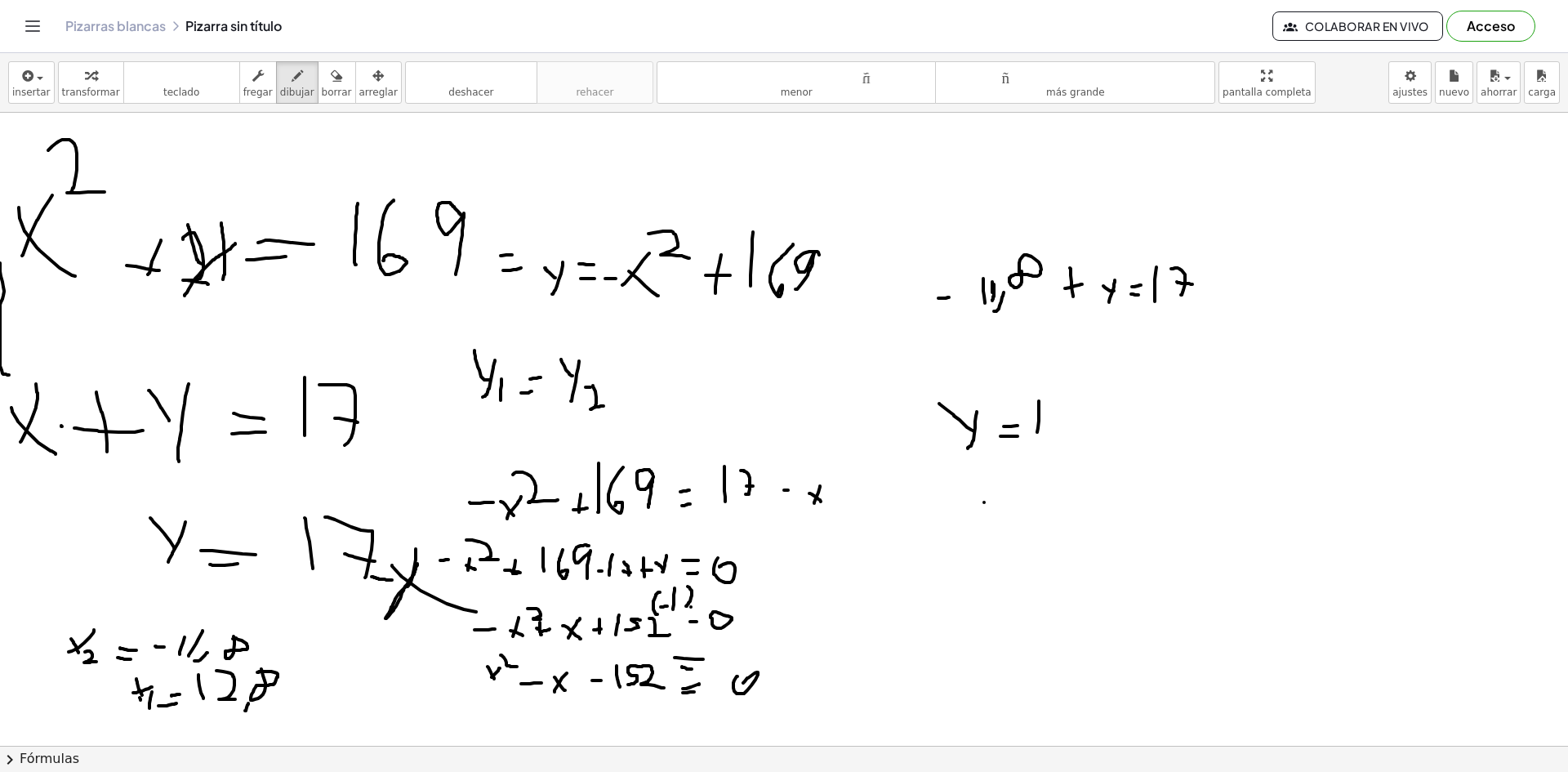
click at [1038, 381] on div at bounding box center [784, 583] width 1568 height 1266
drag, startPoint x: 1072, startPoint y: 409, endPoint x: 1057, endPoint y: 391, distance: 23.4
click at [1057, 391] on div at bounding box center [784, 583] width 1568 height 1266
drag, startPoint x: 1073, startPoint y: 405, endPoint x: 1063, endPoint y: 407, distance: 10.2
click at [1063, 407] on div at bounding box center [784, 583] width 1568 height 1266
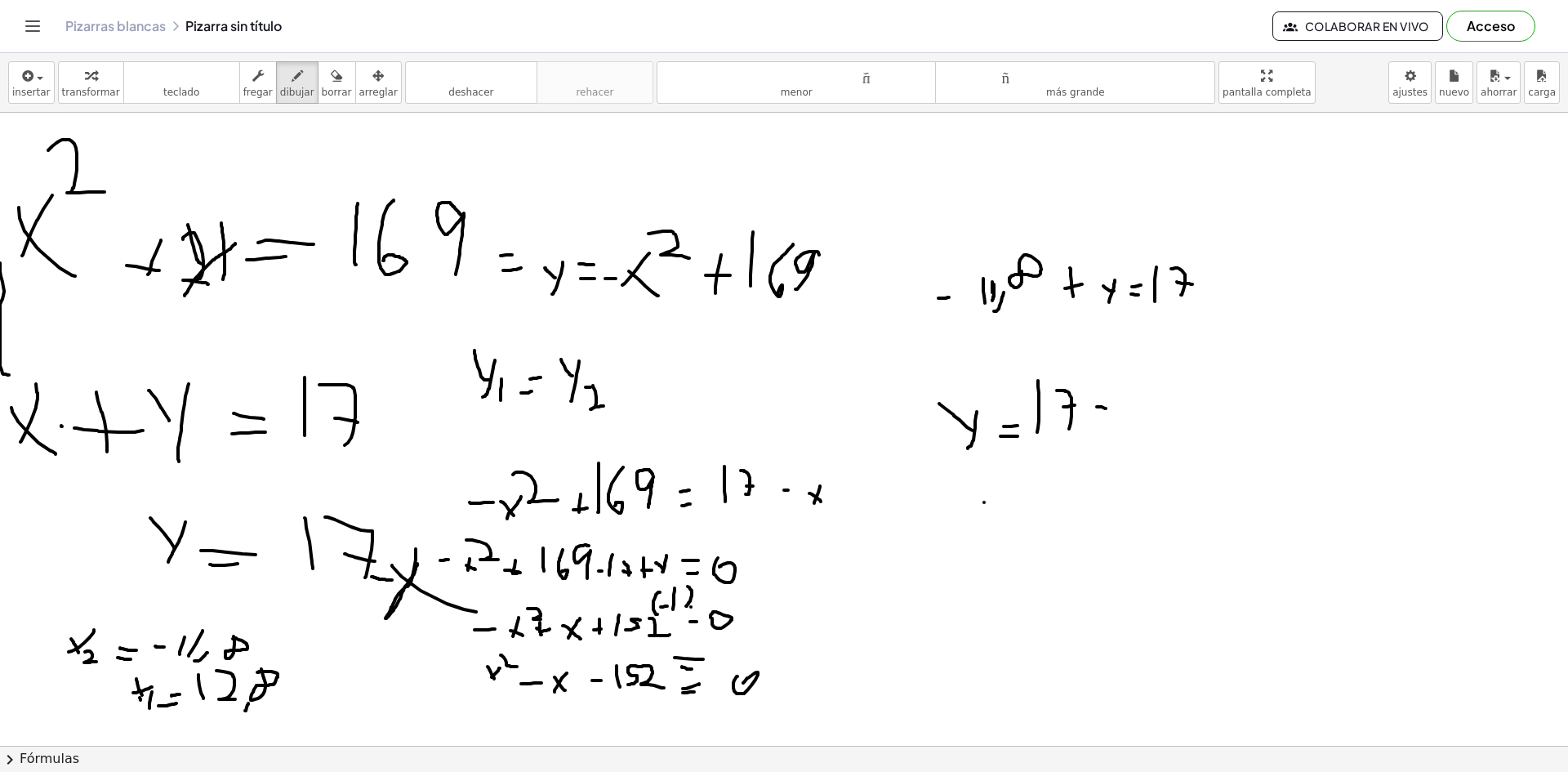
drag, startPoint x: 1097, startPoint y: 407, endPoint x: 1111, endPoint y: 436, distance: 32.2
click at [1109, 436] on div at bounding box center [784, 583] width 1568 height 1266
drag, startPoint x: 1085, startPoint y: 426, endPoint x: 1098, endPoint y: 426, distance: 13.0
click at [1098, 426] on div at bounding box center [784, 583] width 1568 height 1266
drag, startPoint x: 1111, startPoint y: 426, endPoint x: 1122, endPoint y: 424, distance: 11.2
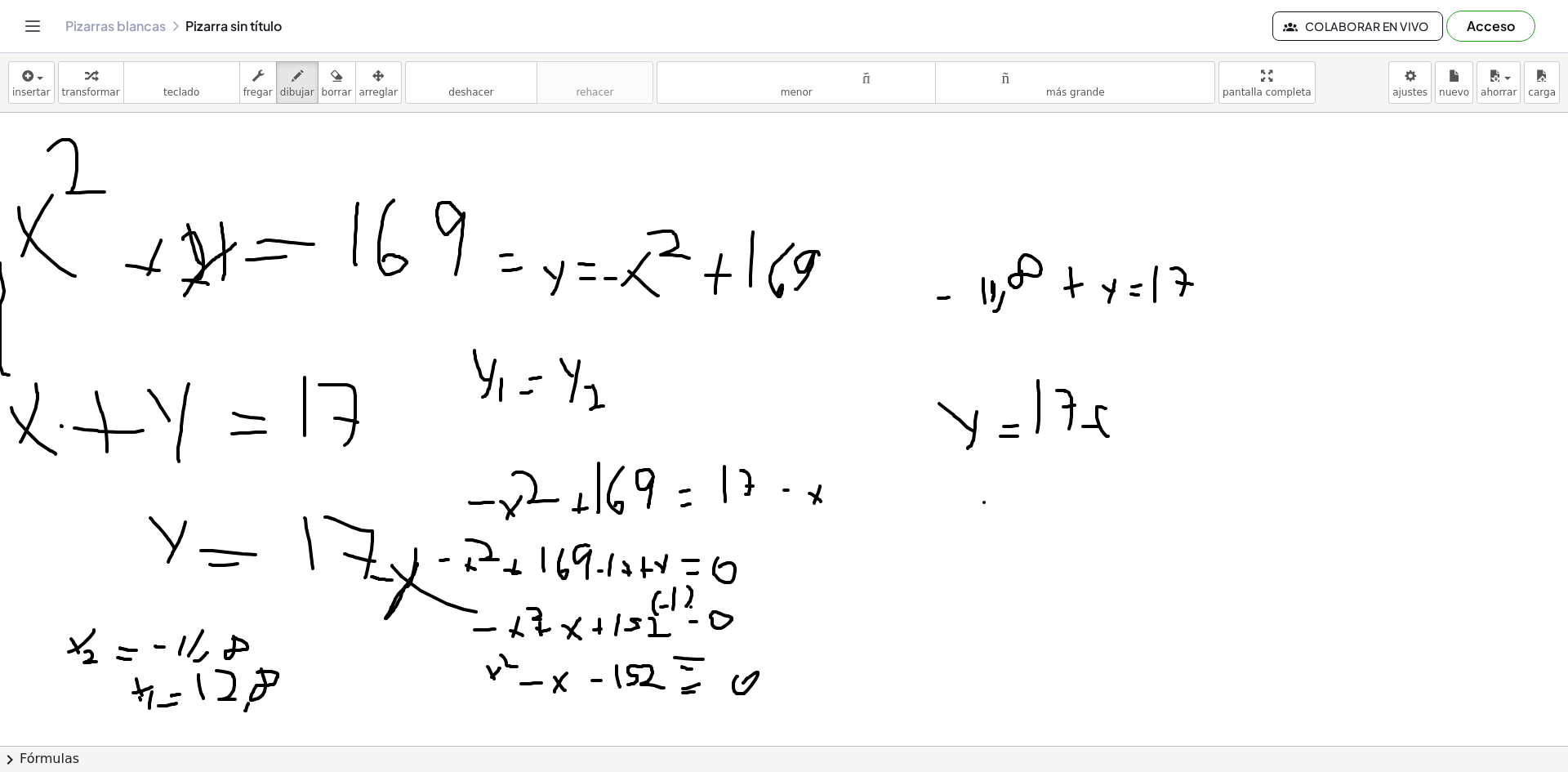
click at [1121, 424] on div at bounding box center [784, 583] width 1568 height 1266
drag, startPoint x: 1134, startPoint y: 425, endPoint x: 1132, endPoint y: 408, distance: 17.1
click at [1132, 408] on div at bounding box center [784, 583] width 1568 height 1266
drag, startPoint x: 1144, startPoint y: 416, endPoint x: 1136, endPoint y: 398, distance: 19.7
click at [1136, 398] on div at bounding box center [784, 583] width 1568 height 1266
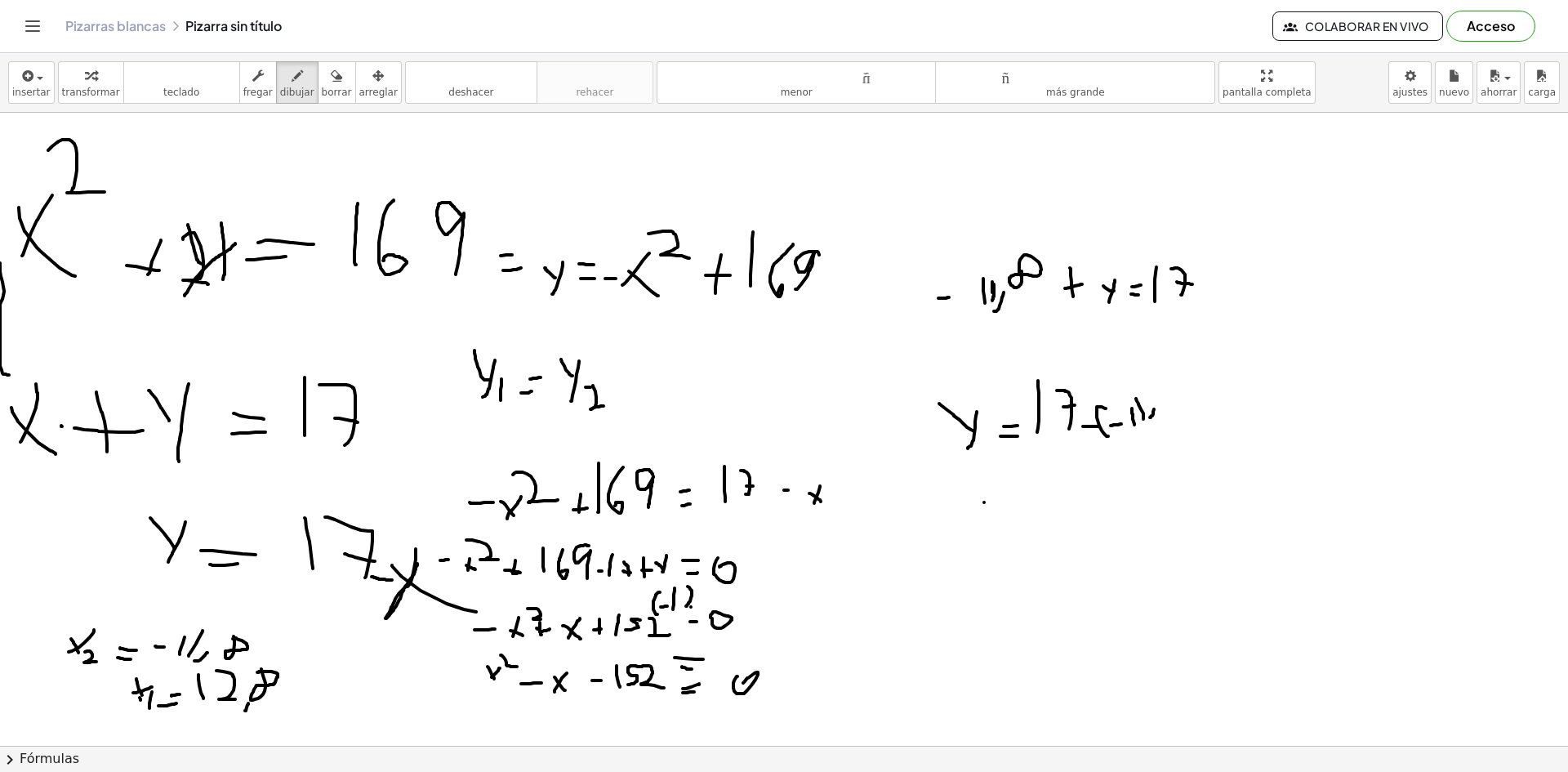
drag, startPoint x: 1150, startPoint y: 417, endPoint x: 1155, endPoint y: 406, distance: 12.1
click at [1155, 406] on div at bounding box center [784, 583] width 1568 height 1266
click at [1168, 402] on div at bounding box center [784, 583] width 1568 height 1266
drag, startPoint x: 1192, startPoint y: 376, endPoint x: 1144, endPoint y: 461, distance: 97.6
click at [1203, 427] on div at bounding box center [784, 583] width 1568 height 1266
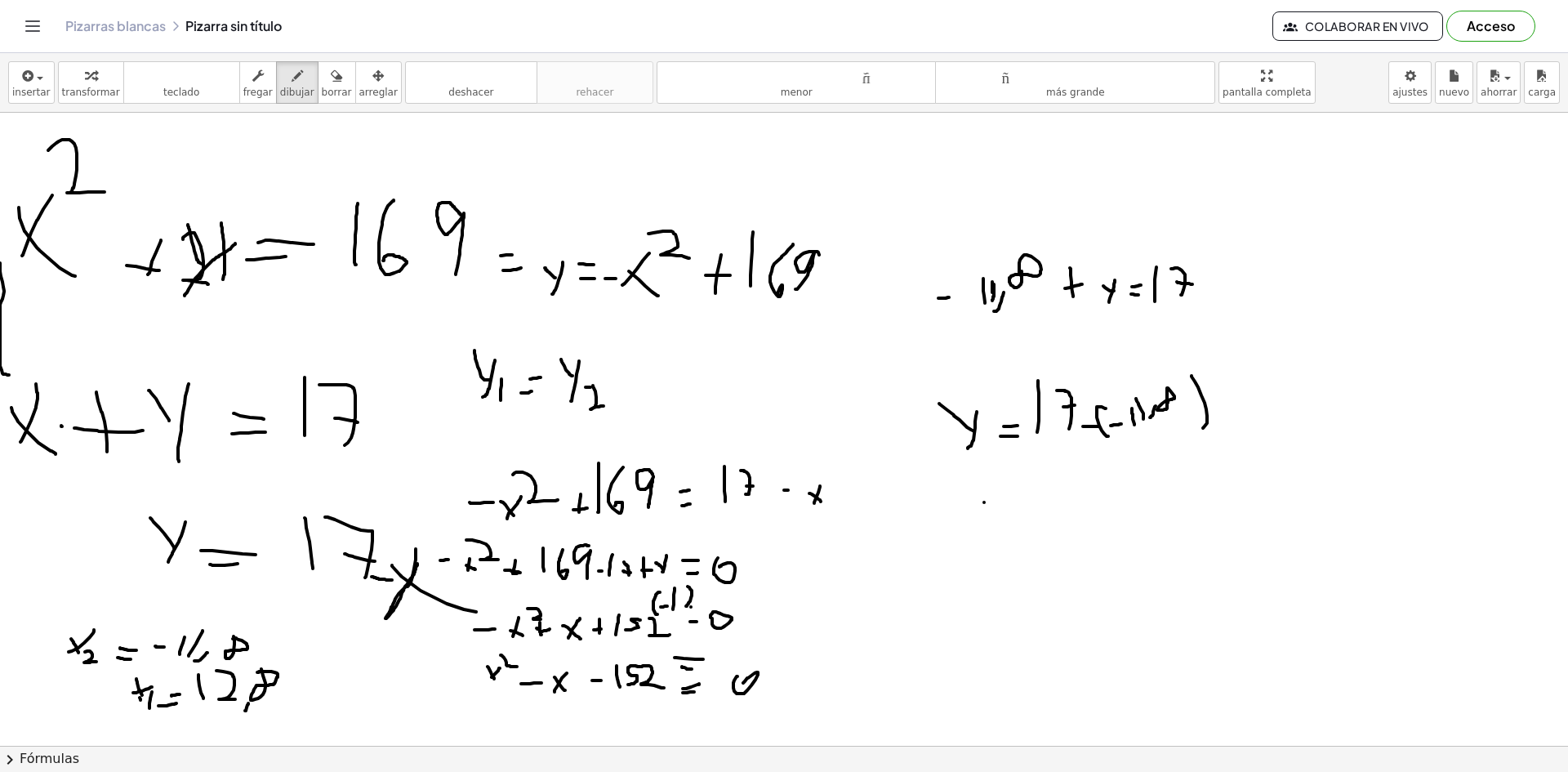
drag, startPoint x: 964, startPoint y: 516, endPoint x: 973, endPoint y: 495, distance: 22.8
click at [972, 495] on div at bounding box center [784, 583] width 1568 height 1266
drag, startPoint x: 969, startPoint y: 505, endPoint x: 961, endPoint y: 490, distance: 17.0
click at [961, 492] on div at bounding box center [784, 583] width 1568 height 1266
click at [1016, 515] on div at bounding box center [784, 583] width 1568 height 1266
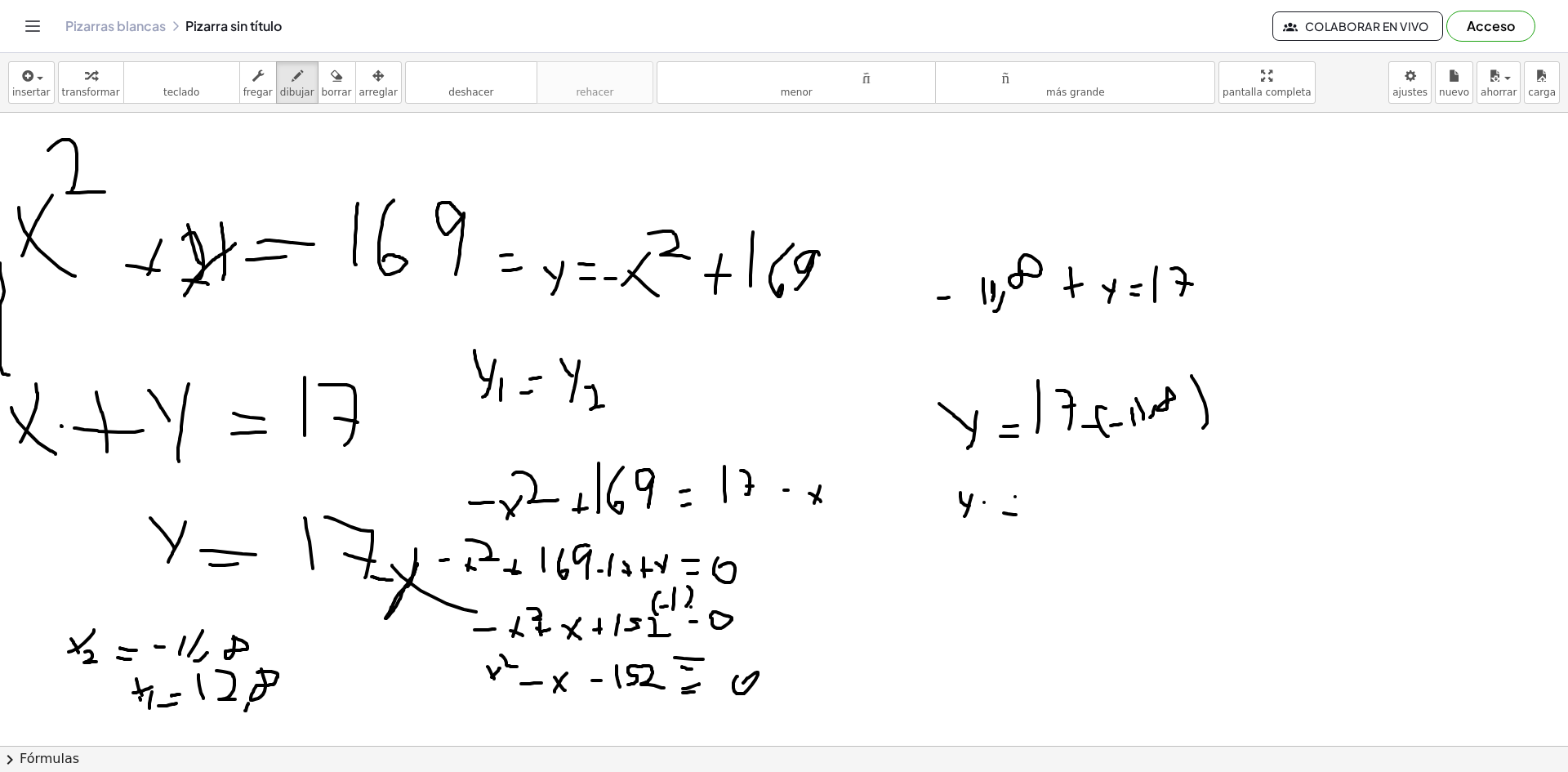
drag, startPoint x: 1015, startPoint y: 496, endPoint x: 1054, endPoint y: 484, distance: 40.8
click at [1029, 494] on div at bounding box center [784, 583] width 1568 height 1266
click at [1025, 554] on div at bounding box center [784, 583] width 1568 height 1266
drag, startPoint x: 1047, startPoint y: 479, endPoint x: 1065, endPoint y: 530, distance: 54.1
click at [1065, 521] on div at bounding box center [784, 583] width 1568 height 1266
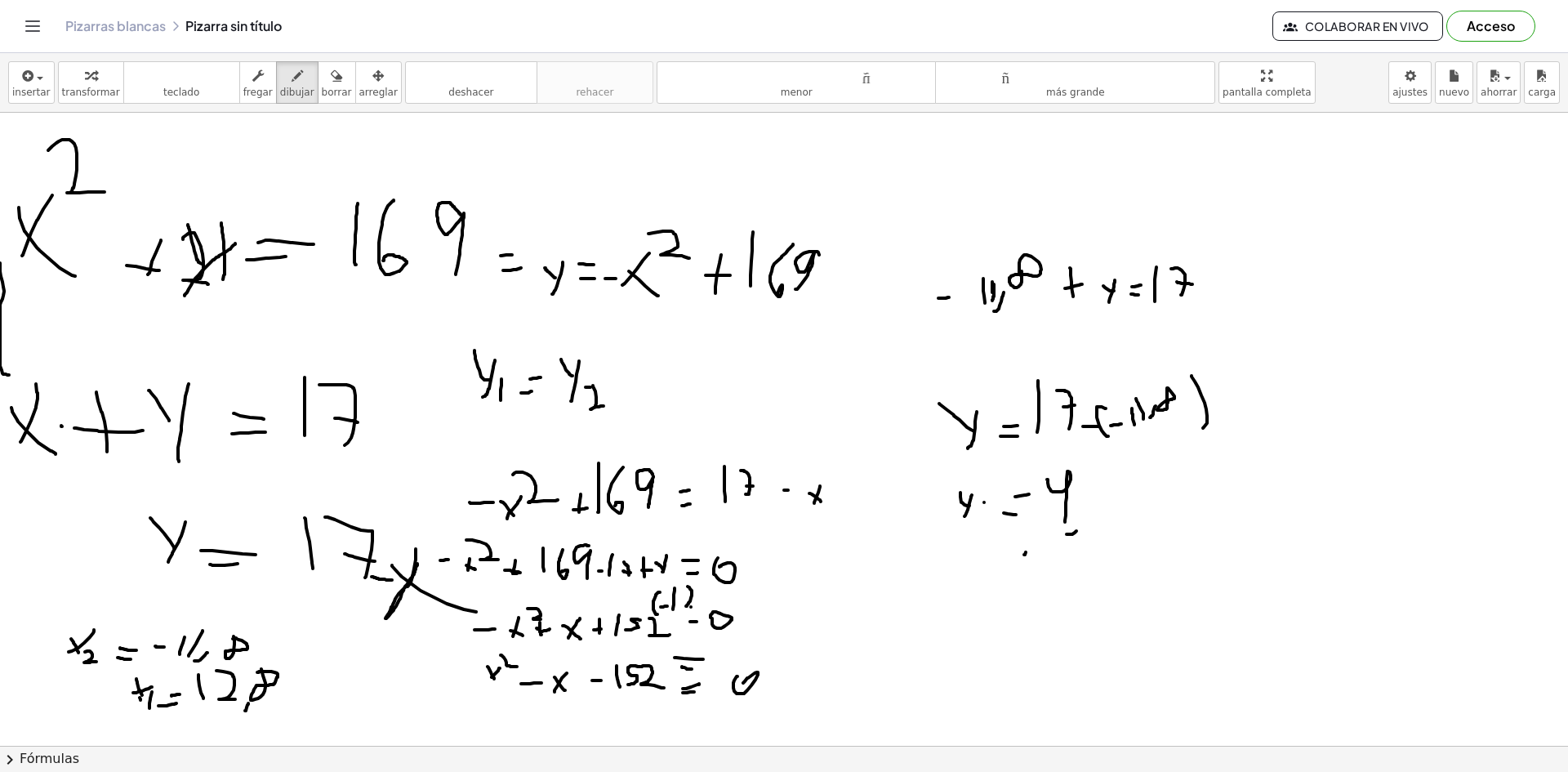
drag, startPoint x: 1077, startPoint y: 531, endPoint x: 1083, endPoint y: 502, distance: 29.6
click at [1083, 510] on div at bounding box center [784, 583] width 1568 height 1266
drag, startPoint x: 1093, startPoint y: 479, endPoint x: 1123, endPoint y: 512, distance: 44.6
click at [1121, 514] on div at bounding box center [784, 583] width 1568 height 1266
drag, startPoint x: 963, startPoint y: 619, endPoint x: 970, endPoint y: 592, distance: 27.9
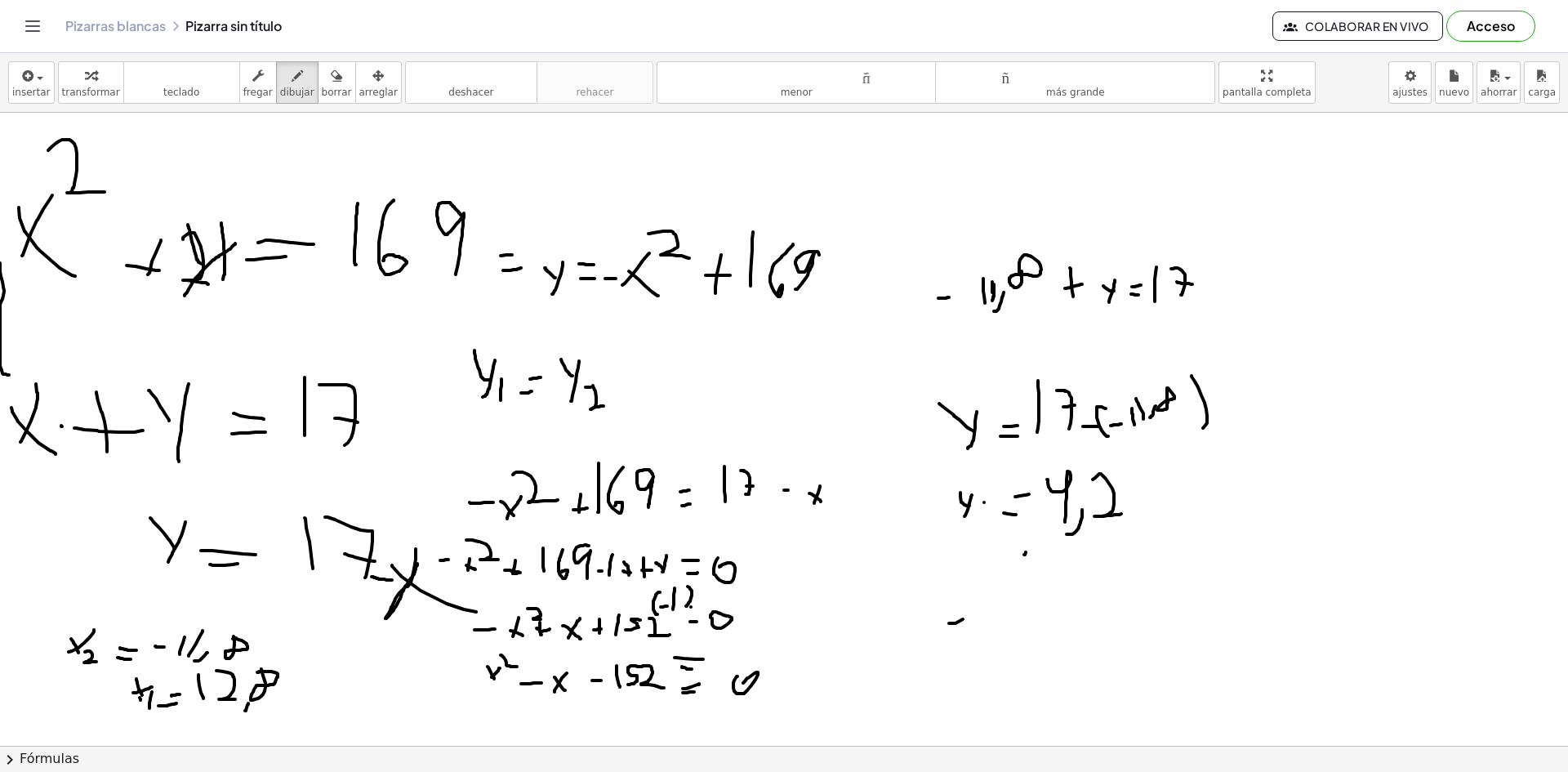
click at [970, 598] on div at bounding box center [784, 583] width 1568 height 1266
drag, startPoint x: 956, startPoint y: 604, endPoint x: 970, endPoint y: 621, distance: 22.0
click at [952, 598] on div at bounding box center [784, 583] width 1568 height 1266
